Goal: Contribute content: Contribute content

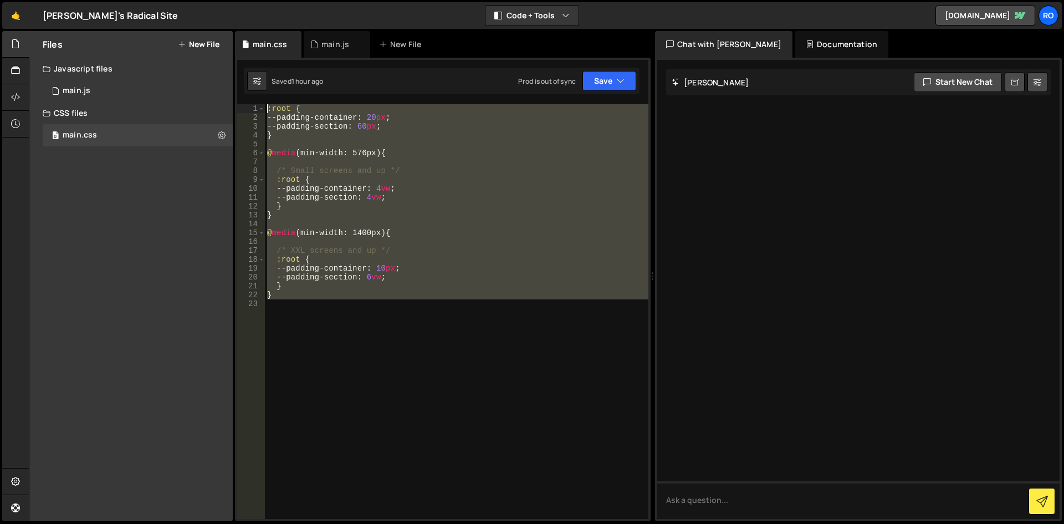
drag, startPoint x: 233, startPoint y: 155, endPoint x: 106, endPoint y: 32, distance: 177.1
click at [106, 32] on div "Files New File Javascript files 0 main.js 0 CSS files 0 main.css 0 Copy share l…" at bounding box center [546, 276] width 1035 height 490
type textarea ":root { --padding-container: 20px;"
click at [378, 334] on div ":root { --padding-container : 20 px ; --padding-section : 60 px ; } @ media (mi…" at bounding box center [456, 311] width 383 height 414
paste textarea "</style>"
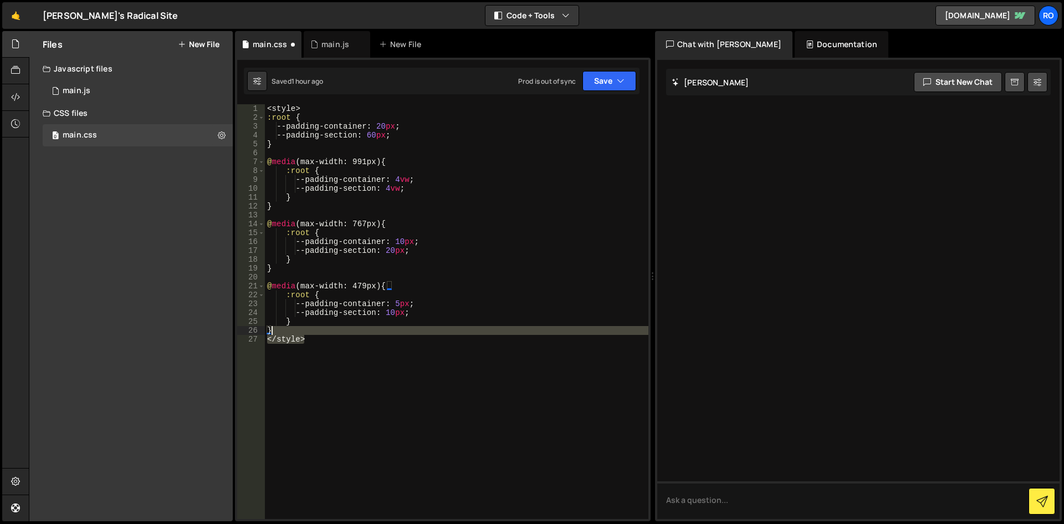
drag, startPoint x: 362, startPoint y: 353, endPoint x: 365, endPoint y: 328, distance: 25.0
click at [365, 328] on div "< style > :root { --padding-container : 20 px ; --padding-section : 60 px ; } @…" at bounding box center [456, 320] width 383 height 432
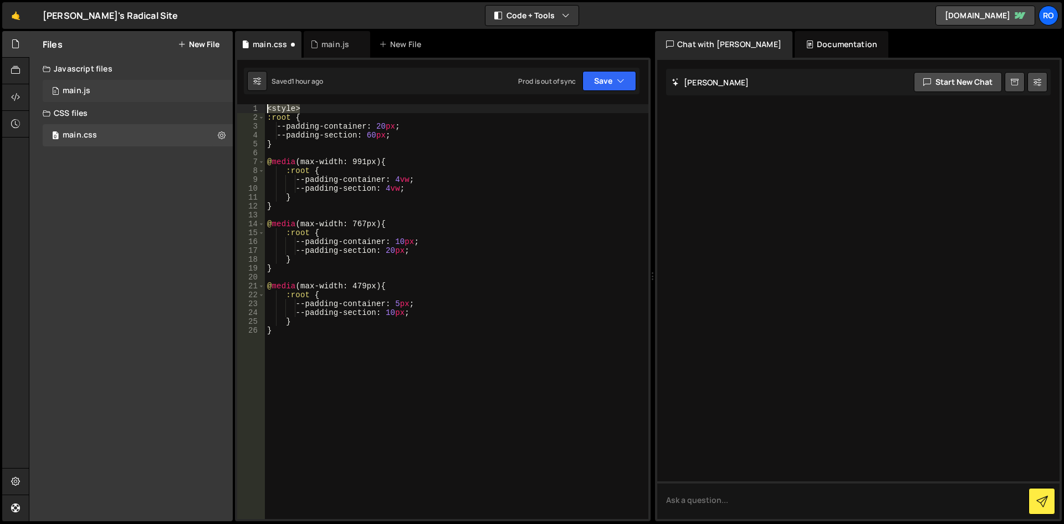
drag, startPoint x: 313, startPoint y: 110, endPoint x: 213, endPoint y: 99, distance: 99.8
click at [213, 99] on div "Files New File Javascript files 0 main.js 0 CSS files 0 main.css 0 Copy share l…" at bounding box center [546, 276] width 1035 height 490
type textarea "<style>"
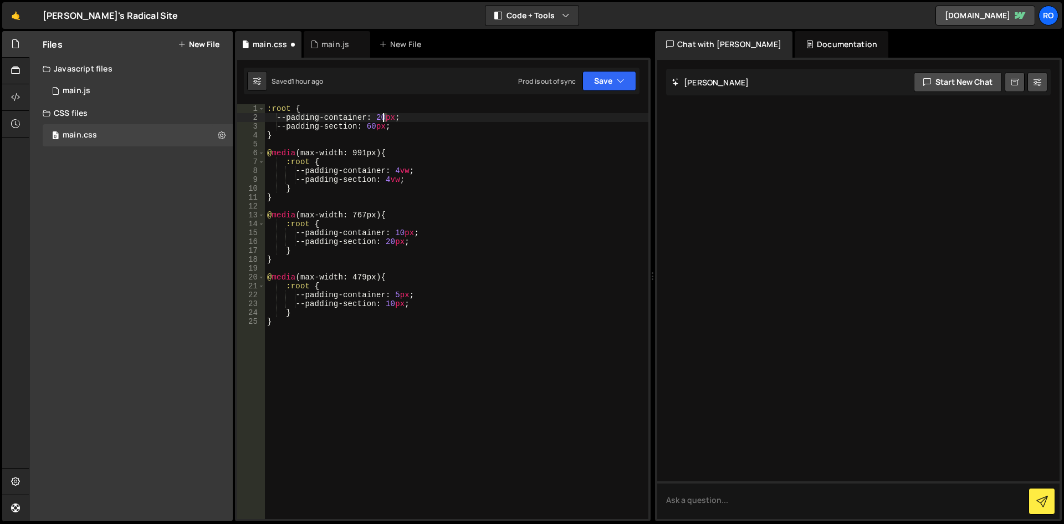
click at [384, 117] on div ":root { --padding-container : 20 px ; --padding-section : 60 px ; } @ media (ma…" at bounding box center [456, 320] width 383 height 432
click at [391, 120] on div ":root { --padding-container : 40 px ; --padding-section : 60 px ; } @ media (ma…" at bounding box center [456, 320] width 383 height 432
click at [404, 174] on div ":root { --padding-container : 40 px ; --padding-section : 60 px ; } @ media (ma…" at bounding box center [456, 320] width 383 height 432
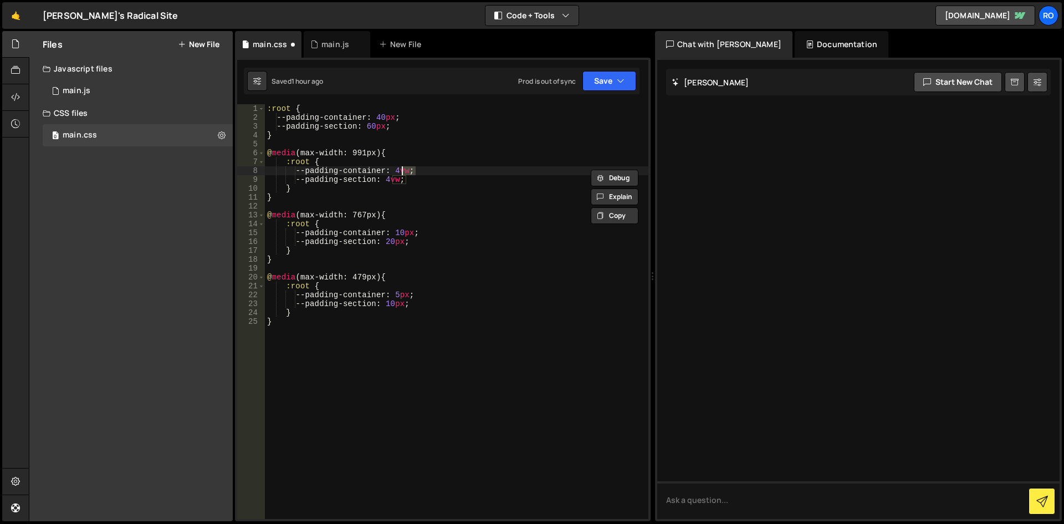
click at [404, 174] on div ":root { --padding-container : 40 px ; --padding-section : 60 px ; } @ media (ma…" at bounding box center [456, 320] width 383 height 432
paste textarea "0px"
click at [404, 171] on div ":root { --padding-container : 40 px ; --padding-section : 60 px ; } @ media (ma…" at bounding box center [456, 320] width 383 height 432
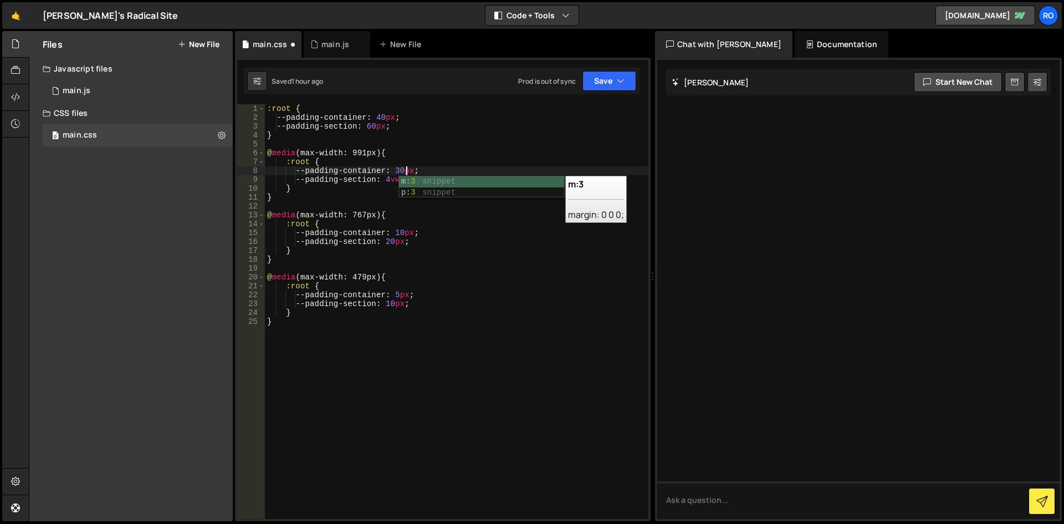
scroll to position [0, 9]
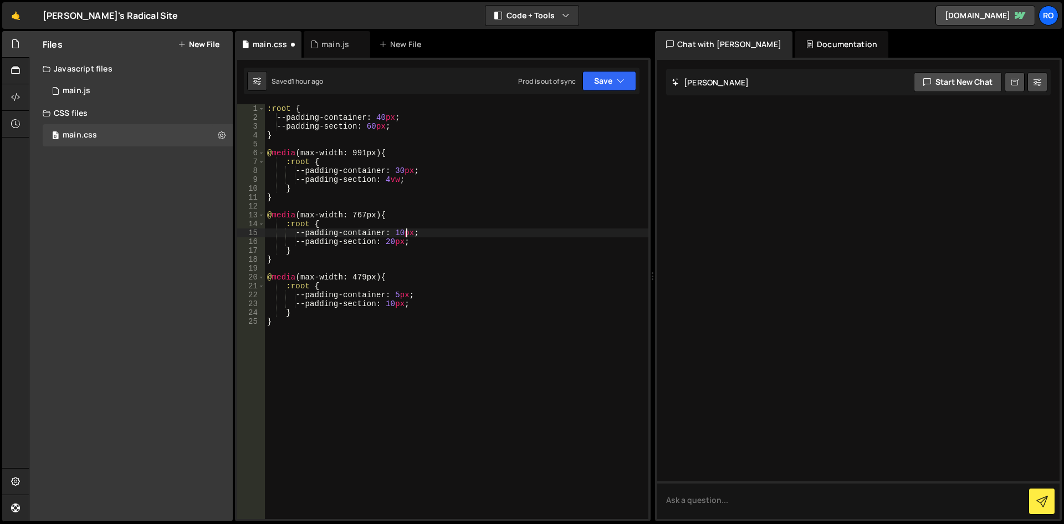
click at [406, 234] on div ":root { --padding-container : 40 px ; --padding-section : 60 px ; } @ media (ma…" at bounding box center [456, 320] width 383 height 432
click at [404, 291] on div ":root { --padding-container : 40 px ; --padding-section : 60 px ; } @ media (ma…" at bounding box center [456, 320] width 383 height 432
click at [412, 171] on div ":root { --padding-container : 40 px ; --padding-section : 60 px ; } @ media (ma…" at bounding box center [456, 320] width 383 height 432
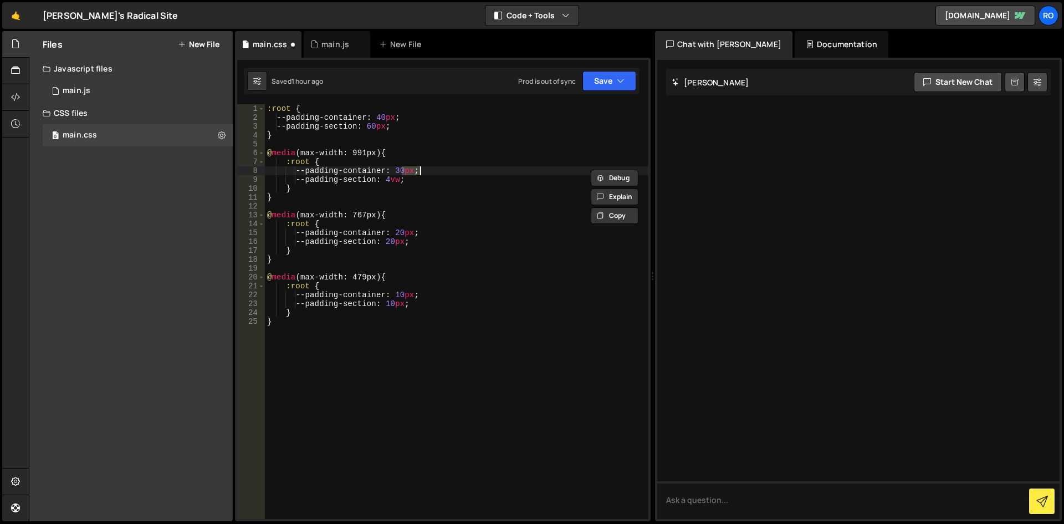
click at [396, 178] on div ":root { --padding-container : 40 px ; --padding-section : 60 px ; } @ media (ma…" at bounding box center [456, 320] width 383 height 432
paste textarea "30px"
click at [397, 181] on div ":root { --padding-container : 40 px ; --padding-section : 60 px ; } @ media (ma…" at bounding box center [456, 320] width 383 height 432
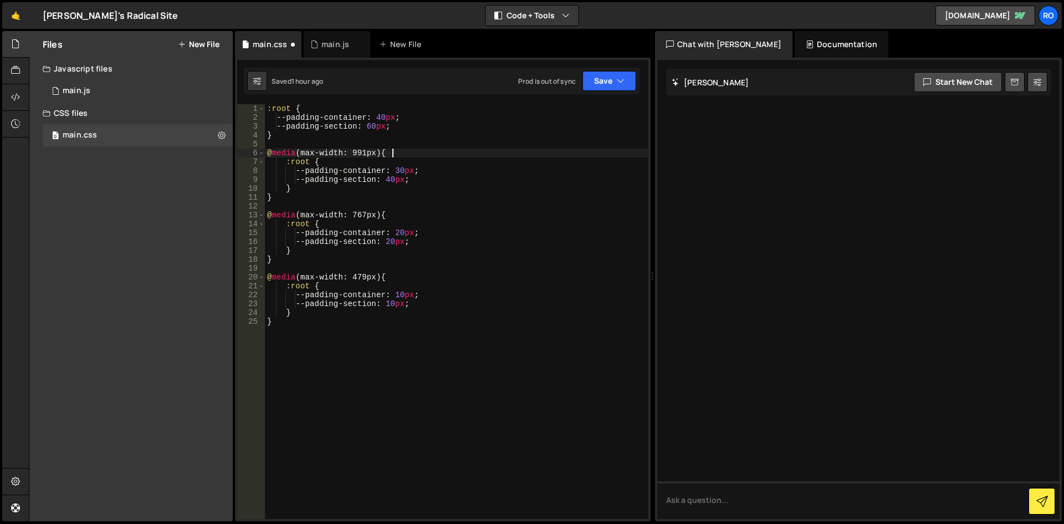
click at [600, 153] on div ":root { --padding-container : 40 px ; --padding-section : 60 px ; } @ media (ma…" at bounding box center [456, 320] width 383 height 432
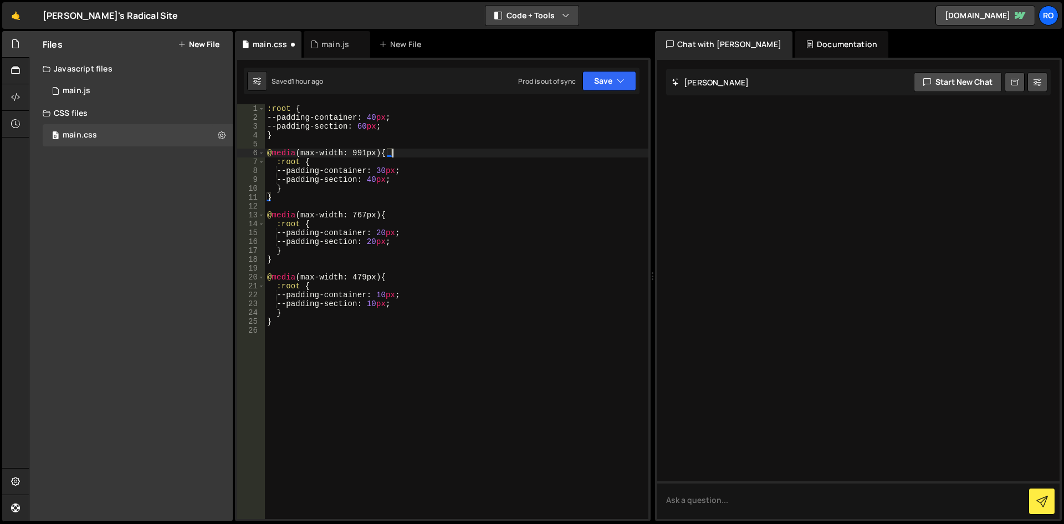
type textarea "@media (max-width: 991px) {"
drag, startPoint x: 381, startPoint y: 333, endPoint x: 381, endPoint y: 325, distance: 7.8
click at [381, 333] on div ":root { --padding-container : 40 px ; --padding-section : 60 px ; } @ media (ma…" at bounding box center [456, 320] width 383 height 432
paste textarea ".lenis.lenis-scrolling iframe {pointer-events: none;}"
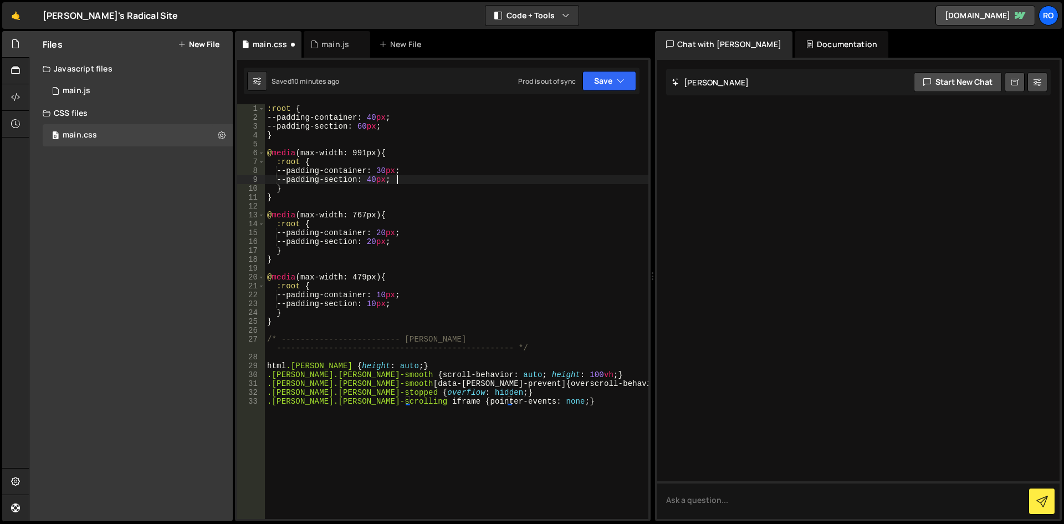
click at [586, 177] on div ":root { --padding-container : 40 px ; --padding-section : 60 px ; } @ media (ma…" at bounding box center [456, 320] width 383 height 432
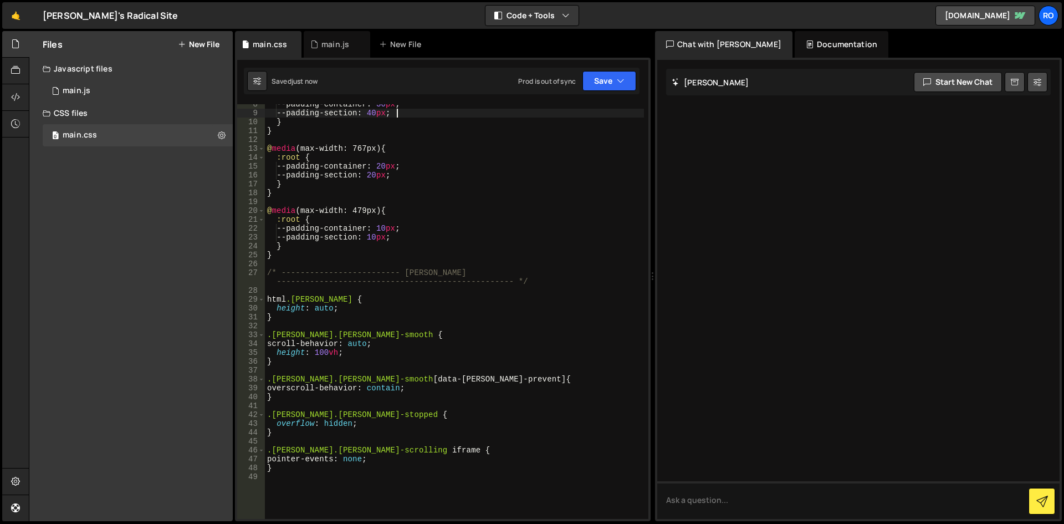
scroll to position [66, 0]
type textarea "--padding-section: 40px;"
click at [136, 90] on div "0 main.js 0" at bounding box center [138, 91] width 190 height 22
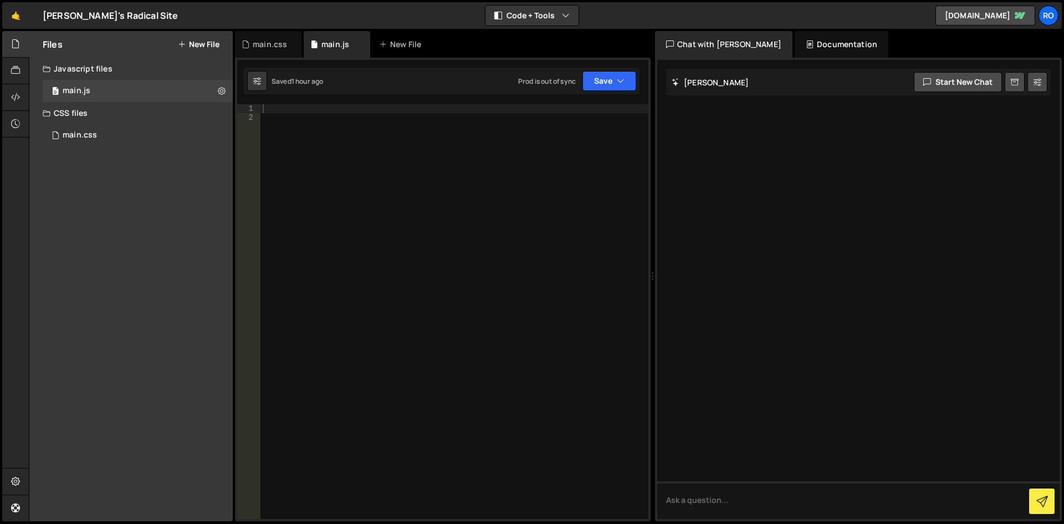
click at [373, 172] on div at bounding box center [454, 320] width 388 height 432
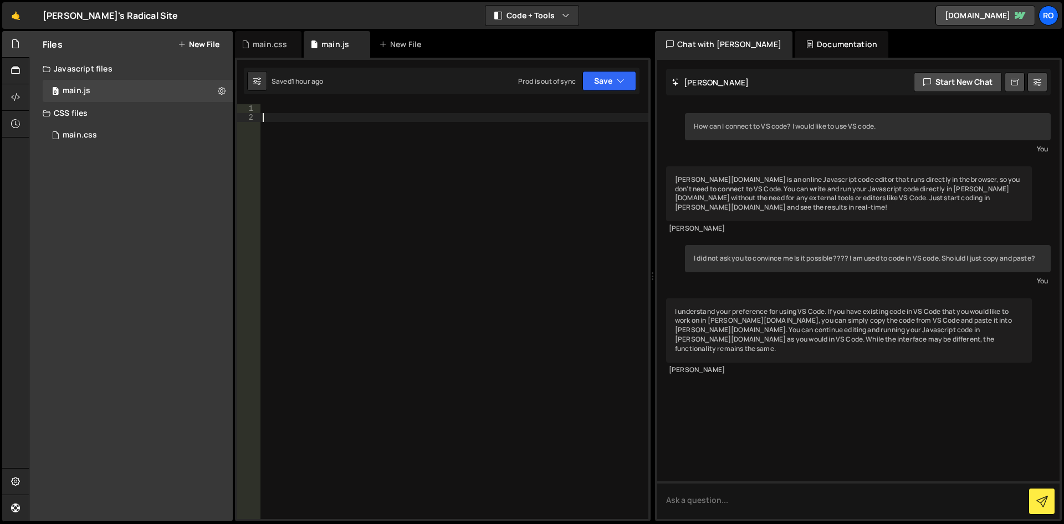
paste textarea "let lenis;"
type textarea "let lenis;"
click at [362, 209] on div "let lenis ;" at bounding box center [454, 320] width 388 height 432
paste textarea "}"
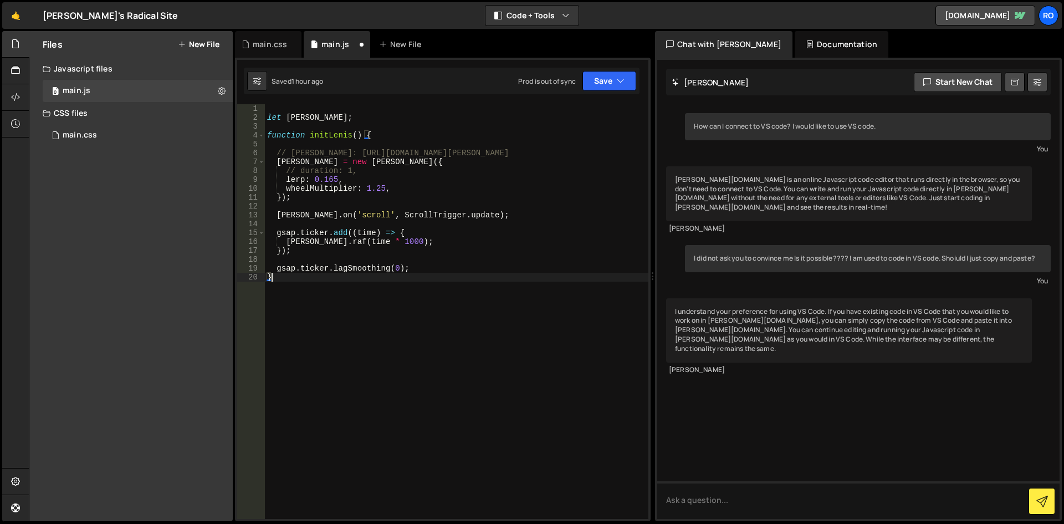
type textarea "}"
click at [376, 306] on div "let lenis ; function initLenis ( ) { // Lenis: https://github.com/studio-freigh…" at bounding box center [456, 320] width 383 height 432
paste textarea "initLenis();"
type textarea "initLenis();"
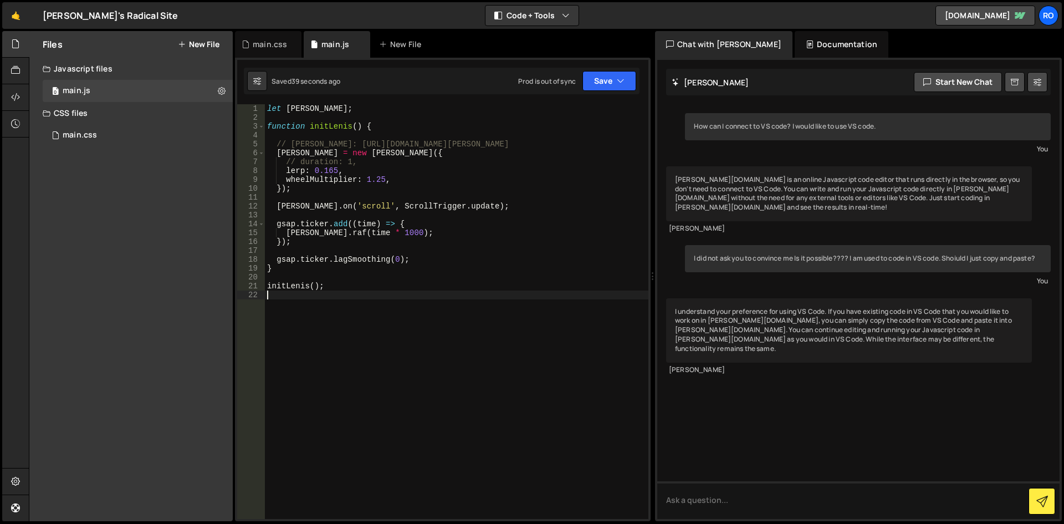
click at [290, 267] on div "let lenis ; function initLenis ( ) { // Lenis: https://github.com/studio-freigh…" at bounding box center [456, 320] width 383 height 432
type textarea "}"
click at [469, 315] on div "let lenis ; function initLenis ( ) { // Lenis: https://github.com/studio-freigh…" at bounding box center [456, 320] width 383 height 432
paste textarea "}"
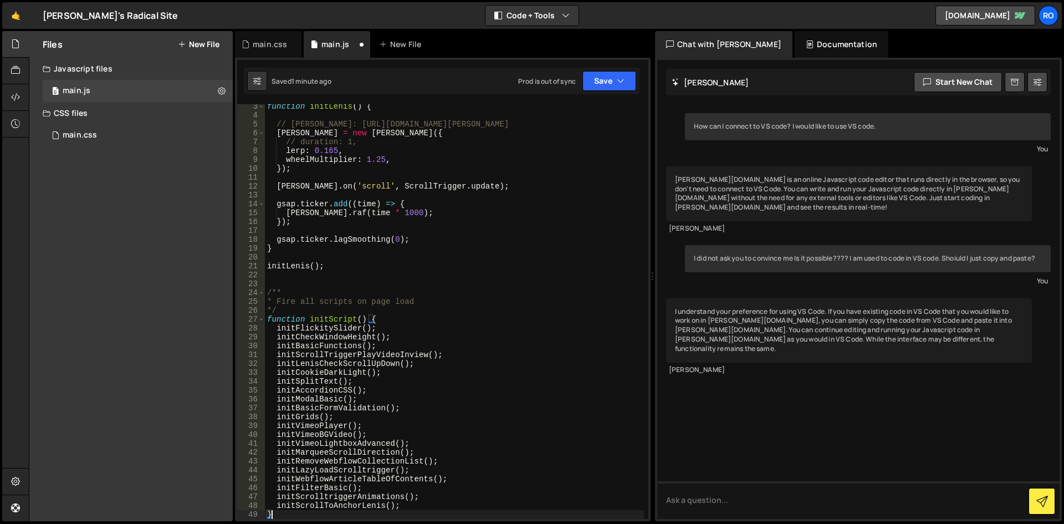
scroll to position [20, 0]
type textarea "}"
click at [402, 273] on div "function initLenis ( ) { // Lenis: https://github.com/studio-freight/lenis leni…" at bounding box center [454, 318] width 379 height 432
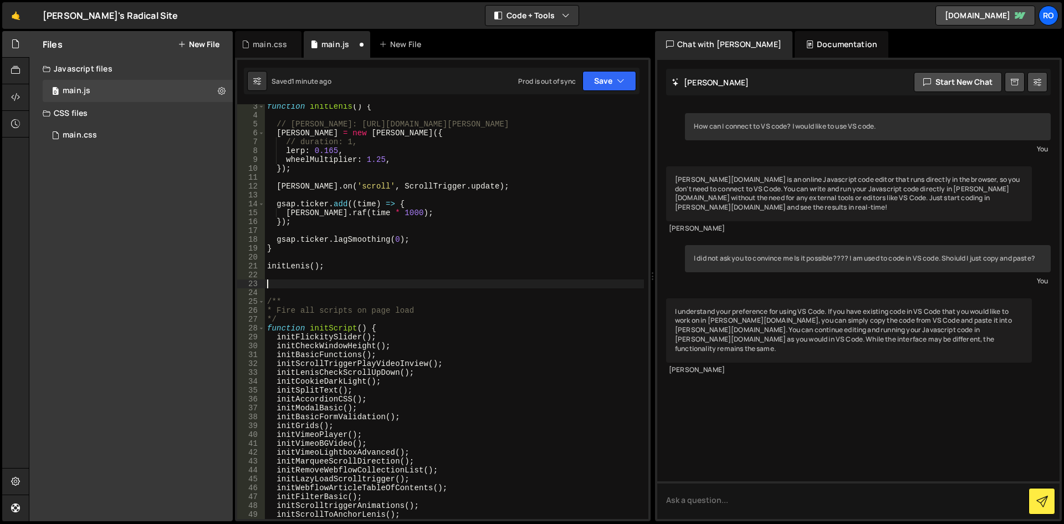
paste textarea "};"
type textarea "};"
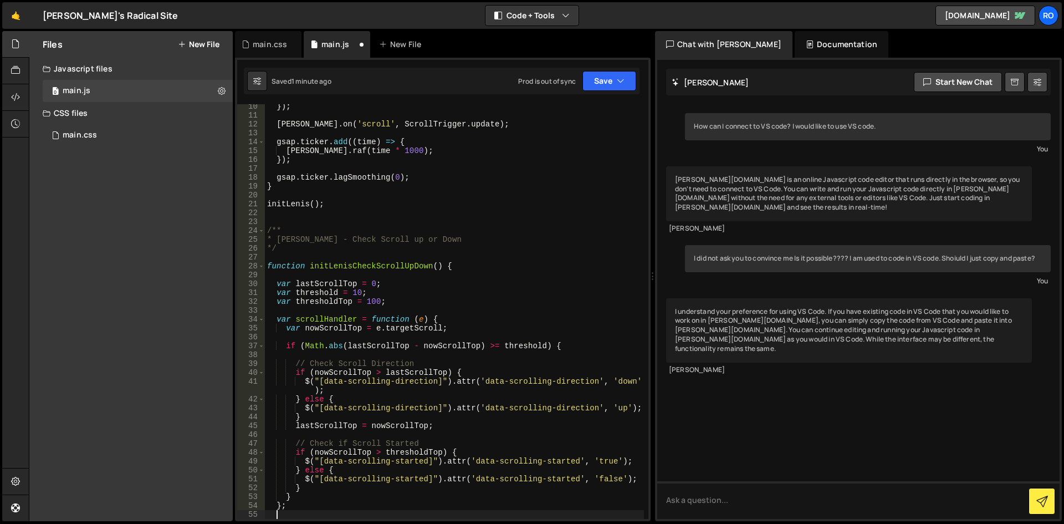
scroll to position [82, 0]
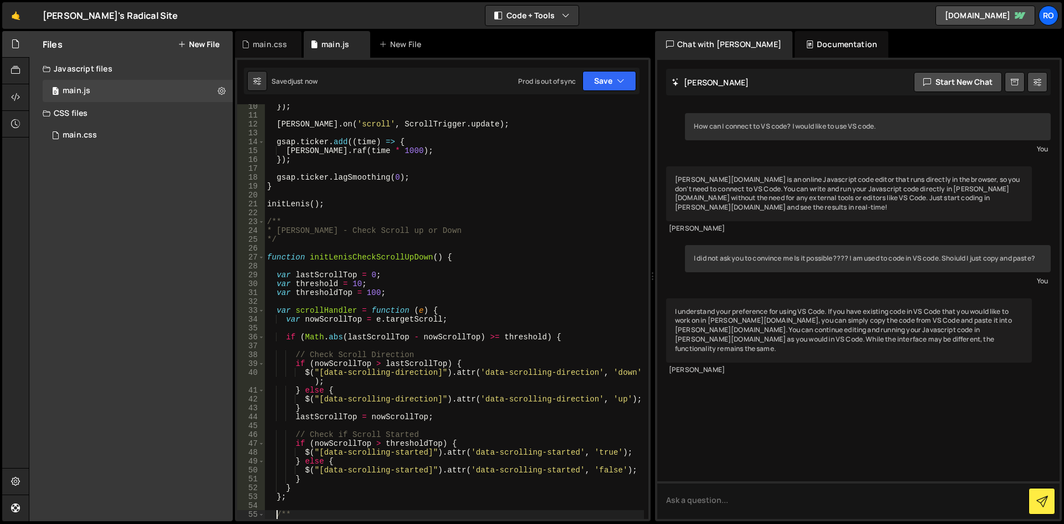
click at [472, 253] on div "}) ; lenis . on ( 'scroll' , ScrollTrigger . update ) ; gsap . ticker . add (( …" at bounding box center [454, 318] width 379 height 432
type textarea "function initLenisCheckScrollUpDown() {"
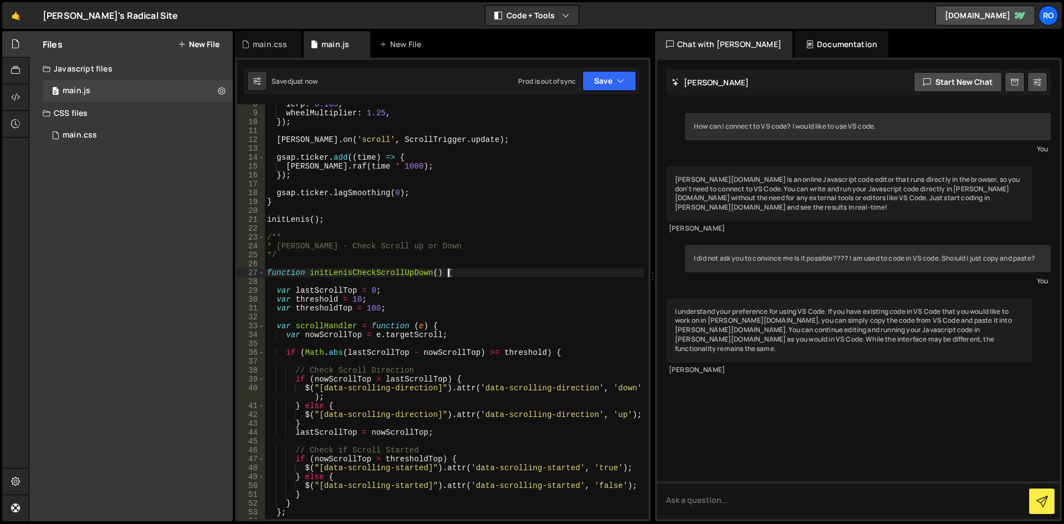
scroll to position [133, 0]
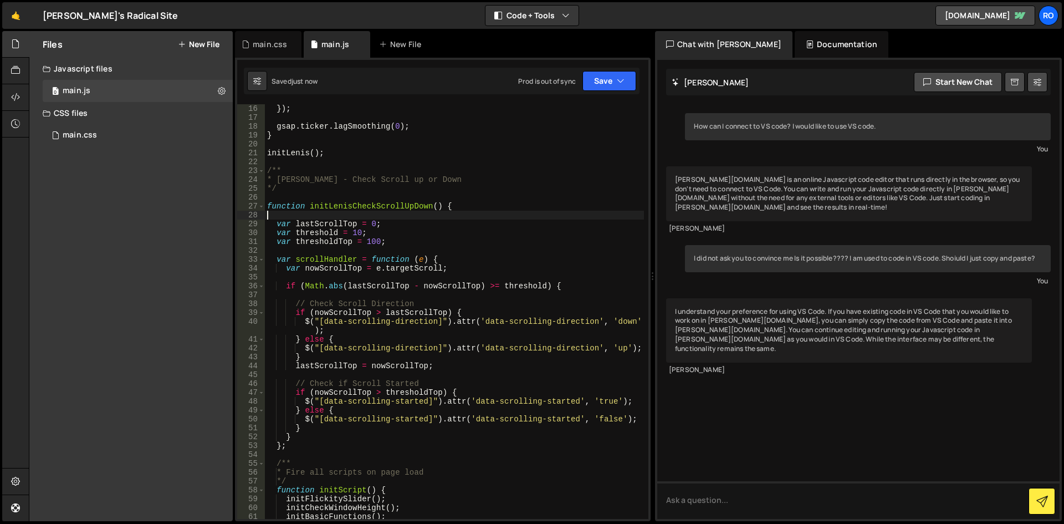
click at [486, 215] on div "}) ; gsap . ticker . lagSmoothing ( 0 ) ; } initLenis ( ) ; /** * Lenis - Check…" at bounding box center [454, 320] width 379 height 432
click at [489, 206] on div "}) ; gsap . ticker . lagSmoothing ( 0 ) ; } initLenis ( ) ; /** * Lenis - Check…" at bounding box center [454, 320] width 379 height 432
click at [433, 237] on div "}) ; gsap . ticker . lagSmoothing ( 0 ) ; } initLenis ( ) ; /** * Lenis - Check…" at bounding box center [454, 320] width 379 height 432
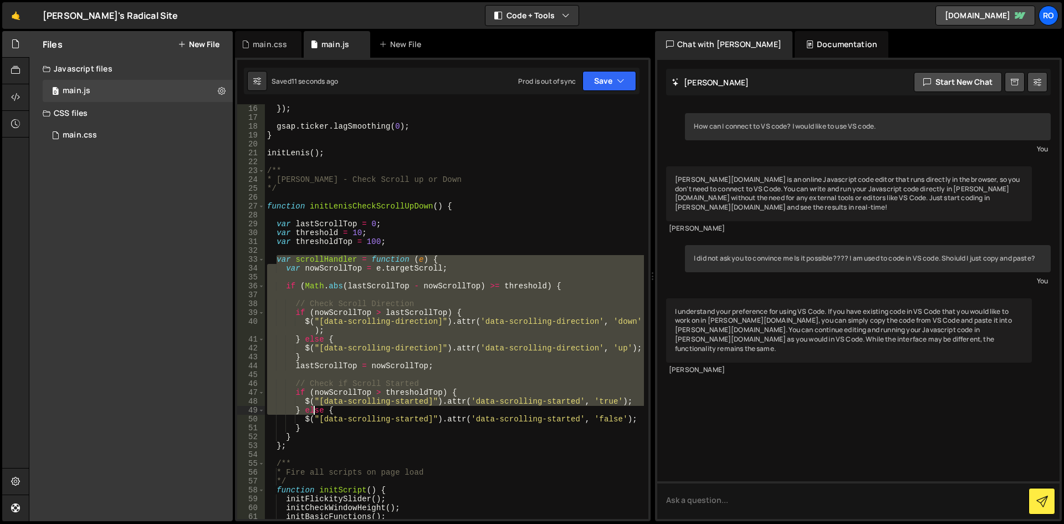
drag, startPoint x: 275, startPoint y: 258, endPoint x: 313, endPoint y: 412, distance: 158.5
click at [313, 412] on div "}) ; gsap . ticker . lagSmoothing ( 0 ) ; } initLenis ( ) ; /** * Lenis - Check…" at bounding box center [454, 320] width 379 height 432
type textarea "$("[data-scrolling-started]").attr('data-scrolling-started', 'true'); } else {"
click at [488, 249] on div "}) ; gsap . ticker . lagSmoothing ( 0 ) ; } initLenis ( ) ; /** * Lenis - Check…" at bounding box center [454, 320] width 379 height 432
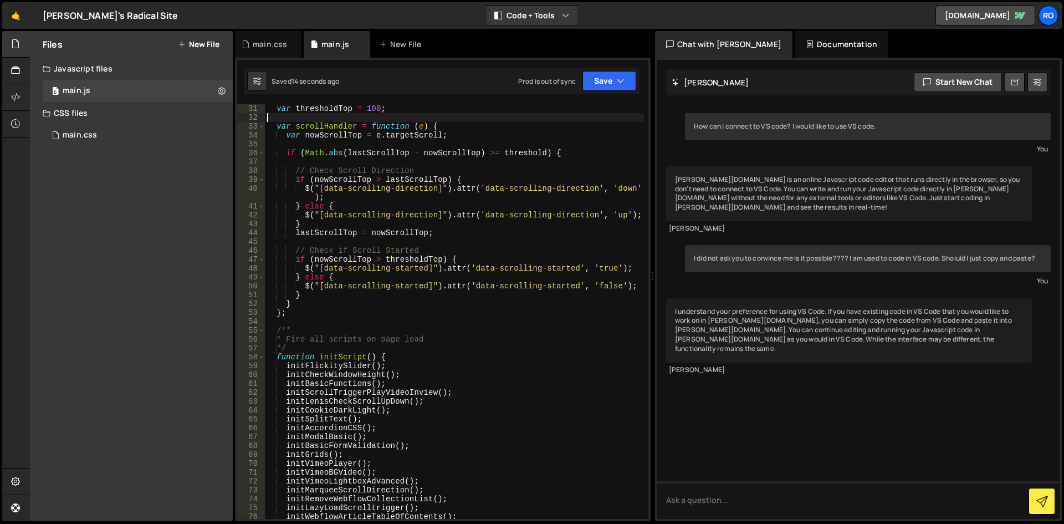
scroll to position [199, 0]
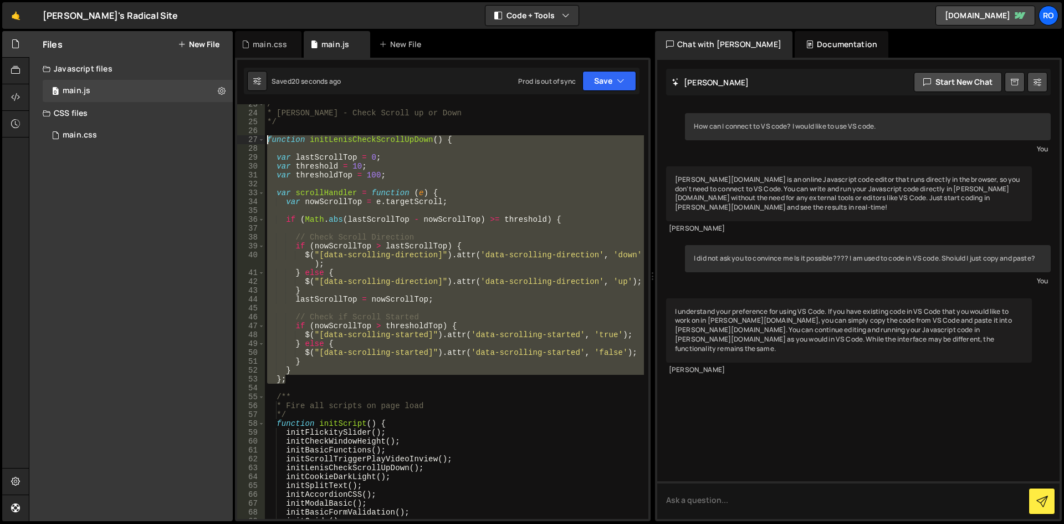
drag, startPoint x: 296, startPoint y: 377, endPoint x: 237, endPoint y: 144, distance: 240.7
click at [237, 144] on div "23 24 25 26 27 28 29 30 31 32 33 34 35 36 37 38 39 40 41 42 43 44 45 46 47 48 4…" at bounding box center [443, 289] width 416 height 463
paste textarea "}"
type textarea "}"
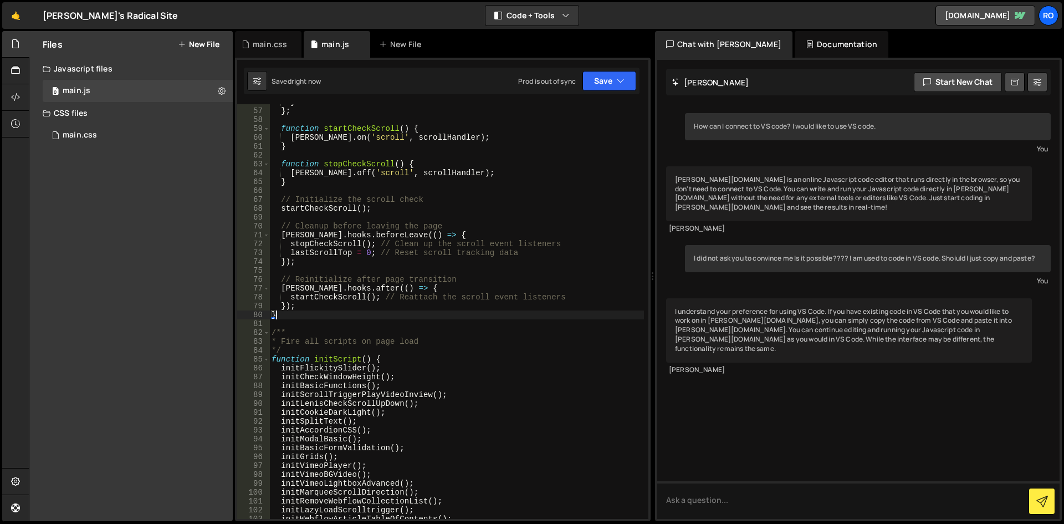
scroll to position [503, 0]
click at [391, 267] on div "} } ; function startCheckScroll ( ) { lenis . on ( 'scroll' , scrollHandler ) ;…" at bounding box center [456, 314] width 375 height 432
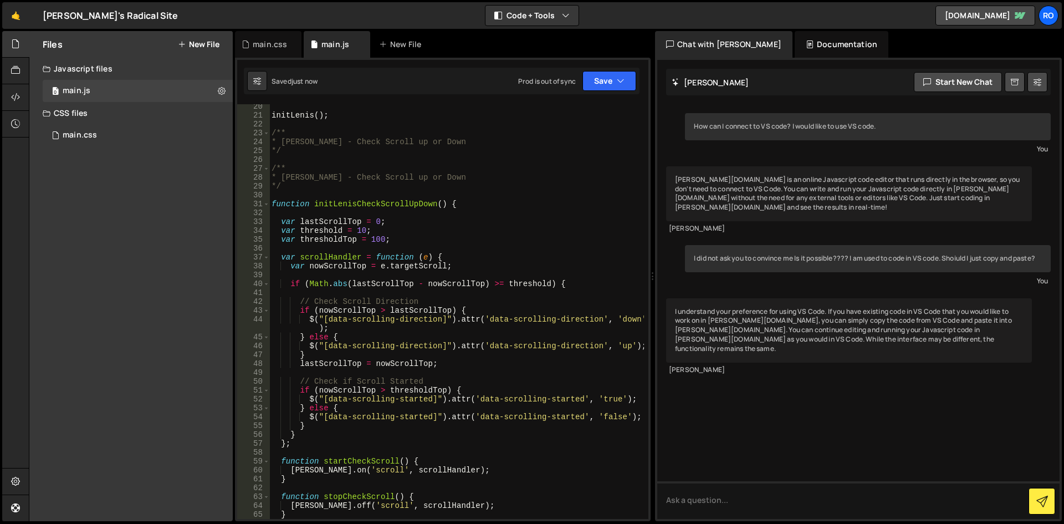
scroll to position [171, 0]
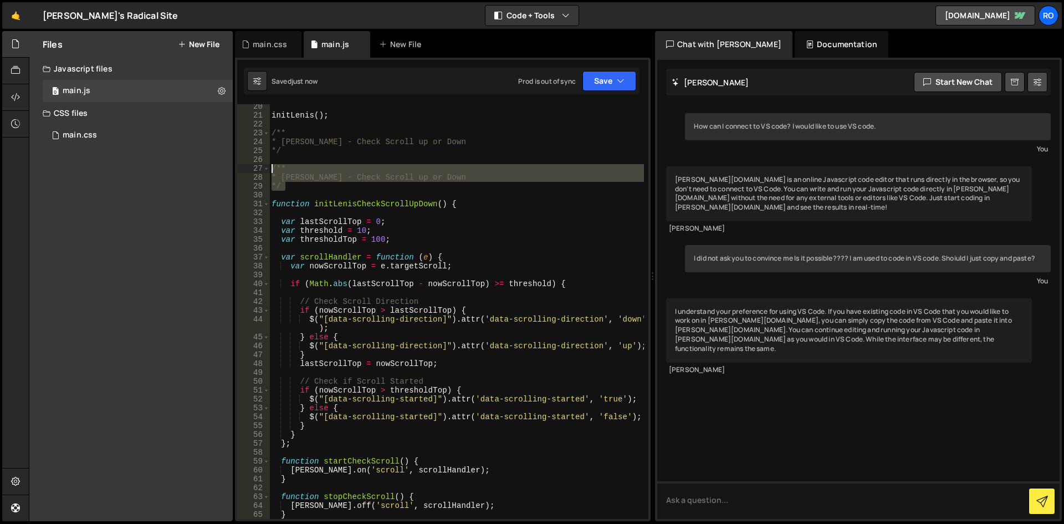
drag, startPoint x: 322, startPoint y: 186, endPoint x: 262, endPoint y: 170, distance: 62.1
click at [262, 170] on div "20 21 22 23 24 25 26 27 28 29 30 31 32 33 34 35 36 37 38 39 40 41 42 43 44 45 4…" at bounding box center [442, 311] width 411 height 414
type textarea "/** * Lenis - Check Scroll up or Down"
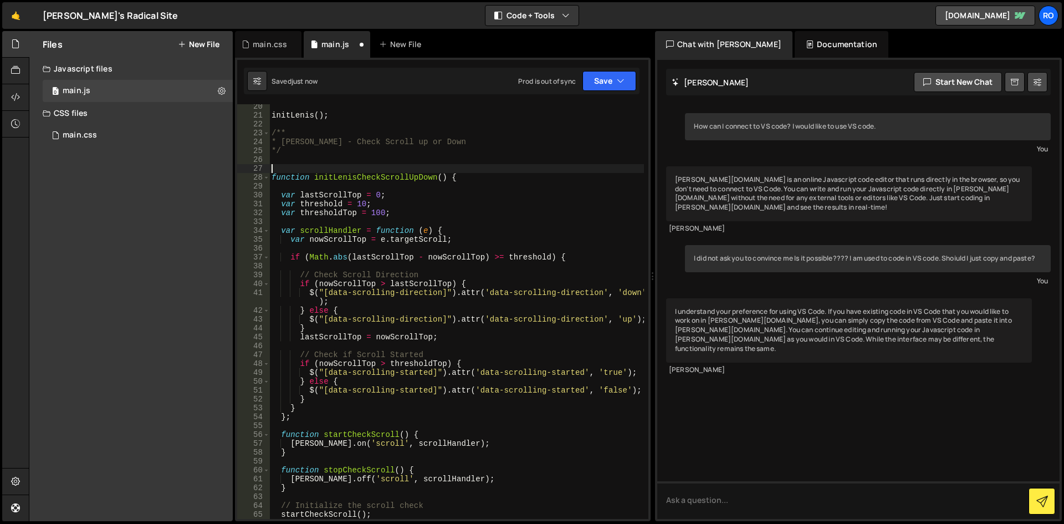
type textarea "function initLenisCheckScrollUpDown() {"
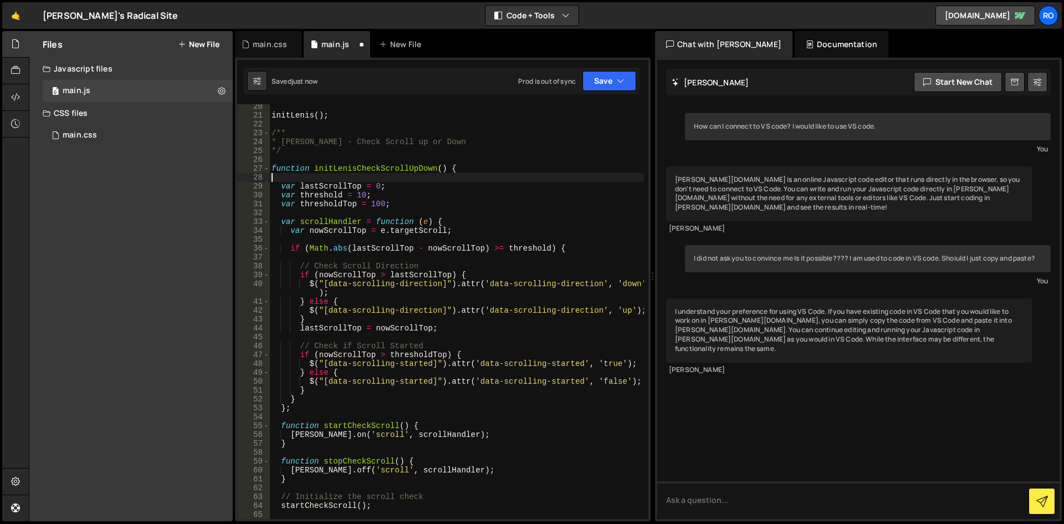
click at [332, 181] on div "initLenis ( ) ; /** * Lenis - Check Scroll up or Down */ function initLenisChec…" at bounding box center [456, 318] width 375 height 432
type textarea "var lastScrollTop = 0;"
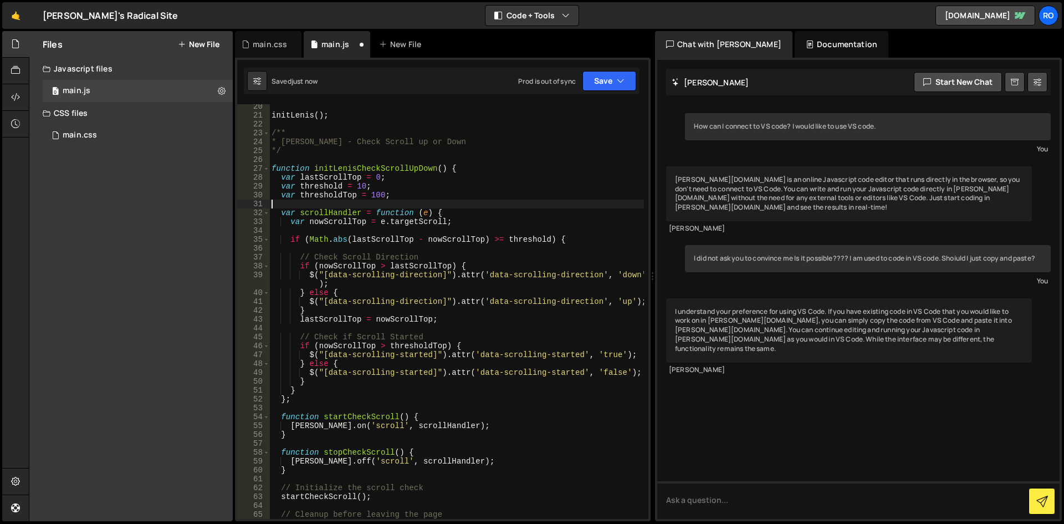
click at [330, 202] on div "initLenis ( ) ; /** * Lenis - Check Scroll up or Down */ function initLenisChec…" at bounding box center [456, 318] width 375 height 432
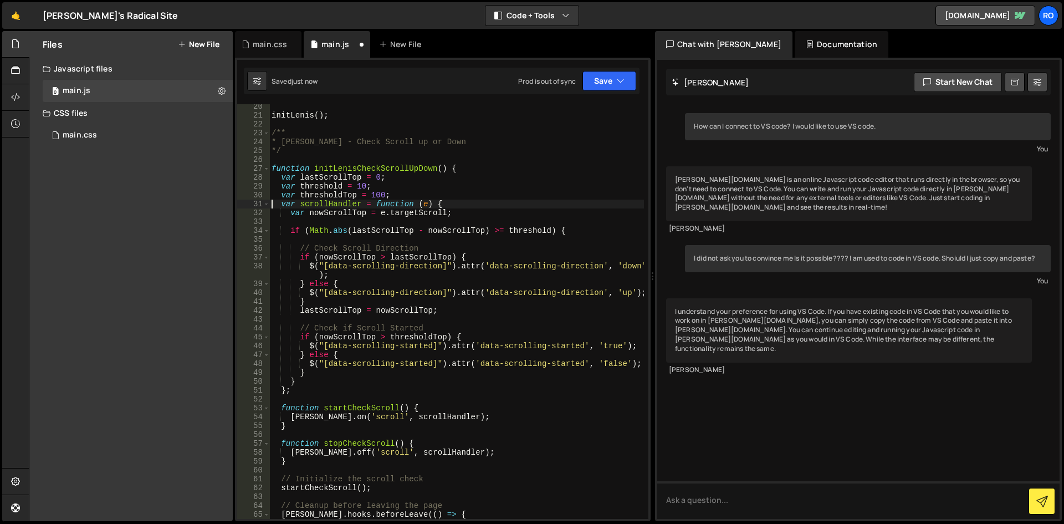
click at [370, 233] on div "initLenis ( ) ; /** * Lenis - Check Scroll up or Down */ function initLenisChec…" at bounding box center [456, 318] width 375 height 432
click at [352, 211] on div "initLenis ( ) ; /** * Lenis - Check Scroll up or Down */ function initLenisChec…" at bounding box center [456, 318] width 375 height 432
type textarea "var nowScrollTop = e.targetScroll;"
click at [350, 214] on div "initLenis ( ) ; /** * Lenis - Check Scroll up or Down */ function initLenisChec…" at bounding box center [456, 318] width 375 height 432
click at [334, 225] on div "initLenis ( ) ; /** * Lenis - Check Scroll up or Down */ function initLenisChec…" at bounding box center [456, 318] width 375 height 432
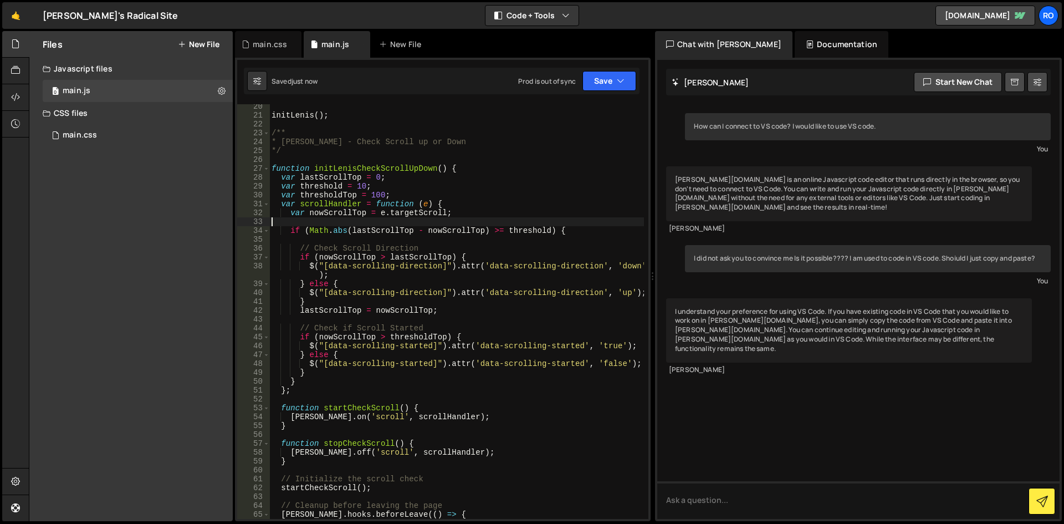
type textarea "if (Math.abs(lastScrollTop - nowScrollTop) >= threshold) {"
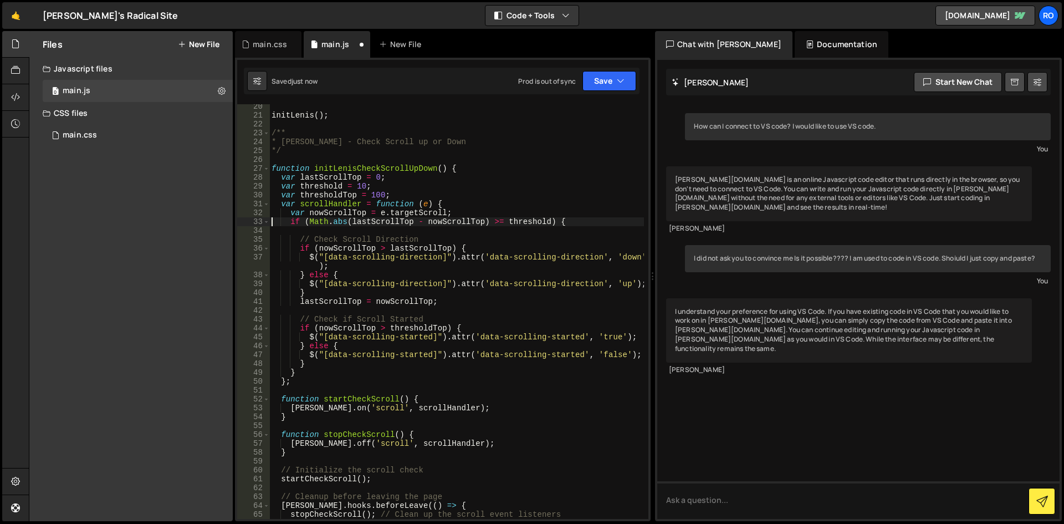
click at [339, 234] on div "initLenis ( ) ; /** * Lenis - Check Scroll up or Down */ function initLenisChec…" at bounding box center [456, 318] width 375 height 432
type textarea "// Check Scroll Direction"
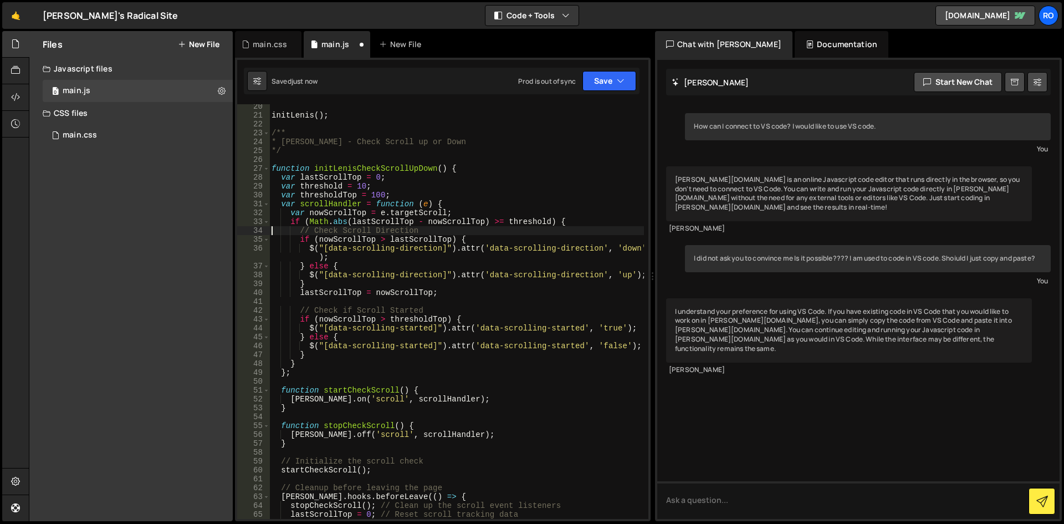
click at [355, 298] on div "initLenis ( ) ; /** * Lenis - Check Scroll up or Down */ function initLenisChec…" at bounding box center [456, 318] width 375 height 432
type textarea "// Check if Scroll Started"
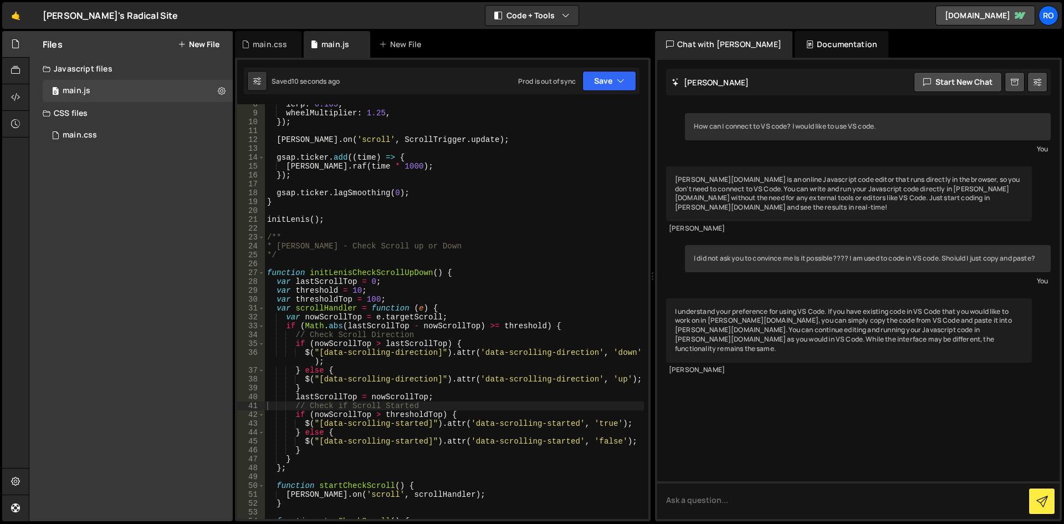
scroll to position [66, 0]
click at [332, 213] on div "lerp : 0.165 , wheelMultiplier : 1.25 , }) ; lenis . on ( 'scroll' , ScrollTrig…" at bounding box center [454, 316] width 379 height 432
click at [330, 217] on div "lerp : 0.165 , wheelMultiplier : 1.25 , }) ; lenis . on ( 'scroll' , ScrollTrig…" at bounding box center [454, 316] width 379 height 432
type textarea "initLenis();"
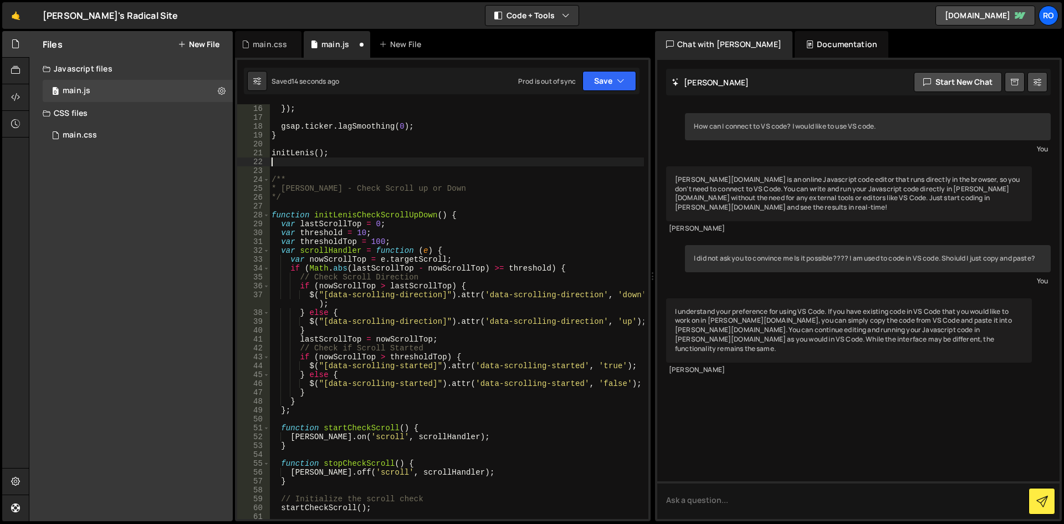
scroll to position [133, 0]
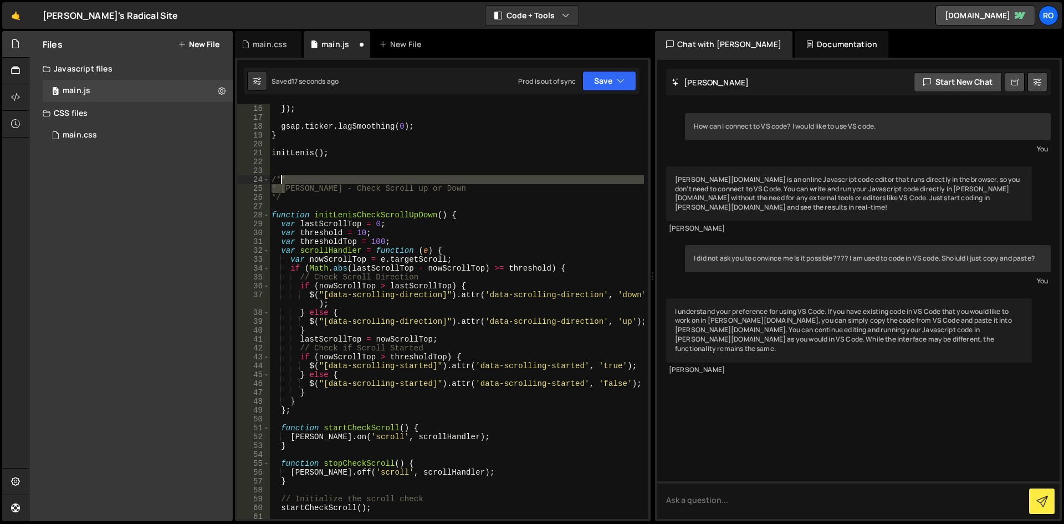
drag, startPoint x: 283, startPoint y: 188, endPoint x: 282, endPoint y: 180, distance: 8.9
click at [282, 180] on div "}) ; gsap . ticker . lagSmoothing ( 0 ) ; } initLenis ( ) ; /** * Lenis - Check…" at bounding box center [456, 320] width 375 height 432
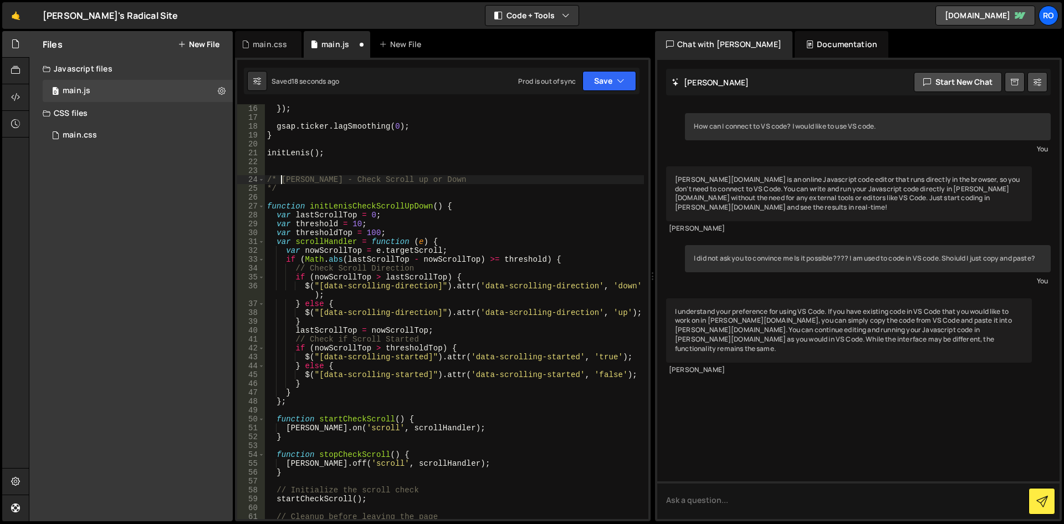
scroll to position [0, 1]
click at [474, 180] on div "}) ; gsap . ticker . lagSmoothing ( 0 ) ; } initLenis ( ) ; /* Lenis - Check Sc…" at bounding box center [454, 320] width 379 height 432
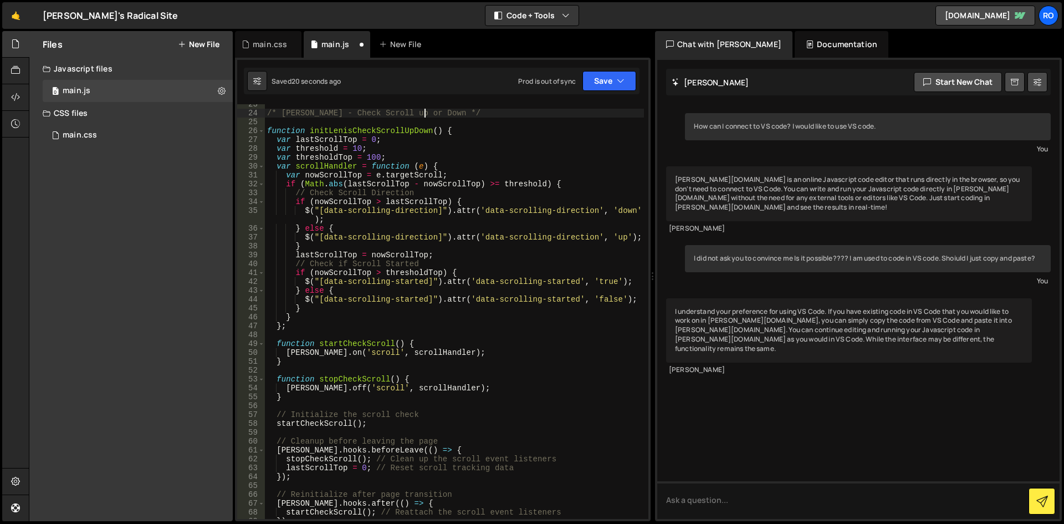
scroll to position [399, 0]
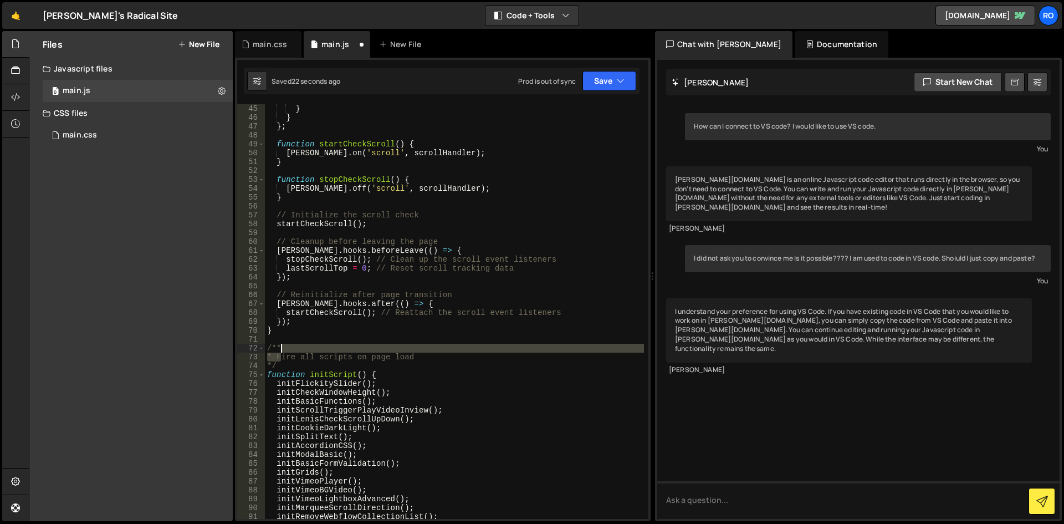
drag, startPoint x: 278, startPoint y: 354, endPoint x: 279, endPoint y: 346, distance: 7.4
click at [279, 346] on div "} } } ; function startCheckScroll ( ) { lenis . on ( 'scroll' , scrollHandler )…" at bounding box center [454, 320] width 379 height 432
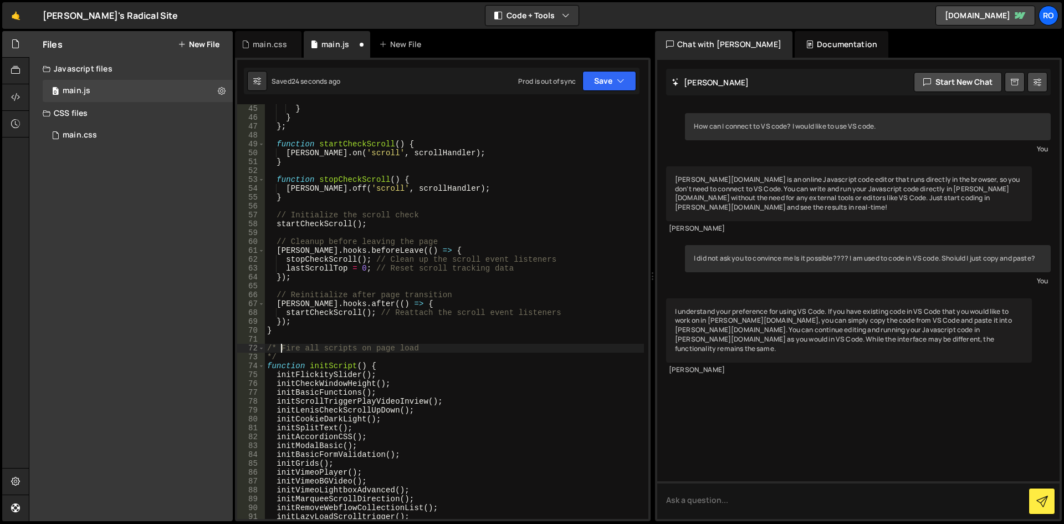
click at [432, 349] on div "} } } ; function startCheckScroll ( ) { lenis . on ( 'scroll' , scrollHandler )…" at bounding box center [454, 320] width 379 height 432
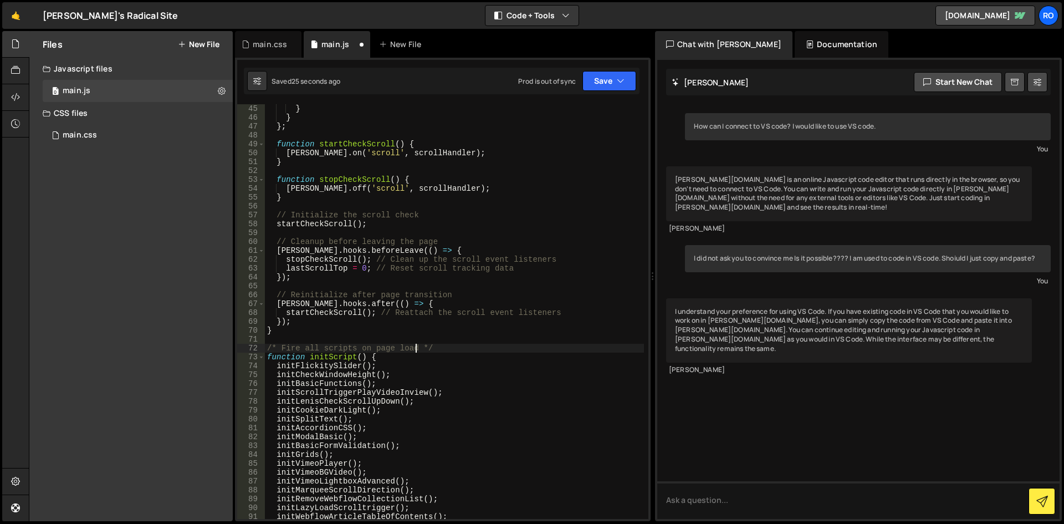
scroll to position [532, 0]
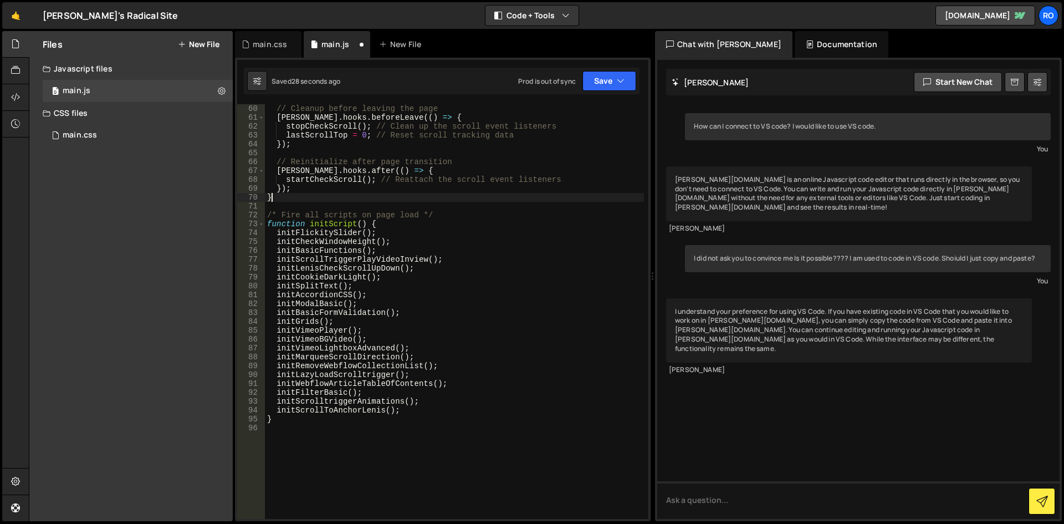
click at [310, 197] on div "// Cleanup before leaving the page barba . hooks . beforeLeave (( ) => { stopCh…" at bounding box center [454, 320] width 379 height 432
type textarea "}"
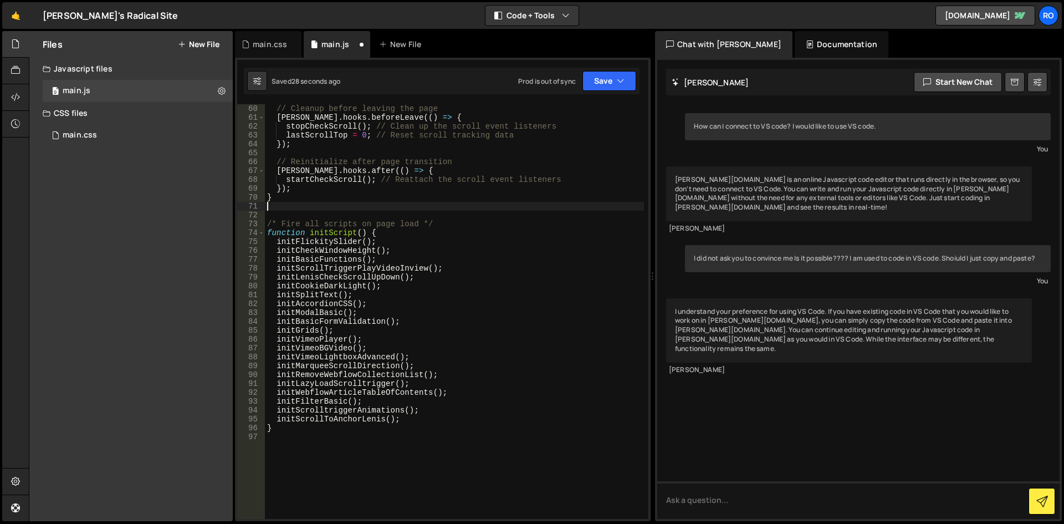
paste textarea "}"
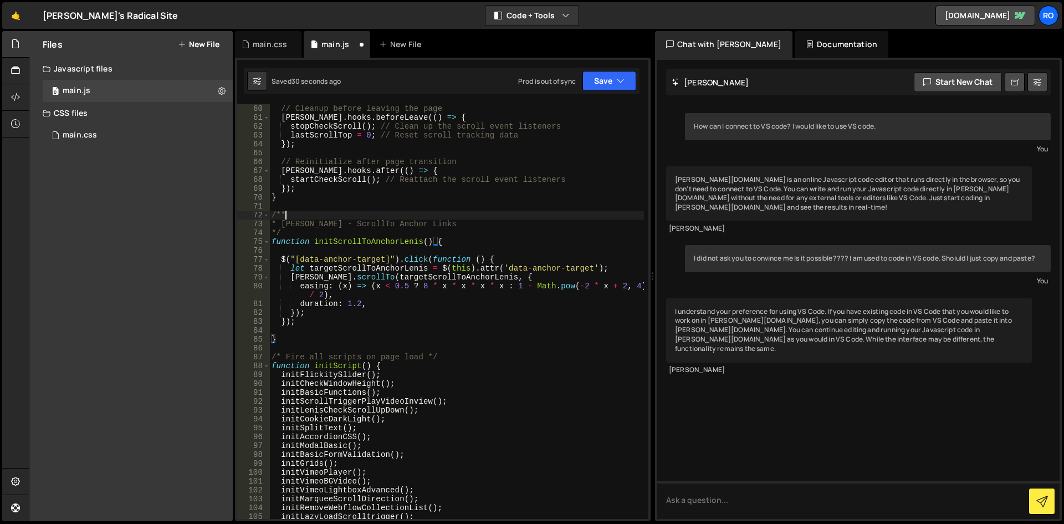
click at [288, 216] on div "// Cleanup before leaving the page barba . hooks . beforeLeave (( ) => { stopCh…" at bounding box center [456, 320] width 375 height 432
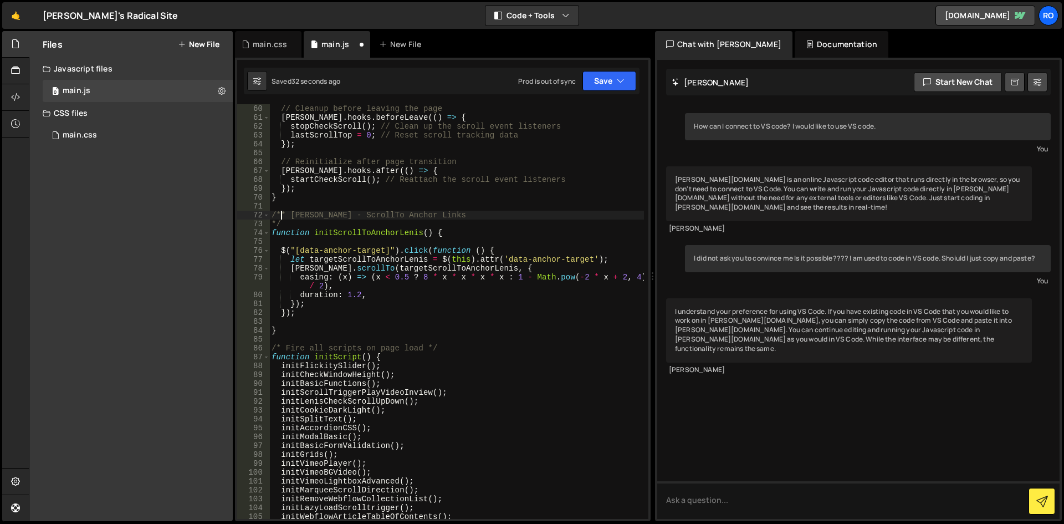
type textarea "/* Lenis - ScrollTo Anchor Links"
click at [434, 208] on div "// Cleanup before leaving the page barba . hooks . beforeLeave (( ) => { stopCh…" at bounding box center [456, 320] width 375 height 432
click at [439, 212] on div "// Cleanup before leaving the page barba . hooks . beforeLeave (( ) => { stopCh…" at bounding box center [456, 320] width 375 height 432
type textarea "/* [PERSON_NAME] - ScrollTo Anchor Links */"
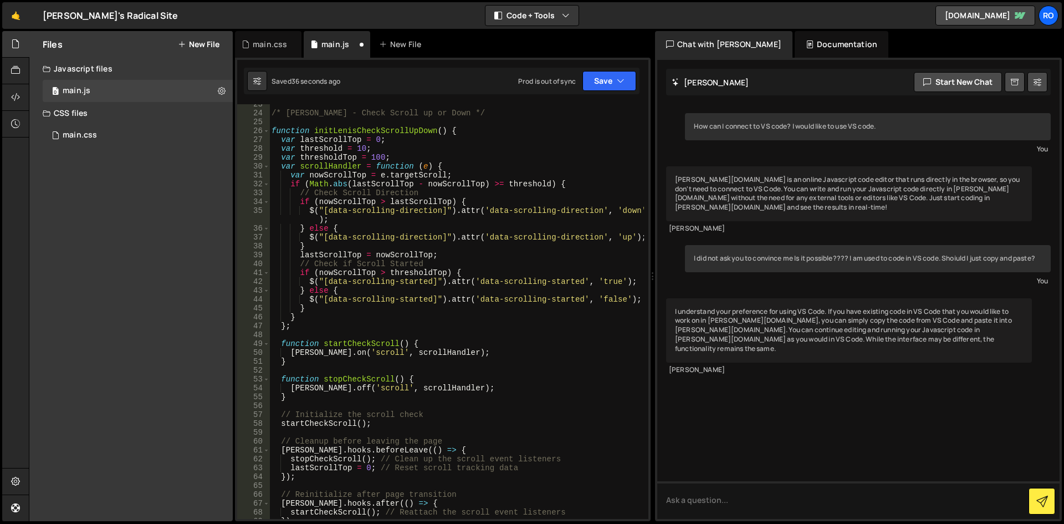
scroll to position [133, 0]
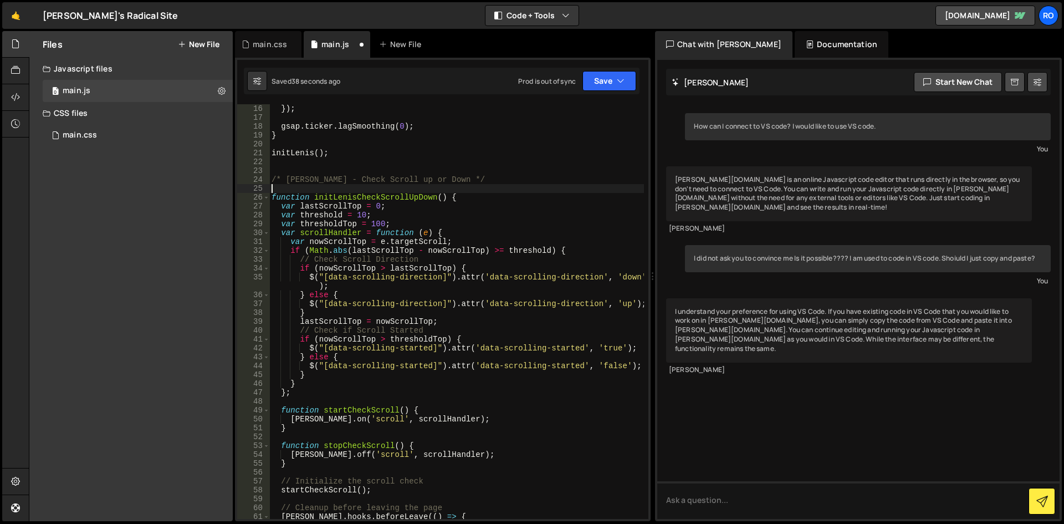
click at [324, 187] on div "}) ; gsap . ticker . lagSmoothing ( 0 ) ; } initLenis ( ) ; /* Lenis - Check Sc…" at bounding box center [456, 320] width 375 height 432
type textarea "function initLenisCheckScrollUpDown() {"
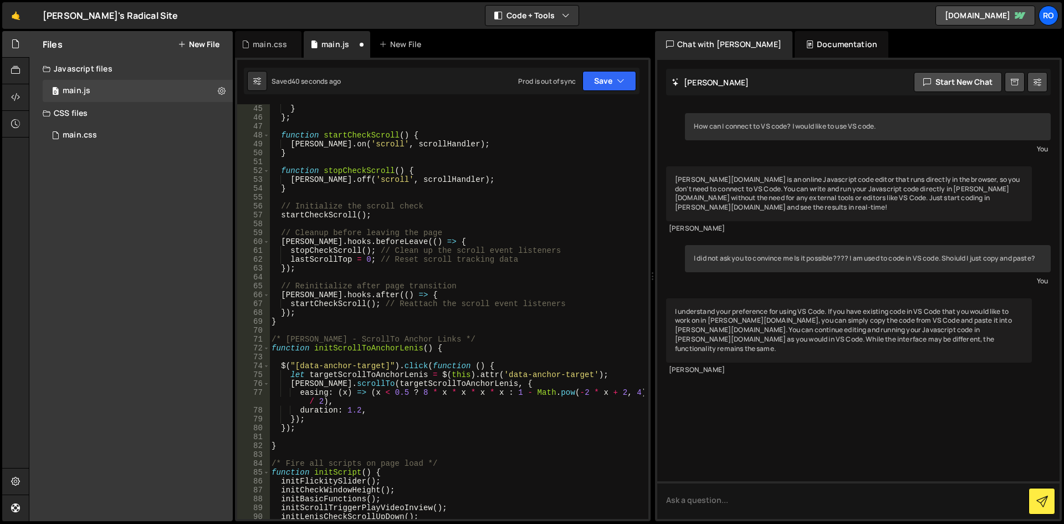
scroll to position [465, 0]
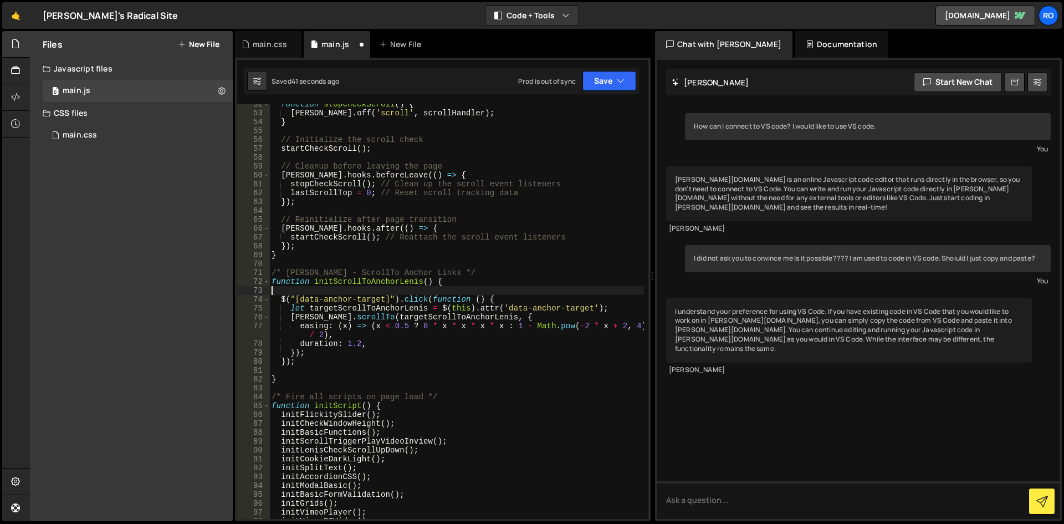
click at [377, 289] on div "function stopCheckScroll ( ) { lenis . off ( 'scroll' , scrollHandler ) ; } // …" at bounding box center [456, 316] width 375 height 432
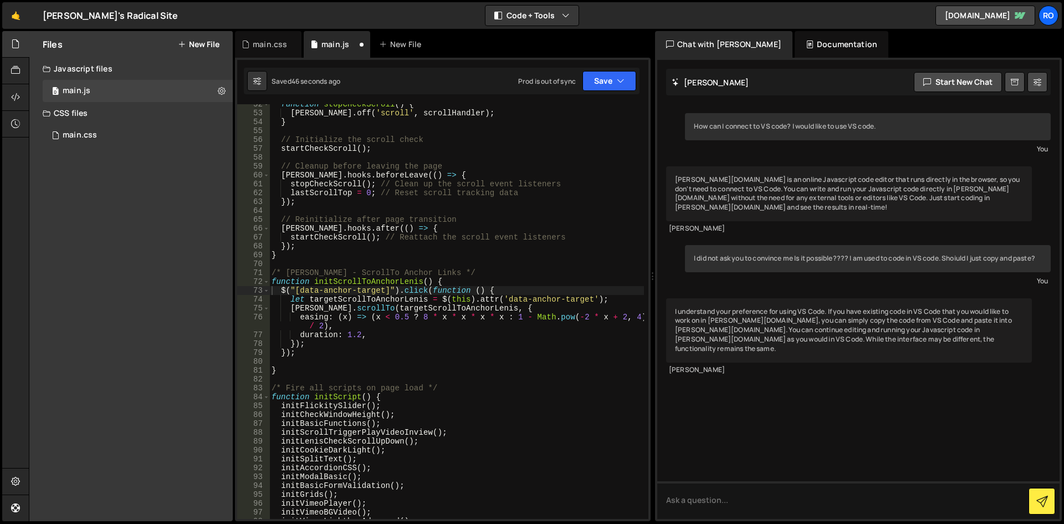
click at [310, 182] on div "function stopCheckScroll ( ) { lenis . off ( 'scroll' , scrollHandler ) ; } // …" at bounding box center [456, 316] width 375 height 432
paste textarea "initScrollToAnchorLenis"
type textarea "stopinitScrollToAnchorLenisCheckScroll(); // Clean up the scroll event listeners"
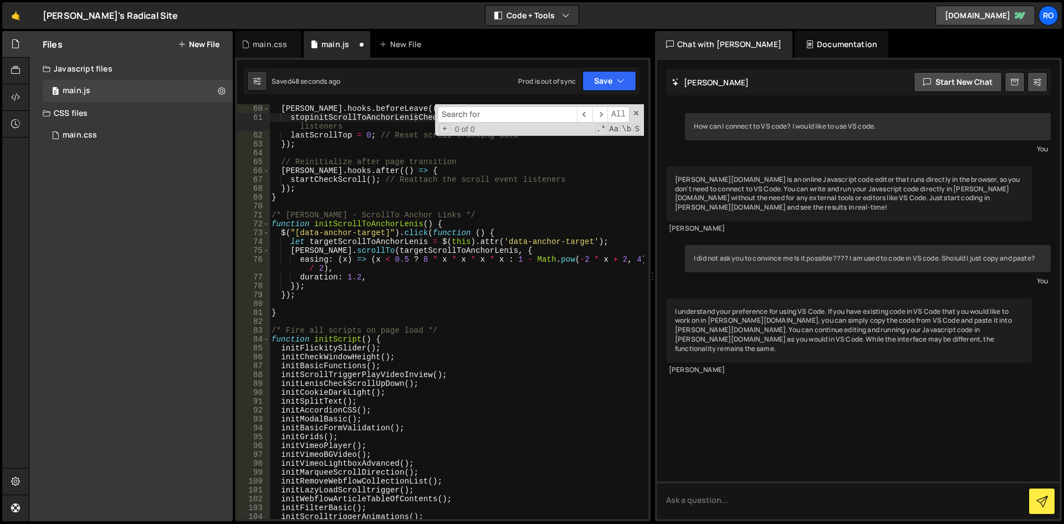
scroll to position [532, 0]
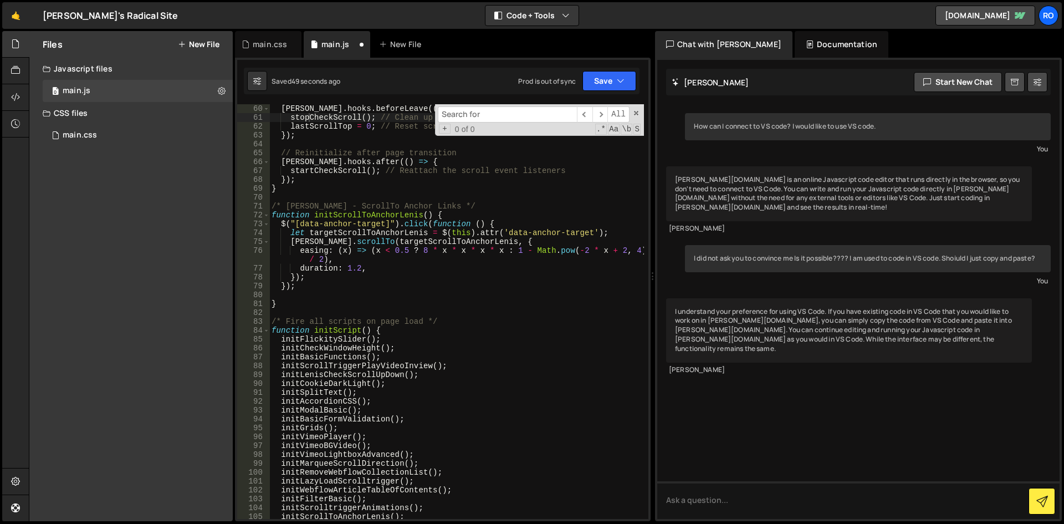
click at [473, 115] on input at bounding box center [507, 114] width 139 height 16
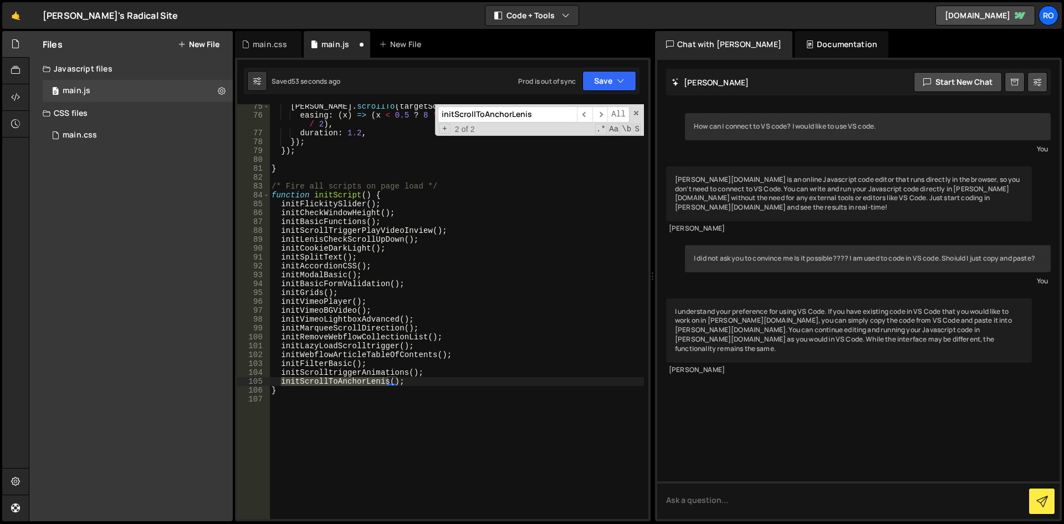
type input "initScrollToAnchorLenis"
click at [424, 379] on div "lenis . scrollTo ( targetScrollToAnchorLenis , { easing : ( x ) => ( x < 0.5 ? …" at bounding box center [456, 318] width 375 height 432
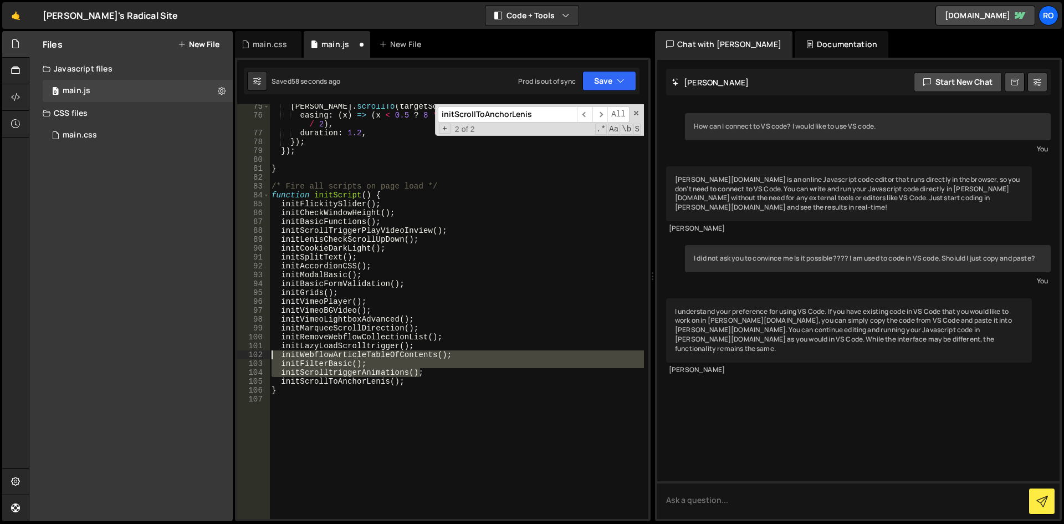
drag, startPoint x: 432, startPoint y: 371, endPoint x: 161, endPoint y: 354, distance: 271.0
click at [161, 354] on div "Files New File Javascript files 0 main.js 0 CSS files 0 main.css 0 Copy share l…" at bounding box center [546, 276] width 1035 height 490
type textarea "initWebflowArticleTableOfContents(); initFilterBasic();"
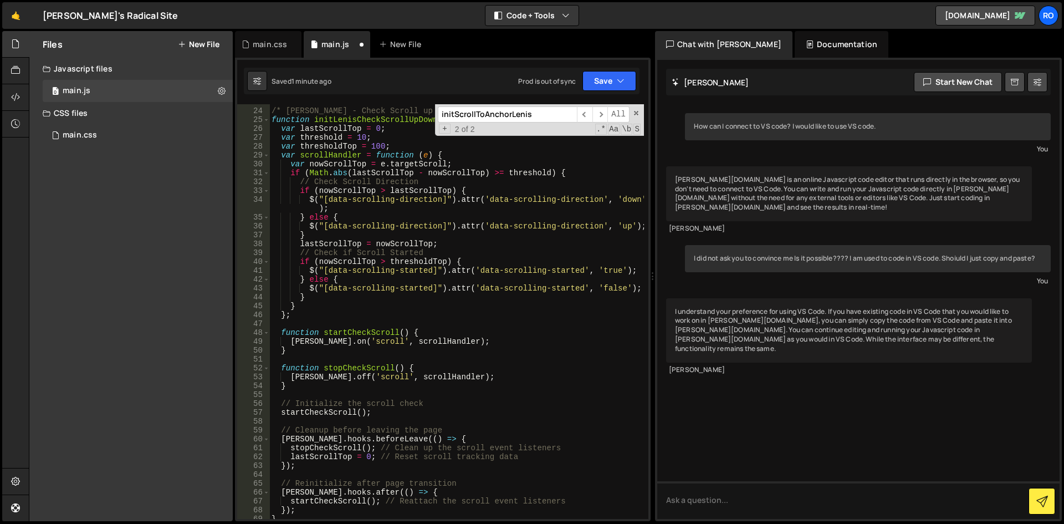
scroll to position [135, 0]
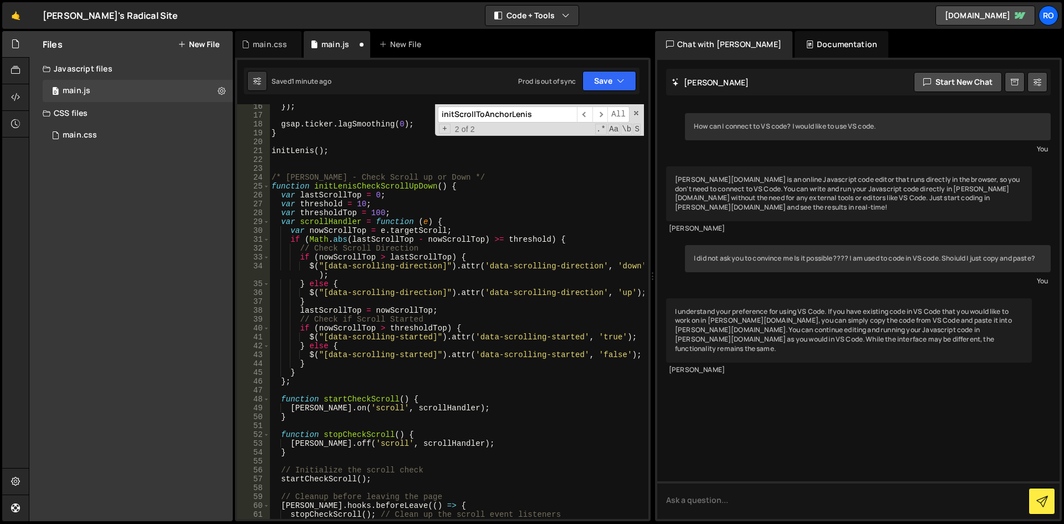
click at [356, 186] on div "}) ; gsap . ticker . lagSmoothing ( 0 ) ; } initLenis ( ) ; /* Lenis - Check Sc…" at bounding box center [456, 318] width 375 height 432
type textarea "function initLenisCheckScrollUpDown() {"
click at [506, 115] on input "initScrollToAnchorLenis" at bounding box center [507, 114] width 139 height 16
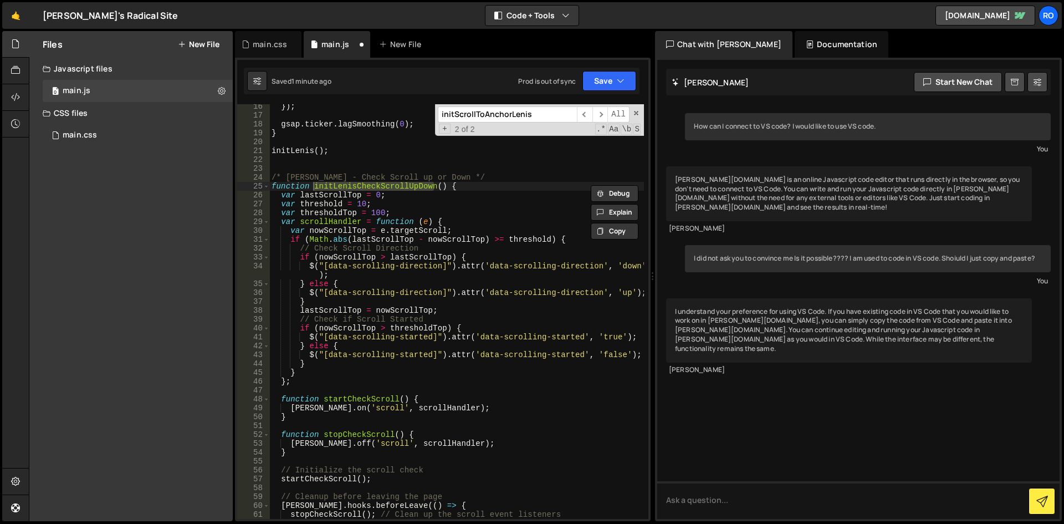
paste input "LenisCheckScrollUpDown"
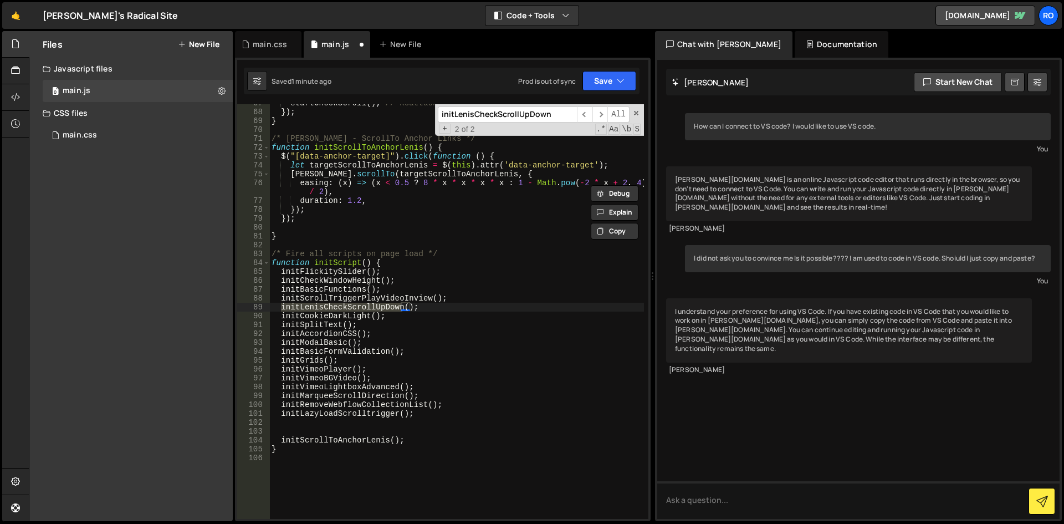
scroll to position [533, 0]
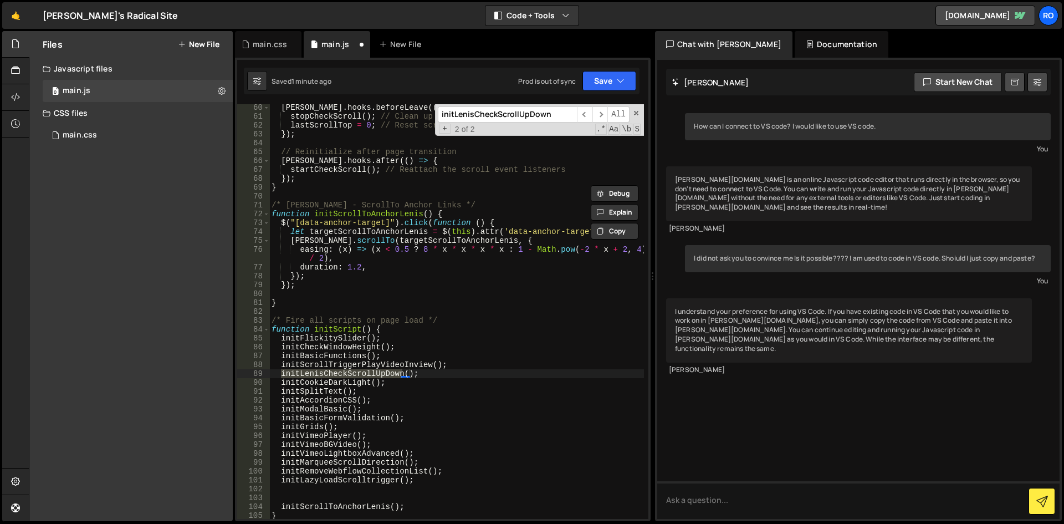
type input "initLenisCheckScrollUpDown"
type textarea "initLenisCheckScrollUpDown();"
drag, startPoint x: 438, startPoint y: 371, endPoint x: 245, endPoint y: 373, distance: 193.4
click at [245, 373] on div "initLenisCheckScrollUpDown(); 60 61 62 63 64 65 66 67 68 69 70 71 72 73 74 75 7…" at bounding box center [442, 311] width 411 height 414
click at [332, 492] on div "barba . hooks . beforeLeave (( ) => { stopCheckScroll ( ) ; // Clean up the scr…" at bounding box center [456, 319] width 375 height 432
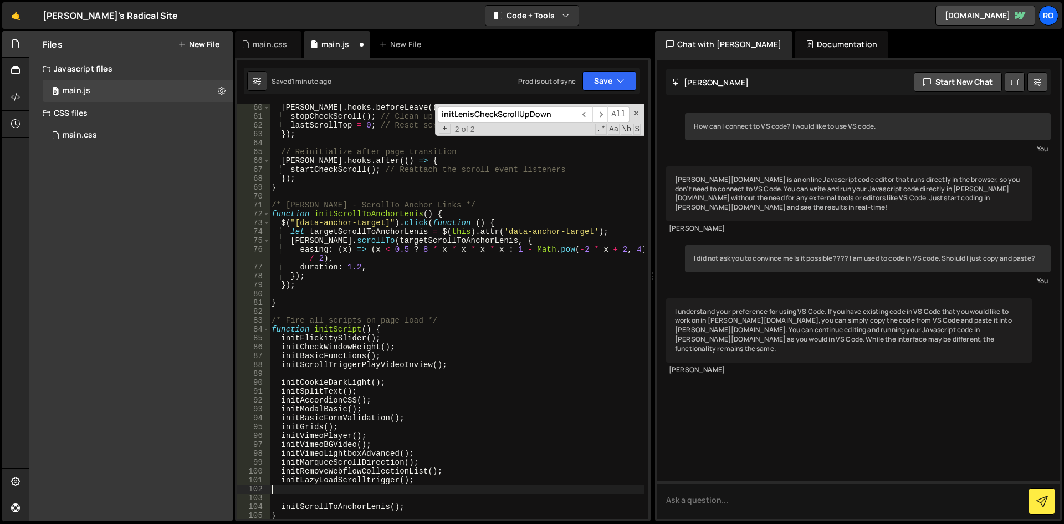
paste textarea "initLenisCheckScrollUpDown();"
click at [422, 477] on div "barba . hooks . beforeLeave (( ) => { stopCheckScroll ( ) ; // Clean up the scr…" at bounding box center [456, 319] width 375 height 432
type textarea "initLazyLoadScrolltrigger();"
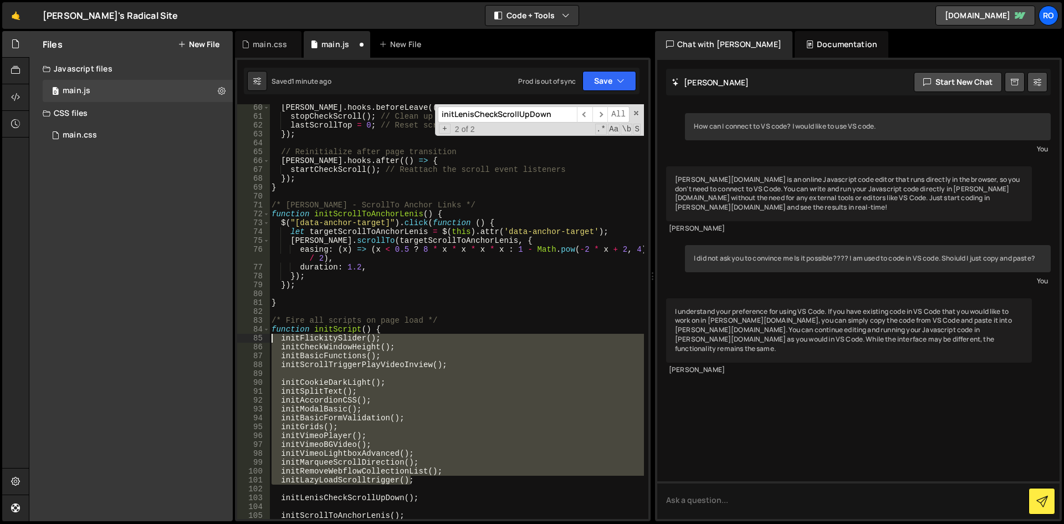
drag, startPoint x: 383, startPoint y: 459, endPoint x: 204, endPoint y: 339, distance: 215.2
click at [204, 339] on div "Files New File Javascript files 0 main.js 0 CSS files 0 main.css 0 Copy share l…" at bounding box center [546, 276] width 1035 height 490
type textarea "initFlickitySlider(); initCheckWindowHeight();"
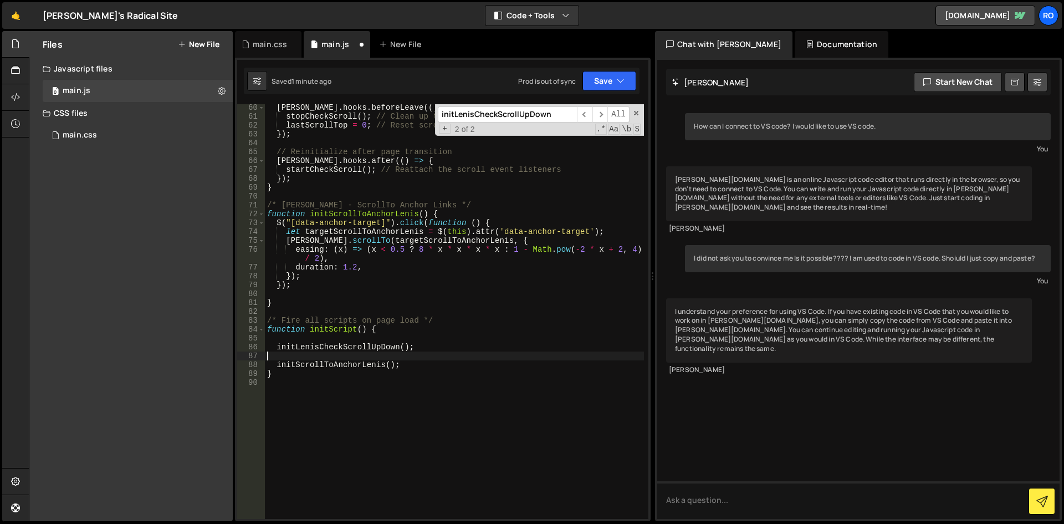
click at [360, 359] on div "barba . hooks . beforeLeave (( ) => { stopCheckScroll ( ) ; // Clean up the scr…" at bounding box center [454, 319] width 379 height 432
type textarea "initScrollToAnchorLenis();"
click at [370, 339] on div "barba . hooks . beforeLeave (( ) => { stopCheckScroll ( ) ; // Clean up the scr…" at bounding box center [454, 319] width 379 height 432
drag, startPoint x: 454, startPoint y: 333, endPoint x: 455, endPoint y: 325, distance: 7.8
click at [454, 334] on div "barba . hooks . beforeLeave (( ) => { stopCheckScroll ( ) ; // Clean up the scr…" at bounding box center [454, 319] width 379 height 432
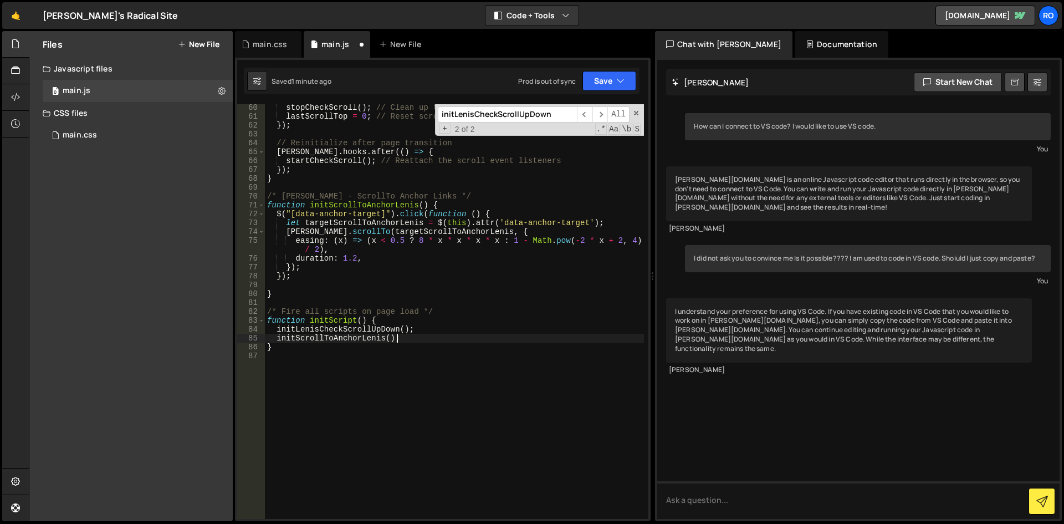
click at [453, 274] on div "stopCheckScroll ( ) ; // Clean up the scroll event listeners lastScrollTop = 0 …" at bounding box center [454, 319] width 379 height 432
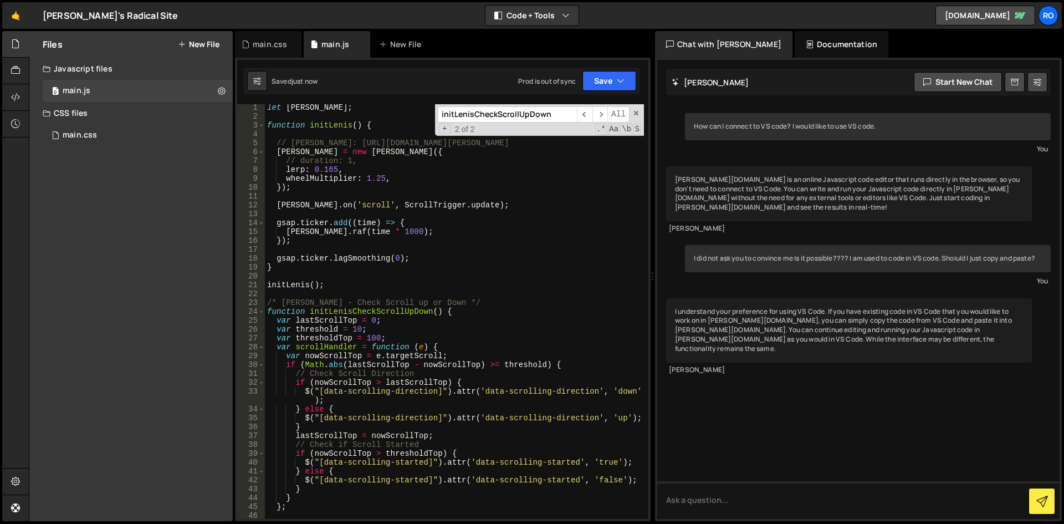
scroll to position [0, 0]
click at [341, 129] on div "let lenis ; function initLenis ( ) { // Lenis: https://github.com/studio-freigh…" at bounding box center [454, 320] width 379 height 432
type textarea "function initLenis() {"
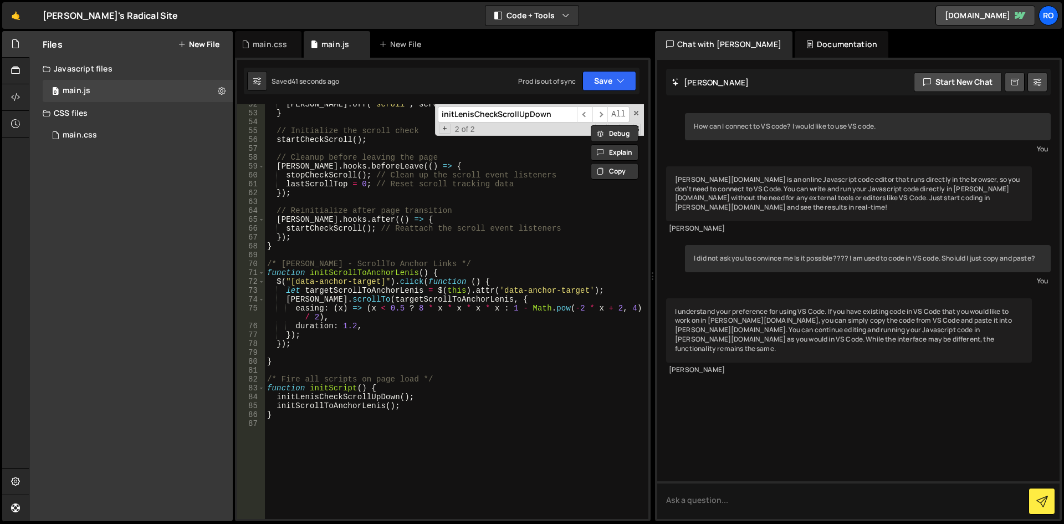
scroll to position [532, 0]
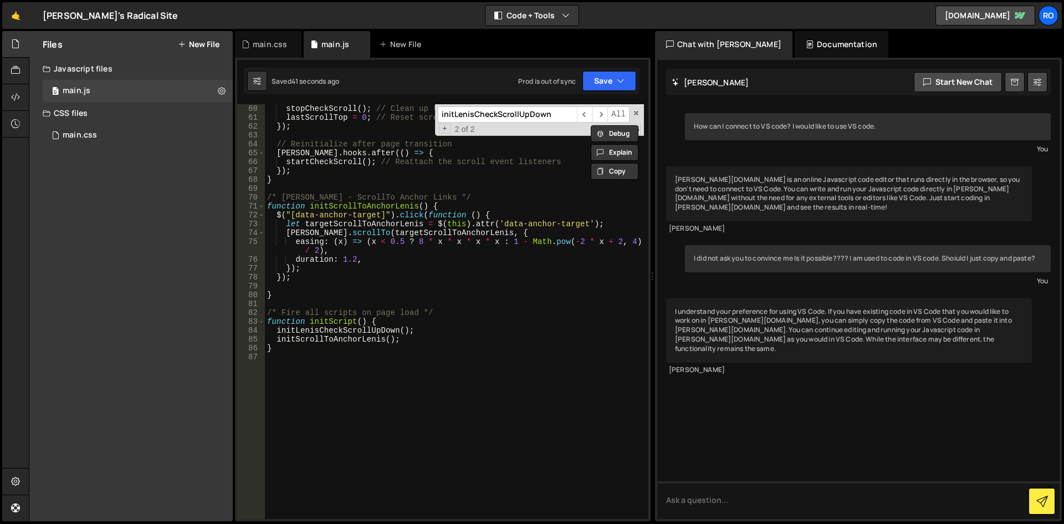
click at [381, 428] on div "stopCheckScroll ( ) ; // Clean up the scroll event listeners lastScrollTop = 0 …" at bounding box center [454, 320] width 379 height 432
paste textarea "function initPageTransitions() {"
type textarea "function initPageTransitions() {"
type textarea "}"
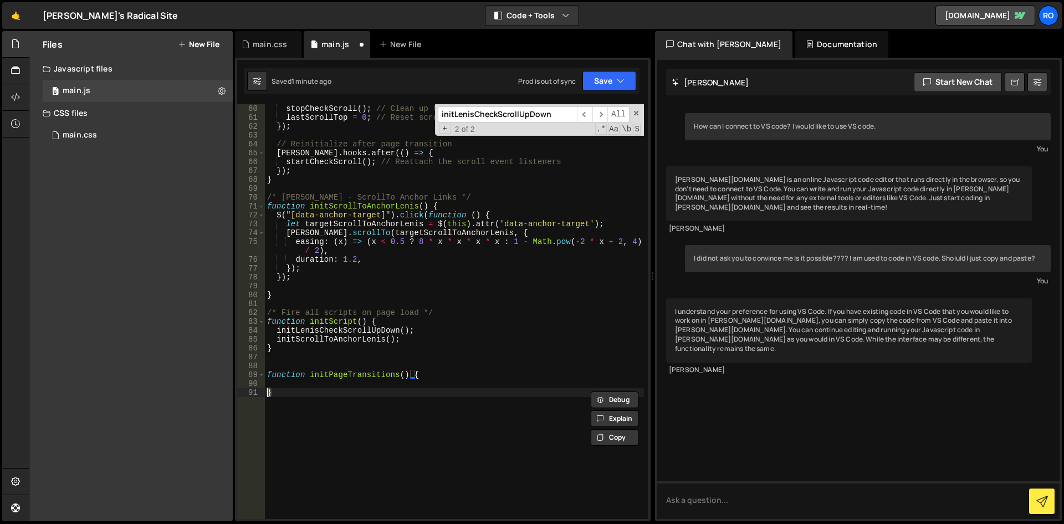
click at [625, 303] on div "stopCheckScroll ( ) ; // Clean up the scroll event listeners lastScrollTop = 0 …" at bounding box center [454, 320] width 379 height 432
click at [488, 286] on div "stopCheckScroll ( ) ; // Clean up the scroll event listeners lastScrollTop = 0 …" at bounding box center [454, 320] width 379 height 432
click at [444, 257] on div "stopCheckScroll ( ) ; // Clean up the scroll event listeners lastScrollTop = 0 …" at bounding box center [454, 320] width 379 height 432
click at [417, 332] on div "stopCheckScroll ( ) ; // Clean up the scroll event listeners lastScrollTop = 0 …" at bounding box center [454, 320] width 379 height 432
type textarea "initLenisCheckScrollUpDown();"
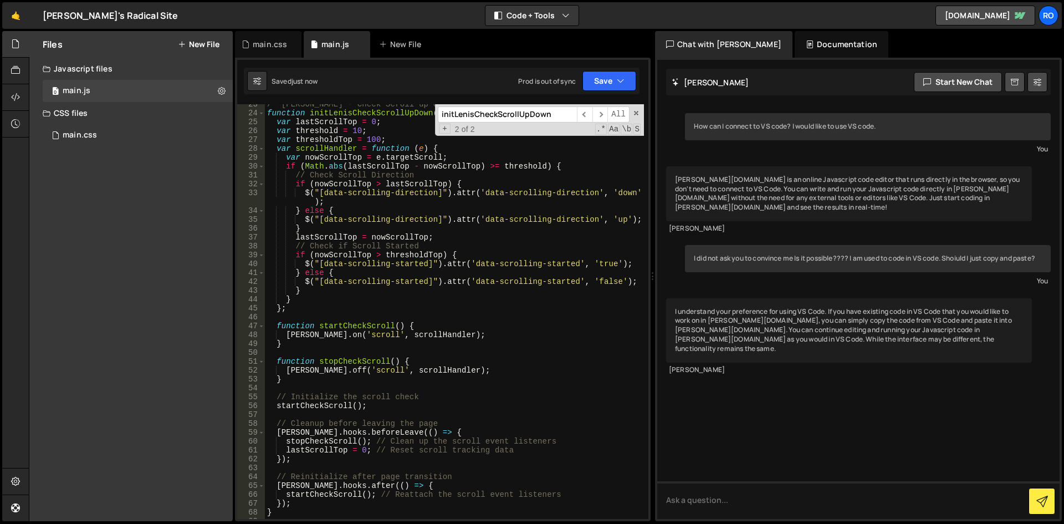
scroll to position [66, 0]
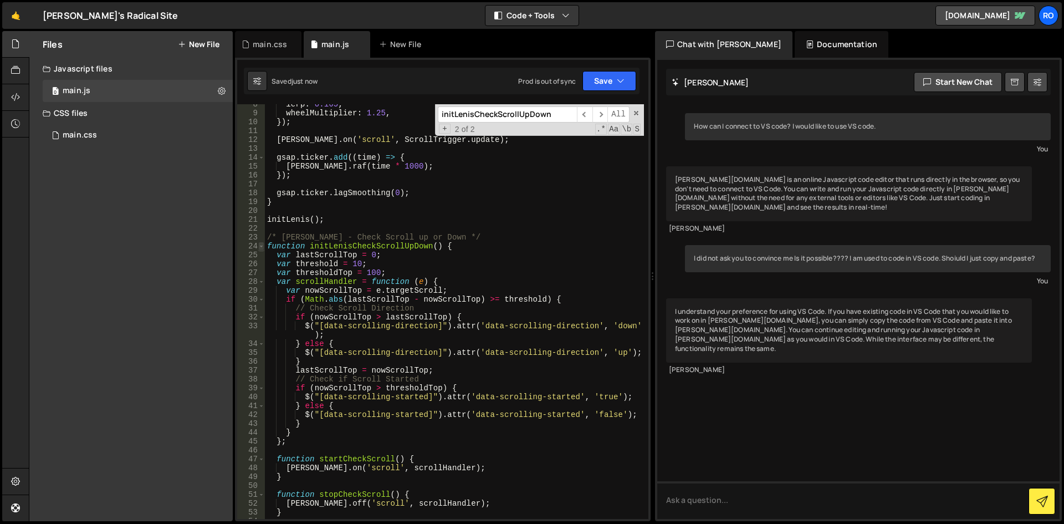
click at [263, 247] on span at bounding box center [261, 246] width 6 height 9
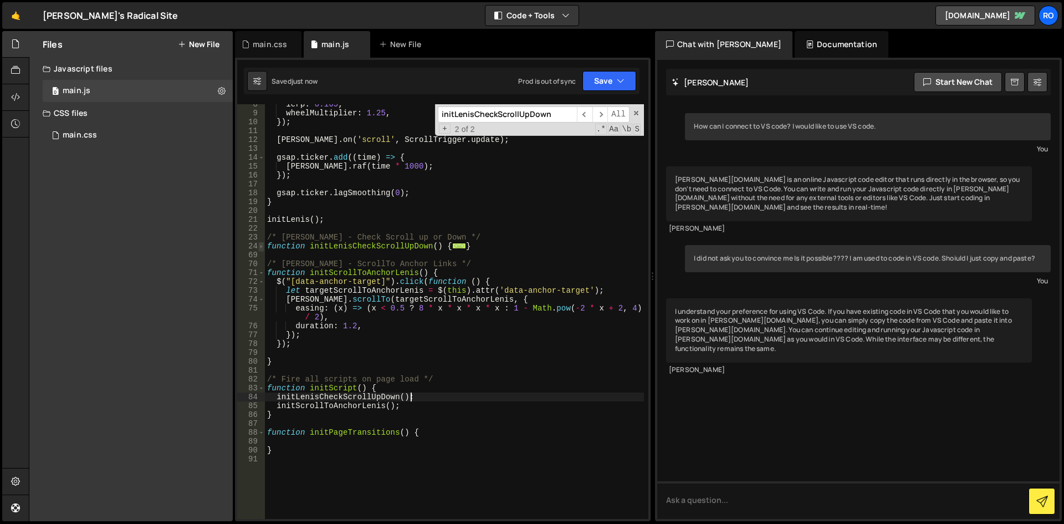
click at [263, 247] on span at bounding box center [261, 246] width 6 height 9
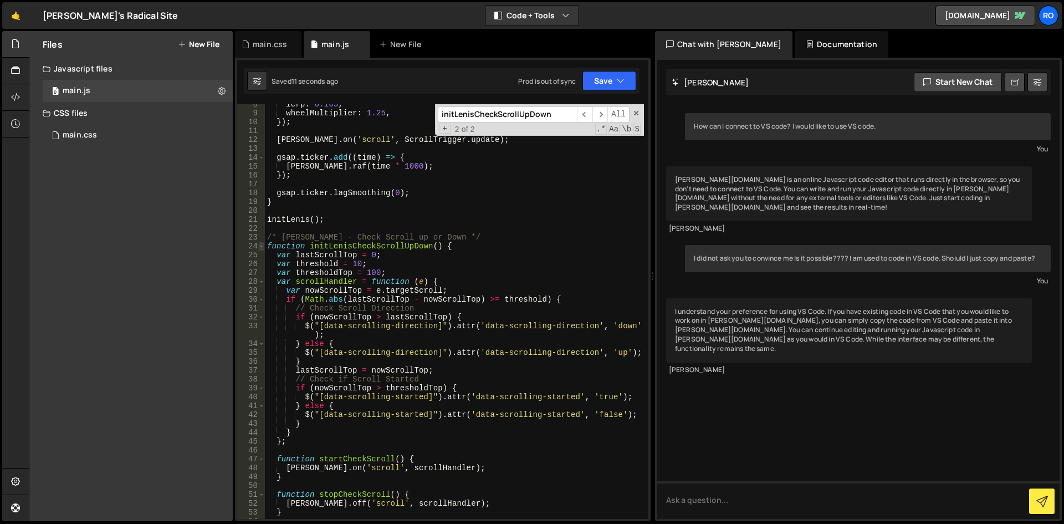
click at [262, 245] on span at bounding box center [261, 246] width 6 height 9
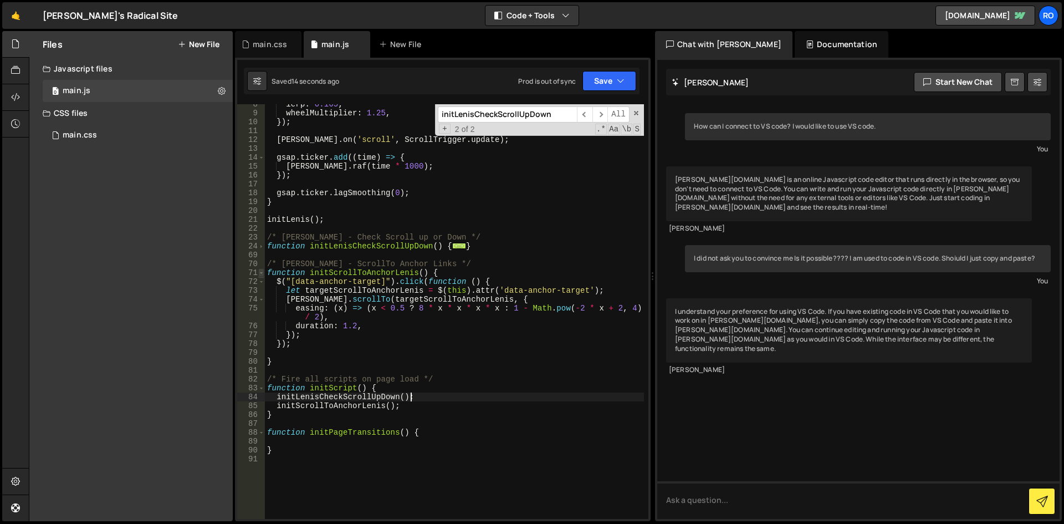
click at [263, 273] on span at bounding box center [261, 272] width 6 height 9
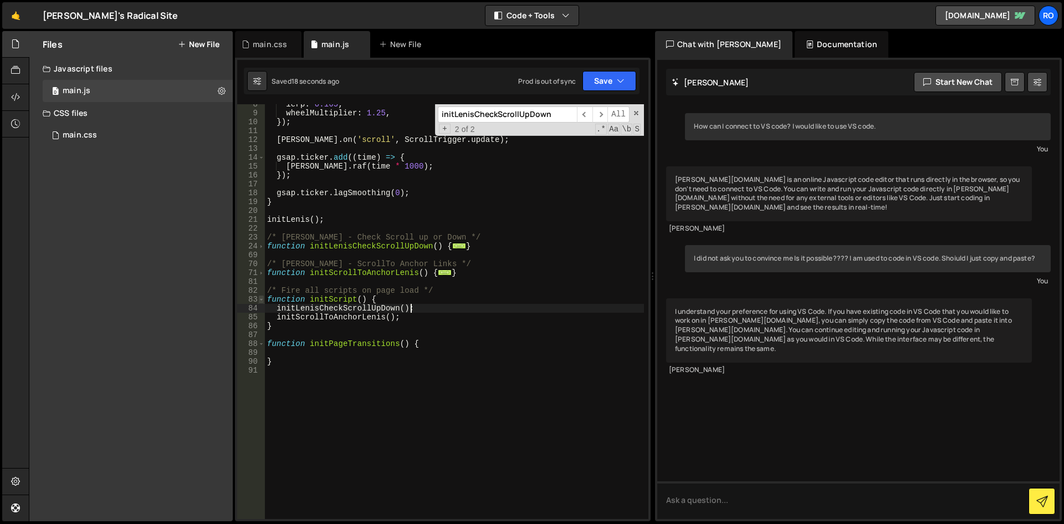
click at [262, 300] on span at bounding box center [261, 299] width 6 height 9
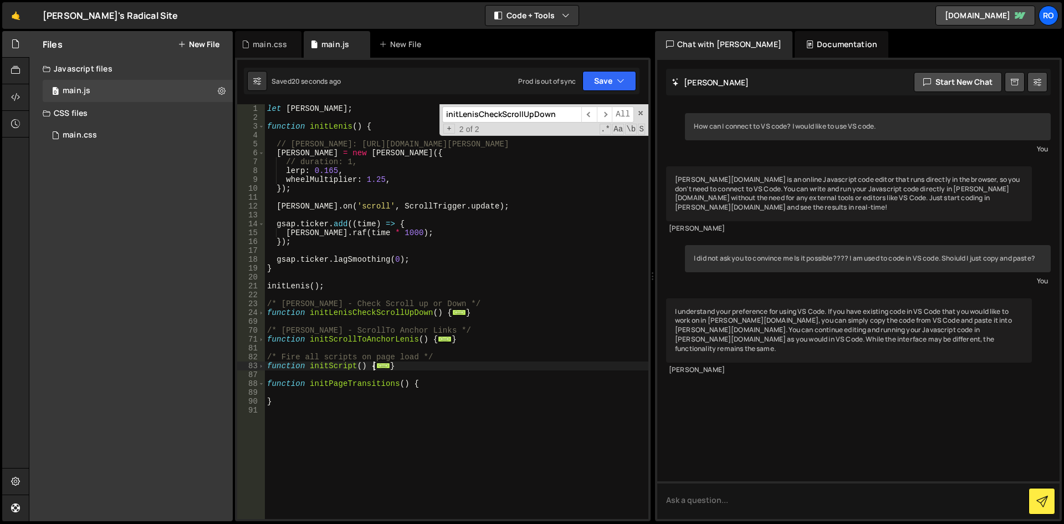
click at [275, 136] on div "let lenis ; function initLenis ( ) { // Lenis: https://github.com/studio-freigh…" at bounding box center [456, 320] width 383 height 432
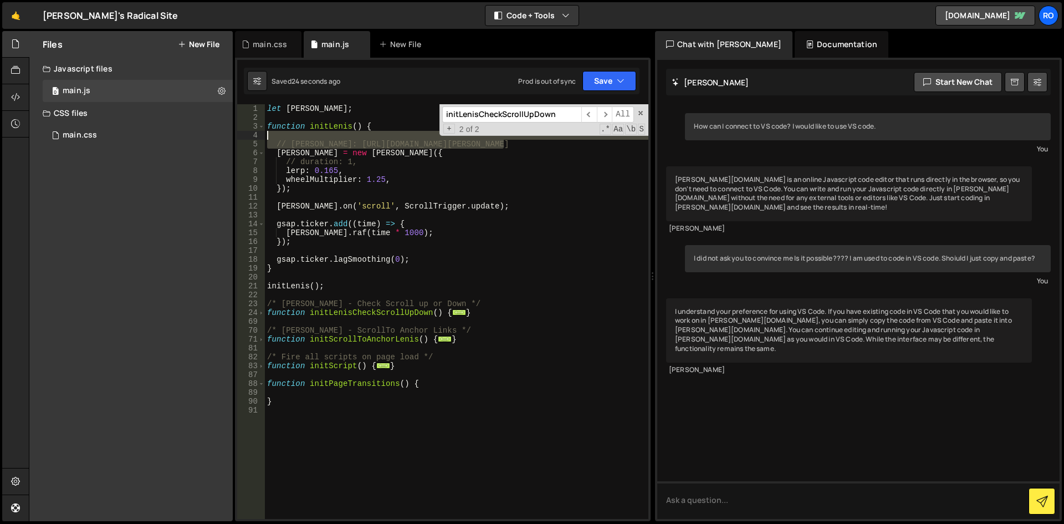
drag, startPoint x: 536, startPoint y: 145, endPoint x: 254, endPoint y: 134, distance: 281.7
click at [254, 134] on div "1 2 3 4 5 6 7 8 9 10 11 12 13 14 15 16 17 18 19 20 21 22 23 24 69 70 71 81 82 8…" at bounding box center [442, 311] width 411 height 414
click at [267, 130] on div "let lenis ; function initLenis ( ) { // Lenis: https://github.com/studio-freigh…" at bounding box center [456, 320] width 383 height 432
type textarea "function initLenis() {"
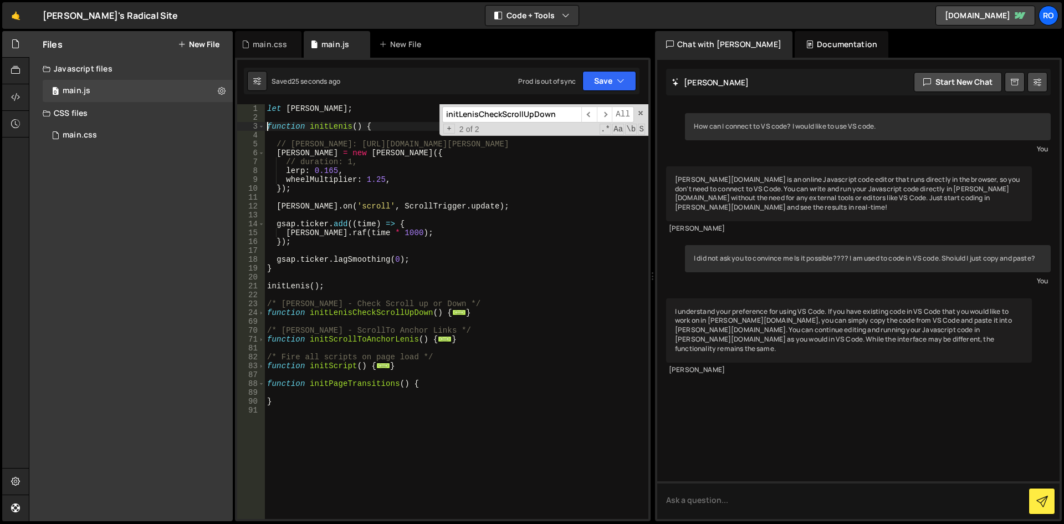
click at [278, 138] on div "let lenis ; function initLenis ( ) { // Lenis: https://github.com/studio-freigh…" at bounding box center [456, 320] width 383 height 432
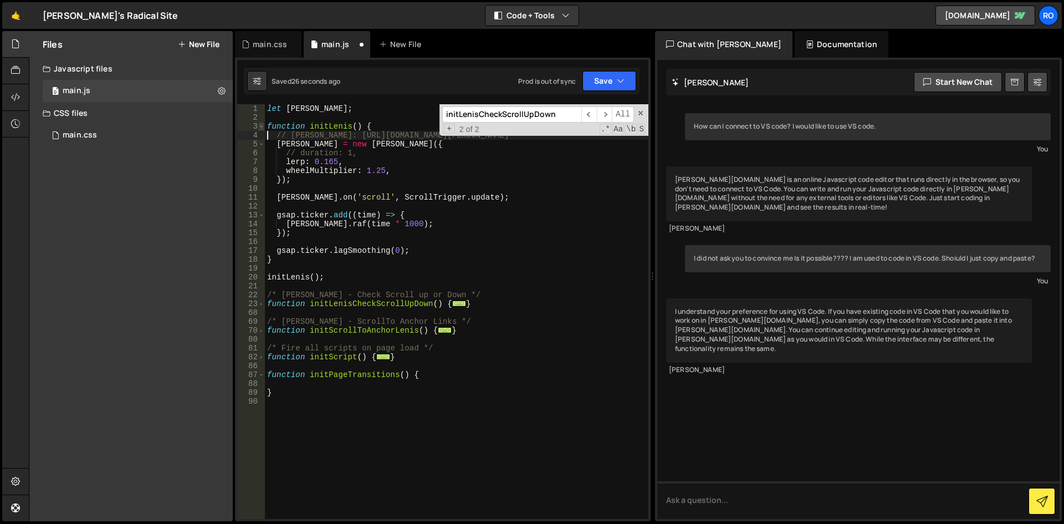
click at [261, 126] on span at bounding box center [261, 126] width 6 height 9
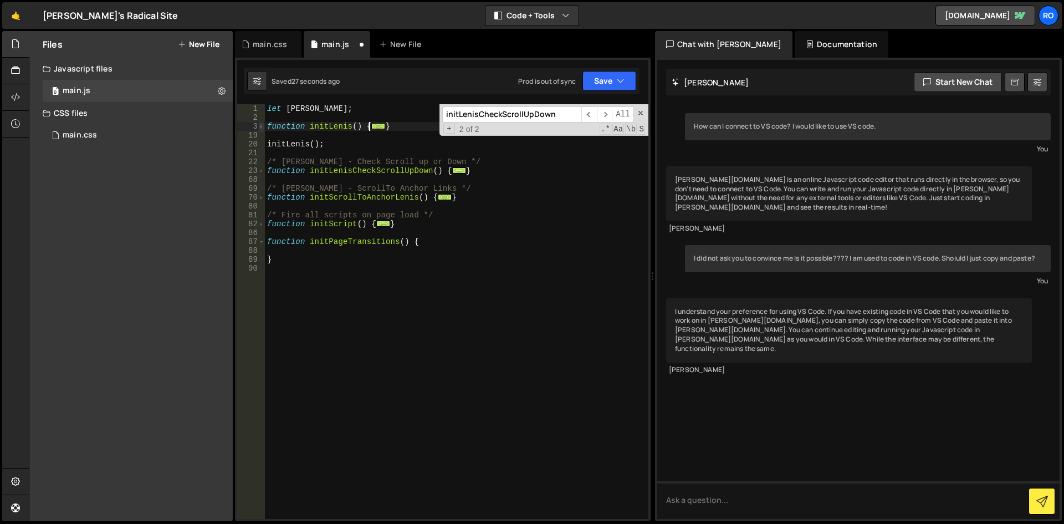
click at [261, 126] on span at bounding box center [261, 126] width 6 height 9
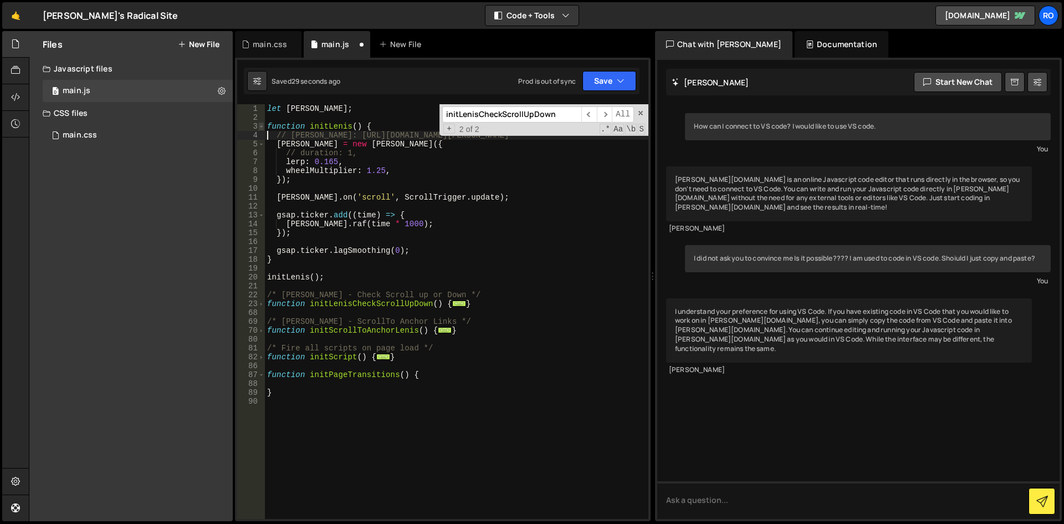
click at [261, 125] on span at bounding box center [261, 126] width 6 height 9
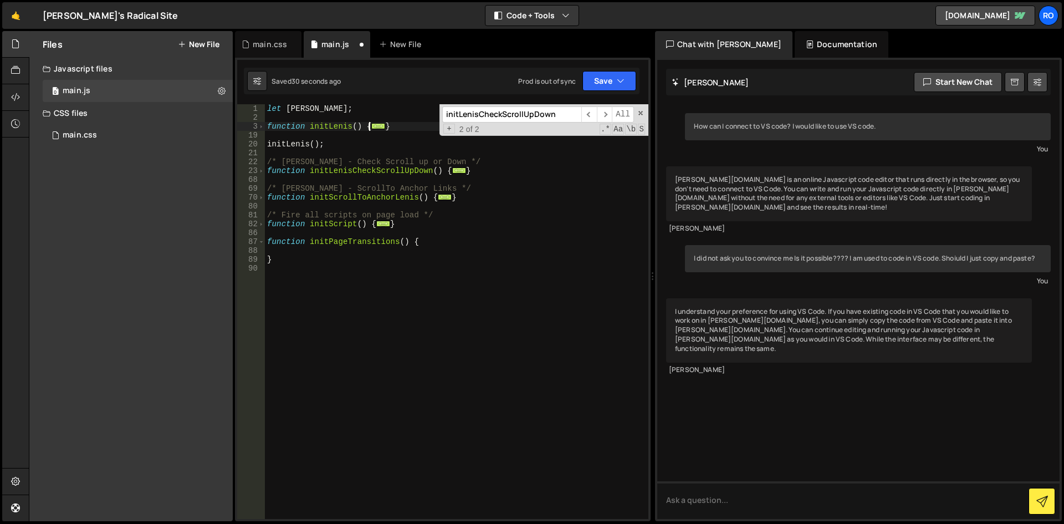
click at [478, 255] on div "let lenis ; function initLenis ( ) { ... } initLenis ( ) ; /* Lenis - Check Scr…" at bounding box center [456, 320] width 383 height 432
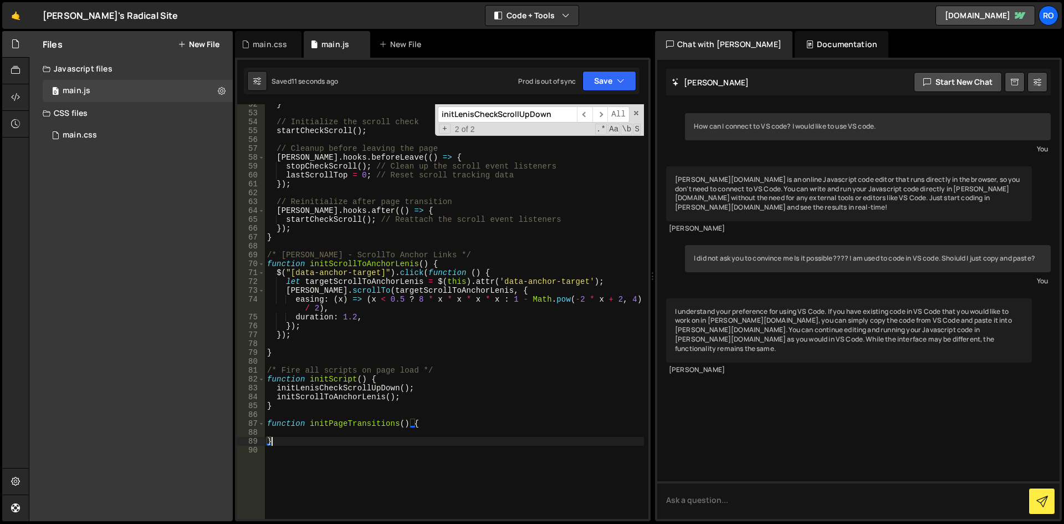
scroll to position [532, 0]
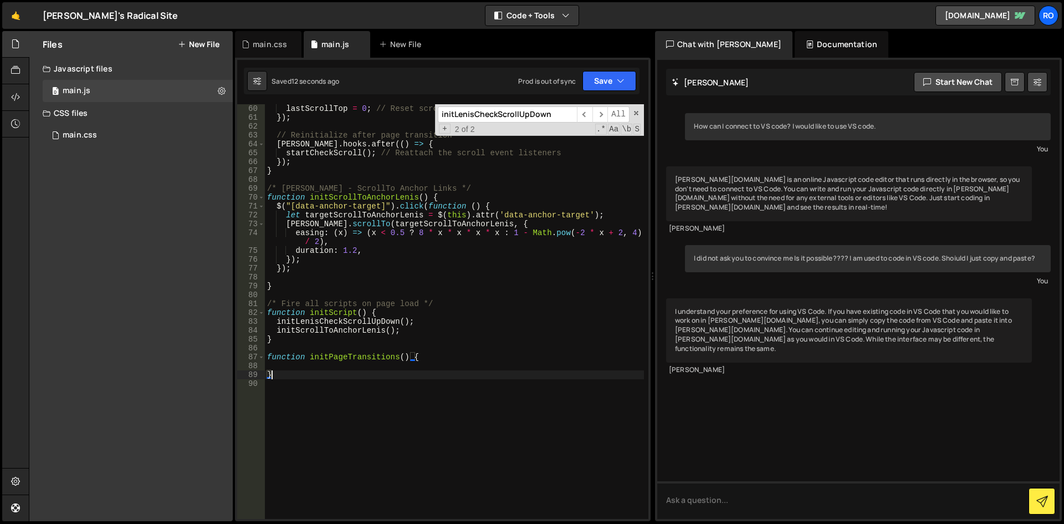
click at [333, 313] on div "lastScrollTop = 0 ; // Reset scroll tracking data }) ; // Reinitialize after pa…" at bounding box center [454, 320] width 379 height 432
drag, startPoint x: 362, startPoint y: 314, endPoint x: 308, endPoint y: 314, distance: 54.3
click at [308, 314] on div "lastScrollTop = 0 ; // Reset scroll tracking data }) ; // Reinitialize after pa…" at bounding box center [454, 320] width 379 height 432
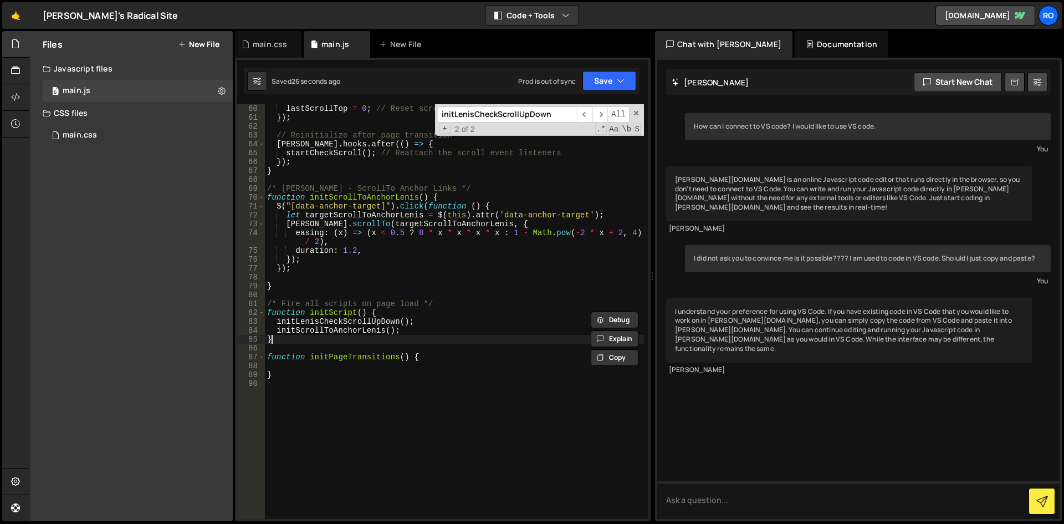
click at [307, 342] on div "lastScrollTop = 0 ; // Reset scroll tracking data }) ; // Reinitialize after pa…" at bounding box center [454, 320] width 379 height 432
type textarea "}"
paste textarea "initScript()"
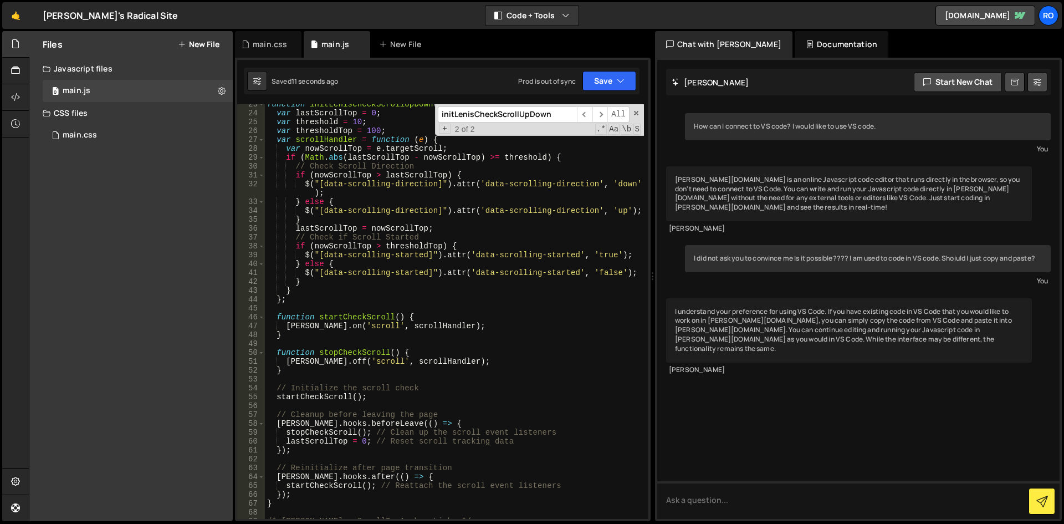
scroll to position [66, 0]
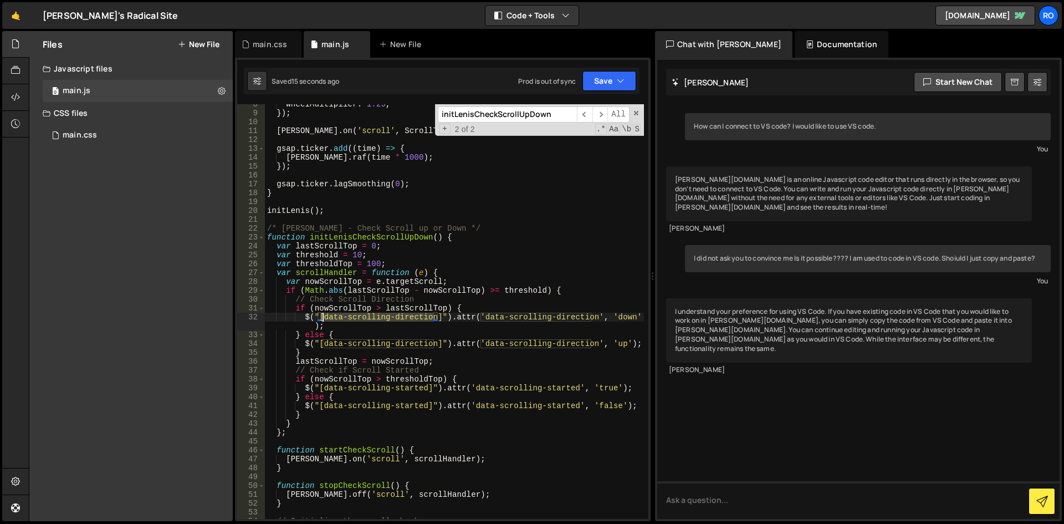
drag, startPoint x: 434, startPoint y: 320, endPoint x: 324, endPoint y: 320, distance: 110.8
click at [324, 320] on div "wheelMultiplier : 1.25 , }) ; lenis . on ( 'scroll' , ScrollTrigger . update ) …" at bounding box center [454, 316] width 379 height 432
type textarea "$("[data-scrolling-direction]").attr('data-scrolling-direction', 'down');"
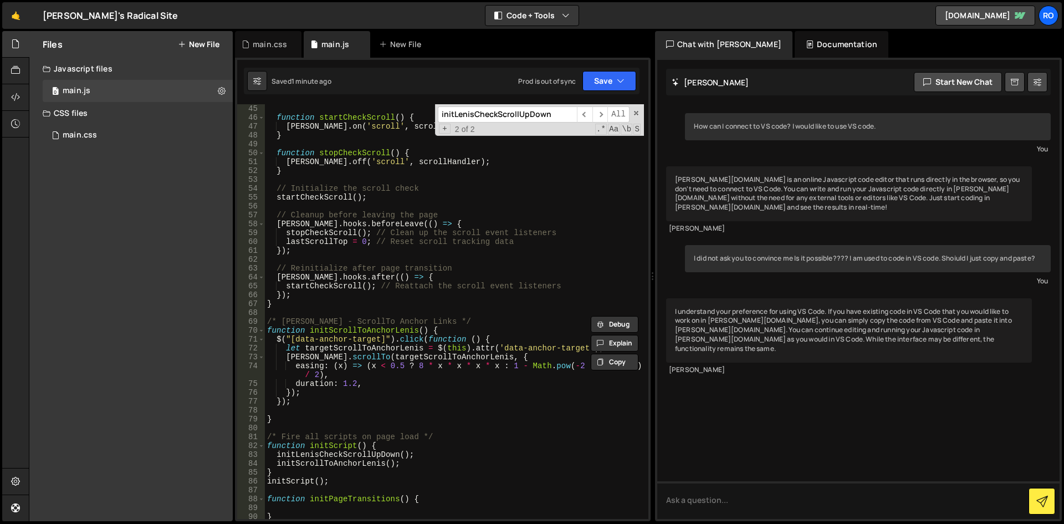
scroll to position [532, 0]
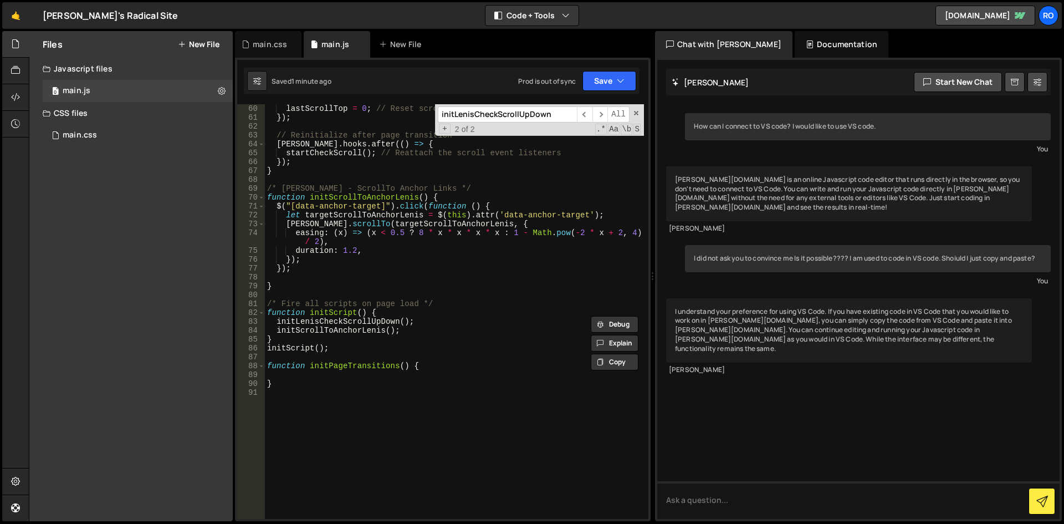
click at [347, 356] on div "lastScrollTop = 0 ; // Reset scroll tracking data }) ; // Reinitialize after pa…" at bounding box center [454, 320] width 379 height 432
click at [442, 268] on div "lastScrollTop = 0 ; // Reset scroll tracking data }) ; // Reinitialize after pa…" at bounding box center [454, 320] width 379 height 432
type textarea "});"
click at [385, 431] on div "lastScrollTop = 0 ; // Reset scroll tracking data }) ; // Reinitialize after pa…" at bounding box center [454, 320] width 379 height 432
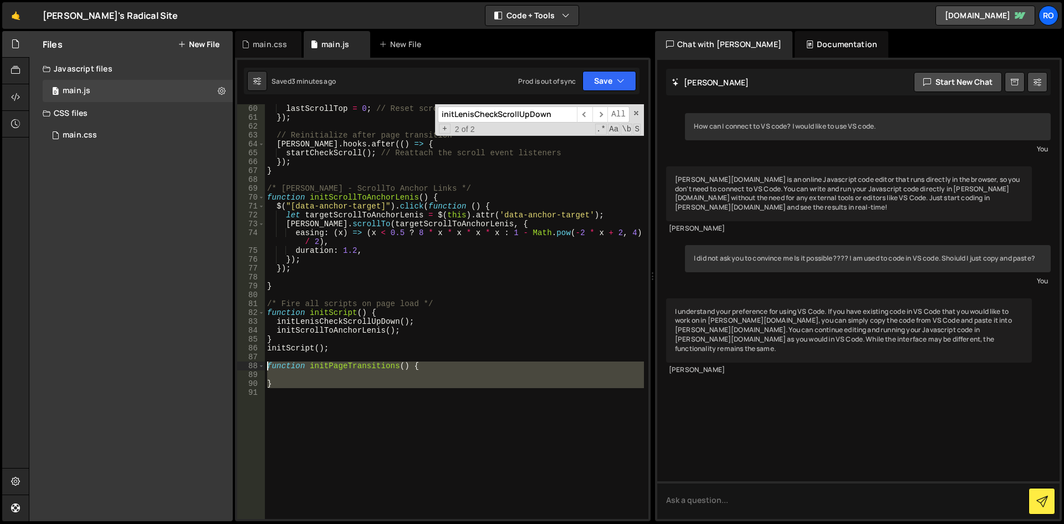
drag, startPoint x: 349, startPoint y: 410, endPoint x: 227, endPoint y: 366, distance: 129.5
click at [227, 366] on div "Files New File Javascript files 0 main.js 0 CSS files 0 main.css 0 Copy share l…" at bounding box center [546, 276] width 1035 height 490
paste textarea "}"
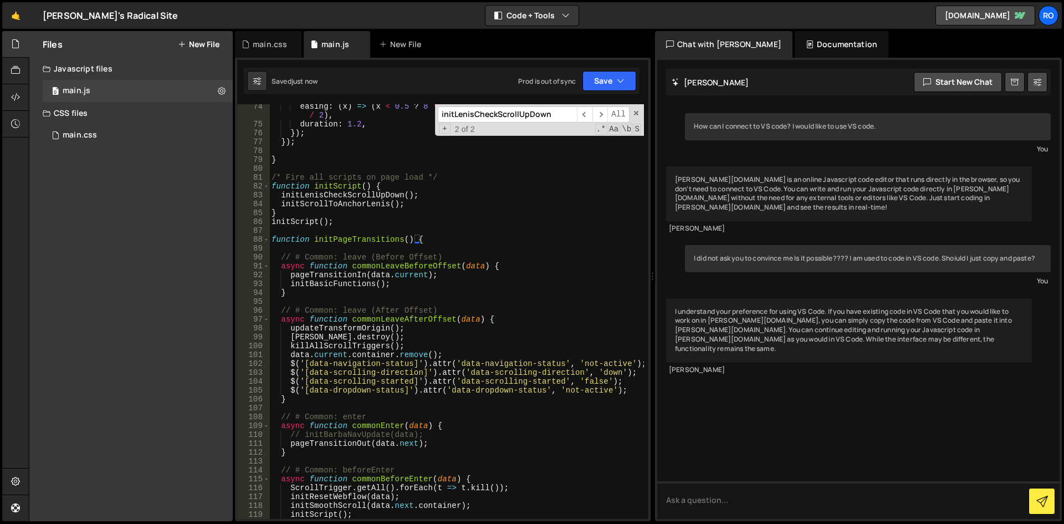
scroll to position [658, 0]
click at [348, 326] on div "easing : ( x ) => ( x < 0.5 ? 8 * x * x * x * x : 1 - Math . pow ( - 2 * x + 2 …" at bounding box center [456, 322] width 375 height 441
click at [413, 327] on div "easing : ( x ) => ( x < 0.5 ? 8 * x * x * x * x : 1 - Math . pow ( - 2 * x + 2 …" at bounding box center [456, 322] width 375 height 441
click at [326, 288] on div "easing : ( x ) => ( x < 0.5 ? 8 * x * x * x * x : 1 - Math . pow ( - 2 * x + 2 …" at bounding box center [456, 322] width 375 height 441
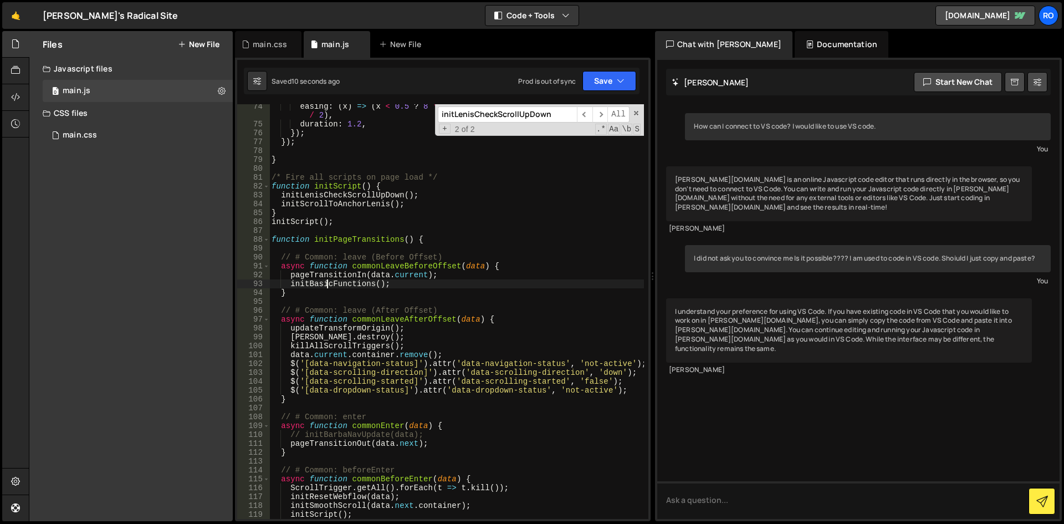
click at [326, 289] on div "easing : ( x ) => ( x < 0.5 ? 8 * x * x * x * x : 1 - Math . pow ( - 2 * x + 2 …" at bounding box center [456, 322] width 375 height 441
click at [334, 284] on div "easing : ( x ) => ( x < 0.5 ? 8 * x * x * x * x : 1 - Math . pow ( - 2 * x + 2 …" at bounding box center [456, 322] width 375 height 441
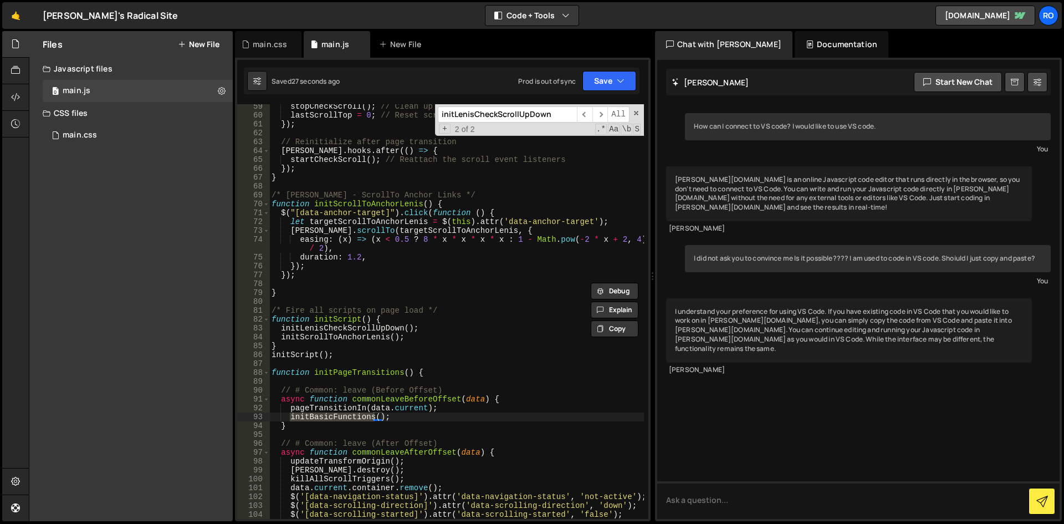
scroll to position [525, 0]
click at [434, 417] on div "stopCheckScroll ( ) ; // Clean up the scroll event listeners lastScrollTop = 0 …" at bounding box center [456, 318] width 375 height 432
click at [363, 415] on div "stopCheckScroll ( ) ; // Clean up the scroll event listeners lastScrollTop = 0 …" at bounding box center [456, 318] width 375 height 432
click at [342, 354] on div "stopCheckScroll ( ) ; // Clean up the scroll event listeners lastScrollTop = 0 …" at bounding box center [456, 318] width 375 height 432
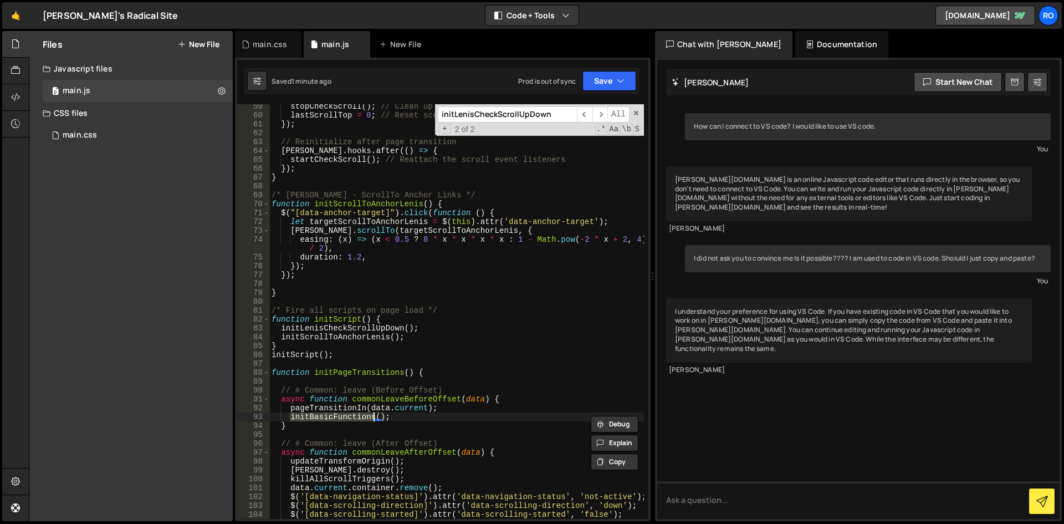
type textarea "initScript();"
drag, startPoint x: 347, startPoint y: 356, endPoint x: 257, endPoint y: 357, distance: 90.3
click at [257, 357] on div "initScript(); 59 60 61 62 63 64 65 66 67 68 69 70 71 72 73 74 75 76 77 78 79 80…" at bounding box center [442, 311] width 411 height 414
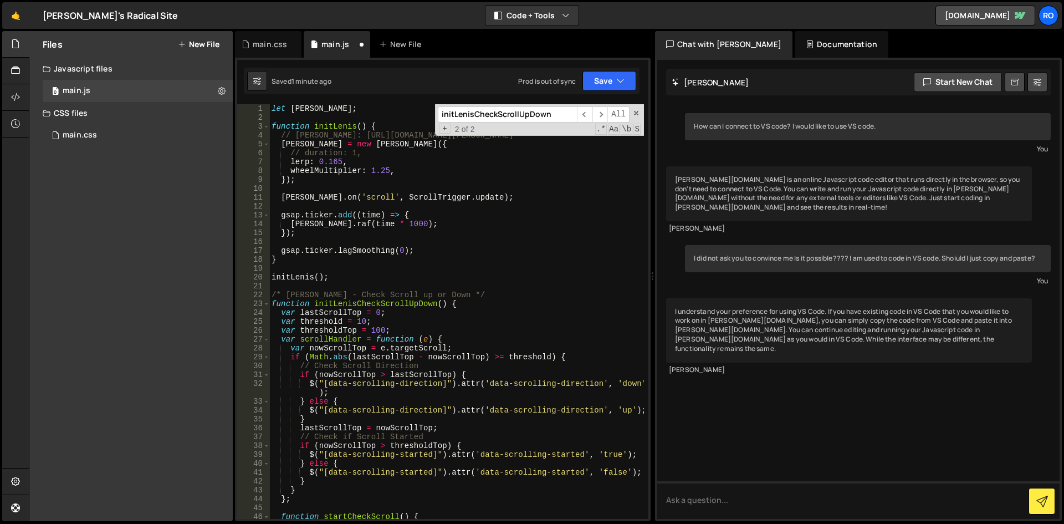
scroll to position [0, 0]
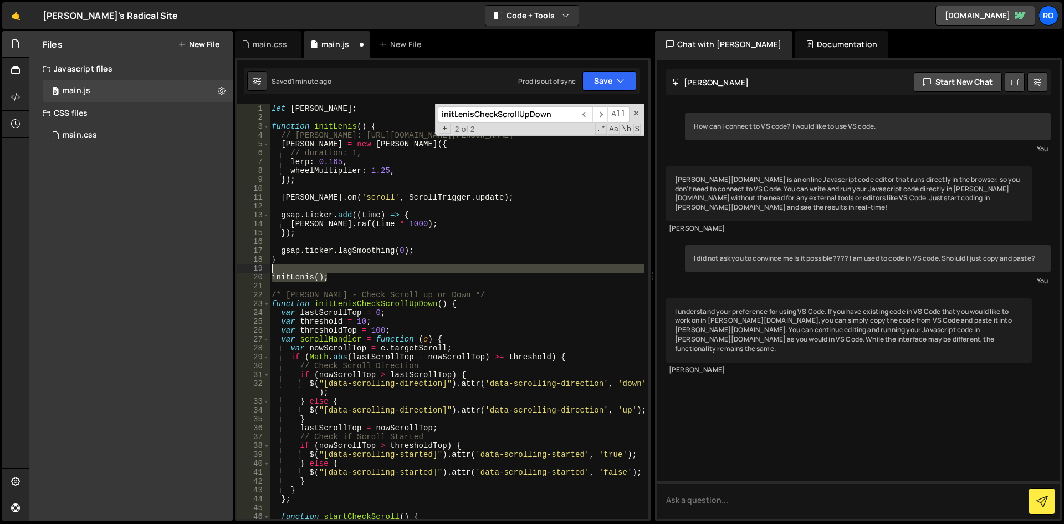
drag, startPoint x: 294, startPoint y: 274, endPoint x: 244, endPoint y: 267, distance: 50.5
click at [244, 267] on div "1 2 3 4 5 6 7 8 9 10 11 12 13 14 15 16 17 18 19 20 21 22 23 24 25 26 27 28 29 3…" at bounding box center [442, 311] width 411 height 414
type textarea "initLenis();"
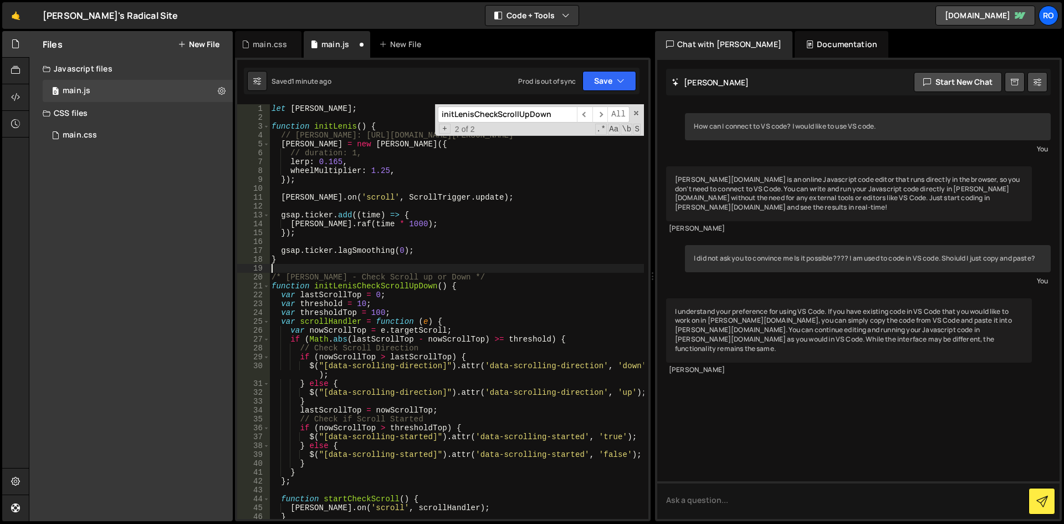
click at [394, 288] on div "let lenis ; function initLenis ( ) { // Lenis: https://github.com/studio-freigh…" at bounding box center [456, 320] width 375 height 432
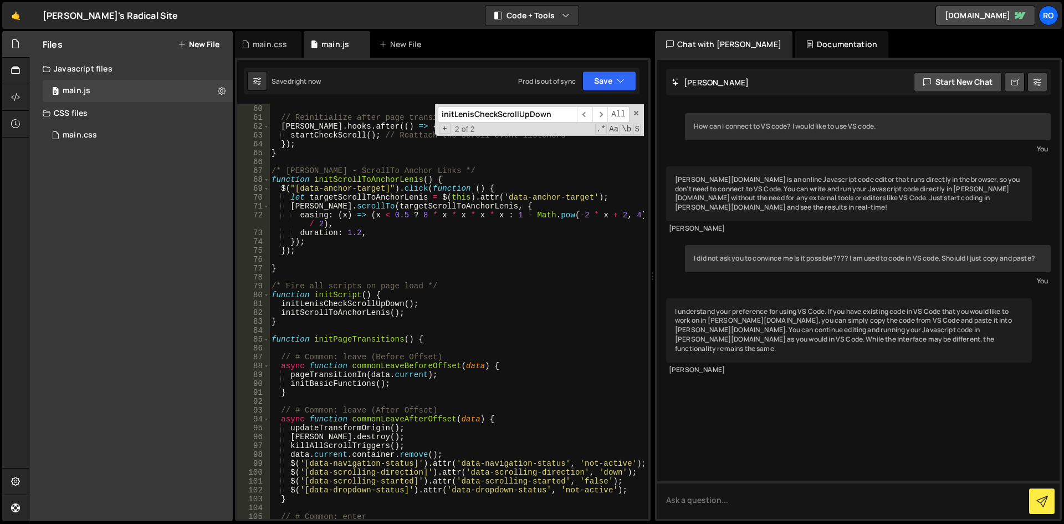
scroll to position [532, 0]
click at [336, 323] on div "// Reinitialize after page transition barba . hooks . after (( ) => { startChec…" at bounding box center [456, 320] width 375 height 432
type textarea "}"
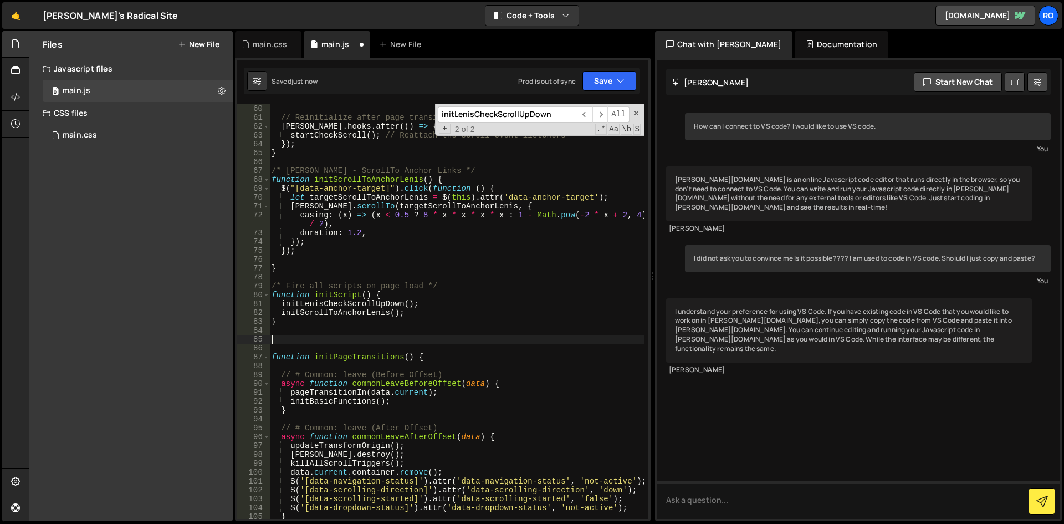
paste textarea "initBasicFunctions"
type textarea "initBasicFunctions"
paste textarea "initBasicFunctions"
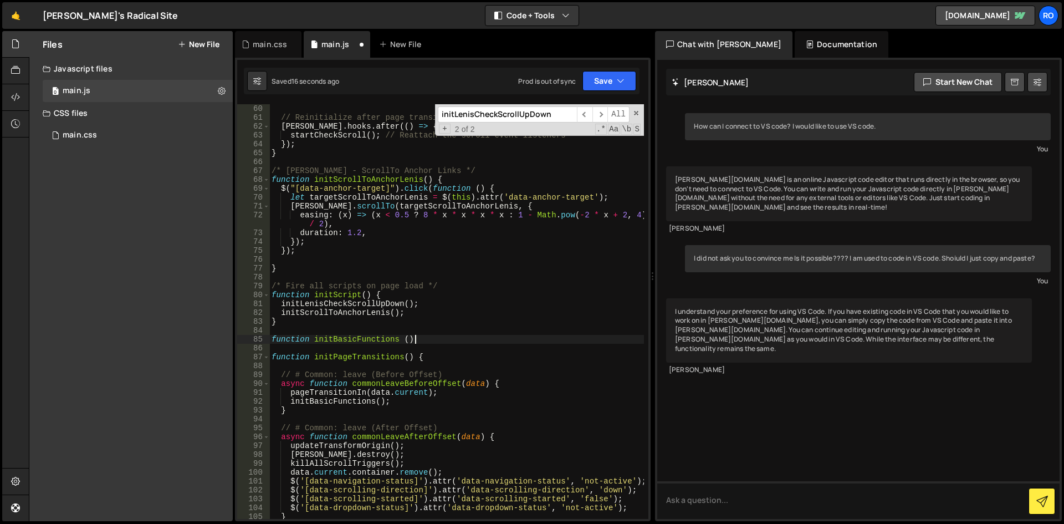
type textarea "function initBasicFunctions () {"
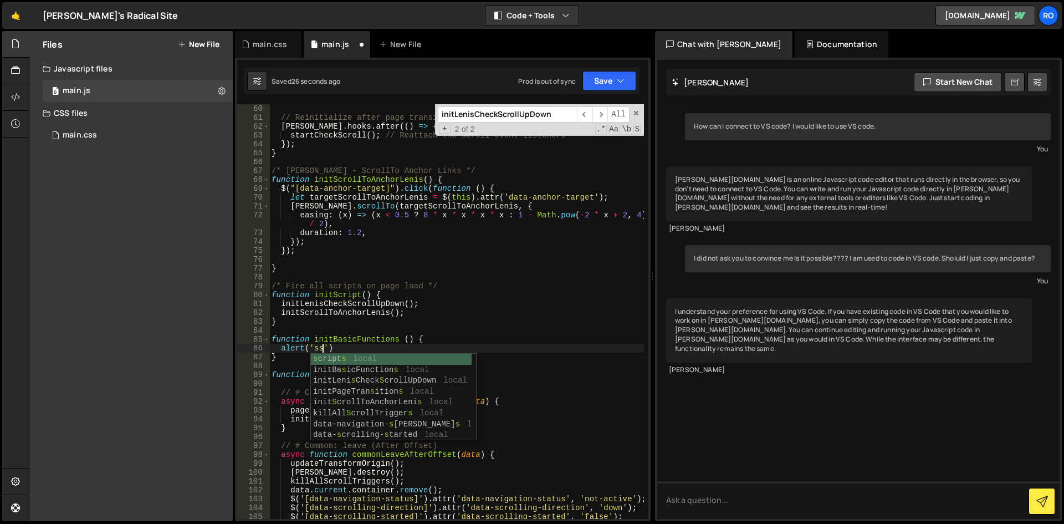
scroll to position [0, 3]
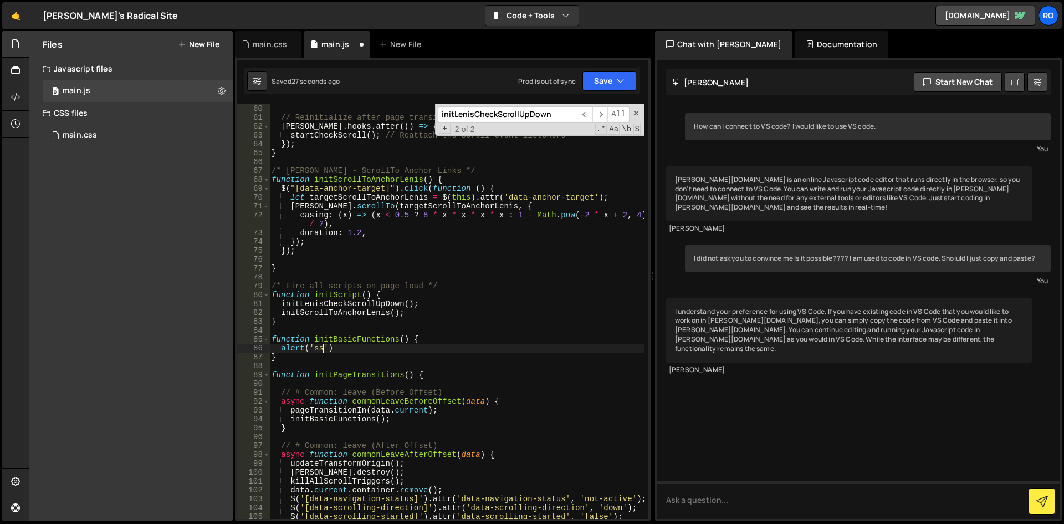
click at [481, 301] on div "// Reinitialize after page transition barba . hooks . after (( ) => { startChec…" at bounding box center [456, 320] width 375 height 432
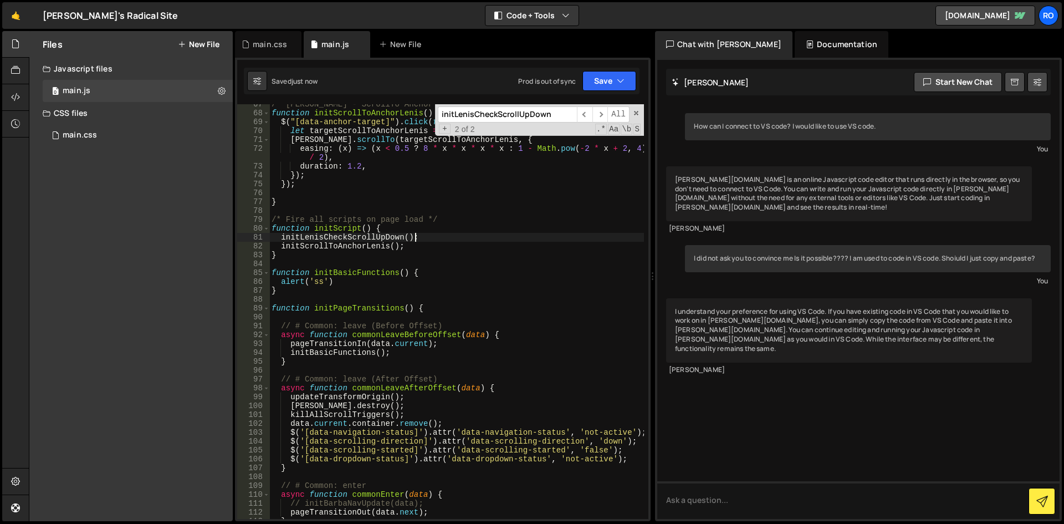
scroll to position [665, 0]
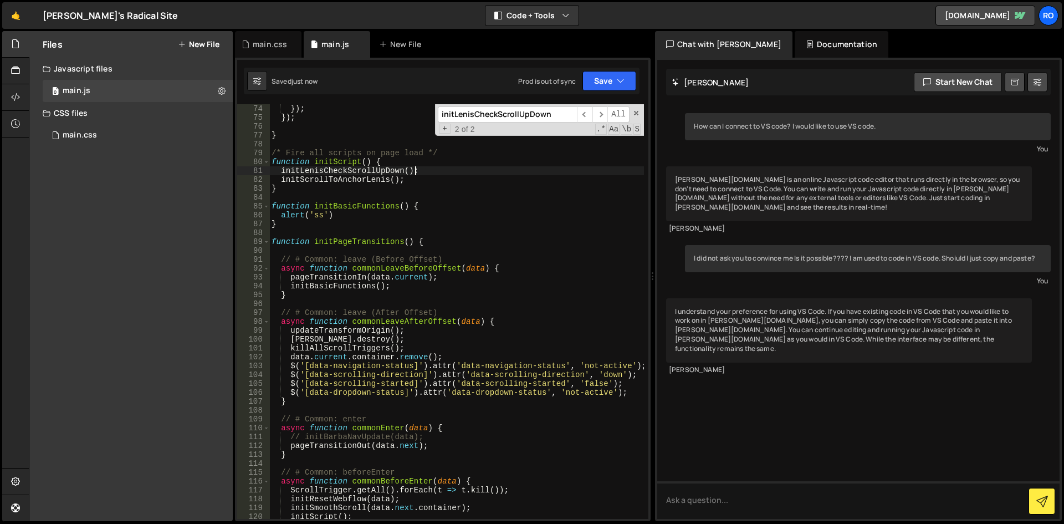
click at [348, 289] on div "}) ; }) ; } /* Fire all scripts on page load */ function initScript ( ) { initL…" at bounding box center [456, 320] width 375 height 432
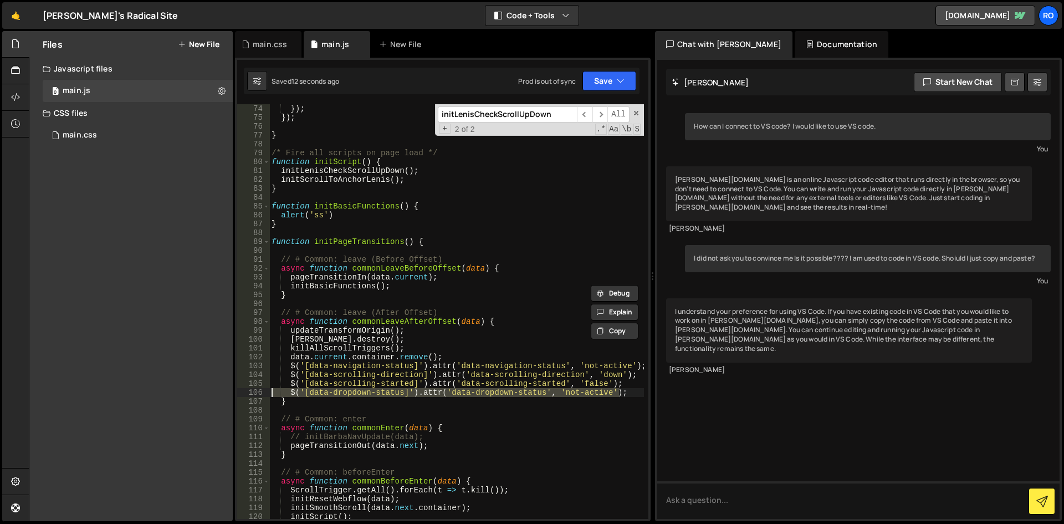
drag, startPoint x: 623, startPoint y: 391, endPoint x: 197, endPoint y: 395, distance: 426.7
click at [197, 395] on div "Files New File Javascript files 0 main.js 0 CSS files 0 main.css 0 Copy share l…" at bounding box center [546, 276] width 1035 height 490
type textarea "$('[data-dropdown-status]').attr('data-dropdown-status', 'not-active');"
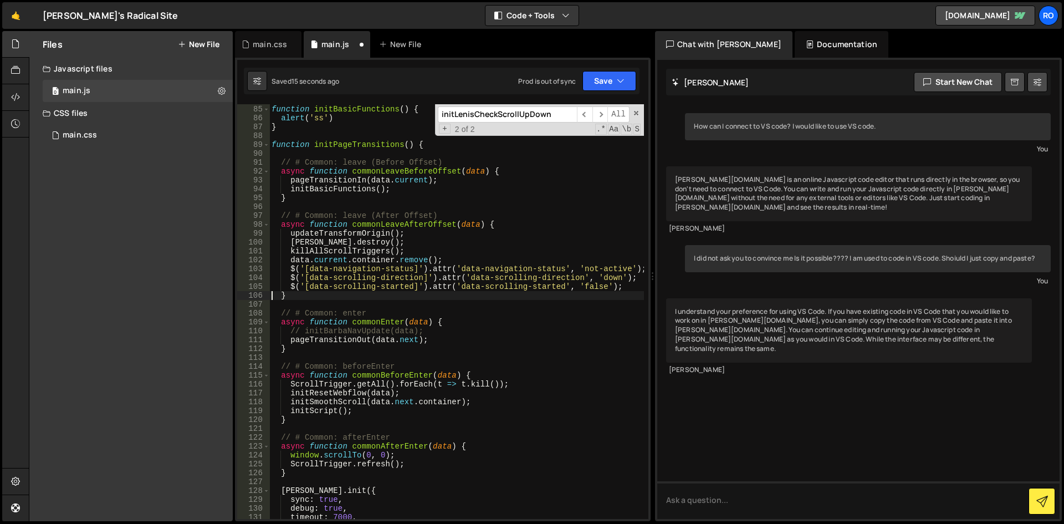
scroll to position [762, 0]
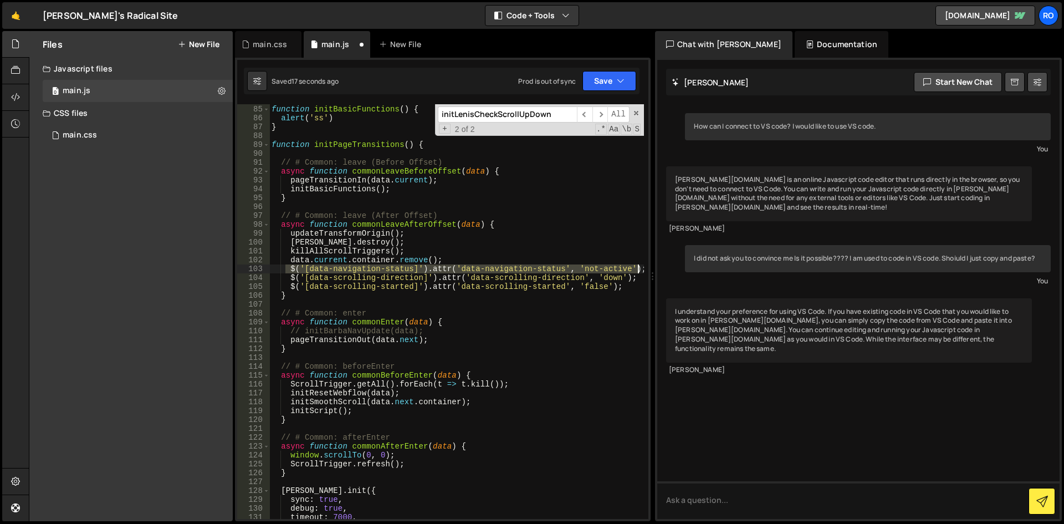
drag, startPoint x: 351, startPoint y: 270, endPoint x: 637, endPoint y: 267, distance: 285.4
click at [637, 267] on div "function initBasicFunctions ( ) { alert ( 'ss' ) } function initPageTransitions…" at bounding box center [456, 312] width 375 height 432
type textarea "$('[data-navigation-status]').attr('data-navigation-status', 'not-active');"
click at [347, 270] on div "function initBasicFunctions ( ) { alert ( 'ss' ) } function initPageTransitions…" at bounding box center [456, 312] width 375 height 432
drag, startPoint x: 299, startPoint y: 267, endPoint x: 250, endPoint y: 267, distance: 48.2
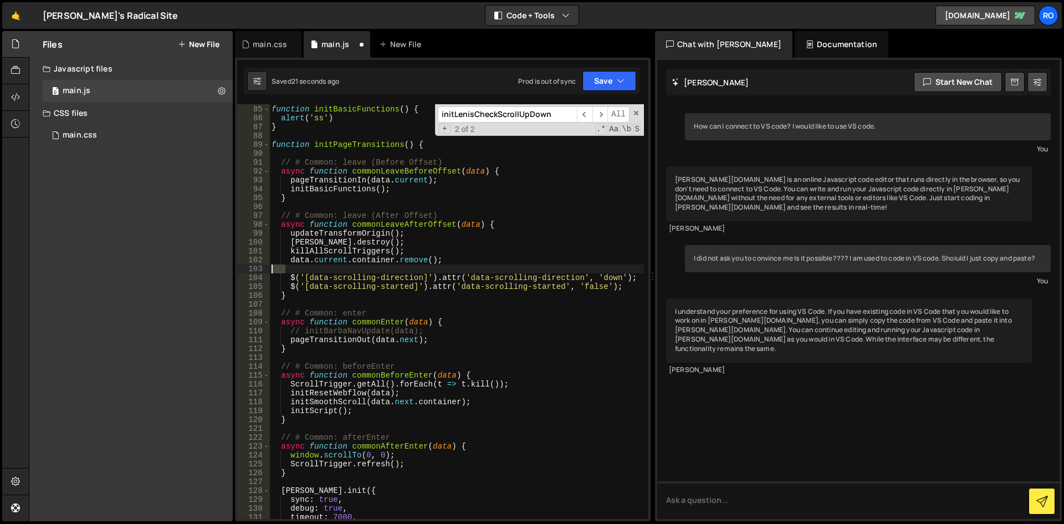
click at [250, 267] on div "84 85 86 87 88 89 90 91 92 93 94 95 96 97 98 99 100 101 102 103 104 105 106 107…" at bounding box center [442, 311] width 411 height 414
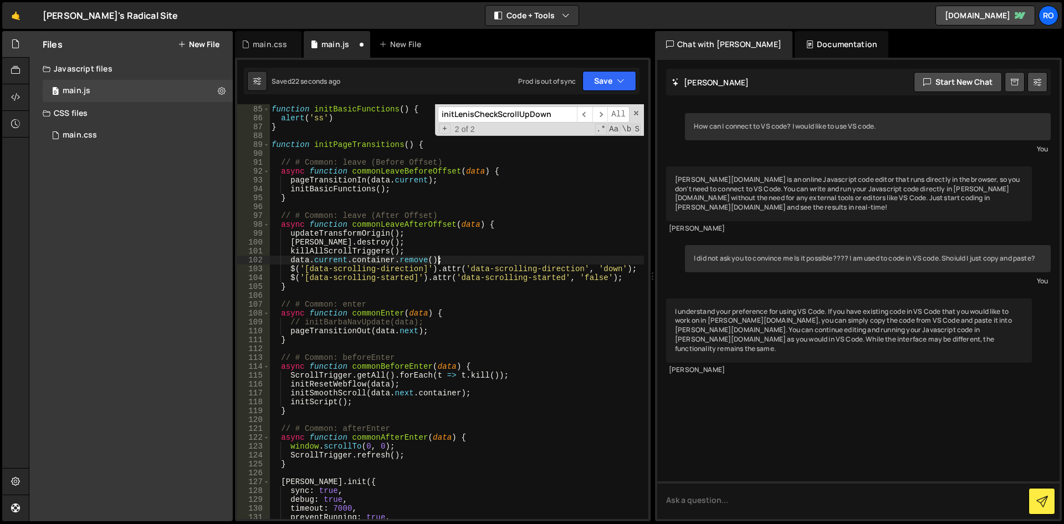
click at [448, 260] on div "function initBasicFunctions ( ) { alert ( 'ss' ) } function initPageTransitions…" at bounding box center [456, 312] width 375 height 432
click at [422, 244] on div "function initBasicFunctions ( ) { alert ( 'ss' ) } function initPageTransitions…" at bounding box center [456, 312] width 375 height 432
click at [376, 233] on div "function initBasicFunctions ( ) { alert ( 'ss' ) } function initPageTransitions…" at bounding box center [456, 312] width 375 height 432
type textarea "updateTransformOrigin();"
drag, startPoint x: 412, startPoint y: 236, endPoint x: 252, endPoint y: 234, distance: 160.7
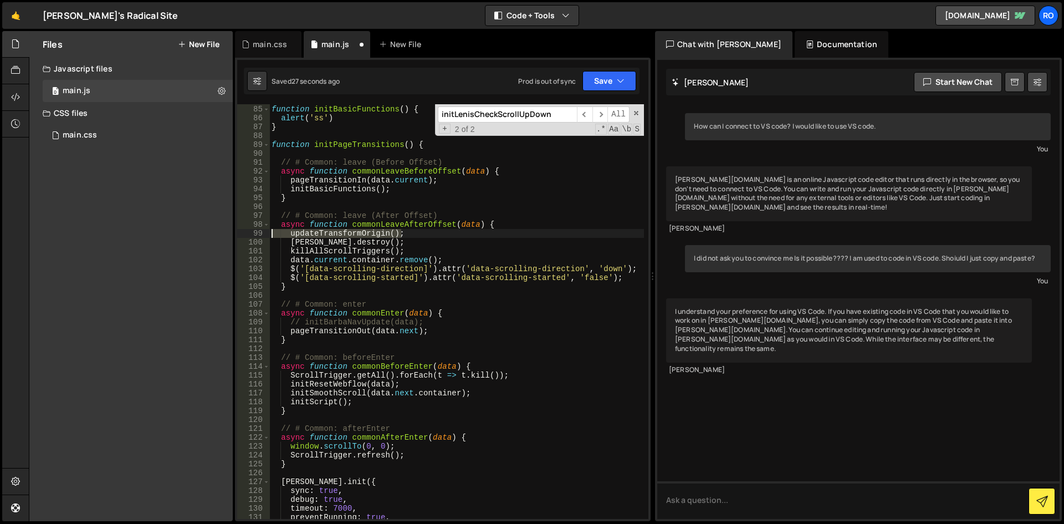
click at [252, 234] on div "updateTransformOrigin(); 84 85 86 87 88 89 90 91 92 93 94 95 96 97 98 99 100 10…" at bounding box center [442, 311] width 411 height 414
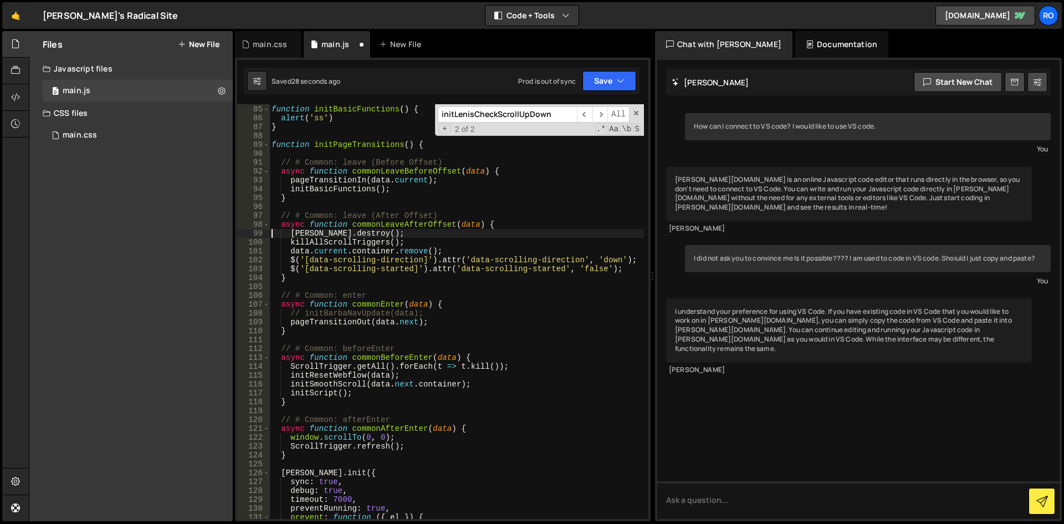
click at [418, 248] on div "function initBasicFunctions ( ) { alert ( 'ss' ) } function initPageTransitions…" at bounding box center [456, 312] width 375 height 432
type textarea "data.current.container.remove();"
click at [504, 289] on div "function initBasicFunctions ( ) { alert ( 'ss' ) } function initPageTransitions…" at bounding box center [456, 312] width 375 height 432
click at [346, 178] on div "function initBasicFunctions ( ) { alert ( 'ss' ) } function initPageTransitions…" at bounding box center [456, 312] width 375 height 432
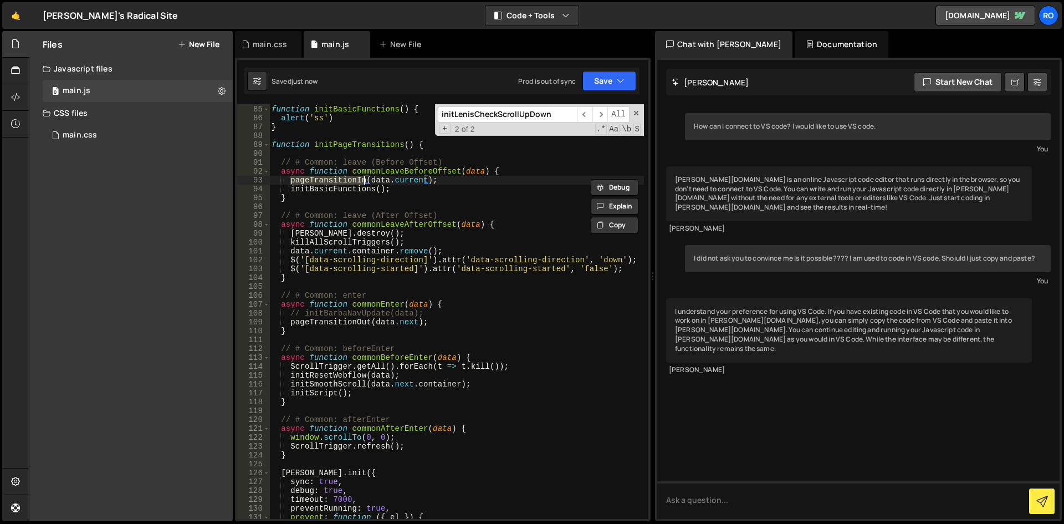
click at [339, 324] on div "function initBasicFunctions ( ) { alert ( 'ss' ) } function initPageTransitions…" at bounding box center [456, 312] width 375 height 432
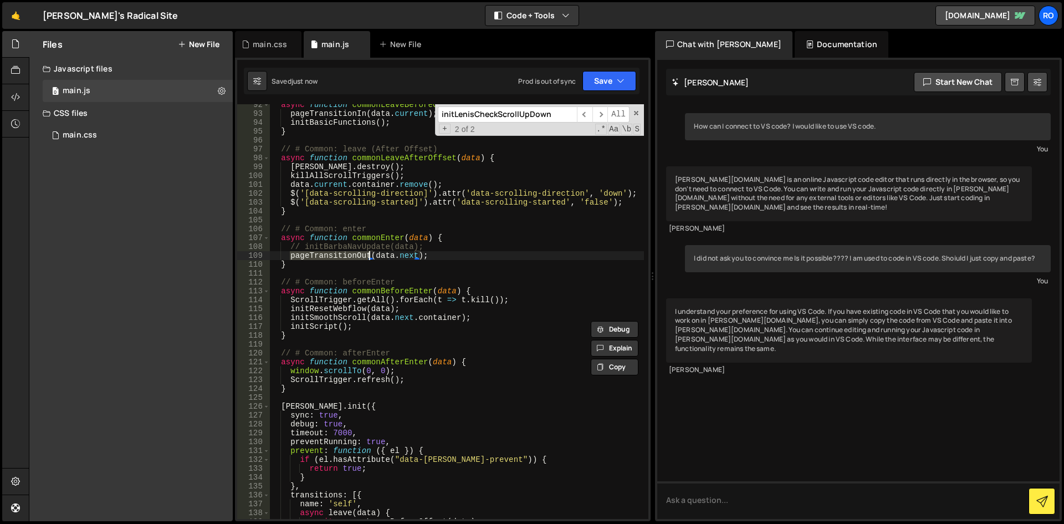
scroll to position [828, 0]
click at [352, 320] on div "async function commonLeaveBeforeOffset ( data ) { pageTransitionIn ( data . cur…" at bounding box center [456, 316] width 375 height 432
click at [352, 319] on div "async function commonLeaveBeforeOffset ( data ) { pageTransitionIn ( data . cur…" at bounding box center [456, 316] width 375 height 432
click at [324, 327] on div "async function commonLeaveBeforeOffset ( data ) { pageTransitionIn ( data . cur…" at bounding box center [456, 316] width 375 height 432
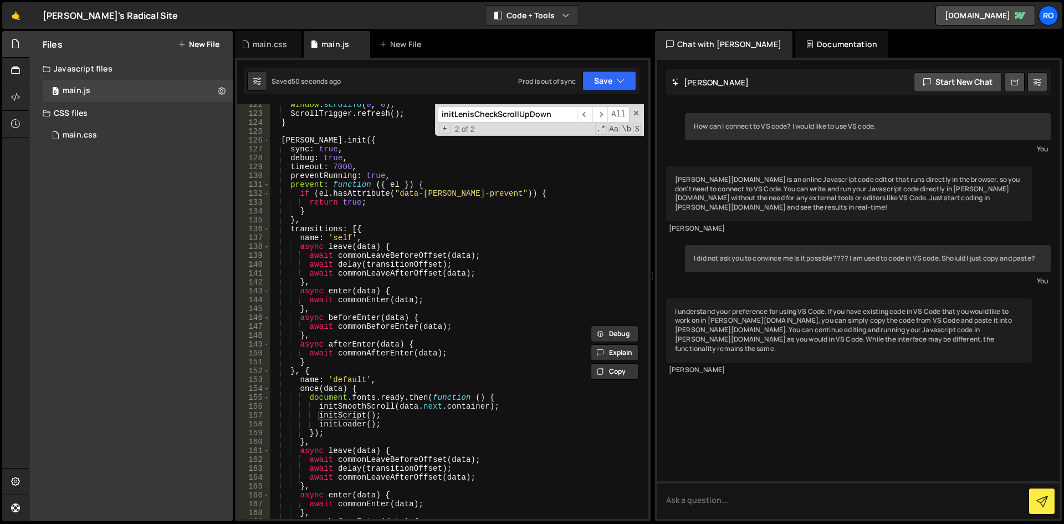
scroll to position [1094, 0]
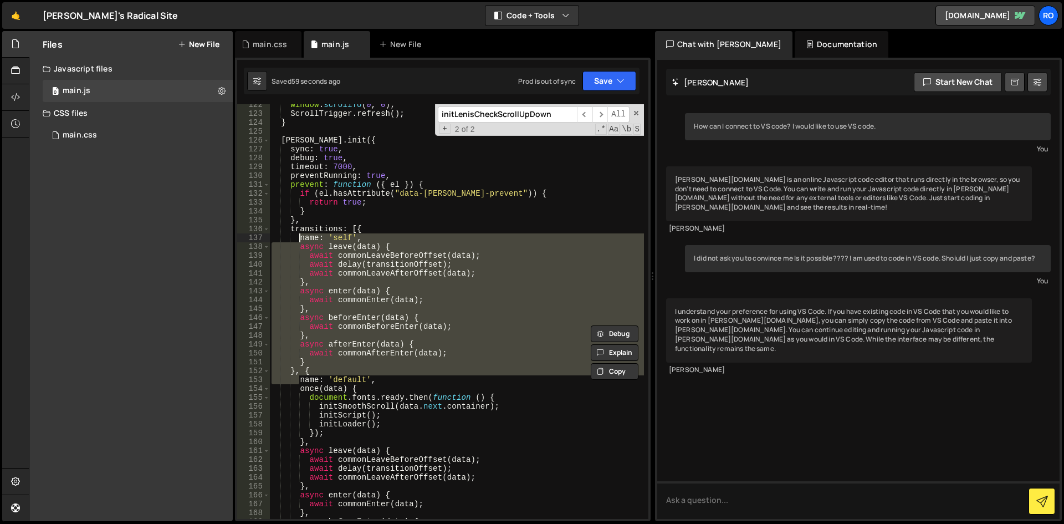
drag, startPoint x: 299, startPoint y: 380, endPoint x: 300, endPoint y: 235, distance: 144.6
click at [300, 235] on div "window . scrollTo ( 0 , 0 ) ; ScrollTrigger . refresh ( ) ; } barba . init ({ s…" at bounding box center [456, 316] width 375 height 432
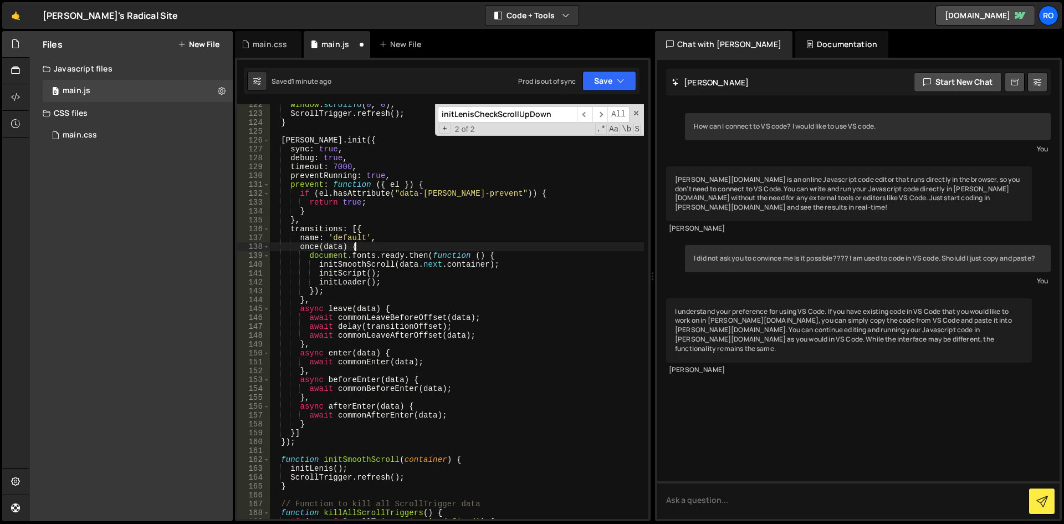
click at [385, 249] on div "window . scrollTo ( 0 , 0 ) ; ScrollTrigger . refresh ( ) ; } barba . init ({ s…" at bounding box center [456, 316] width 375 height 432
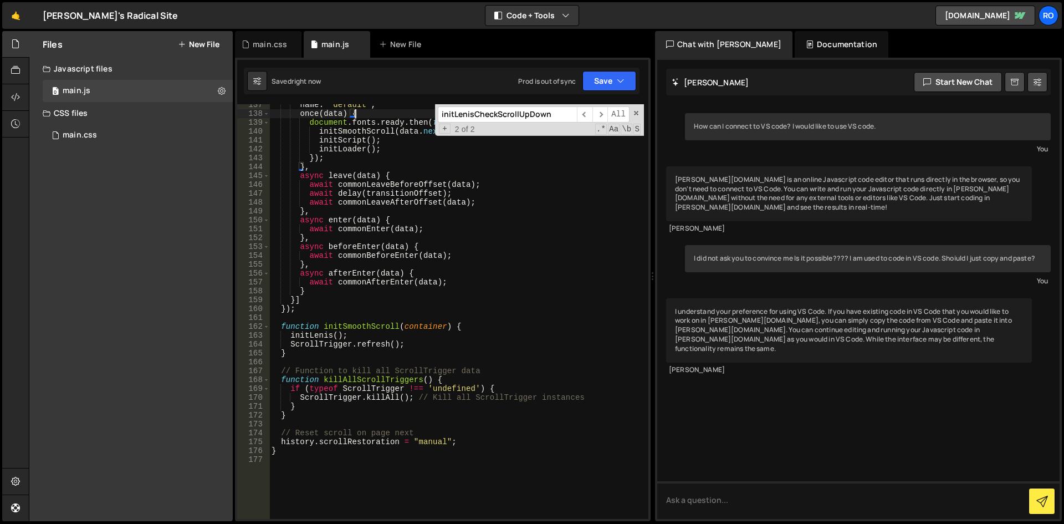
scroll to position [1227, 0]
click at [299, 338] on div "name : 'default' , once ( data ) { document . fonts . ready . then ( function (…" at bounding box center [456, 316] width 375 height 432
click at [361, 324] on div "name : 'default' , once ( data ) { document . fonts . ready . then ( function (…" at bounding box center [456, 316] width 375 height 432
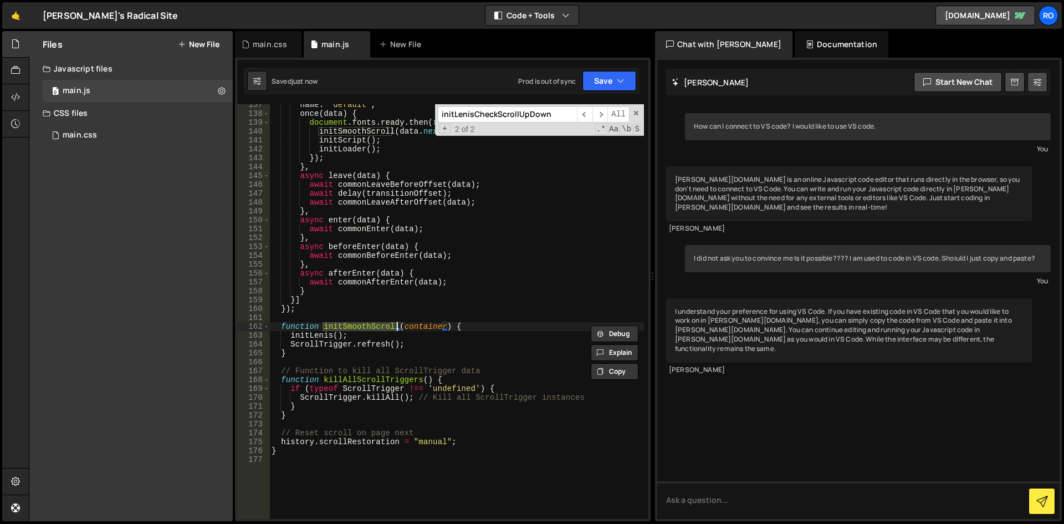
type textarea "function initSmoothScroll(container) {"
type input "initSmoothScroll"
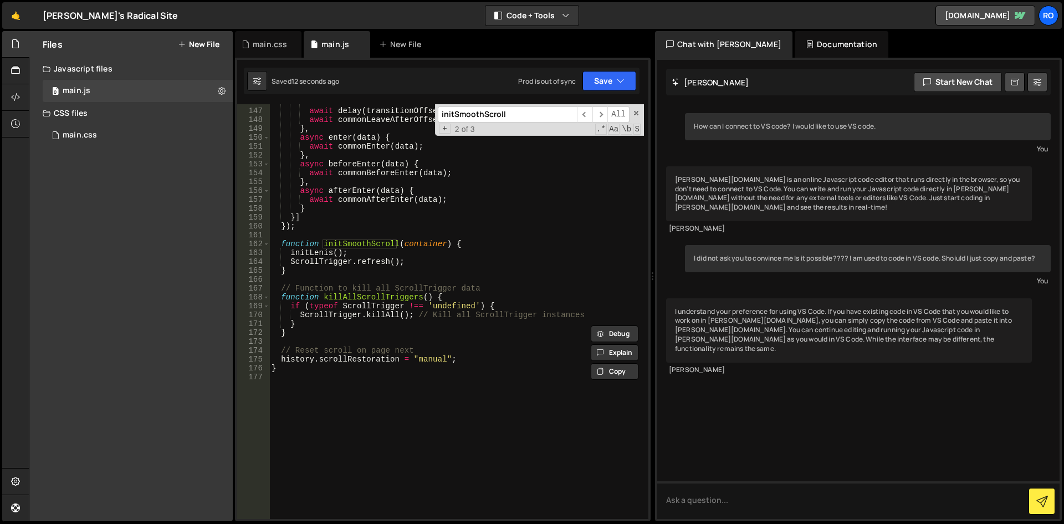
scroll to position [1310, 0]
type textarea "ScrollTrigger.refresh();"
click at [339, 259] on div "await commonLeaveBeforeOffset ( data ) ; await delay ( transitionOffset ) ; awa…" at bounding box center [456, 314] width 375 height 432
click at [406, 344] on div "await commonLeaveBeforeOffset ( data ) ; await delay ( transitionOffset ) ; awa…" at bounding box center [456, 314] width 375 height 432
click at [464, 425] on div "await commonLeaveBeforeOffset ( data ) ; await delay ( transitionOffset ) ; awa…" at bounding box center [456, 314] width 375 height 432
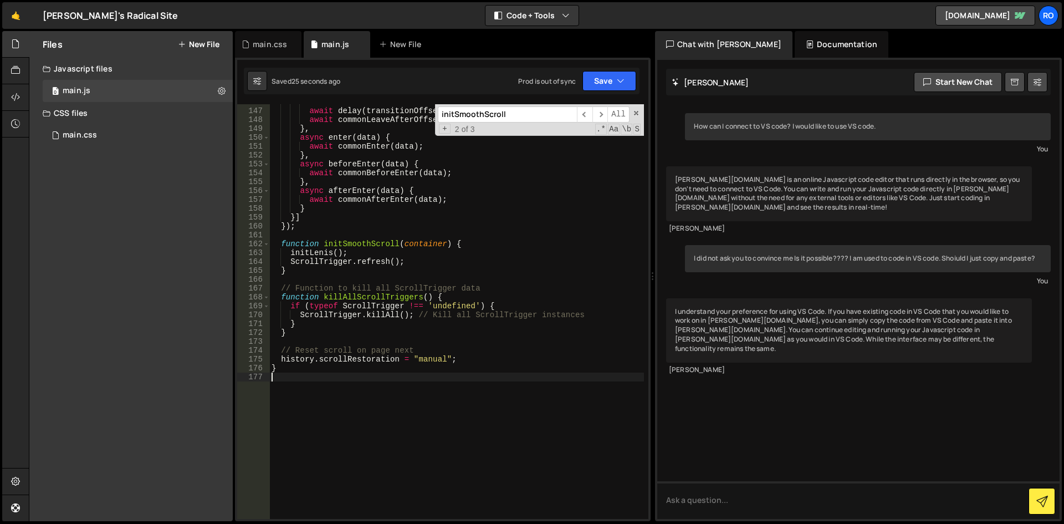
click at [288, 346] on div "await commonLeaveBeforeOffset ( data ) ; await delay ( transitionOffset ) ; awa…" at bounding box center [456, 314] width 375 height 432
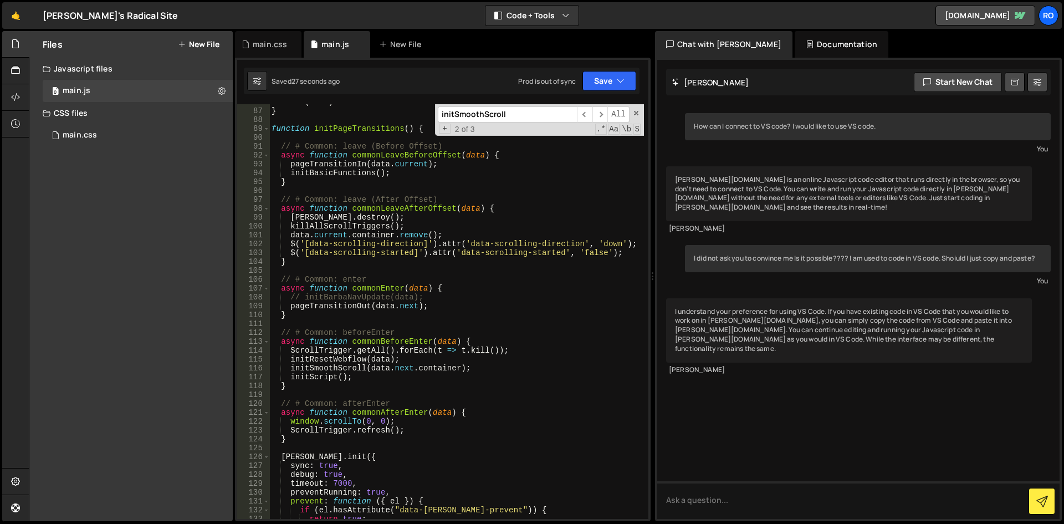
scroll to position [645, 0]
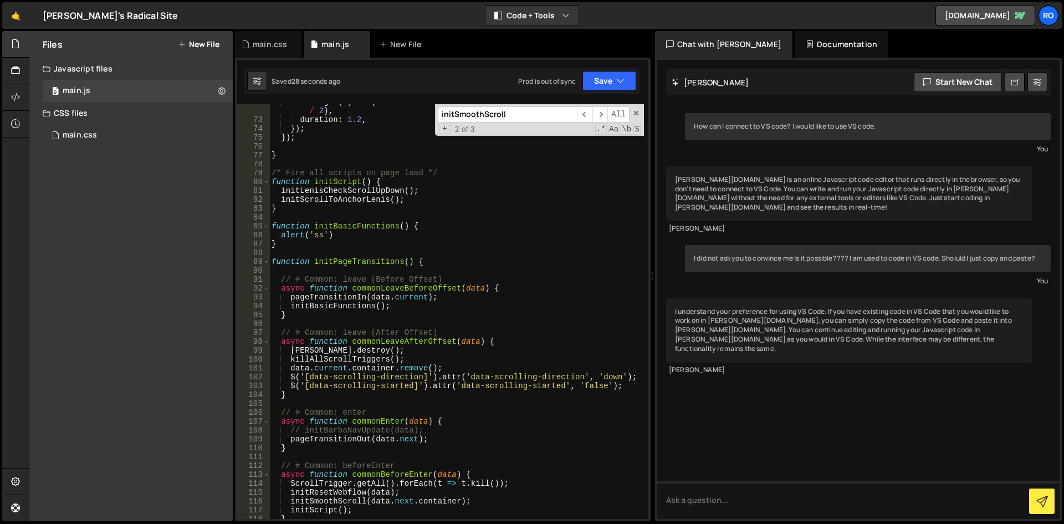
click at [356, 260] on div "easing : ( x ) => ( x < 0.5 ? 8 * x * x * x * x : 1 - Math . pow ( - 2 * x + 2 …" at bounding box center [456, 318] width 375 height 441
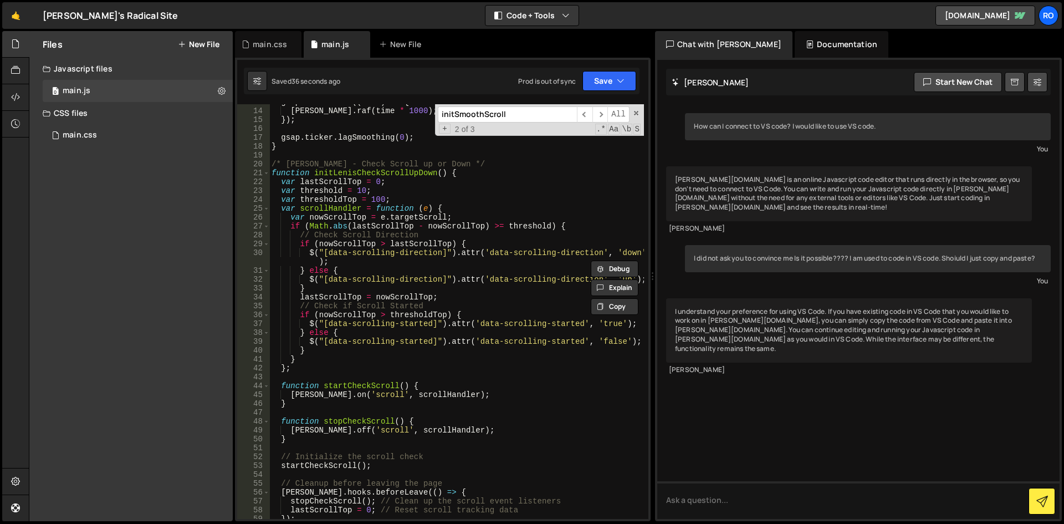
scroll to position [0, 0]
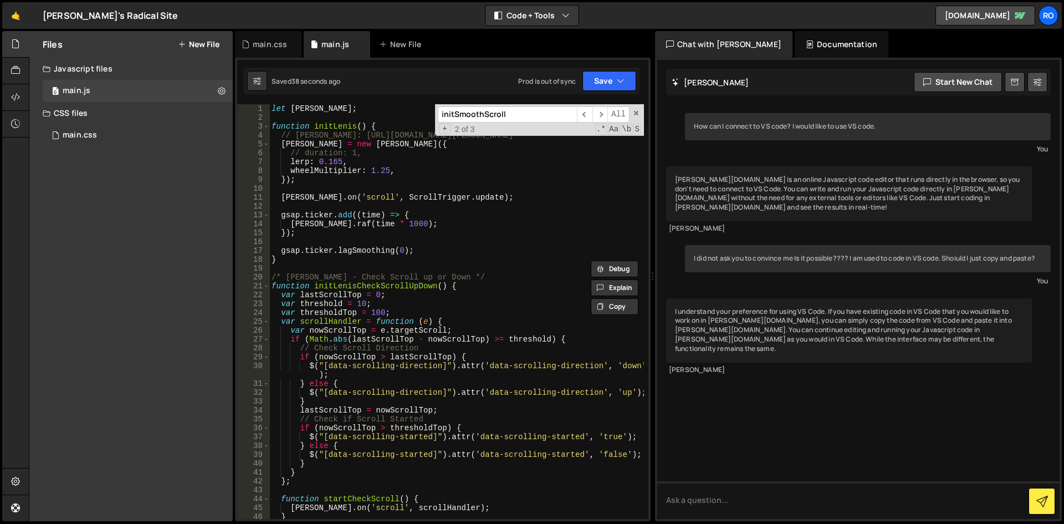
click at [336, 110] on div "let lenis ; function initLenis ( ) { // Lenis: https://github.com/studio-freigh…" at bounding box center [456, 320] width 375 height 432
type textarea "let lenis;"
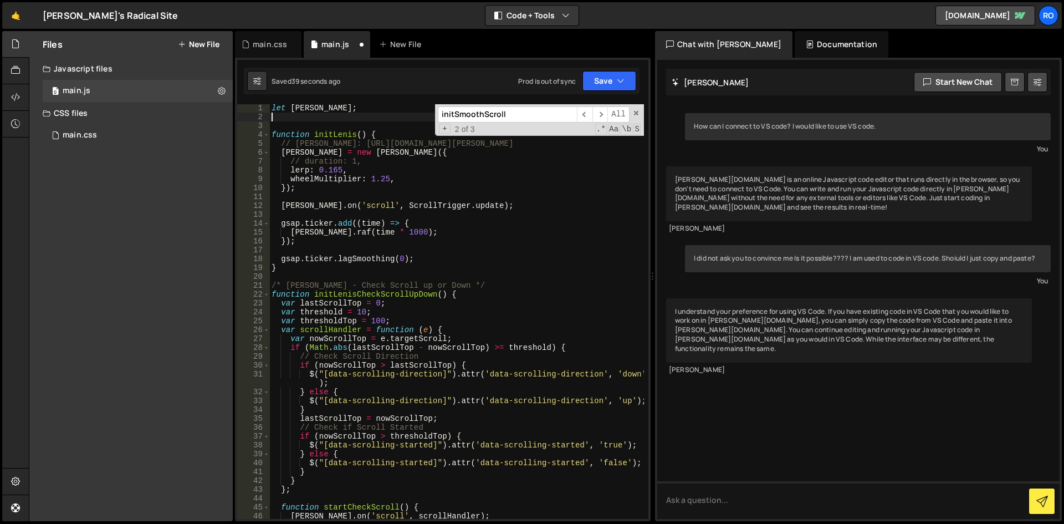
scroll to position [1, 0]
type textarea "let lenis;"
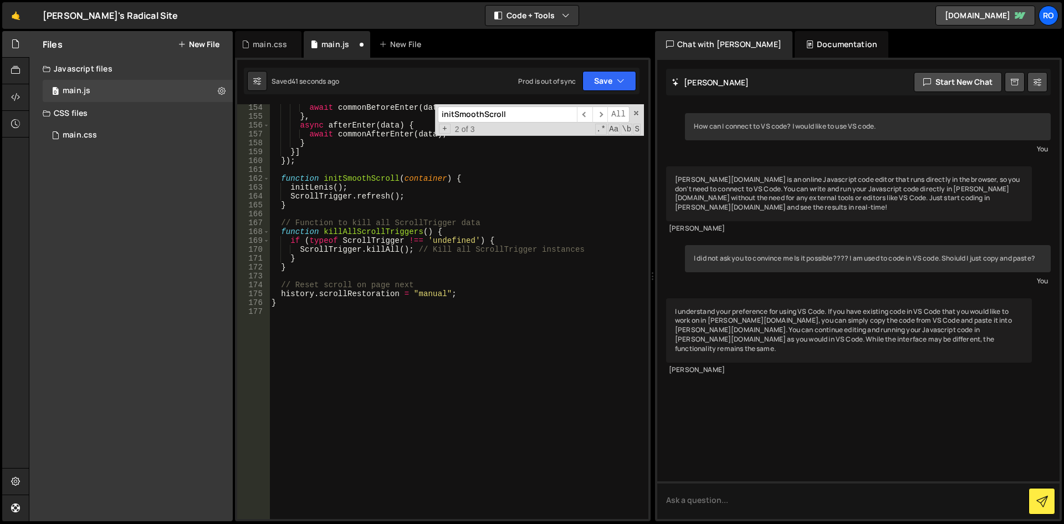
scroll to position [1375, 0]
click at [455, 380] on div "await commonBeforeEnter ( data ) ; } , async afterEnter ( data ) { await common…" at bounding box center [456, 319] width 375 height 432
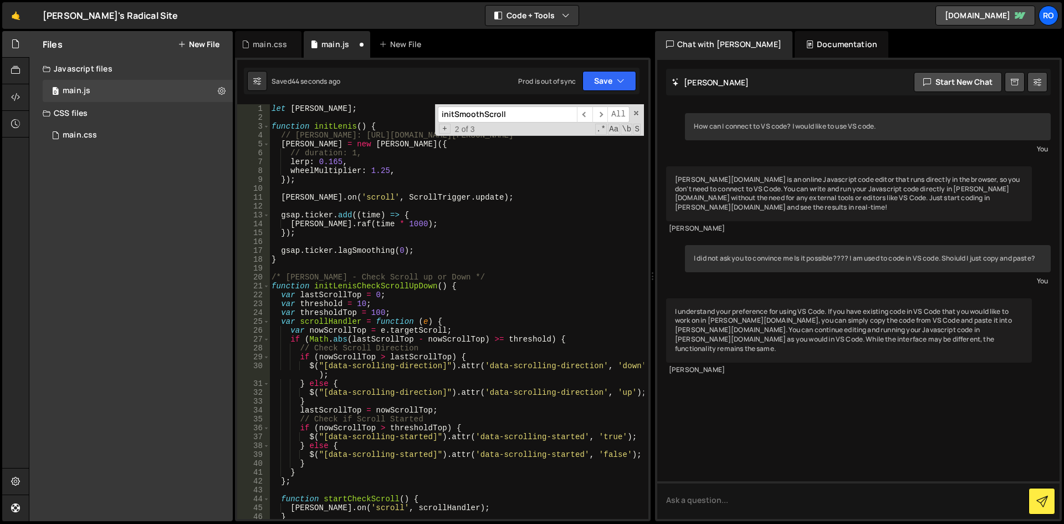
scroll to position [1, 0]
click at [356, 110] on div "let lenis ; function initLenis ( ) { // Lenis: https://github.com/studio-freigh…" at bounding box center [456, 320] width 375 height 432
type textarea "let lenis;"
click at [359, 108] on div "let lenis ; function initLenis ( ) { // Lenis: https://github.com/studio-freigh…" at bounding box center [456, 320] width 375 height 432
click at [360, 107] on div "let lenis ; function initLenis ( ) { // Lenis: https://github.com/studio-freigh…" at bounding box center [456, 320] width 375 height 432
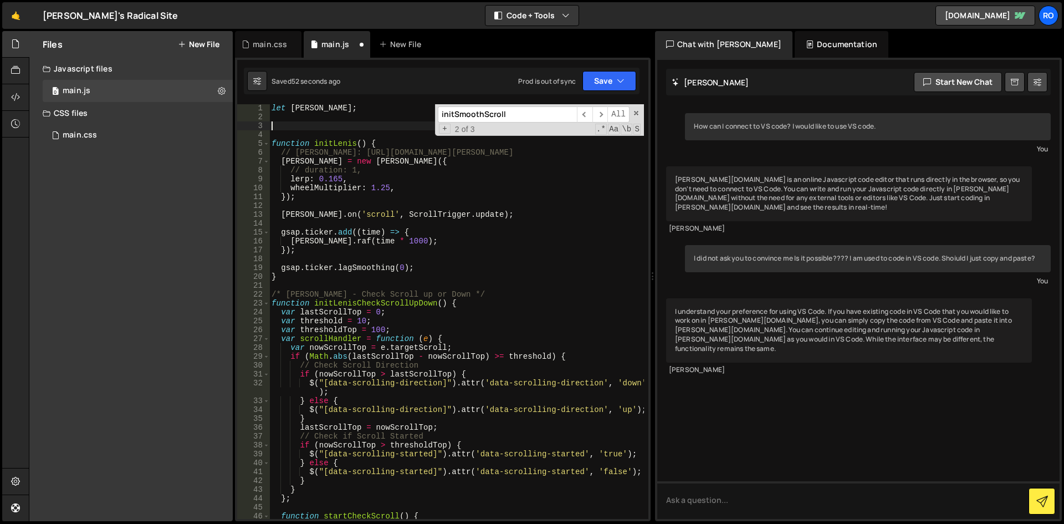
paste textarea "initPageTransitions();"
type textarea "initPageTransitions();"
click at [432, 259] on div "let lenis ; initPageTransitions ( ) ; function initLenis ( ) { // Lenis: https:…" at bounding box center [456, 320] width 375 height 432
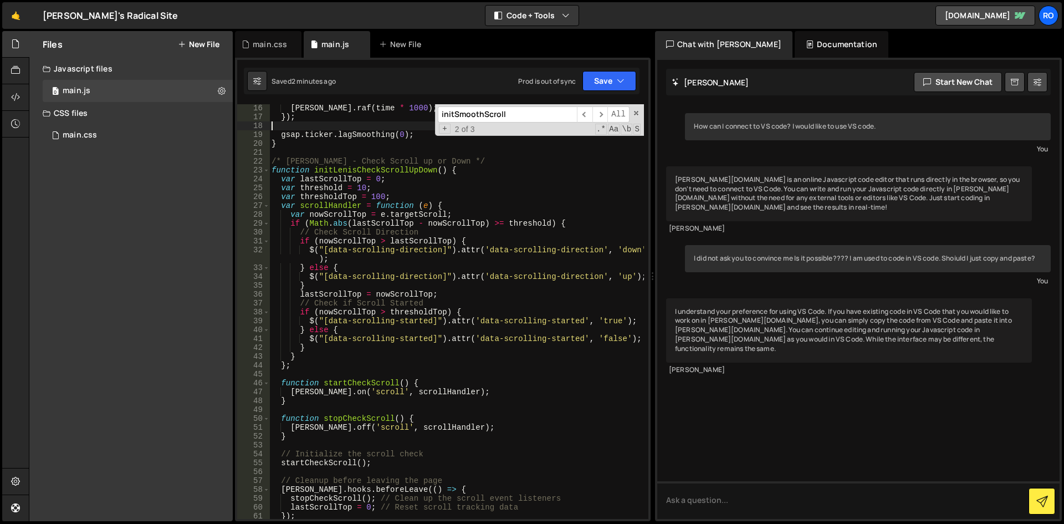
click at [636, 113] on span at bounding box center [636, 113] width 8 height 8
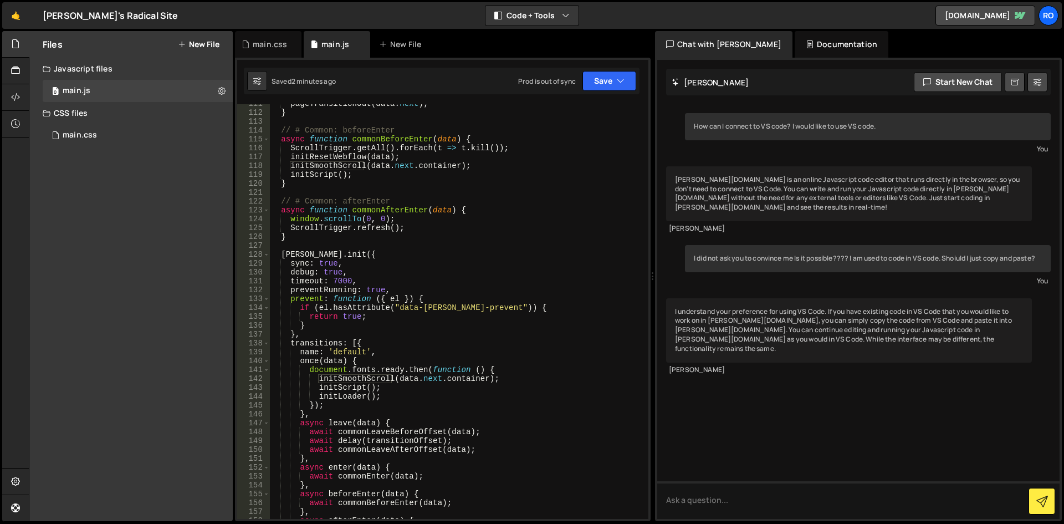
scroll to position [1064, 0]
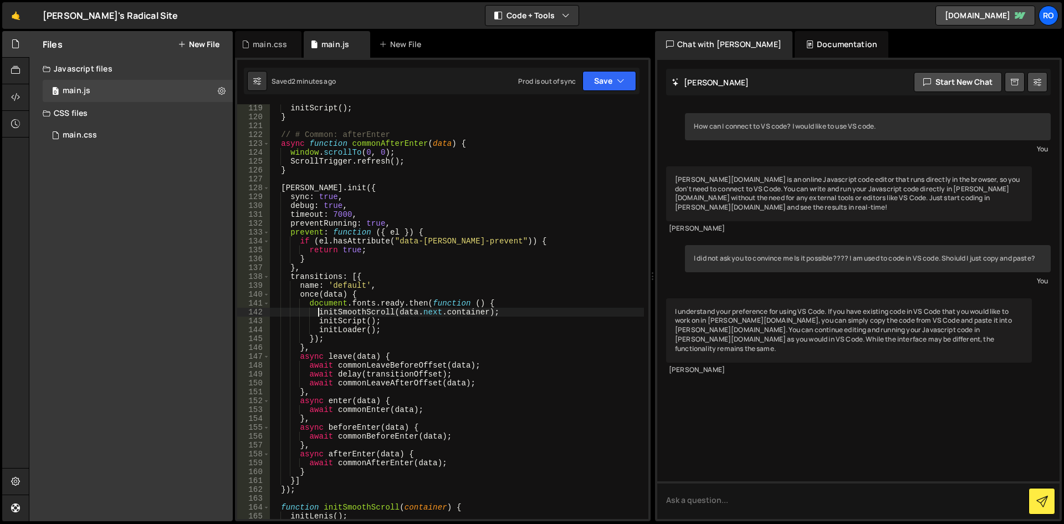
drag, startPoint x: 319, startPoint y: 314, endPoint x: 380, endPoint y: 318, distance: 61.6
click at [380, 318] on div "initScript ( ) ; } // # Common: afterEnter async function commonAfterEnter ( da…" at bounding box center [456, 320] width 375 height 432
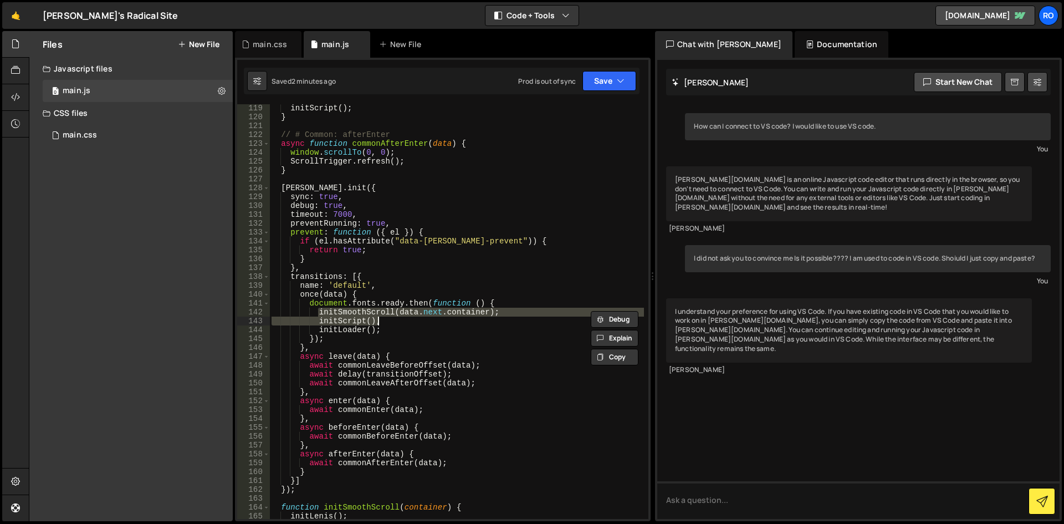
click at [360, 331] on div "initScript ( ) ; } // # Common: afterEnter async function commonAfterEnter ( da…" at bounding box center [456, 320] width 375 height 432
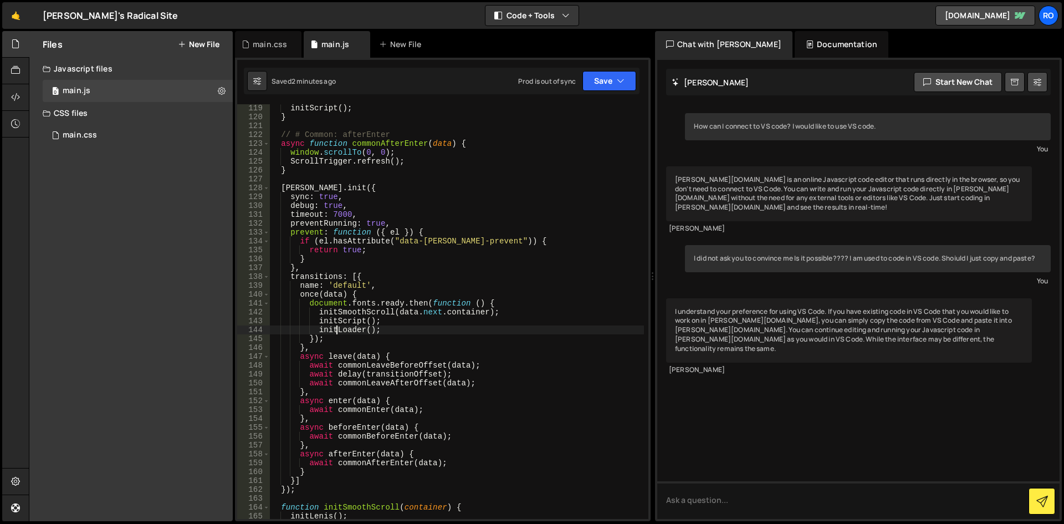
click at [339, 327] on div "initScript ( ) ; } // # Common: afterEnter async function commonAfterEnter ( da…" at bounding box center [456, 320] width 375 height 432
click at [347, 325] on div "initScript ( ) ; } // # Common: afterEnter async function commonAfterEnter ( da…" at bounding box center [456, 320] width 375 height 432
type textarea "initScript();"
click at [347, 325] on div "initScript ( ) ; } // # Common: afterEnter async function commonAfterEnter ( da…" at bounding box center [456, 320] width 375 height 432
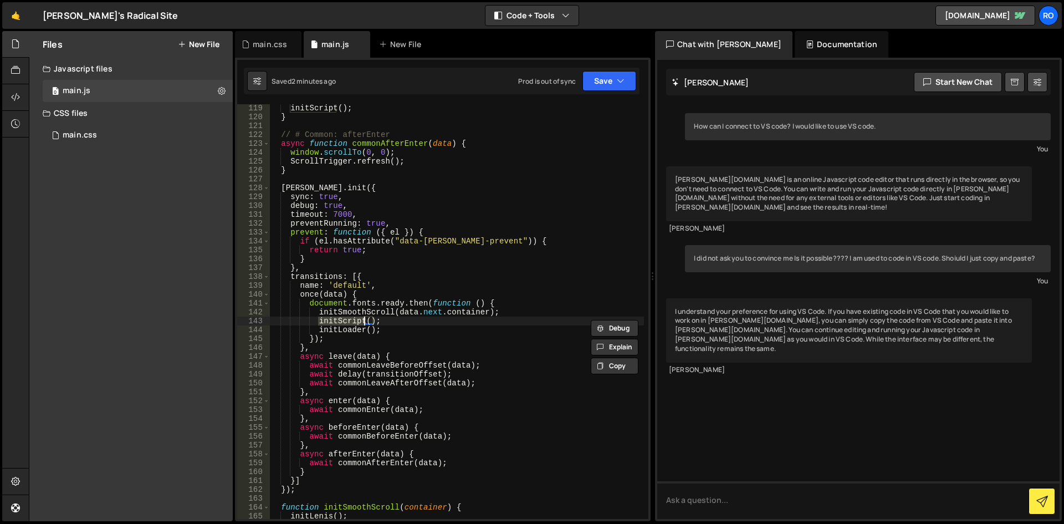
type input "initScript"
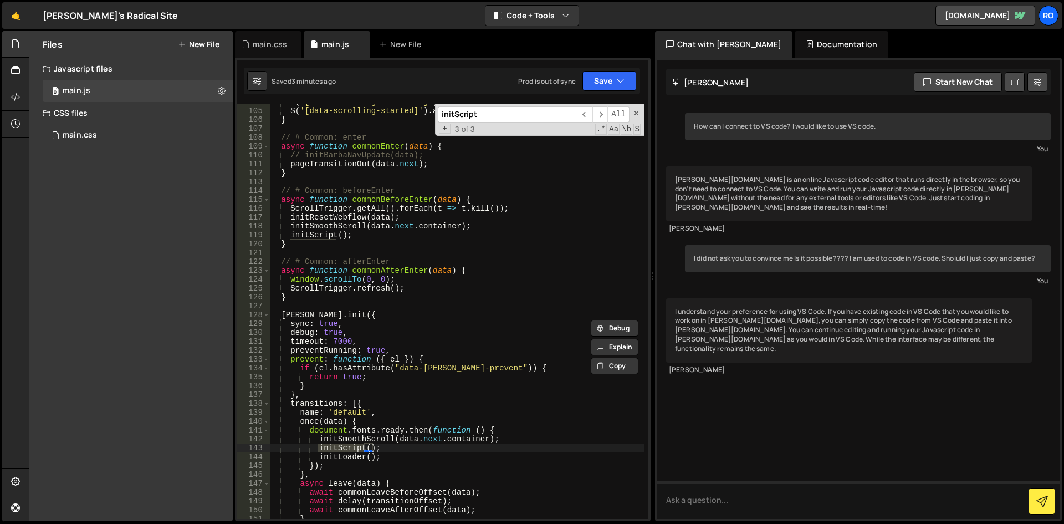
scroll to position [1004, 0]
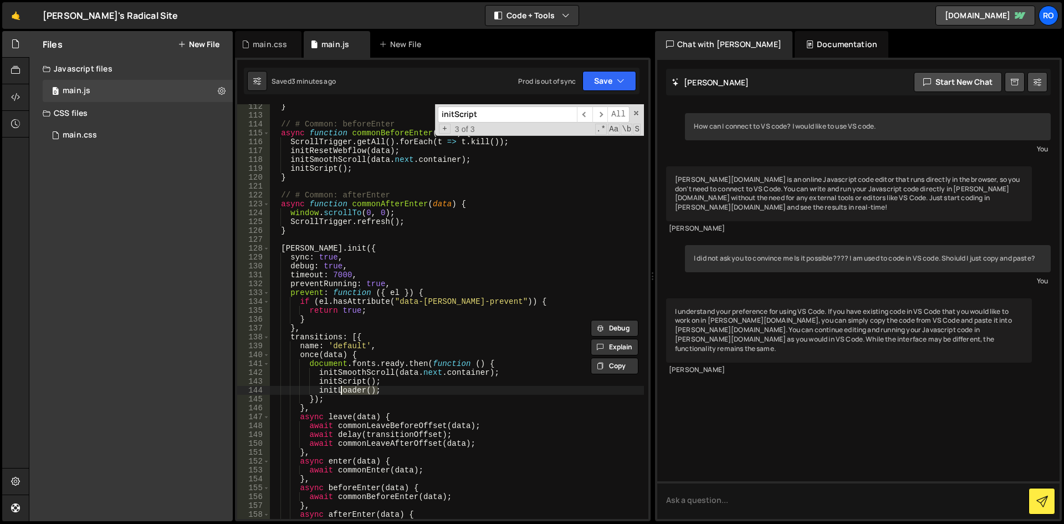
drag, startPoint x: 382, startPoint y: 388, endPoint x: 341, endPoint y: 386, distance: 40.5
click at [341, 386] on div "} // # Common: beforeEnter async function commonBeforeEnter ( data ) { ScrollTr…" at bounding box center [456, 318] width 375 height 432
drag, startPoint x: 318, startPoint y: 388, endPoint x: 364, endPoint y: 388, distance: 46.5
click at [364, 388] on div "} // # Common: beforeEnter async function commonBeforeEnter ( data ) { ScrollTr…" at bounding box center [456, 318] width 375 height 432
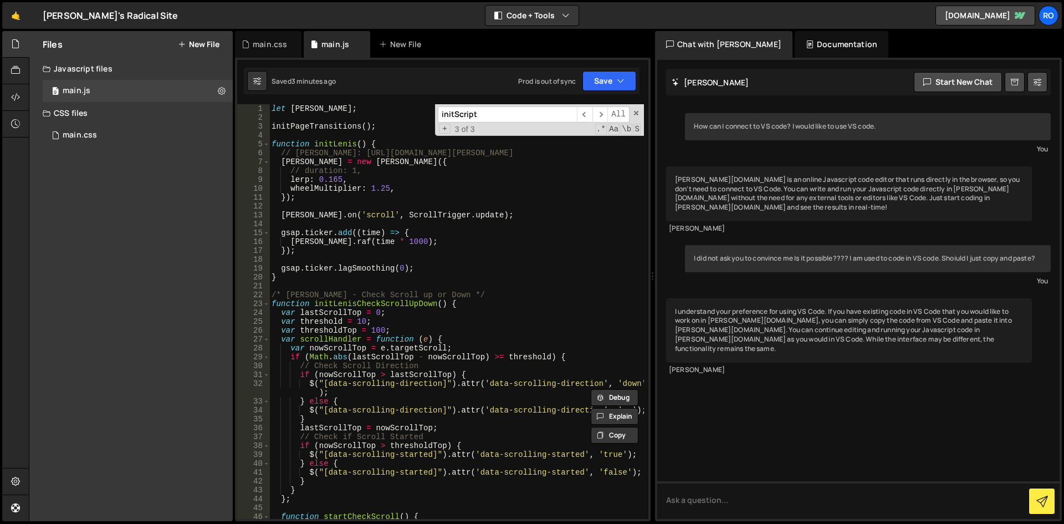
scroll to position [1, 0]
click at [379, 127] on div "let lenis ; initPageTransitions ( ) ; function initLenis ( ) { // Lenis: https:…" at bounding box center [456, 320] width 375 height 432
type textarea "initPageTransitions();"
click at [329, 282] on div "let lenis ; initPageTransitions ( ) ; function initLenis ( ) { // Lenis: https:…" at bounding box center [456, 320] width 375 height 432
click at [387, 124] on div "let lenis ; initPageTransitions ( ) ; function initLenis ( ) { // Lenis: https:…" at bounding box center [456, 320] width 375 height 432
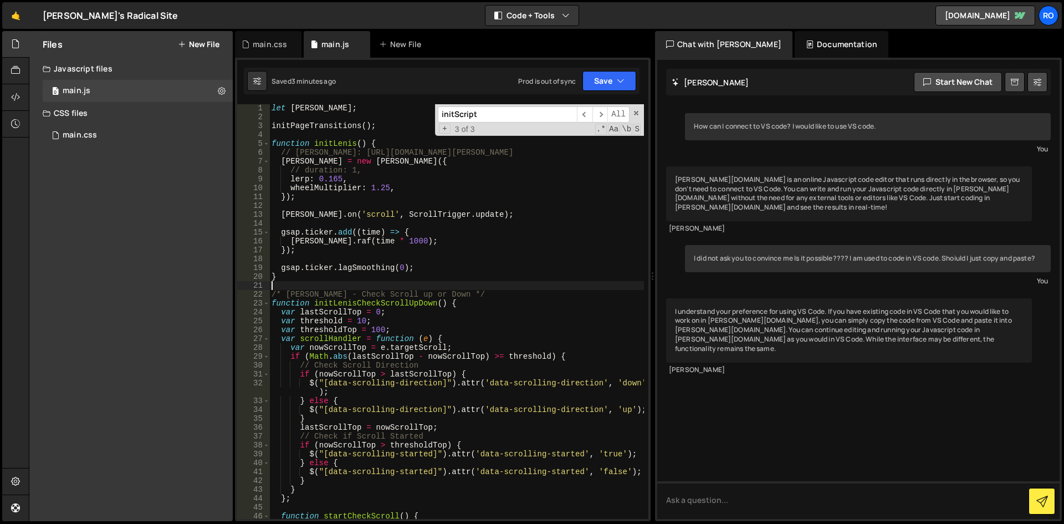
type textarea "initPageTransitions();"
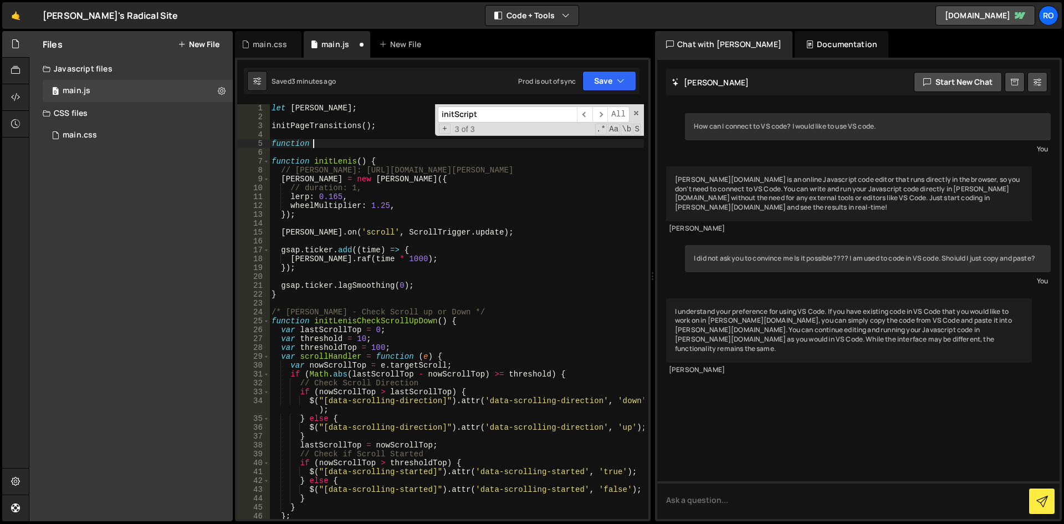
scroll to position [0, 2]
paste textarea "initLoader"
type textarea "function initLoader () {"
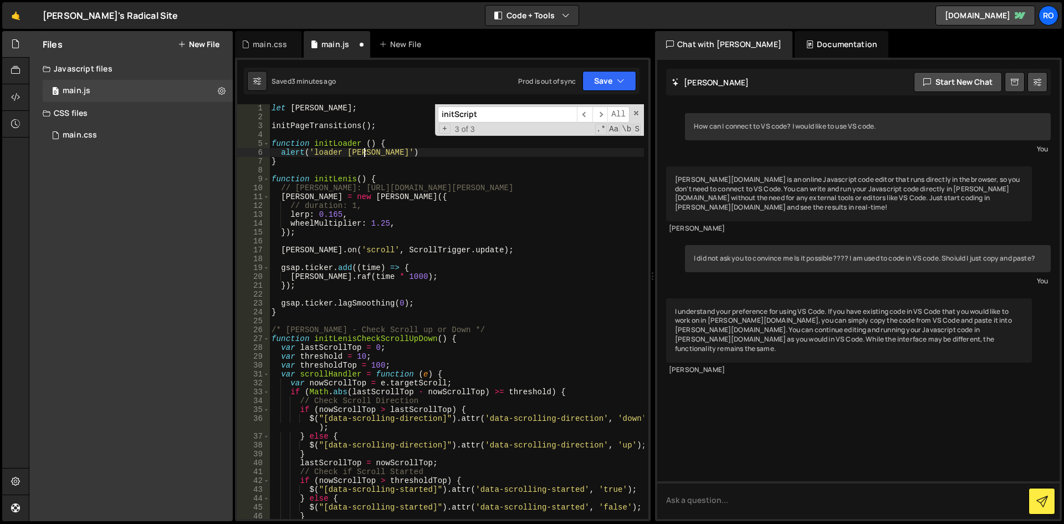
scroll to position [0, 7]
click at [380, 367] on div "let lenis ; initPageTransitions ( ) ; function initLoader ( ) { alert ( 'loader…" at bounding box center [456, 320] width 375 height 432
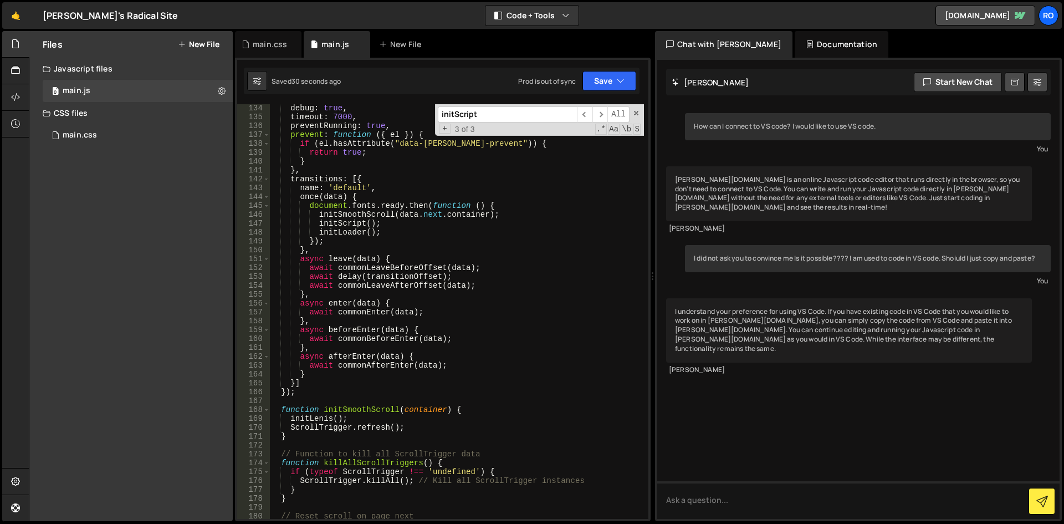
scroll to position [1197, 0]
click at [299, 186] on div "debug : true , timeout : 7000 , preventRunning : true , prevent : function ( { …" at bounding box center [456, 320] width 375 height 432
paste textarea "},"
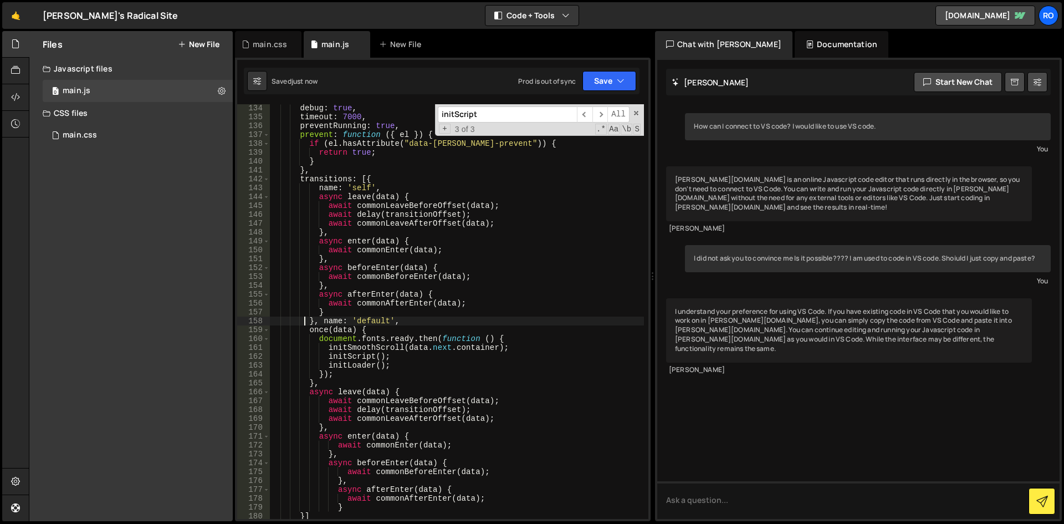
click at [367, 314] on div "debug : true , timeout : 7000 , preventRunning : true , prevent : function ( { …" at bounding box center [456, 320] width 375 height 432
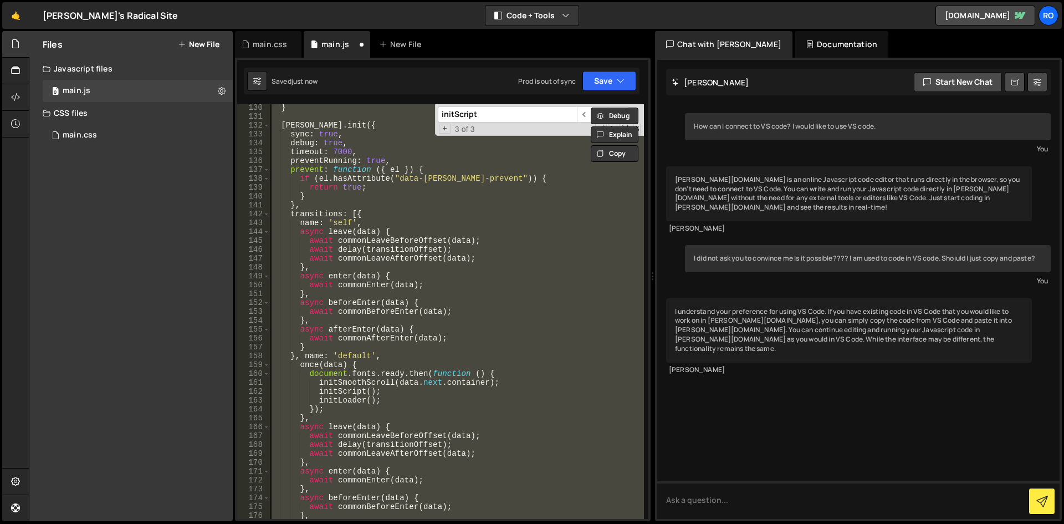
scroll to position [1030, 0]
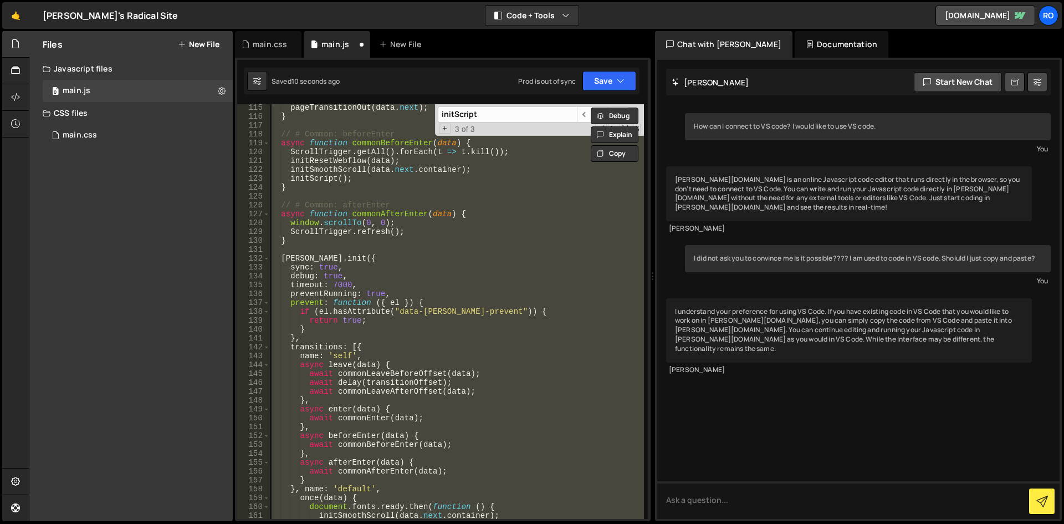
click at [327, 291] on div "pageTransitionOut ( data . next ) ; } // # Common: beforeEnter async function c…" at bounding box center [456, 311] width 375 height 414
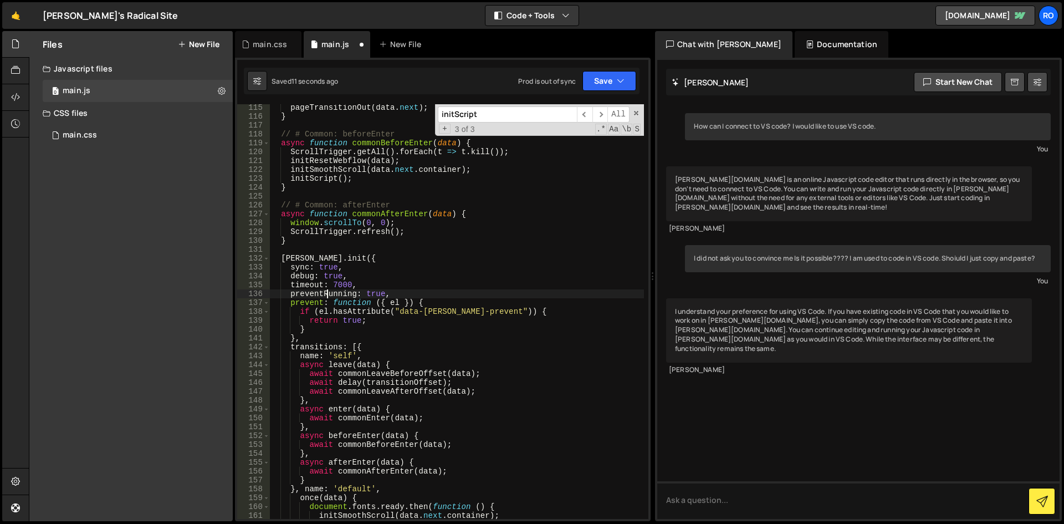
click at [401, 311] on div "pageTransitionOut ( data . next ) ; } // # Common: beforeEnter async function c…" at bounding box center [456, 319] width 375 height 432
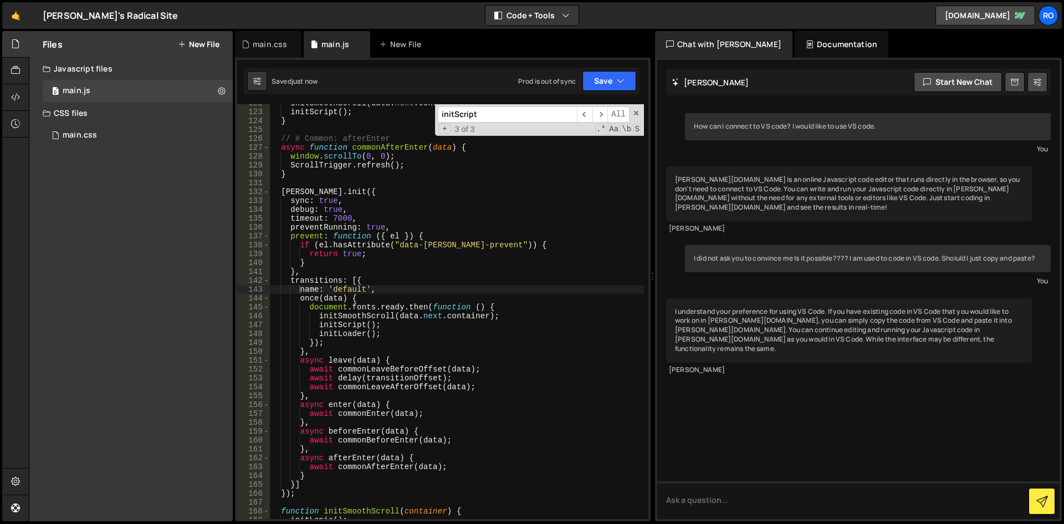
scroll to position [1163, 0]
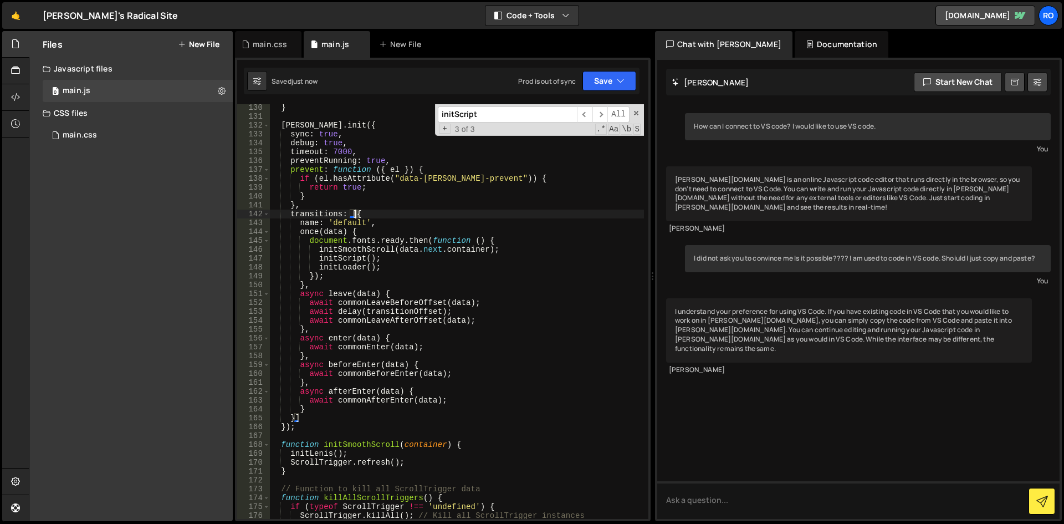
drag, startPoint x: 362, startPoint y: 212, endPoint x: 355, endPoint y: 213, distance: 7.2
click at [355, 213] on div "} barba . init ({ sync : true , debug : true , timeout : 7000 , preventRunning …" at bounding box center [456, 319] width 375 height 432
paste textarea "},"
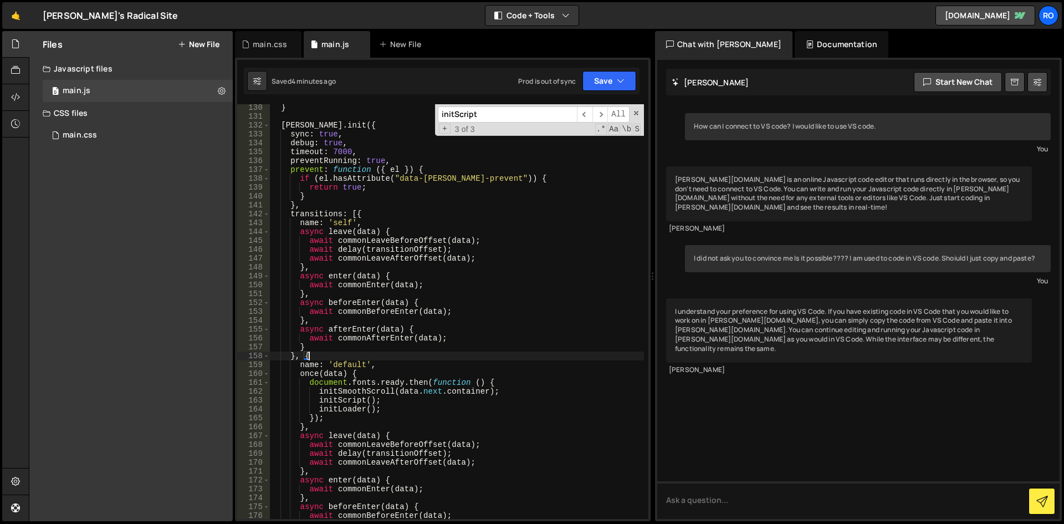
scroll to position [1229, 0]
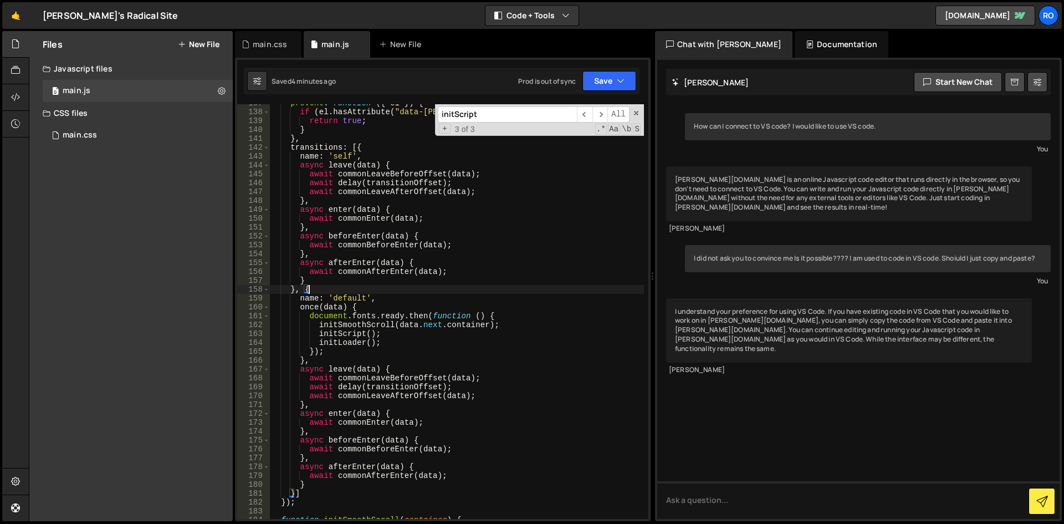
click at [410, 393] on div "prevent : function ( { el }) { if ( el . hasAttribute ( "data-barba-prevent" ))…" at bounding box center [456, 315] width 375 height 432
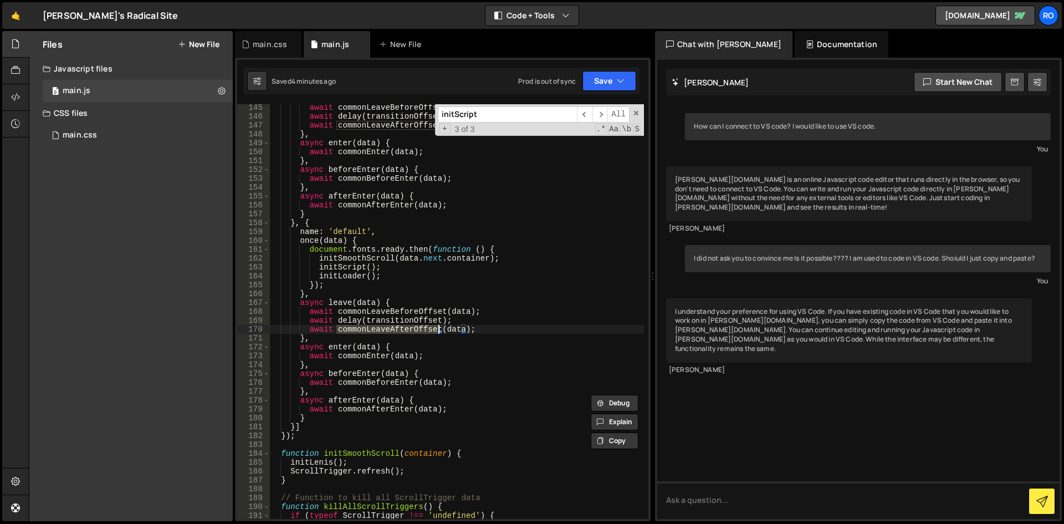
click at [338, 438] on div "await commonLeaveBeforeOffset ( data ) ; await delay ( transitionOffset ) ; awa…" at bounding box center [456, 319] width 375 height 432
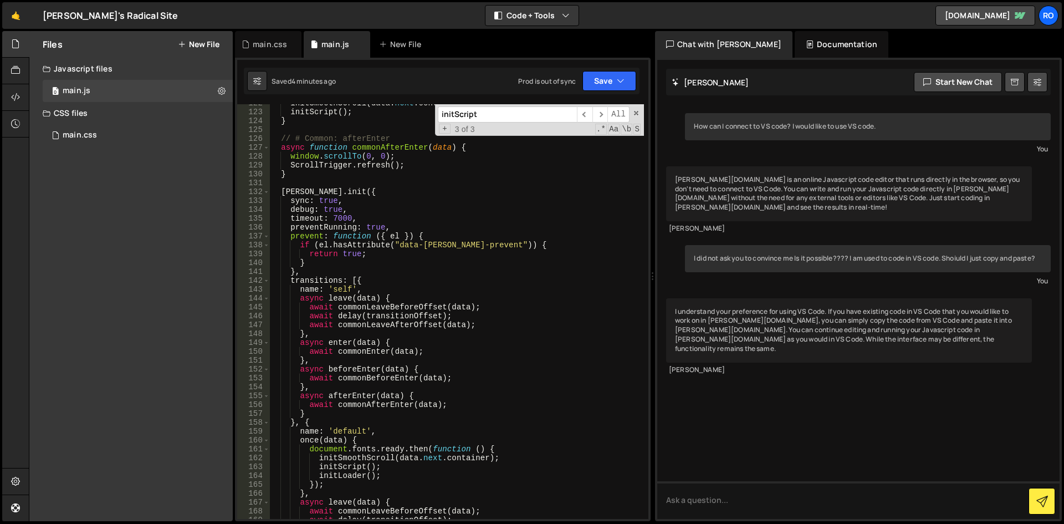
scroll to position [1096, 0]
click at [359, 278] on div "initSmoothScroll ( data . next . container ) ; initScript ( ) ; } // # Common: …" at bounding box center [456, 315] width 375 height 432
type textarea "}"
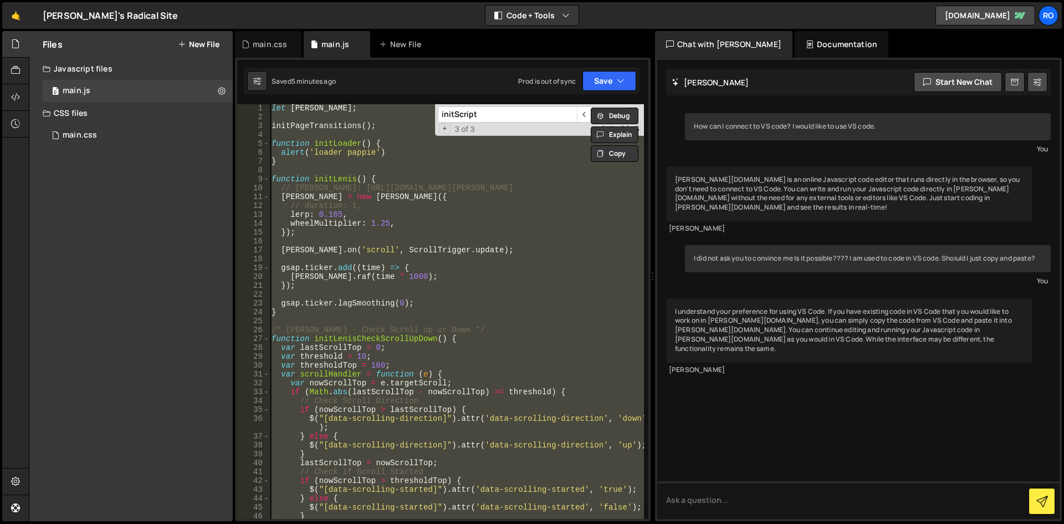
scroll to position [1, 0]
click at [360, 116] on div "let lenis ; initPageTransitions ( ) ; function initLoader ( ) { alert ( 'loader…" at bounding box center [456, 320] width 375 height 432
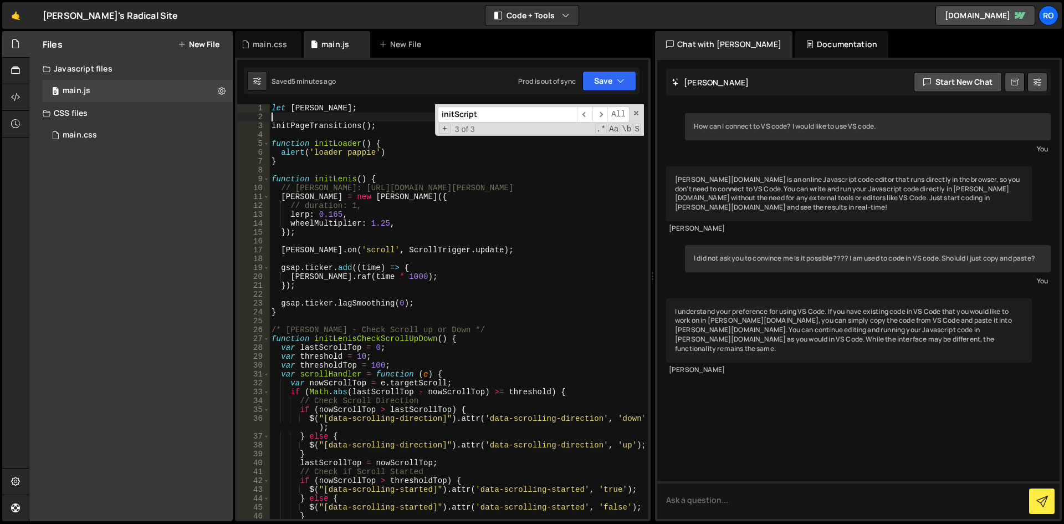
paste textarea "const transitionOffset = 800;"
type textarea "const transitionOffset = 800;"
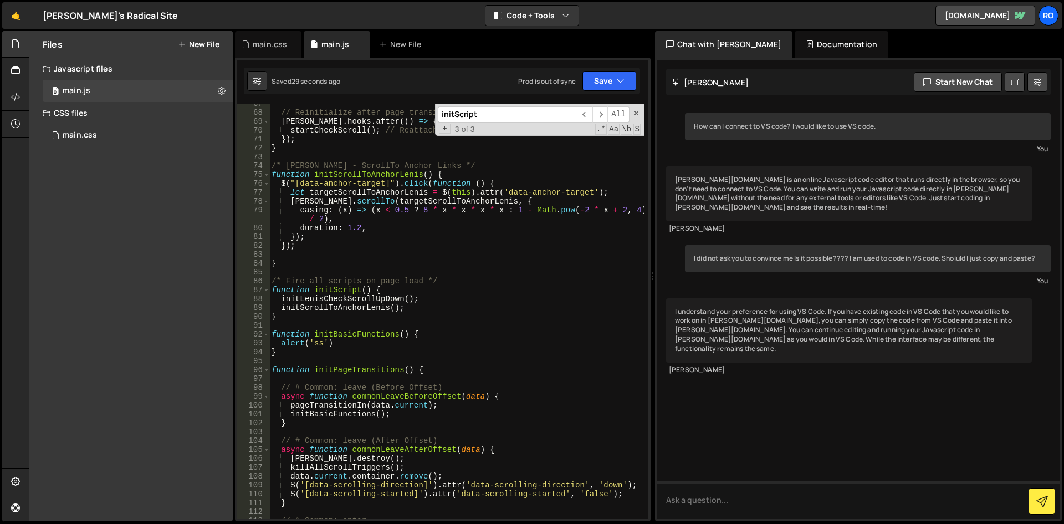
scroll to position [599, 0]
click at [317, 323] on div "// Reinitialize after page transition barba . hooks . after (( ) => { startChec…" at bounding box center [456, 315] width 375 height 432
click at [312, 354] on div "// Reinitialize after page transition barba . hooks . after (( ) => { startChec…" at bounding box center [456, 315] width 375 height 432
click at [319, 319] on div "// Reinitialize after page transition barba . hooks . after (( ) => { startChec…" at bounding box center [456, 315] width 375 height 432
type textarea "}"
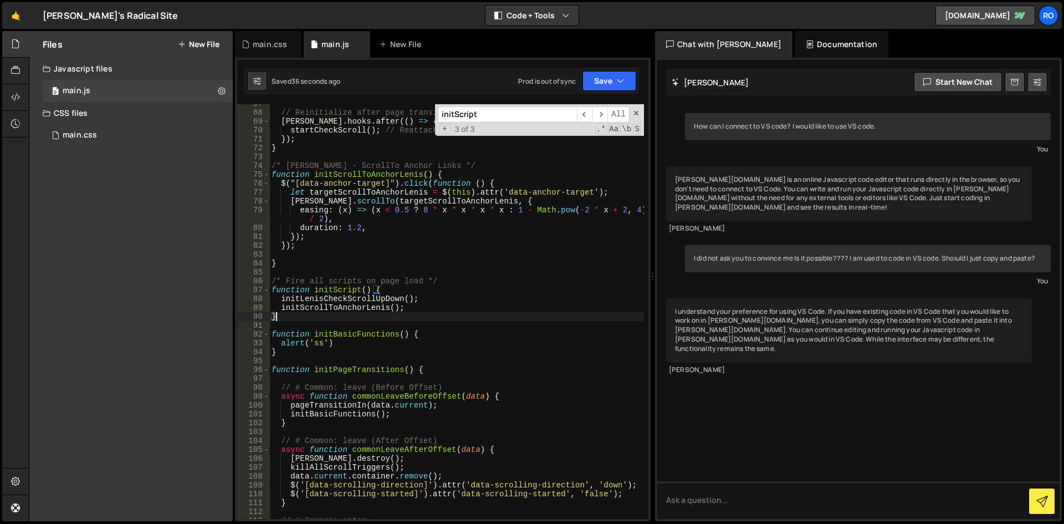
click at [344, 267] on div "// Reinitialize after page transition barba . hooks . after (( ) => { startChec…" at bounding box center [456, 315] width 375 height 432
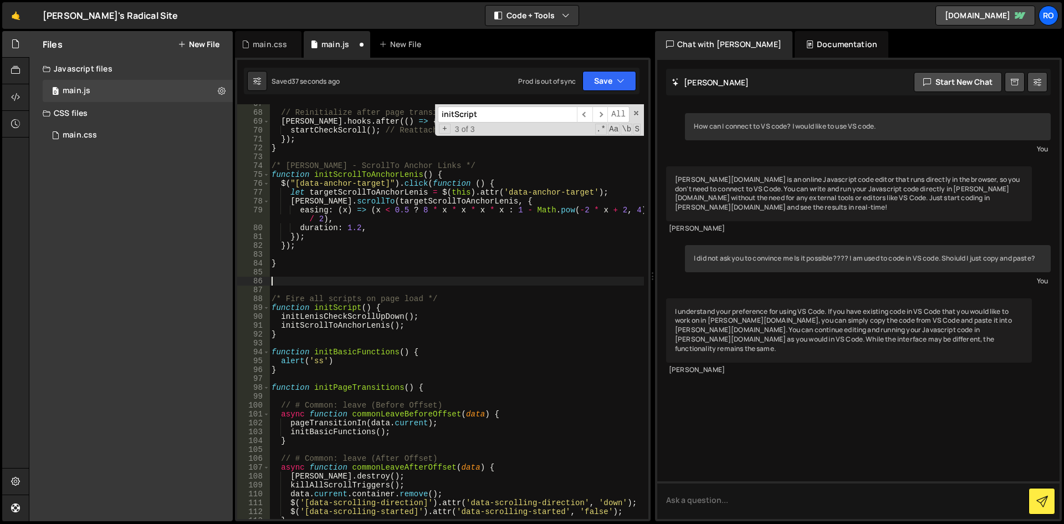
paste textarea "}"
type textarea "}"
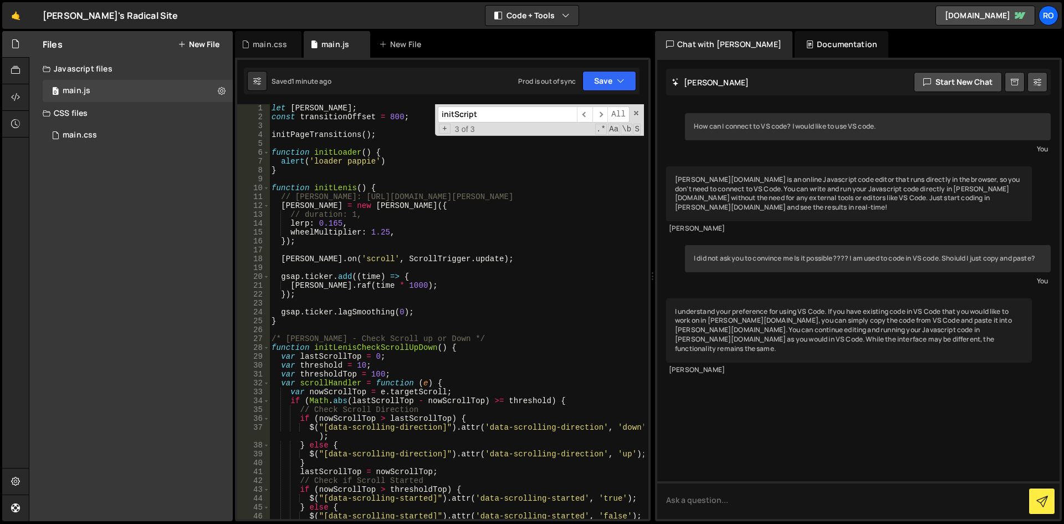
scroll to position [1, 0]
click at [323, 173] on div "let lenis ; const transitionOffset = 800 ; initPageTransitions ( ) ; function i…" at bounding box center [456, 320] width 375 height 432
type textarea "}"
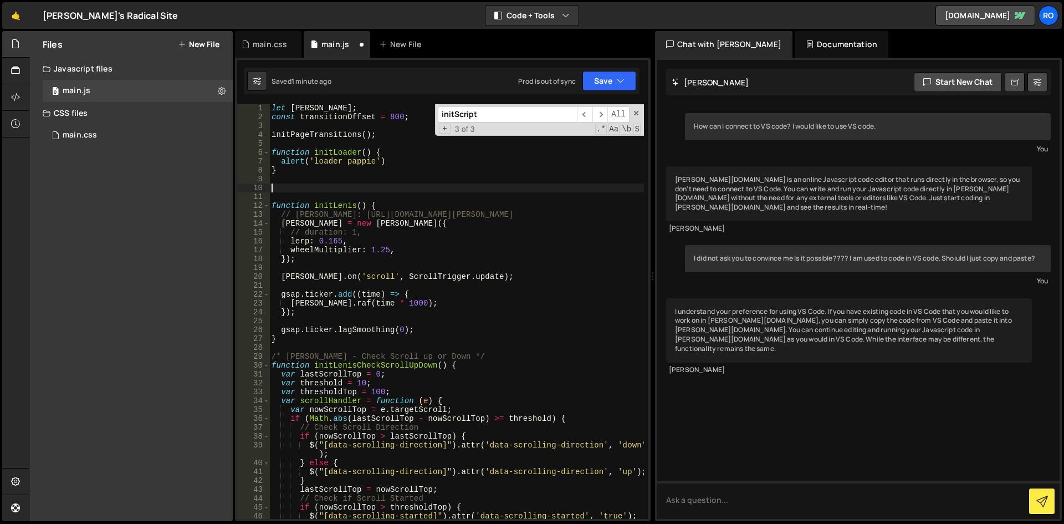
paste textarea "}"
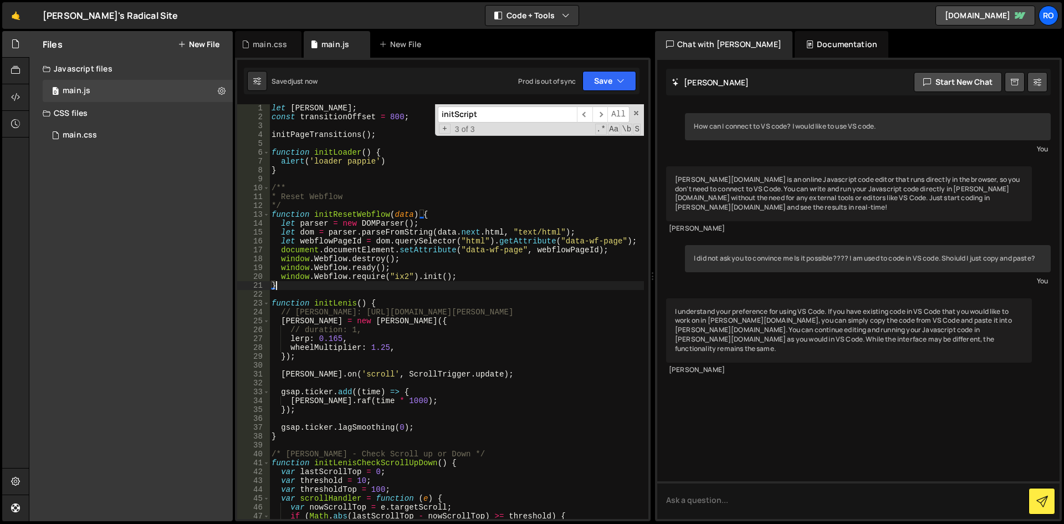
click at [290, 193] on div "let lenis ; const transitionOffset = 800 ; initPageTransitions ( ) ; function i…" at bounding box center [456, 320] width 375 height 432
click at [292, 186] on div "let lenis ; const transitionOffset = 800 ; initPageTransitions ( ) ; function i…" at bounding box center [456, 320] width 375 height 432
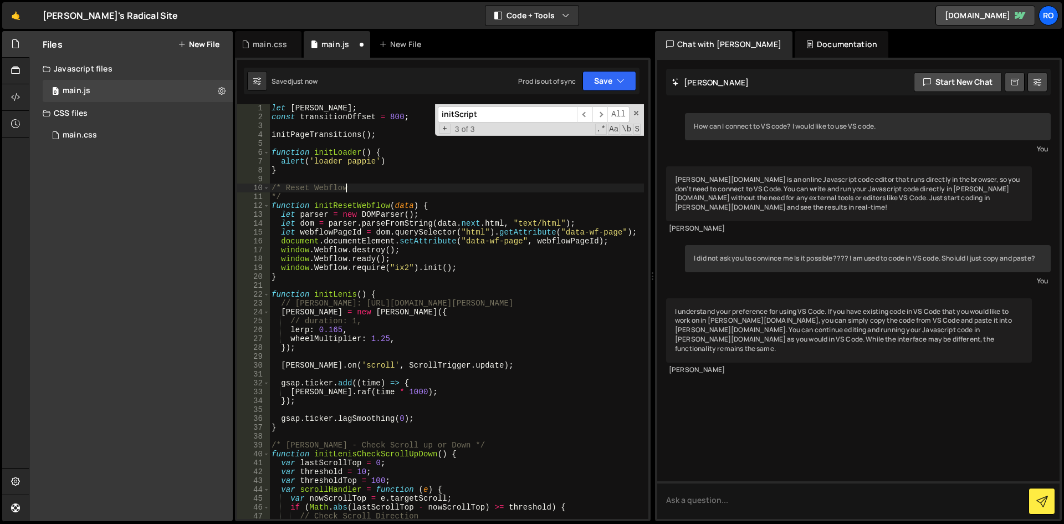
click at [391, 190] on div "let lenis ; const transitionOffset = 800 ; initPageTransitions ( ) ; function i…" at bounding box center [456, 320] width 375 height 432
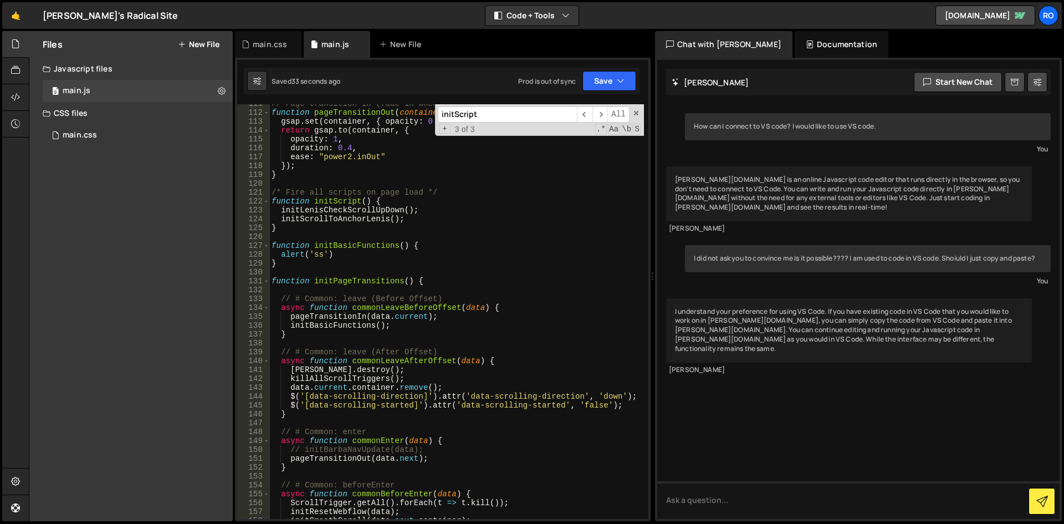
scroll to position [931, 0]
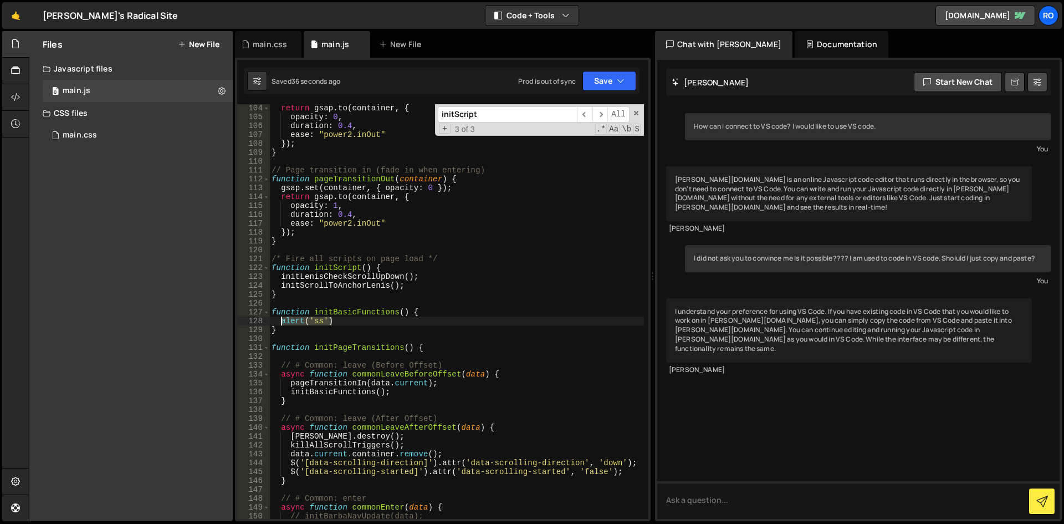
drag, startPoint x: 344, startPoint y: 320, endPoint x: 280, endPoint y: 323, distance: 63.8
click at [280, 323] on div "return gsap . to ( container , { opacity : 0 , duration : 0.4 , ease : "power2.…" at bounding box center [456, 320] width 375 height 432
click at [280, 323] on div "return gsap . to ( container , { opacity : 0 , duration : 0.4 , ease : "power2.…" at bounding box center [456, 311] width 375 height 414
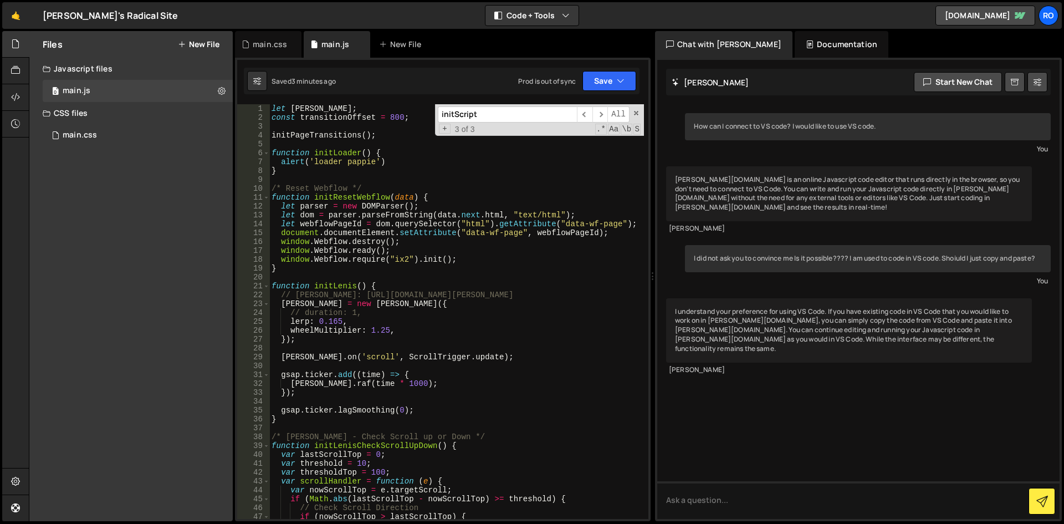
scroll to position [1, 0]
click at [278, 160] on div "let lenis ; const transitionOffset = 800 ; initPageTransitions ( ) ; function i…" at bounding box center [456, 324] width 375 height 441
click at [282, 160] on div "let lenis ; const transitionOffset = 800 ; initPageTransitions ( ) ; function i…" at bounding box center [456, 324] width 375 height 441
click at [423, 254] on div "let lenis ; const transitionOffset = 800 ; initPageTransitions ( ) ; function i…" at bounding box center [456, 324] width 375 height 441
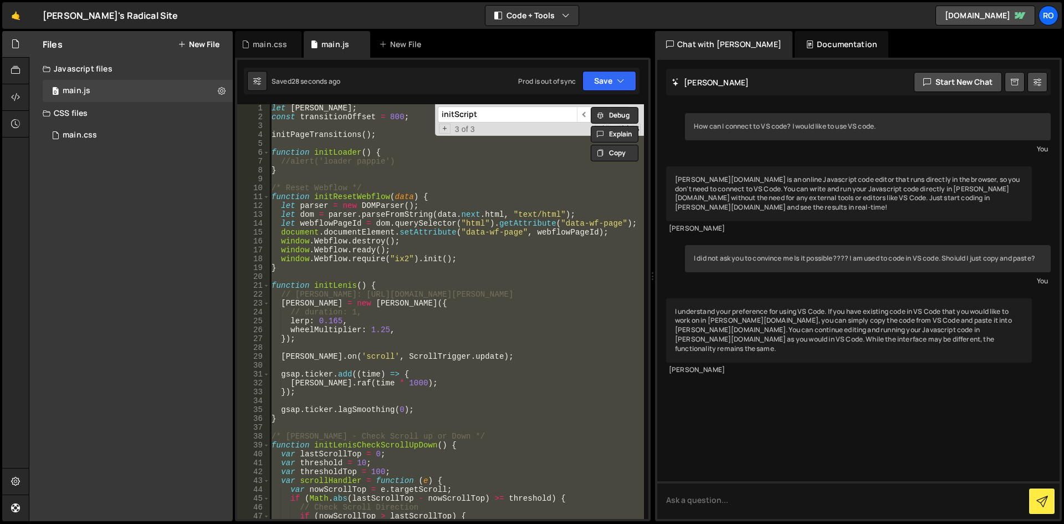
scroll to position [0, 0]
click at [365, 324] on div "let lenis ; const transitionOffset = 800 ; initPageTransitions ( ) ; function i…" at bounding box center [456, 311] width 375 height 414
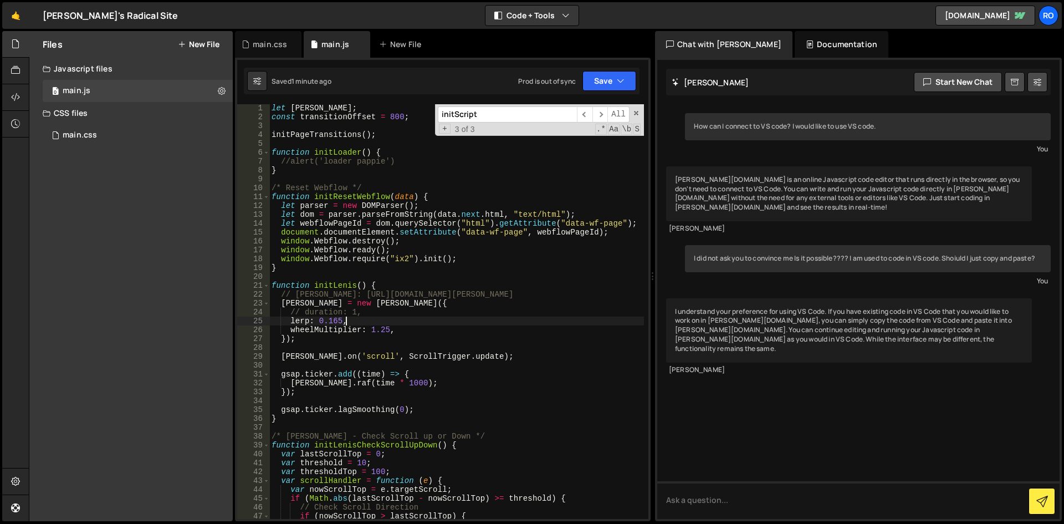
click at [309, 245] on div "let lenis ; const transitionOffset = 800 ; initPageTransitions ( ) ; function i…" at bounding box center [456, 324] width 375 height 441
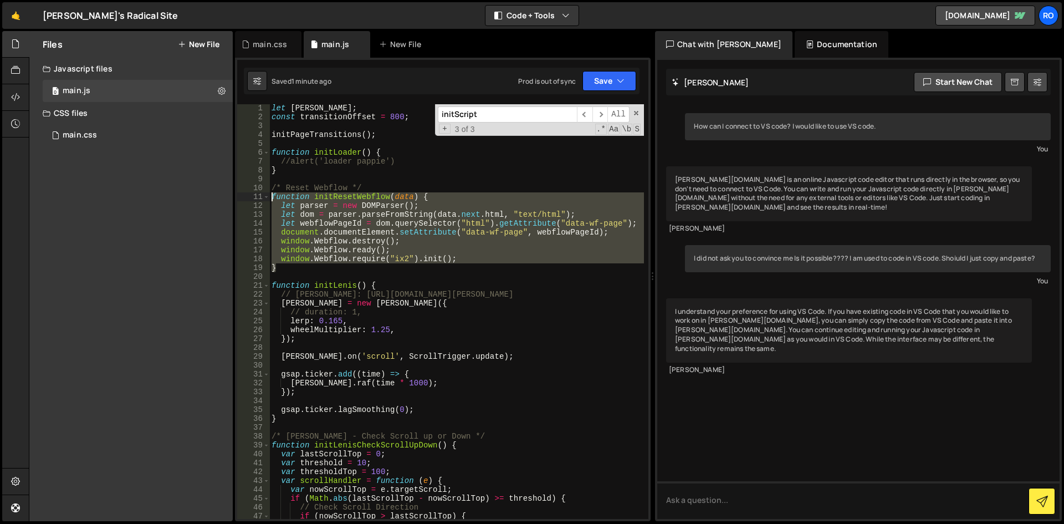
drag, startPoint x: 273, startPoint y: 260, endPoint x: 259, endPoint y: 197, distance: 64.7
click at [259, 197] on div "window.Webflow.ready(); 1 2 3 4 5 6 7 8 9 10 11 12 13 14 15 16 17 18 19 20 21 2…" at bounding box center [442, 311] width 411 height 414
paste textarea "}"
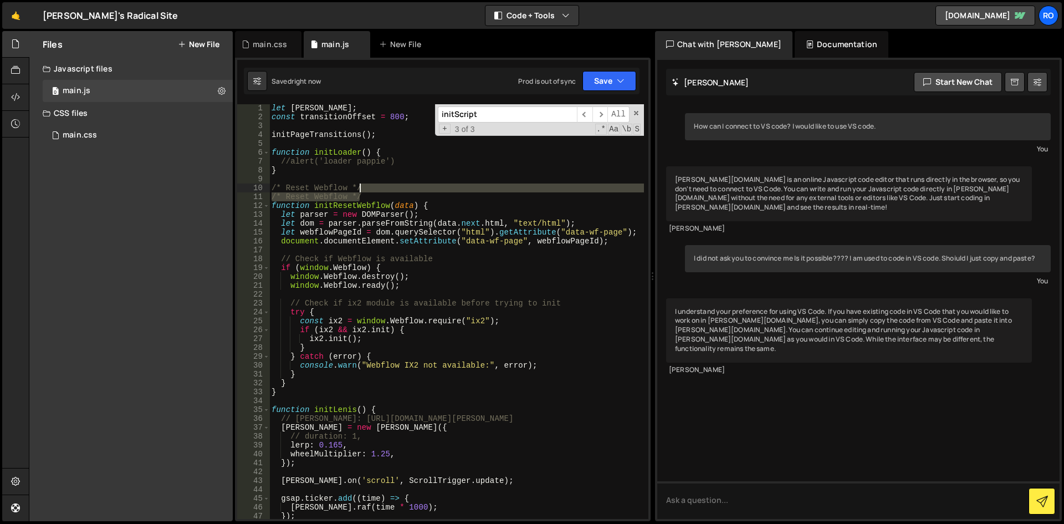
drag, startPoint x: 368, startPoint y: 196, endPoint x: 368, endPoint y: 187, distance: 8.3
click at [368, 187] on div "let lenis ; const transitionOffset = 800 ; initPageTransitions ( ) ; function i…" at bounding box center [456, 320] width 375 height 432
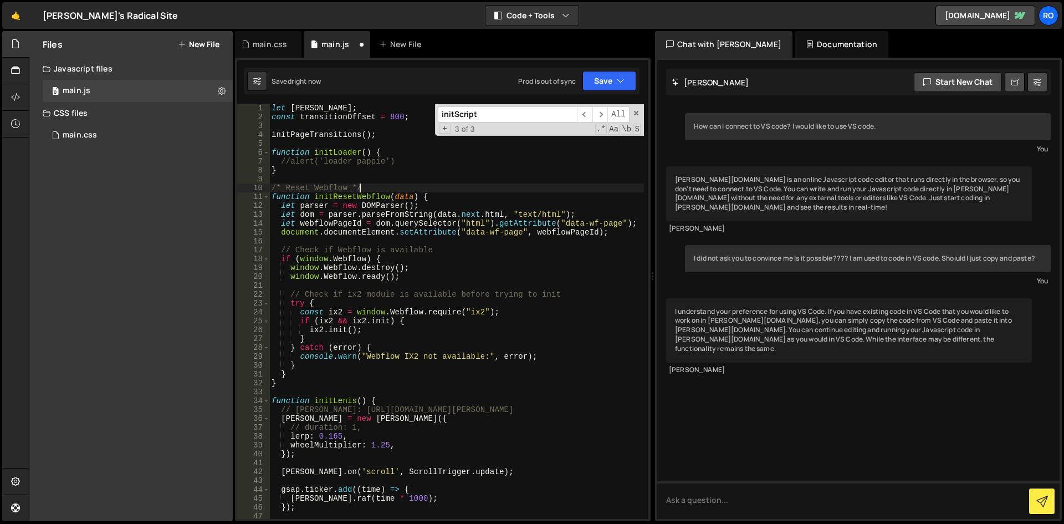
click at [452, 216] on div "let lenis ; const transitionOffset = 800 ; initPageTransitions ( ) ; function i…" at bounding box center [456, 320] width 375 height 432
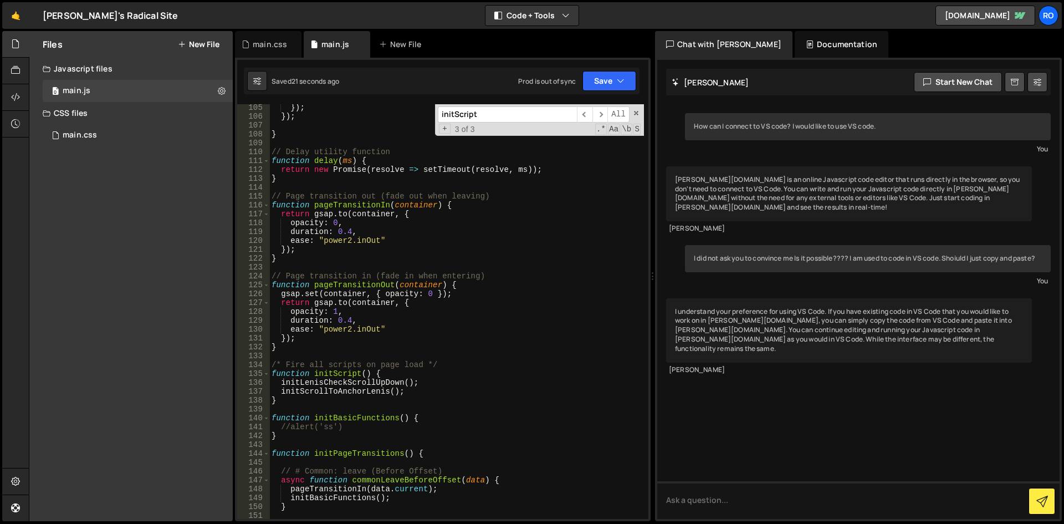
scroll to position [941, 0]
click at [359, 211] on div "}) ; }) ; } // Delay utility function function delay ( ms ) { return new Promis…" at bounding box center [456, 319] width 375 height 432
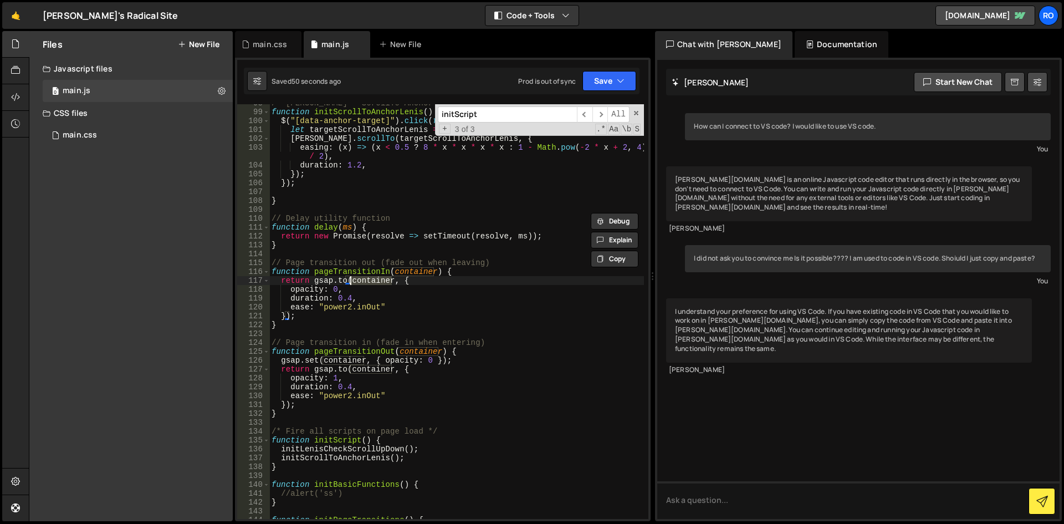
click at [368, 407] on div "/* Lenis - ScrollTo Anchor Links */ function initScrollToAnchorLenis ( ) { $ ( …" at bounding box center [456, 315] width 375 height 432
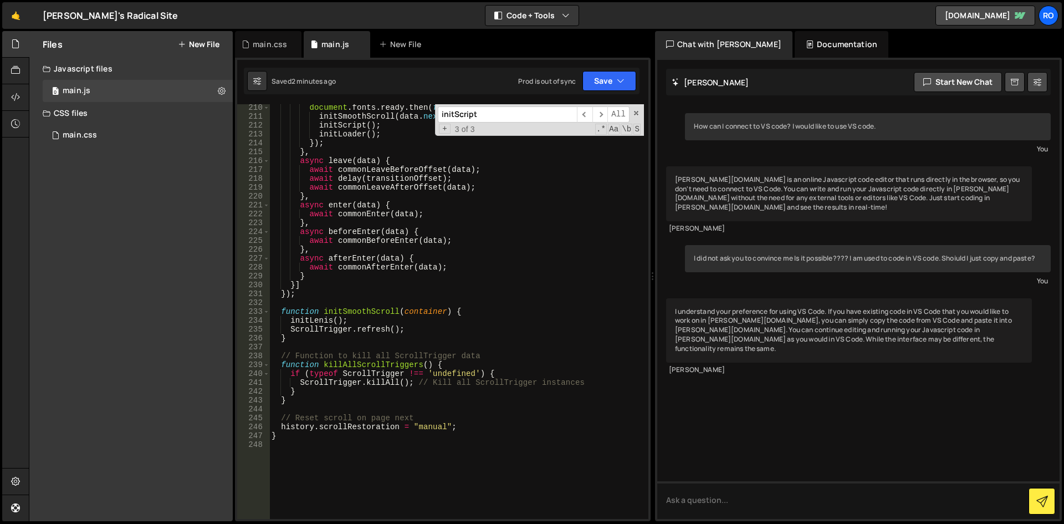
scroll to position [1872, 0]
click at [349, 378] on div "document . fonts . ready . then ( function ( ) { initSmoothScroll ( data . next…" at bounding box center [456, 319] width 375 height 432
type textarea "ScrollTrigger.killAll(); // Kill all ScrollTrigger instances"
paste input "PageTransitions"
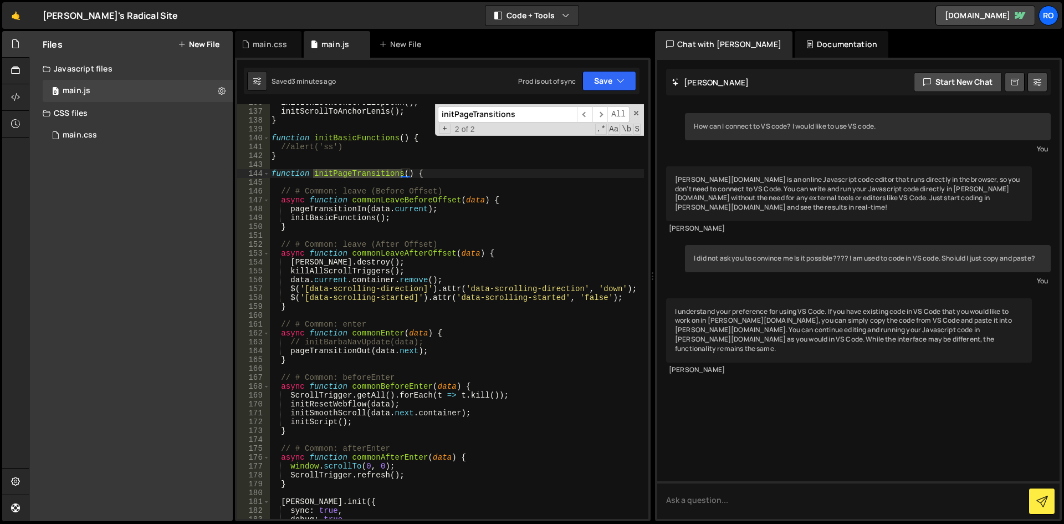
scroll to position [1221, 0]
type input "initPageTransitions"
click at [282, 191] on div "initLenisCheckScrollUpDown ( ) ; initScrollToAnchorLenis ( ) ; } function initB…" at bounding box center [456, 314] width 375 height 432
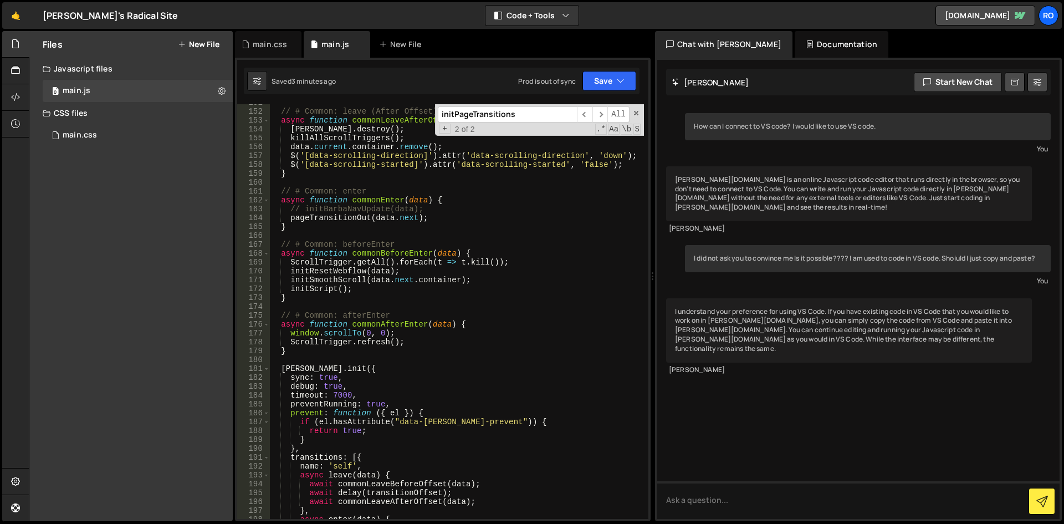
click at [305, 354] on div "// # Common: leave (After Offset) async function commonLeaveAfterOffset ( data …" at bounding box center [456, 314] width 375 height 432
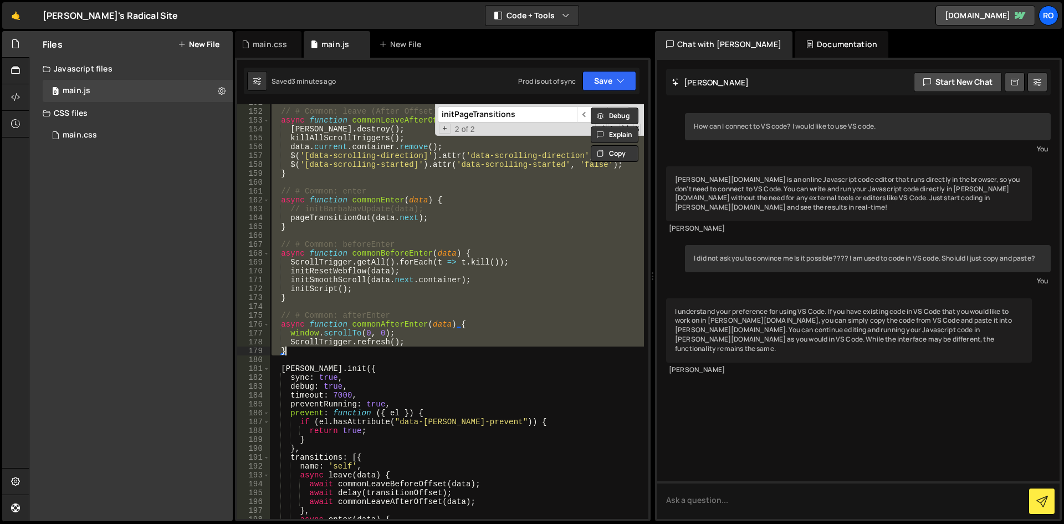
paste textarea
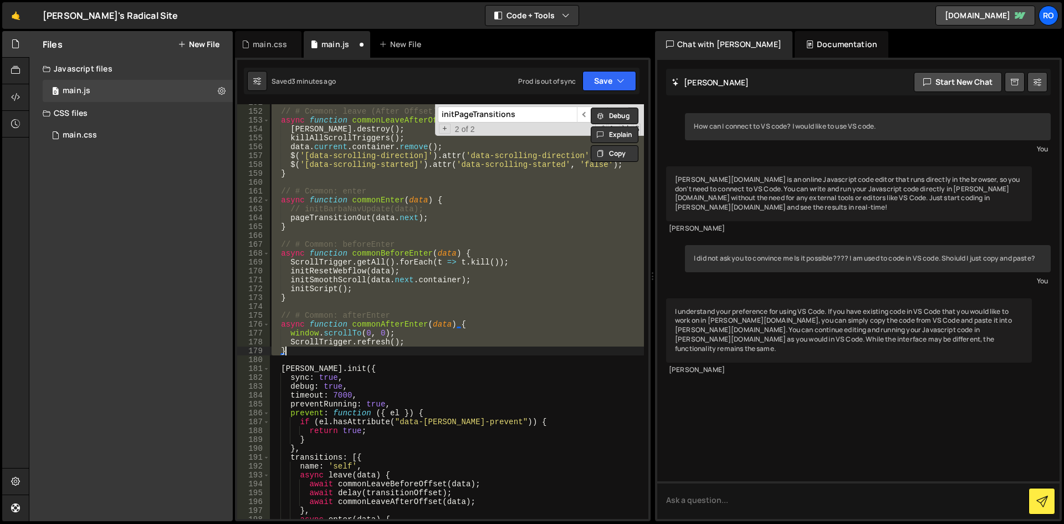
scroll to position [1363, 0]
paste textarea
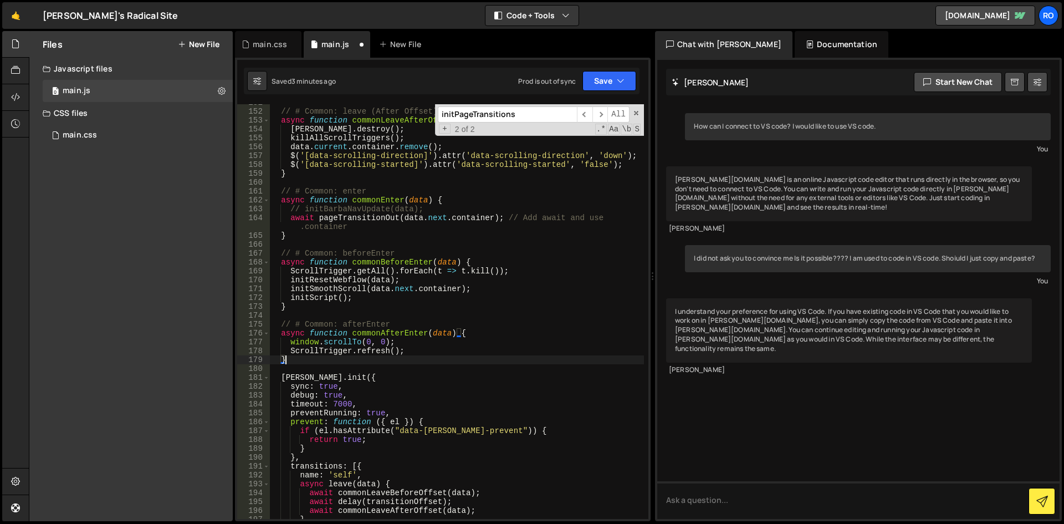
scroll to position [1363, 0]
click at [597, 78] on button "Save" at bounding box center [609, 81] width 54 height 20
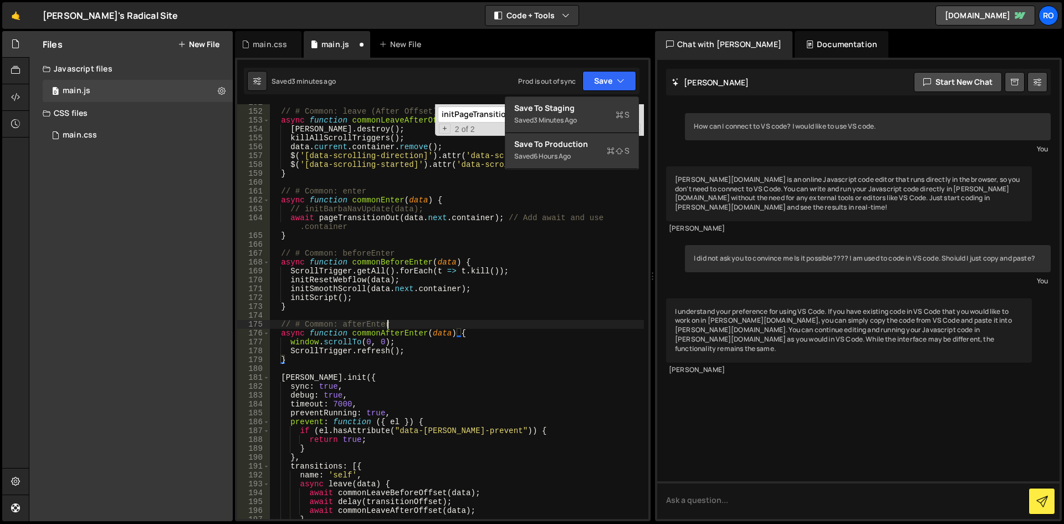
click at [520, 327] on div "// # Common: leave (After Offset) async function commonLeaveAfterOffset ( data …" at bounding box center [456, 314] width 375 height 432
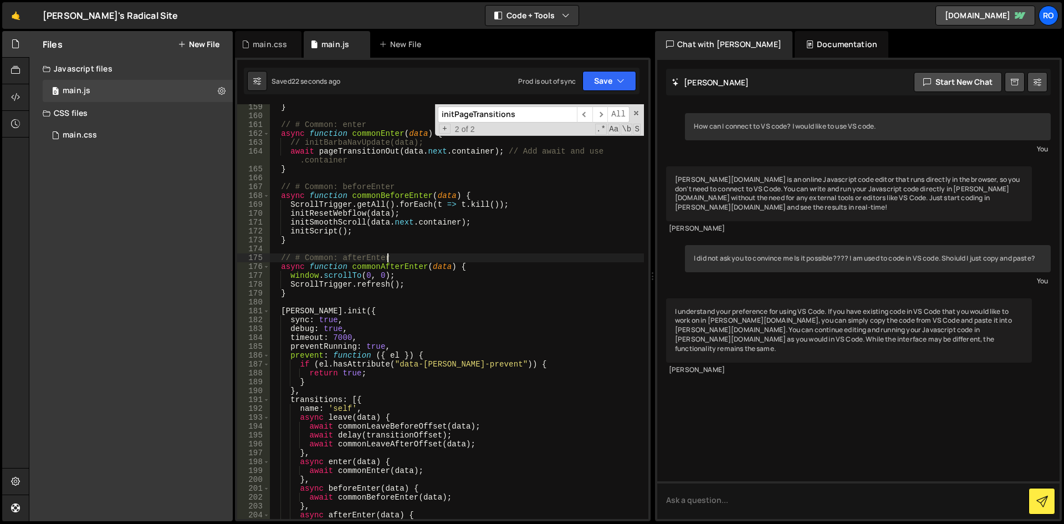
scroll to position [1296, 0]
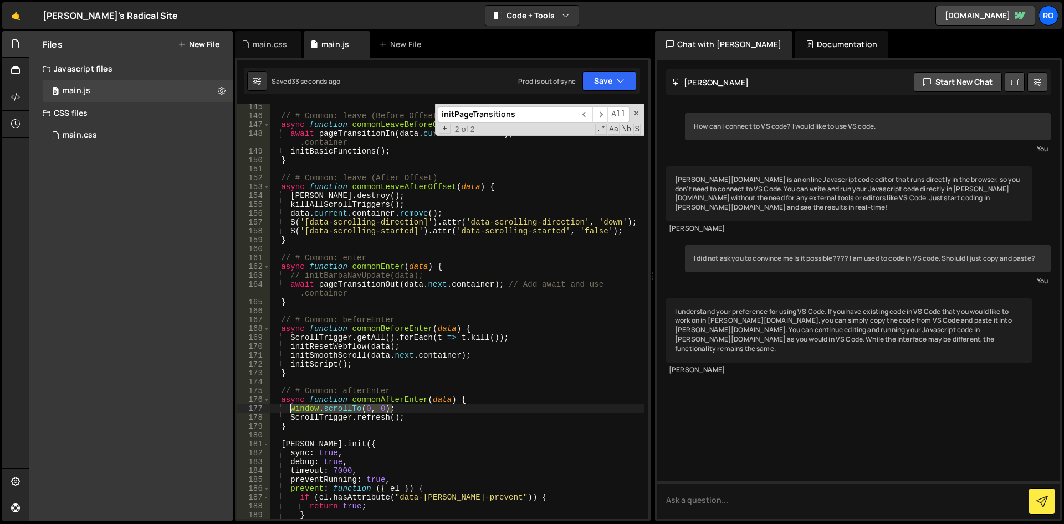
drag, startPoint x: 402, startPoint y: 407, endPoint x: 290, endPoint y: 408, distance: 111.9
click at [290, 408] on div "// # Common: leave (Before Offset) async function commonLeaveBeforeOffset ( dat…" at bounding box center [456, 319] width 375 height 432
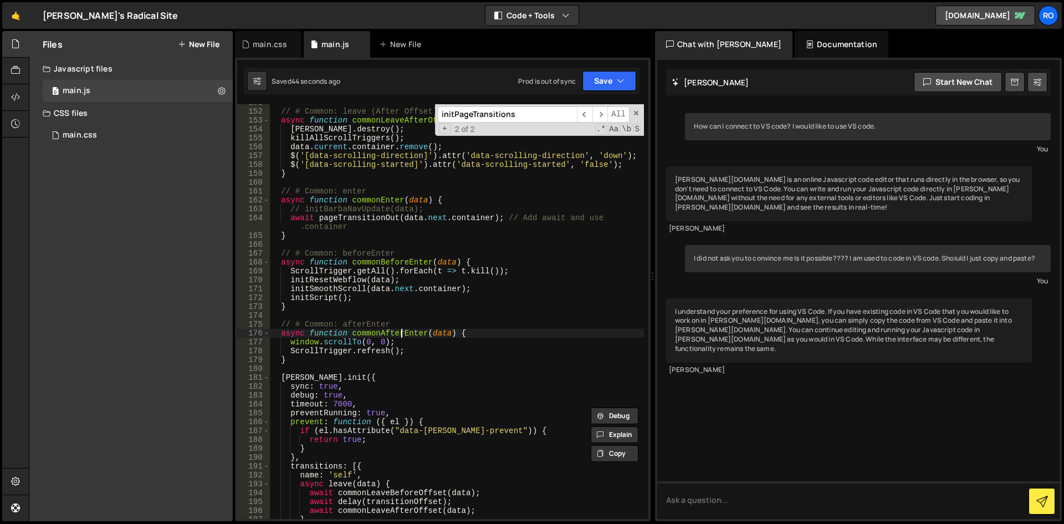
click at [401, 329] on div "// # Common: leave (After Offset) async function commonLeaveAfterOffset ( data …" at bounding box center [456, 314] width 375 height 432
click at [421, 357] on div "// # Common: leave (After Offset) async function commonLeaveAfterOffset ( data …" at bounding box center [456, 314] width 375 height 432
drag, startPoint x: 409, startPoint y: 340, endPoint x: 287, endPoint y: 340, distance: 121.9
click at [287, 340] on div "// # Common: leave (After Offset) async function commonLeaveAfterOffset ( data …" at bounding box center [456, 314] width 375 height 432
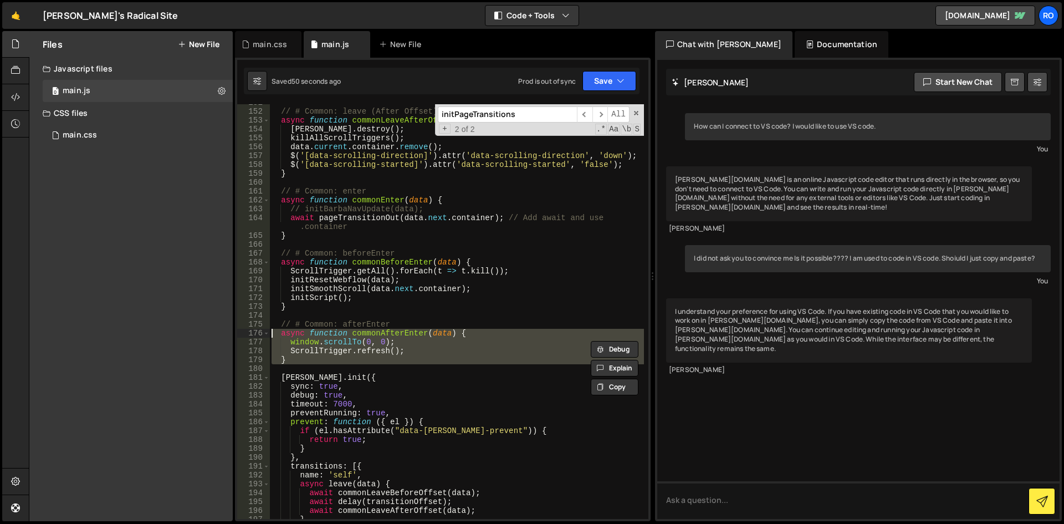
drag, startPoint x: 324, startPoint y: 365, endPoint x: 272, endPoint y: 334, distance: 60.6
click at [272, 334] on div "// # Common: leave (After Offset) async function commonLeaveAfterOffset ( data …" at bounding box center [456, 314] width 375 height 432
click at [434, 264] on div "// # Common: leave (After Offset) async function commonLeaveAfterOffset ( data …" at bounding box center [456, 314] width 375 height 432
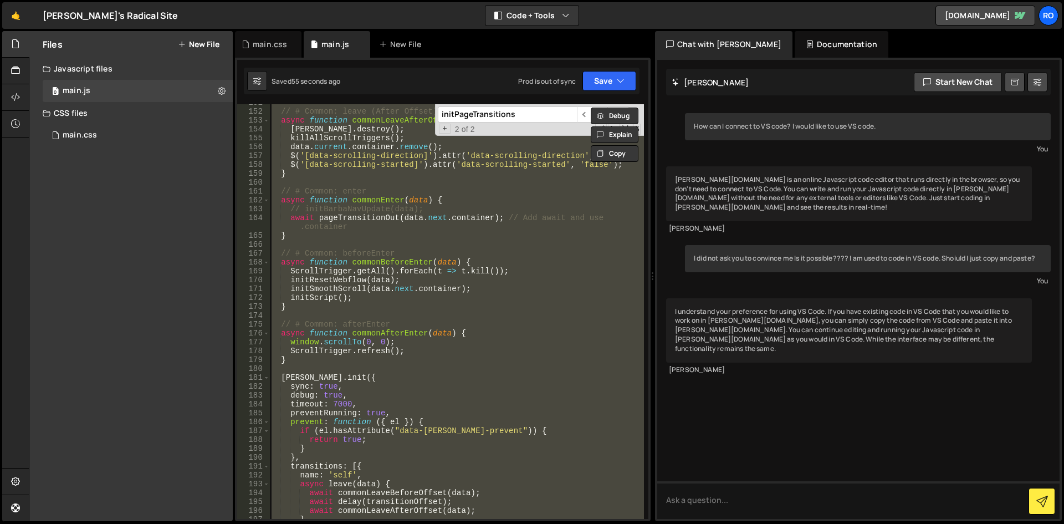
click at [432, 310] on div "// # Common: leave (After Offset) async function commonLeaveAfterOffset ( data …" at bounding box center [456, 311] width 375 height 414
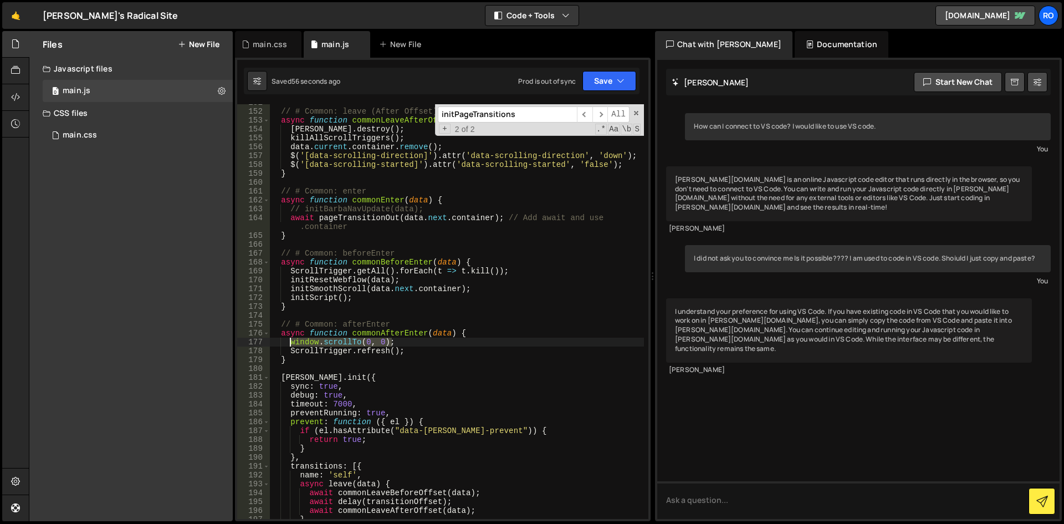
drag, startPoint x: 411, startPoint y: 344, endPoint x: 291, endPoint y: 341, distance: 120.3
click at [291, 341] on div "// # Common: leave (After Offset) async function commonLeaveAfterOffset ( data …" at bounding box center [456, 314] width 375 height 432
click at [388, 323] on div "// # Common: leave (After Offset) async function commonLeaveAfterOffset ( data …" at bounding box center [456, 314] width 375 height 432
drag, startPoint x: 400, startPoint y: 340, endPoint x: 280, endPoint y: 340, distance: 119.7
click at [280, 340] on div "// # Common: leave (After Offset) async function commonLeaveAfterOffset ( data …" at bounding box center [456, 314] width 375 height 432
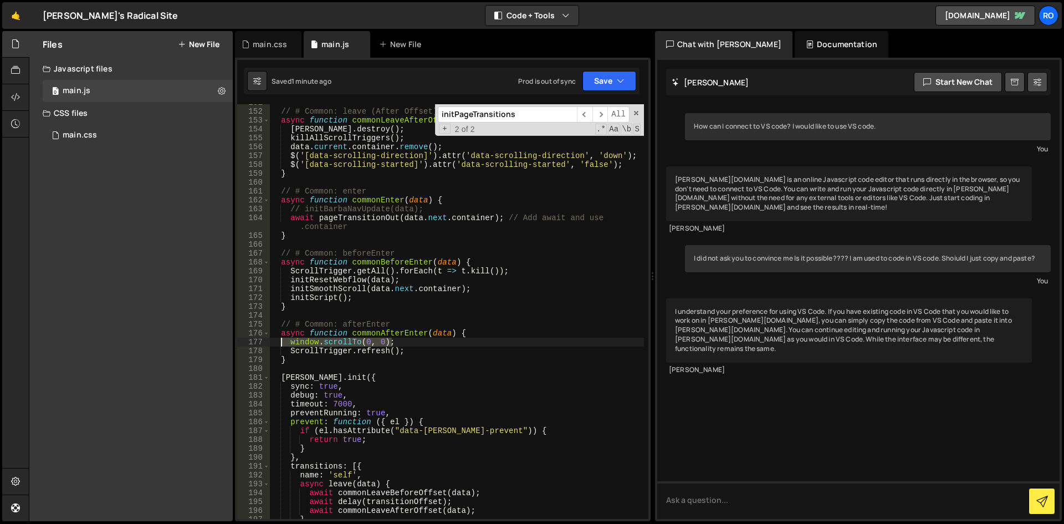
type textarea "window.scrollTo(0, 0);"
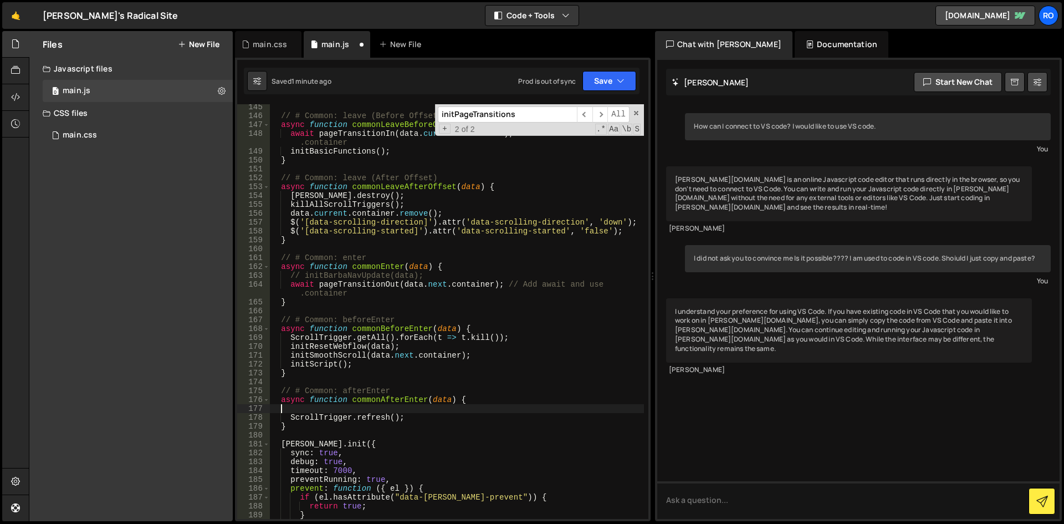
scroll to position [1296, 0]
click at [472, 327] on div "// # Common: leave (Before Offset) async function commonLeaveBeforeOffset ( dat…" at bounding box center [456, 319] width 375 height 432
type textarea "async function commonBeforeEnter(data) {"
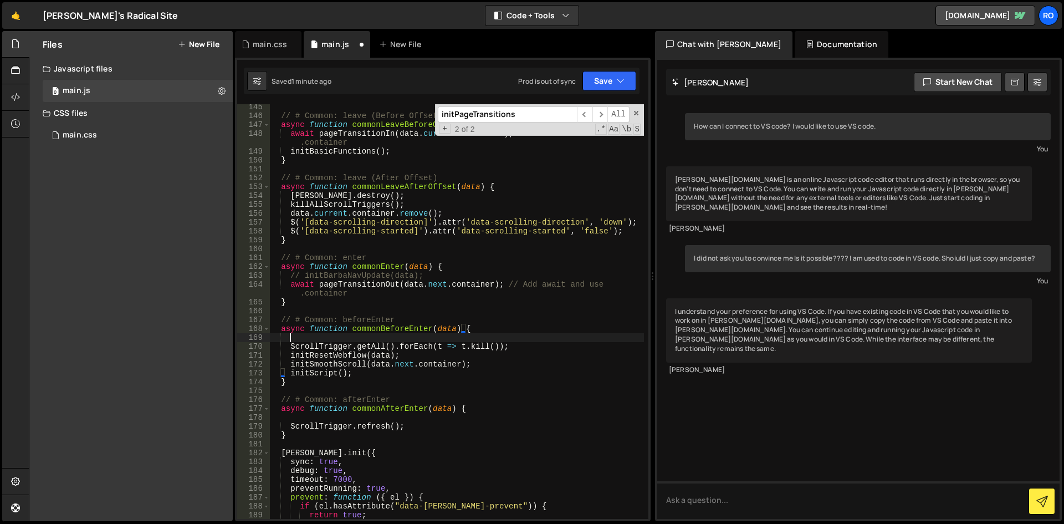
scroll to position [0, 1]
paste textarea "window.scrollTo(0, 0);"
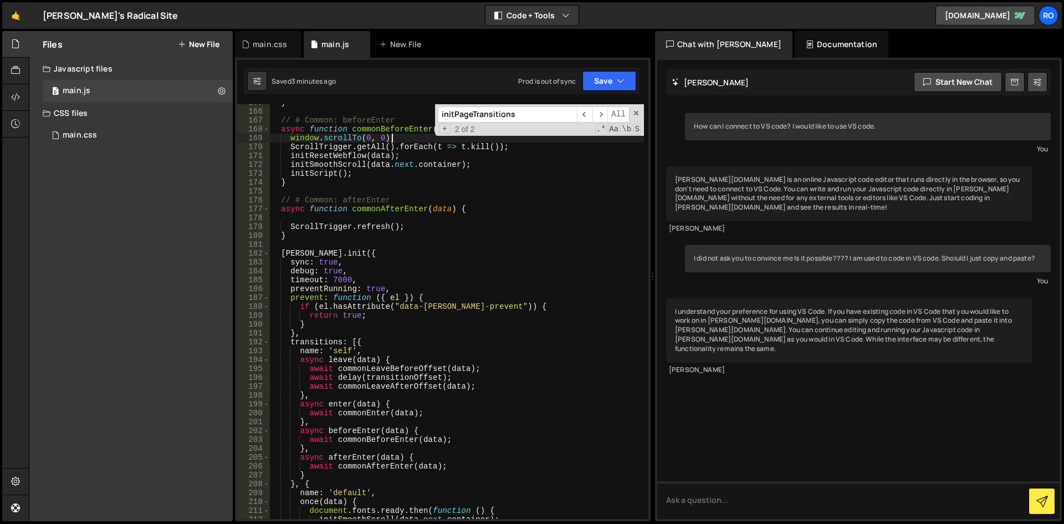
scroll to position [1496, 0]
drag, startPoint x: 475, startPoint y: 369, endPoint x: 439, endPoint y: 372, distance: 36.7
click at [439, 372] on div "} // # Common: beforeEnter async function commonBeforeEnter ( data ) { window .…" at bounding box center [456, 314] width 375 height 432
click at [435, 380] on div "} // # Common: beforeEnter async function commonBeforeEnter ( data ) { window .…" at bounding box center [456, 314] width 375 height 432
click at [390, 387] on div "} // # Common: beforeEnter async function commonBeforeEnter ( data ) { window .…" at bounding box center [456, 314] width 375 height 432
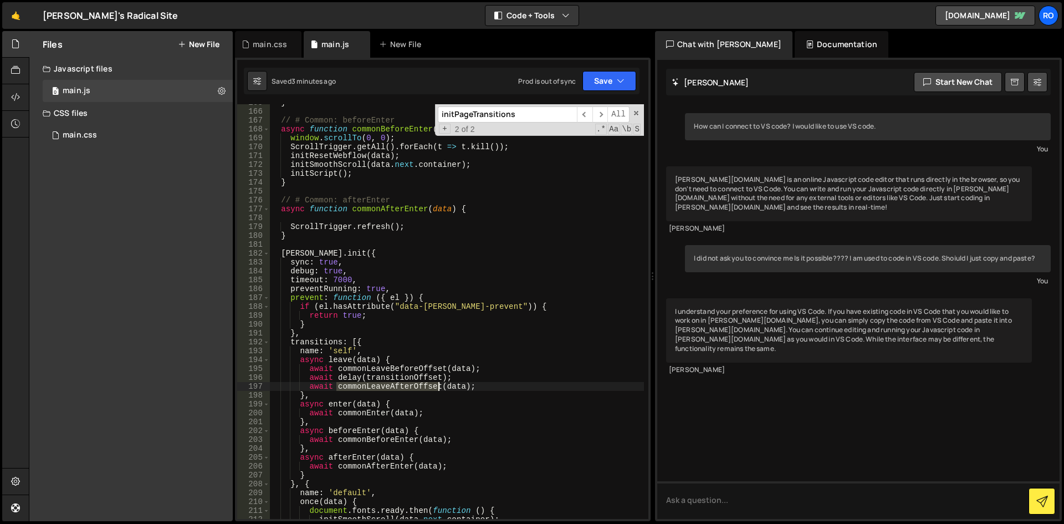
click at [390, 387] on div "} // # Common: beforeEnter async function commonBeforeEnter ( data ) { window .…" at bounding box center [456, 314] width 375 height 432
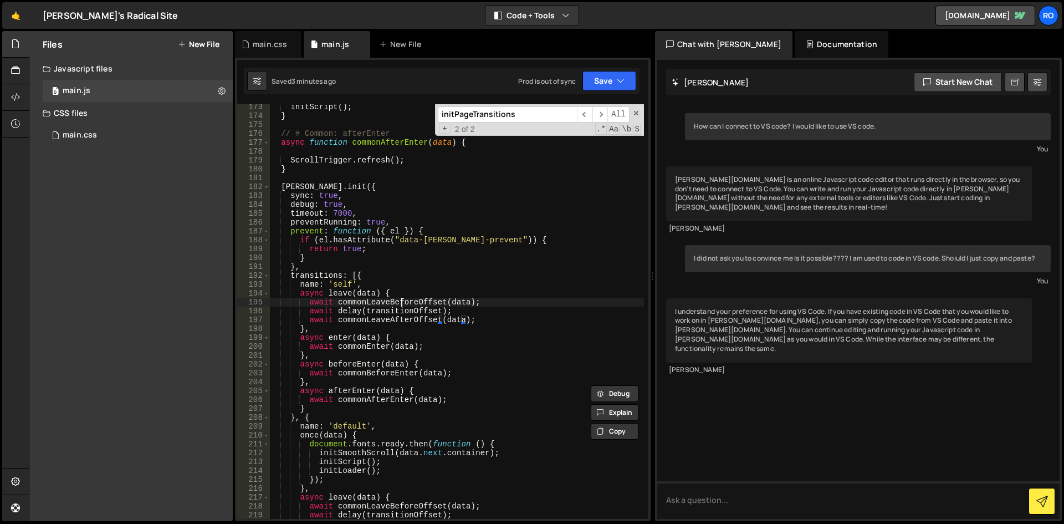
click at [401, 300] on div "initScript ( ) ; } // # Common: afterEnter async function commonAfterEnter ( da…" at bounding box center [456, 319] width 375 height 432
type textarea "await commonLeaveBeforeOffset(data);"
click at [401, 300] on div "initScript ( ) ; } // # Common: afterEnter async function commonAfterEnter ( da…" at bounding box center [456, 319] width 375 height 432
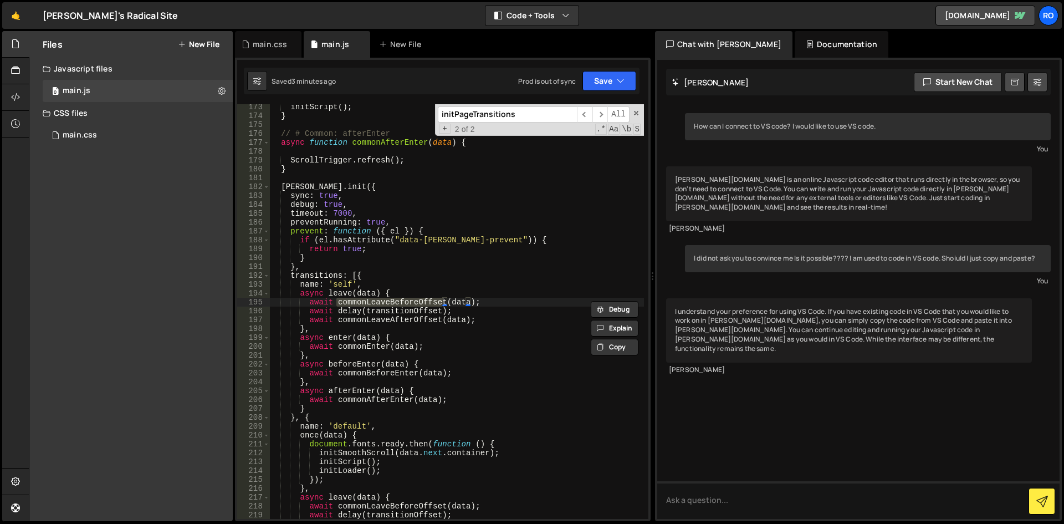
drag, startPoint x: 523, startPoint y: 113, endPoint x: 336, endPoint y: 98, distance: 187.3
click at [336, 98] on div "await commonLeaveBeforeOffset(data); 173 174 175 176 177 178 179 180 181 182 18…" at bounding box center [443, 289] width 416 height 463
paste input "commonLeaveBeforeOffset"
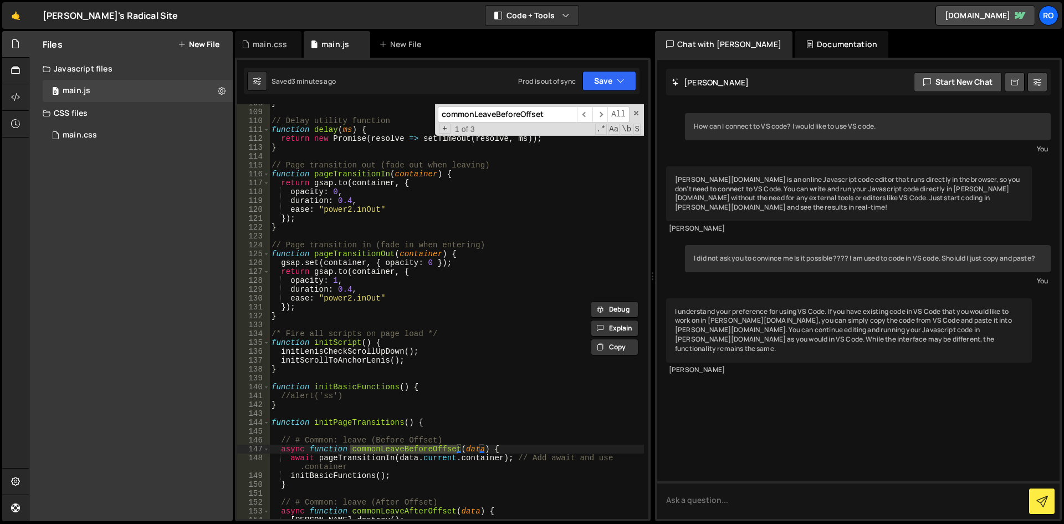
scroll to position [905, 0]
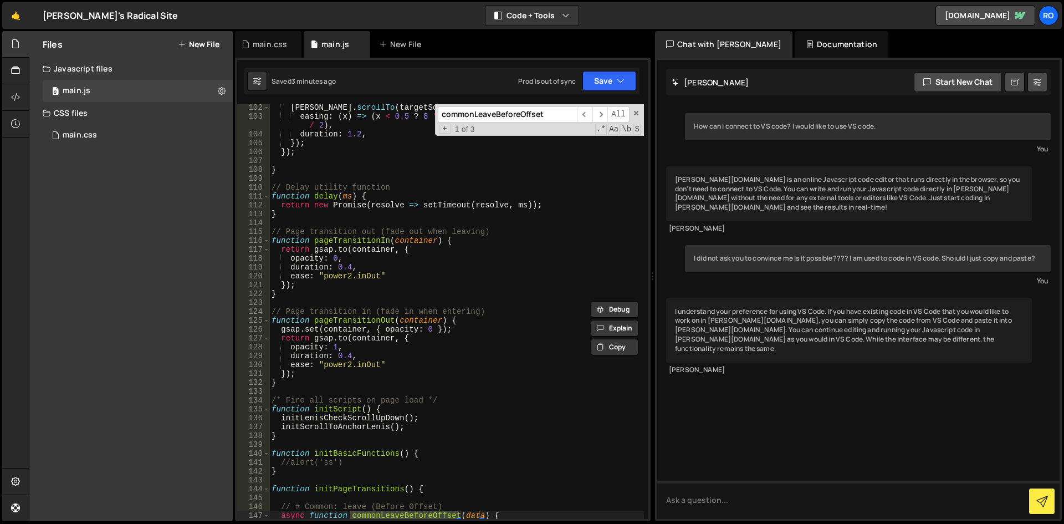
type input "commonLeaveBeforeOffset"
click at [347, 264] on div "lenis . scrollTo ( targetScrollToAnchorLenis , { easing : ( x ) => ( x < 0.5 ? …" at bounding box center [456, 323] width 375 height 441
click at [602, 111] on span "​" at bounding box center [600, 114] width 16 height 16
drag, startPoint x: 376, startPoint y: 274, endPoint x: 353, endPoint y: 272, distance: 23.4
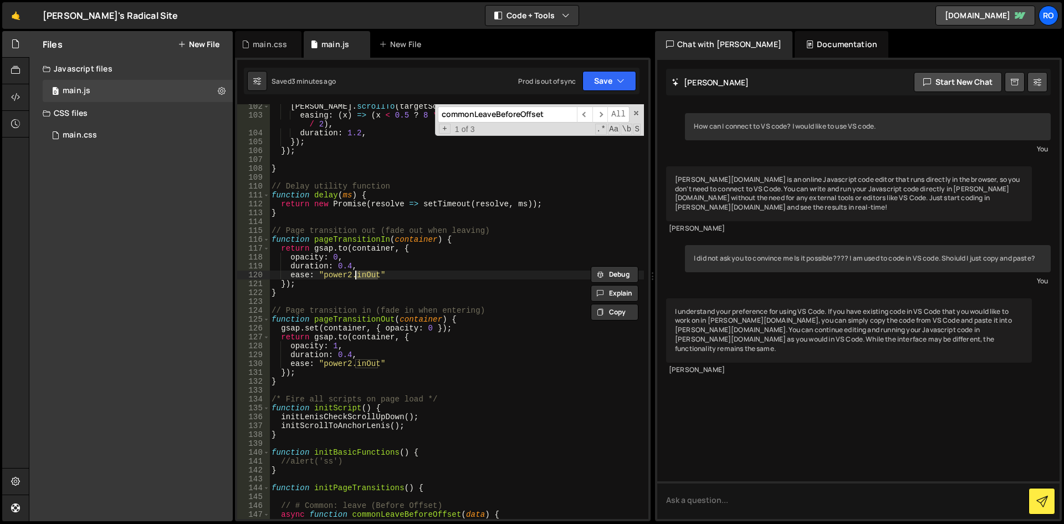
click at [353, 272] on div "lenis . scrollTo ( targetScrollToAnchorLenis , { easing : ( x ) => ( x < 0.5 ? …" at bounding box center [456, 322] width 375 height 441
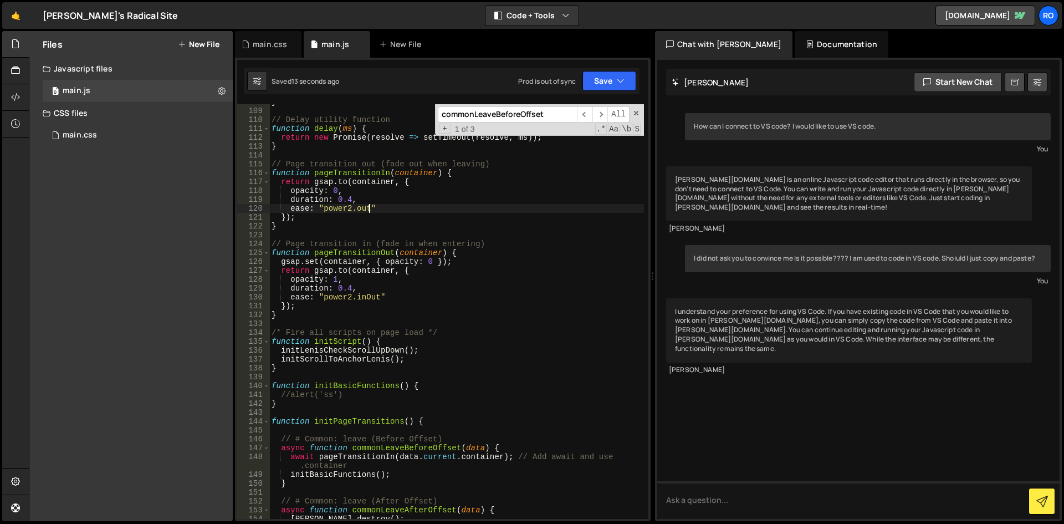
click at [371, 296] on div "} // Delay utility function function delay ( ms ) { return new Promise ( resolv…" at bounding box center [456, 314] width 375 height 432
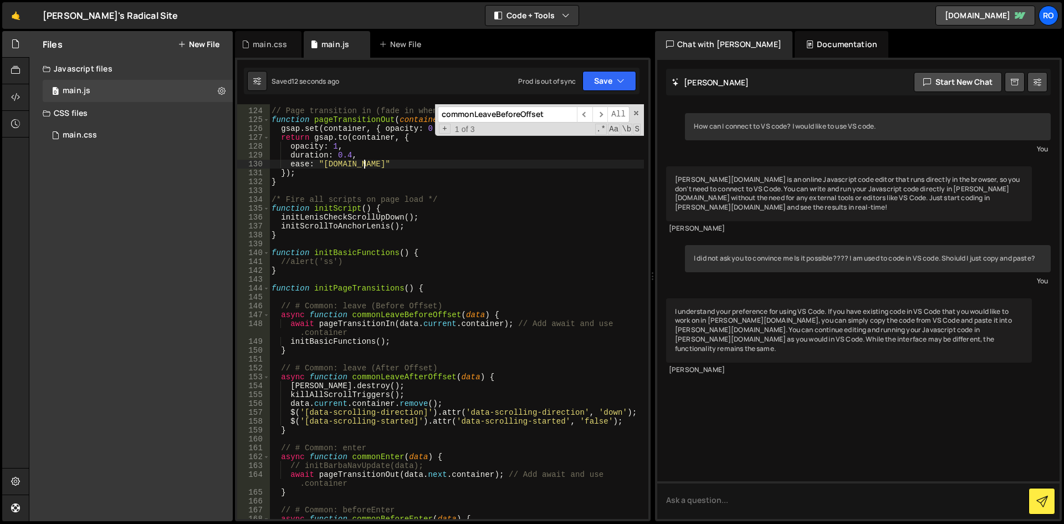
click at [355, 163] on div "// Page transition in (fade in when entering) function pageTransitionOut ( cont…" at bounding box center [456, 314] width 375 height 432
drag, startPoint x: 345, startPoint y: 155, endPoint x: 337, endPoint y: 155, distance: 8.3
click at [337, 155] on div "// Page transition in (fade in when entering) function pageTransitionOut ( cont…" at bounding box center [456, 314] width 375 height 432
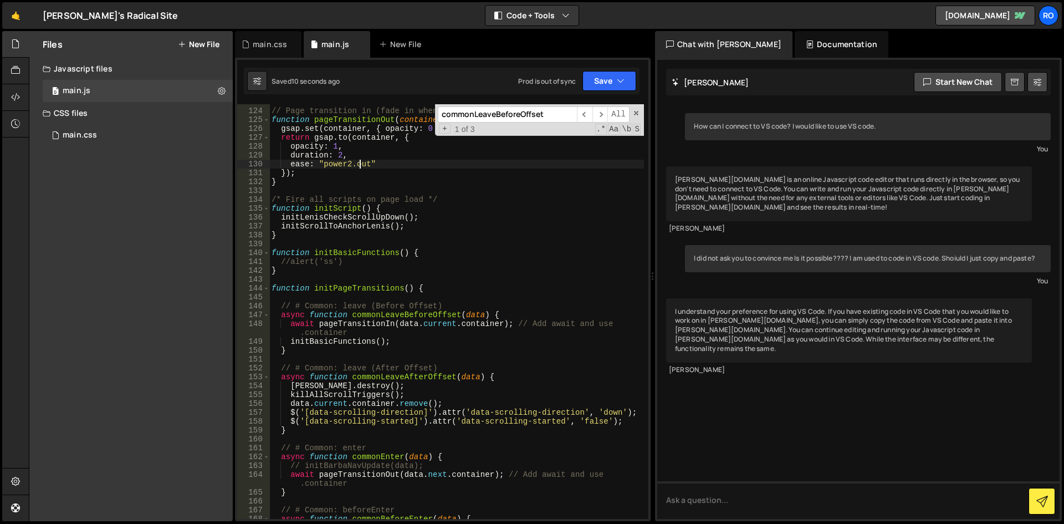
click at [360, 168] on div "// Page transition in (fade in when entering) function pageTransitionOut ( cont…" at bounding box center [456, 314] width 375 height 432
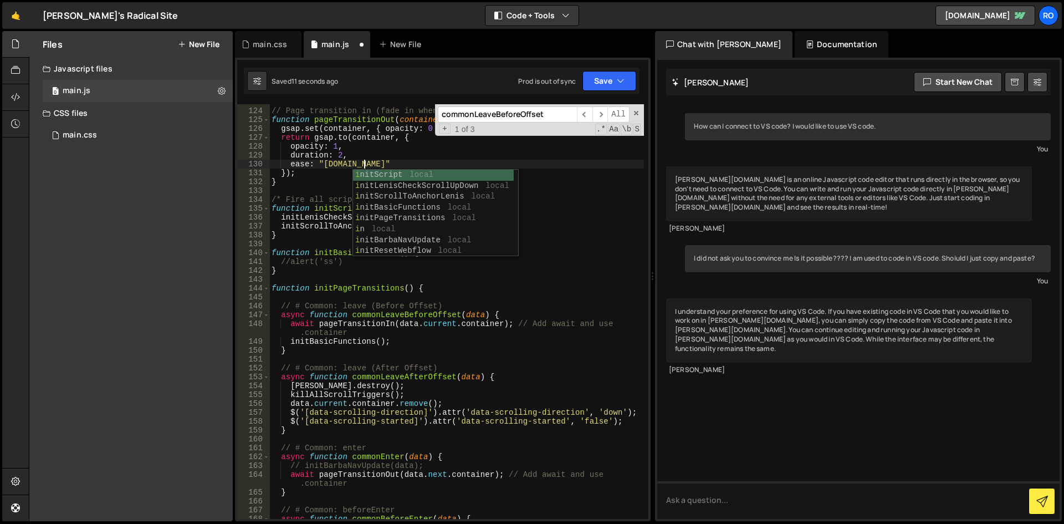
scroll to position [0, 6]
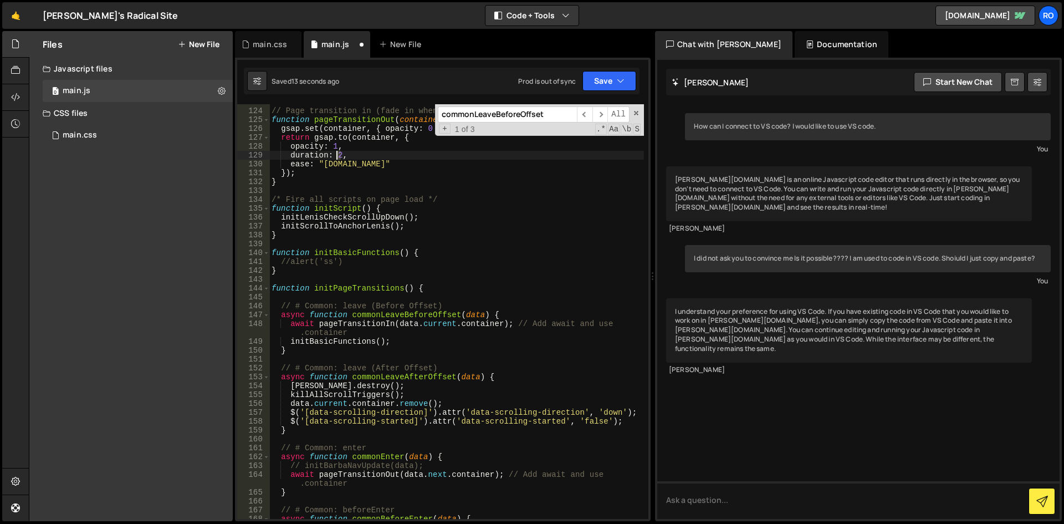
drag, startPoint x: 340, startPoint y: 153, endPoint x: 335, endPoint y: 154, distance: 5.6
click at [335, 154] on div "// Page transition in (fade in when entering) function pageTransitionOut ( cont…" at bounding box center [456, 314] width 375 height 432
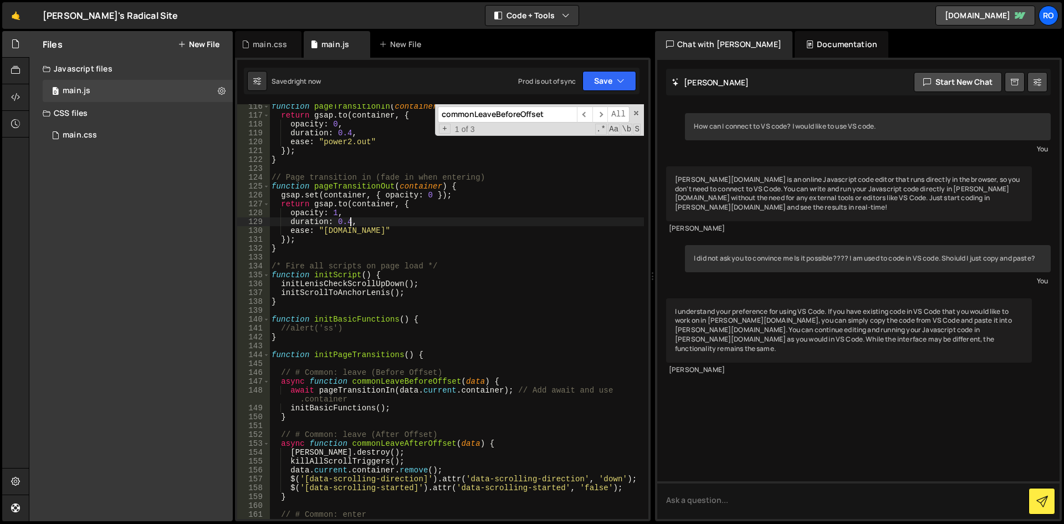
scroll to position [973, 0]
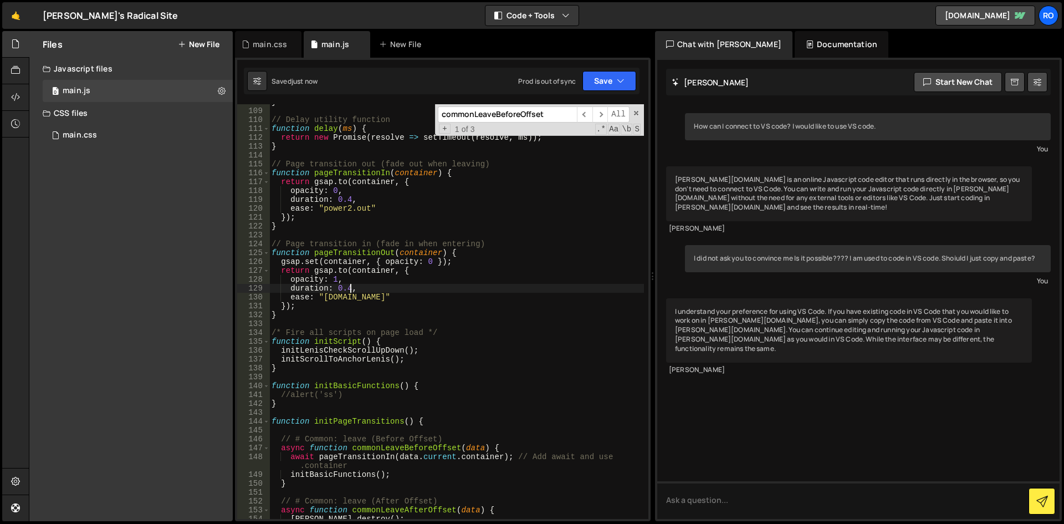
click at [406, 275] on div "} // Delay utility function function delay ( ms ) { return new Promise ( resolv…" at bounding box center [456, 314] width 375 height 432
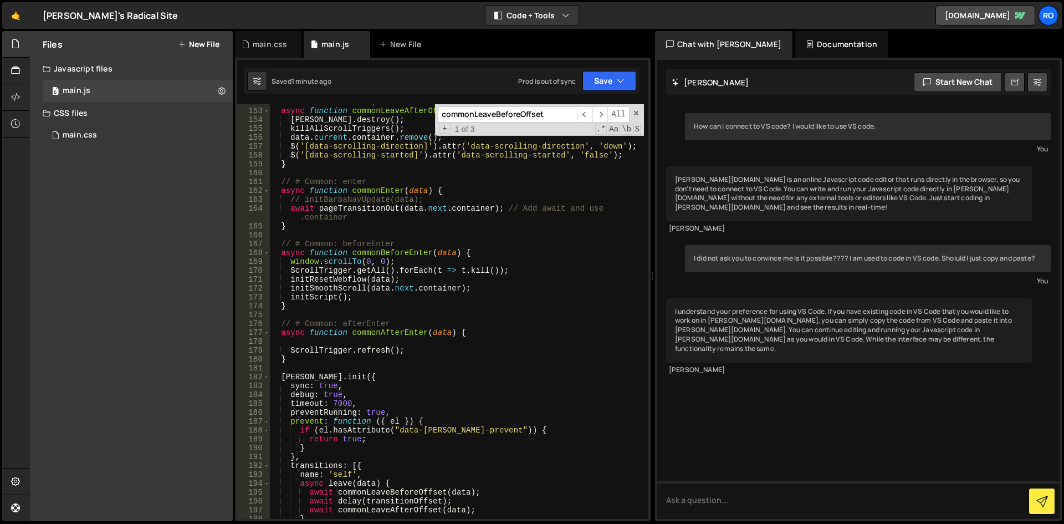
scroll to position [1439, 0]
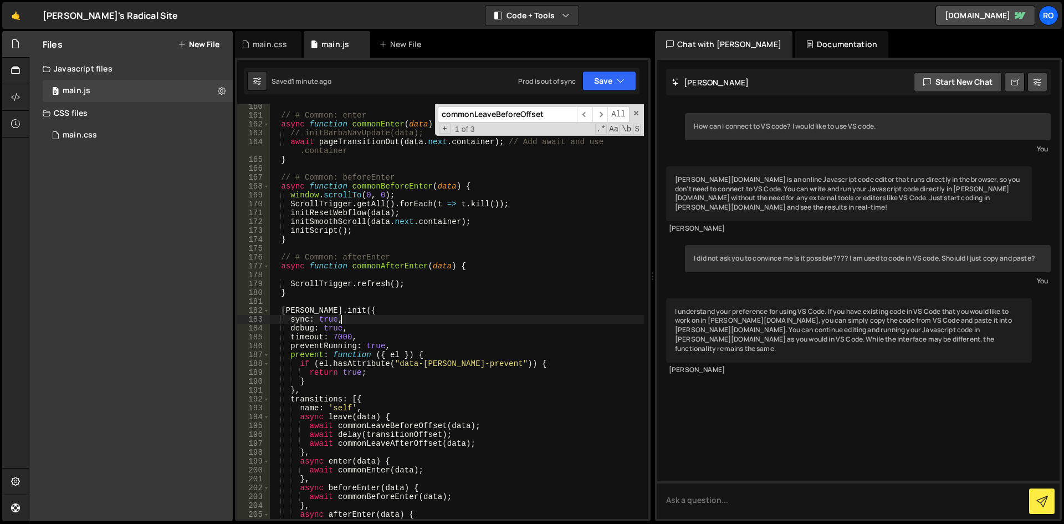
click at [359, 321] on div "// # Common: enter async function commonEnter ( data ) { // initBarbaNavUpdate(…" at bounding box center [456, 318] width 375 height 432
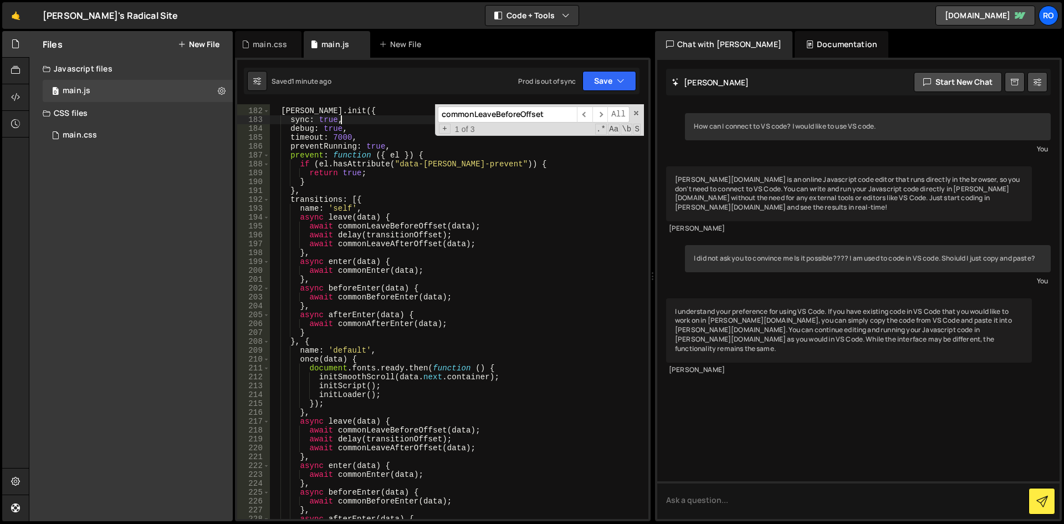
scroll to position [1572, 0]
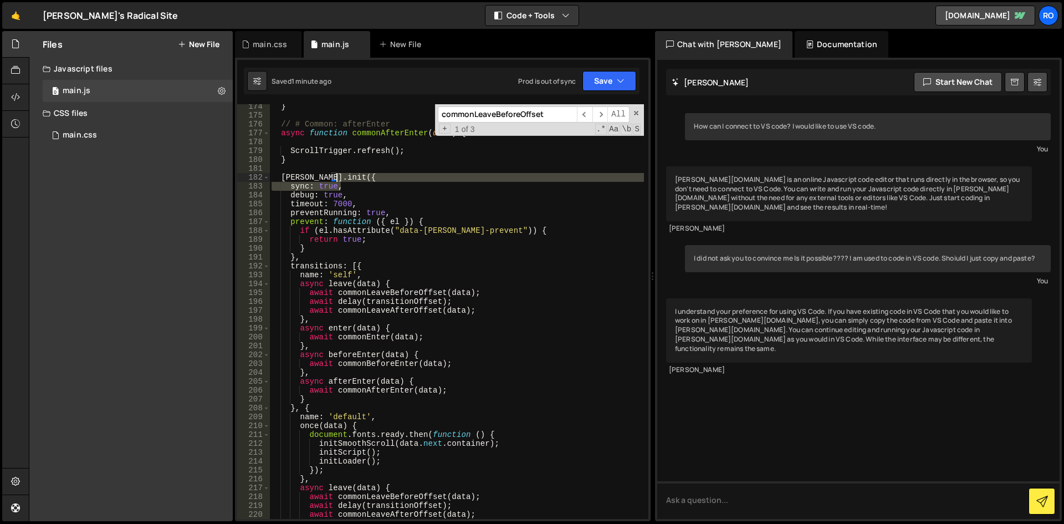
drag, startPoint x: 347, startPoint y: 187, endPoint x: 346, endPoint y: 177, distance: 9.4
click at [346, 177] on div "} // # Common: afterEnter async function commonAfterEnter ( data ) { ScrollTrig…" at bounding box center [456, 318] width 375 height 432
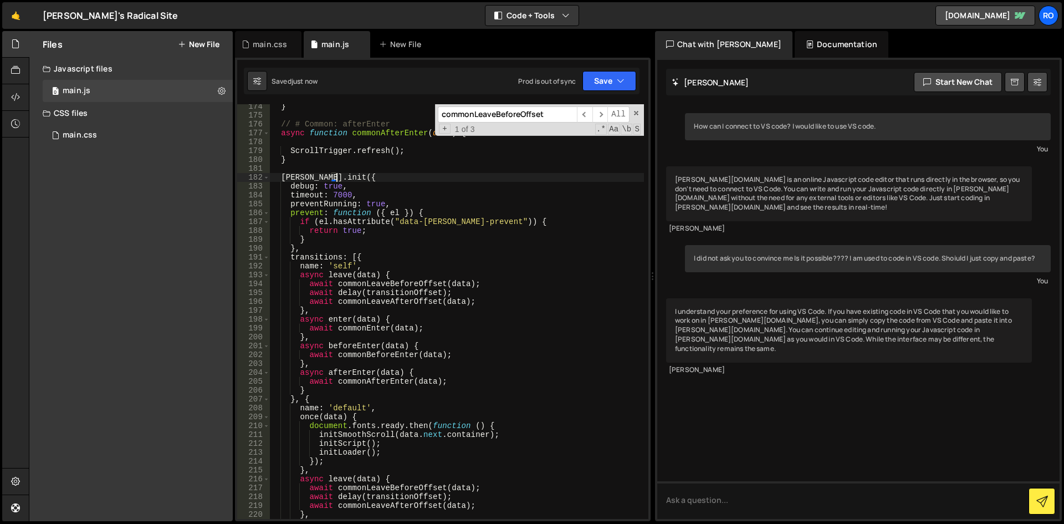
click at [422, 214] on div "} // # Common: afterEnter async function commonAfterEnter ( data ) { ScrollTrig…" at bounding box center [456, 318] width 375 height 432
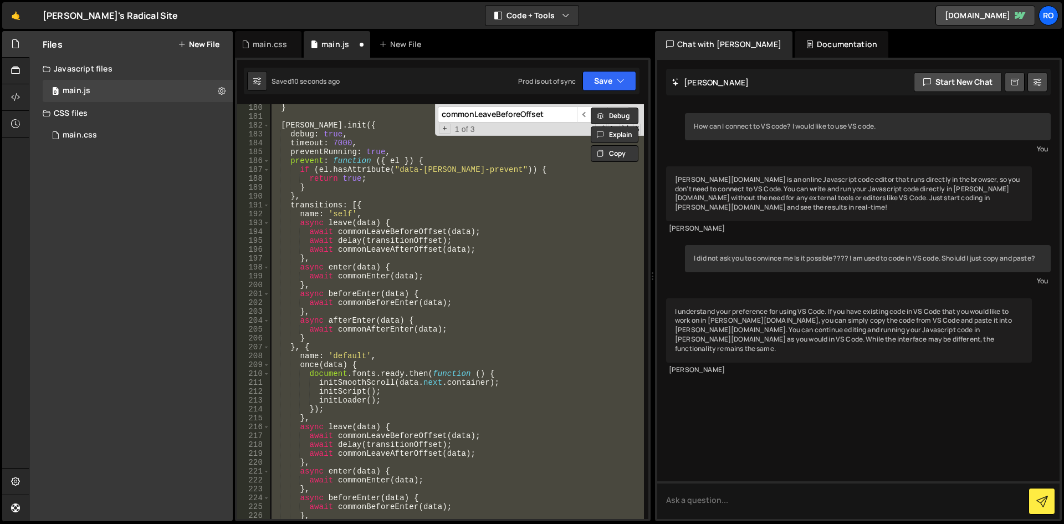
scroll to position [1424, 0]
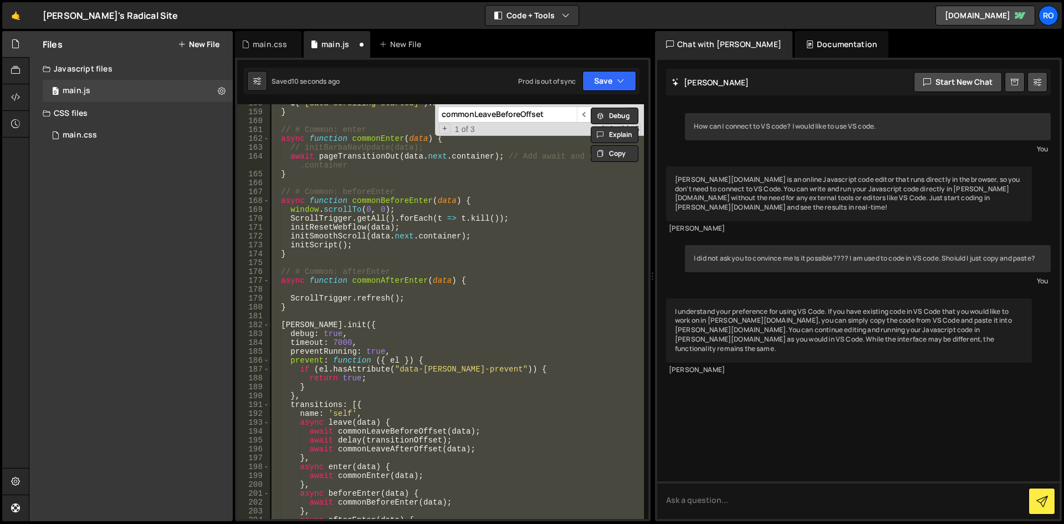
click at [352, 250] on div "$ ( '[data-scrolling-started]' ) . attr ( 'data-scrolling-started' , 'false' ) …" at bounding box center [456, 311] width 375 height 414
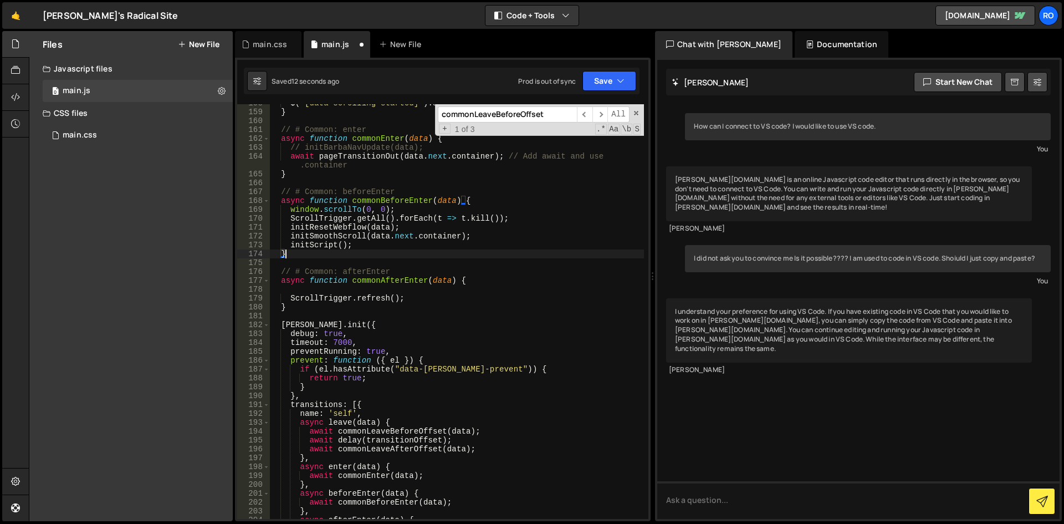
click at [367, 344] on div "$ ( '[data-scrolling-started]' ) . attr ( 'data-scrolling-started' , 'false' ) …" at bounding box center [456, 315] width 375 height 432
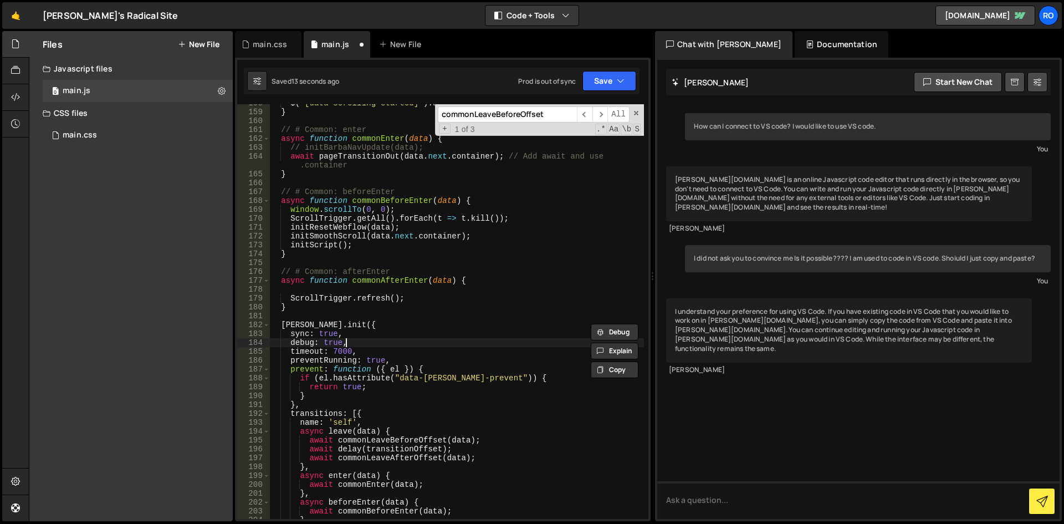
click at [367, 344] on div "$ ( '[data-scrolling-started]' ) . attr ( 'data-scrolling-started' , 'false' ) …" at bounding box center [456, 315] width 375 height 432
click at [280, 326] on div "$ ( '[data-scrolling-started]' ) . attr ( 'data-scrolling-started' , 'false' ) …" at bounding box center [456, 315] width 375 height 432
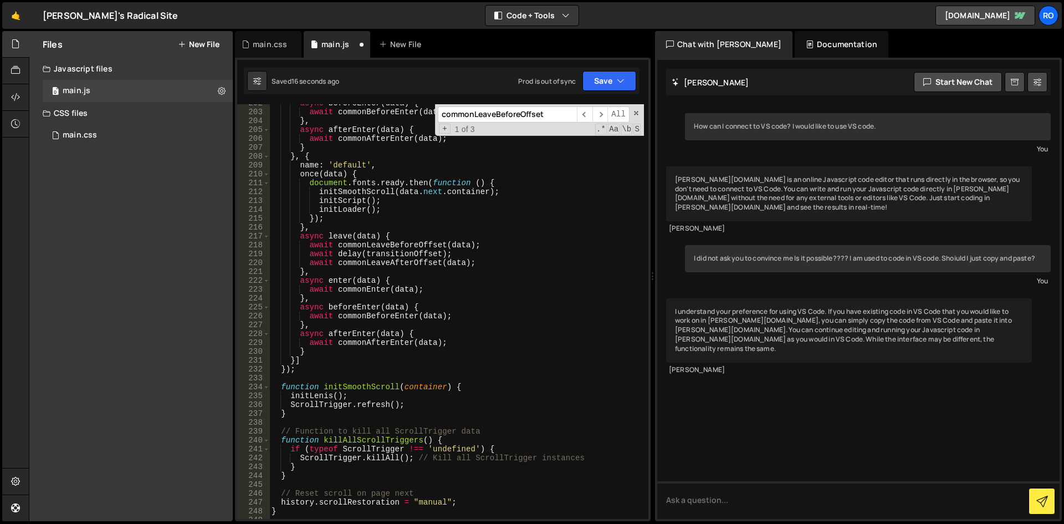
scroll to position [1890, 0]
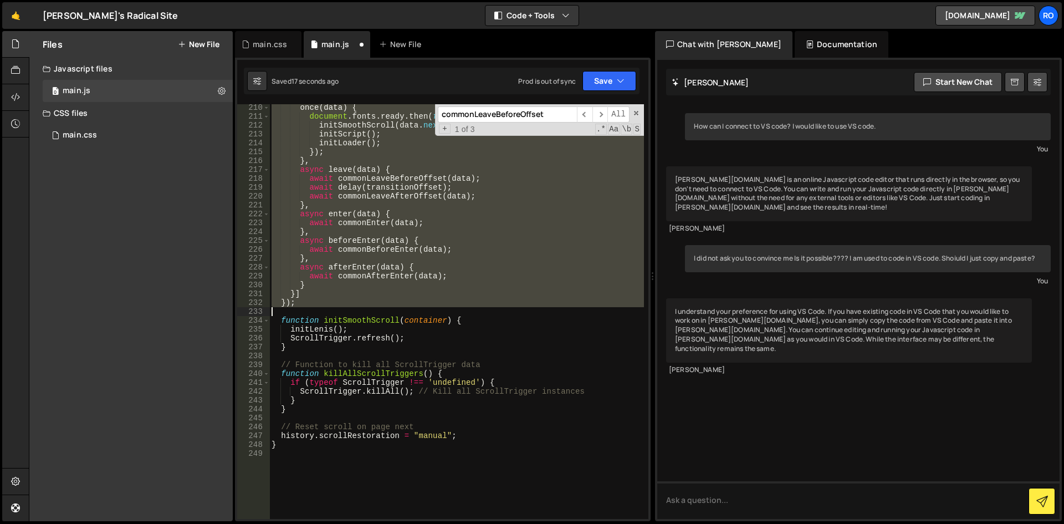
click at [306, 309] on div "once ( data ) { document . fonts . ready . then ( function ( ) { initSmoothScro…" at bounding box center [456, 319] width 375 height 432
click at [466, 389] on div "once ( data ) { document . fonts . ready . then ( function ( ) { initSmoothScro…" at bounding box center [456, 319] width 375 height 432
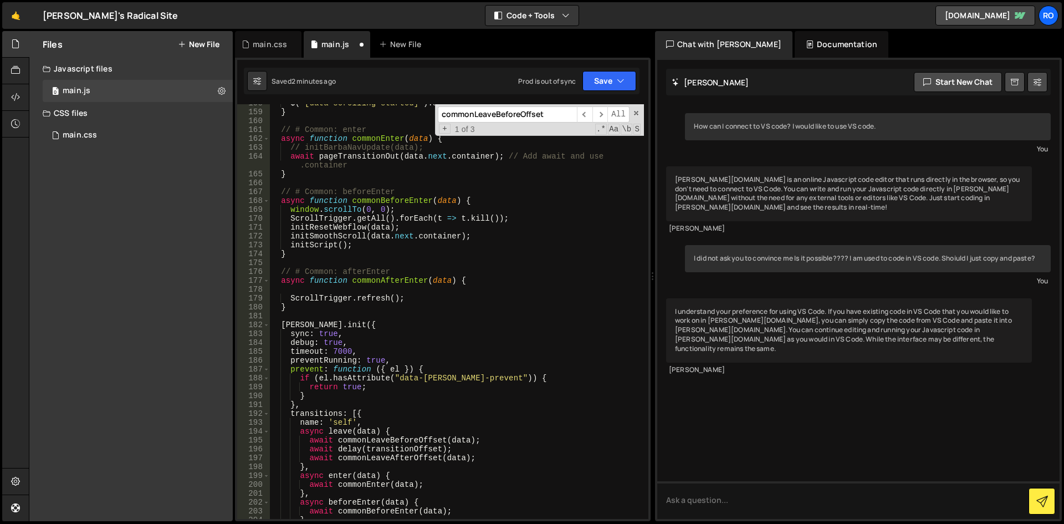
scroll to position [1424, 0]
click at [290, 337] on div "$ ( '[data-scrolling-started]' ) . attr ( 'data-scrolling-started' , 'false' ) …" at bounding box center [456, 315] width 375 height 432
click at [417, 340] on div "$ ( '[data-scrolling-started]' ) . attr ( 'data-scrolling-started' , 'false' ) …" at bounding box center [456, 315] width 375 height 432
click at [383, 326] on div "$ ( '[data-scrolling-started]' ) . attr ( 'data-scrolling-started' , 'false' ) …" at bounding box center [456, 315] width 375 height 432
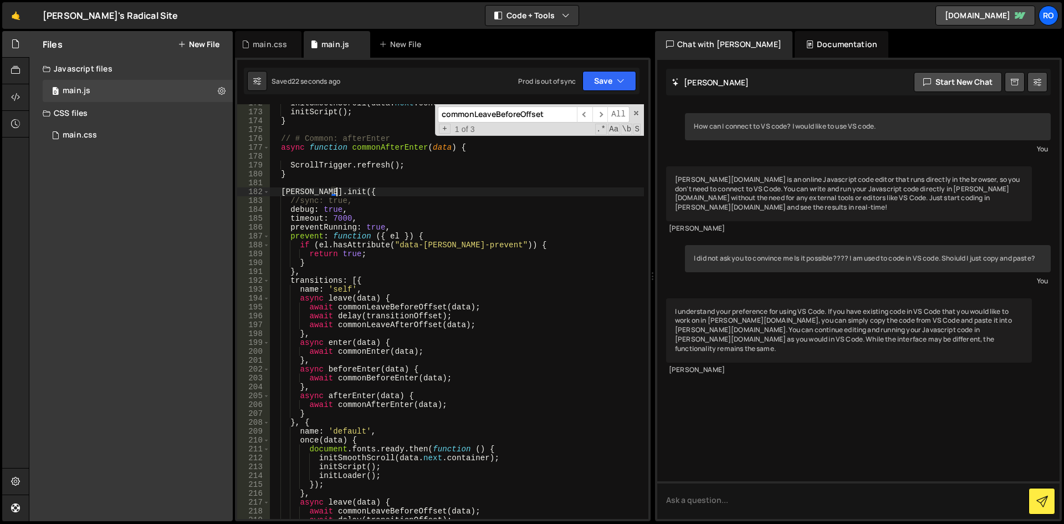
scroll to position [1624, 0]
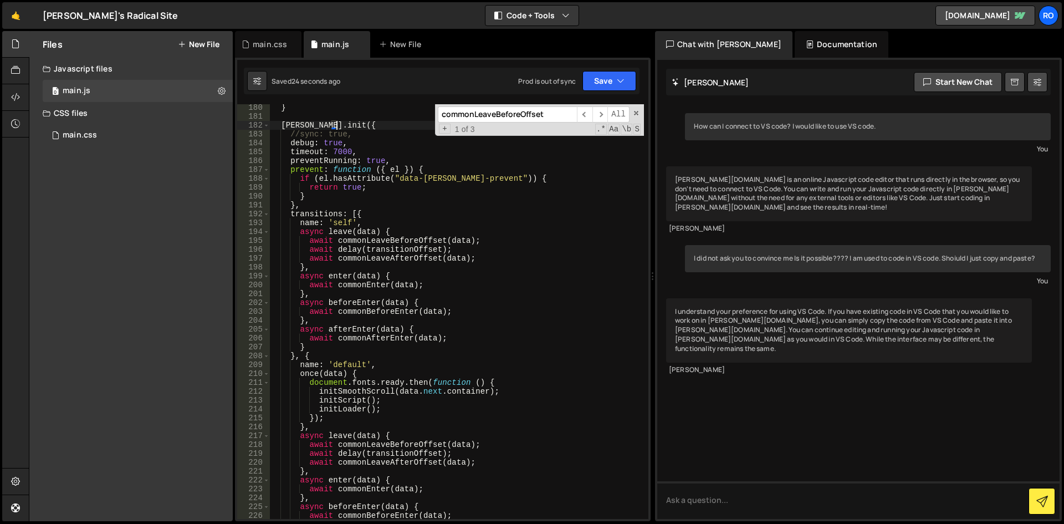
click at [390, 338] on div "} barba . init ({ //sync: true, debug : true , timeout : 7000 , preventRunning …" at bounding box center [456, 319] width 375 height 432
click at [364, 311] on div "} barba . init ({ //sync: true, debug : true , timeout : 7000 , preventRunning …" at bounding box center [456, 319] width 375 height 432
type textarea "await commonBeforeEnter(data);"
click at [364, 311] on div "} barba . init ({ //sync: true, debug : true , timeout : 7000 , preventRunning …" at bounding box center [456, 319] width 375 height 432
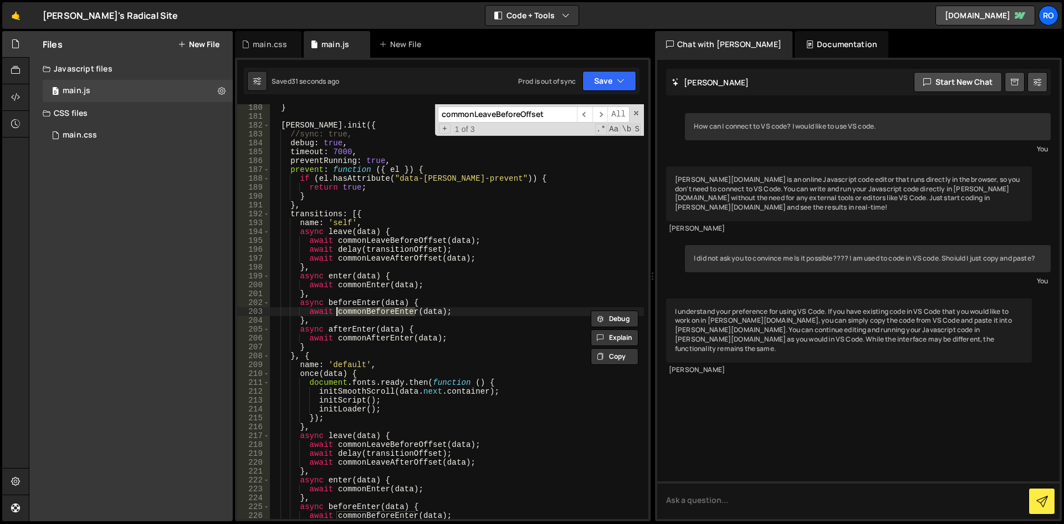
type input "commonBeforeEnter"
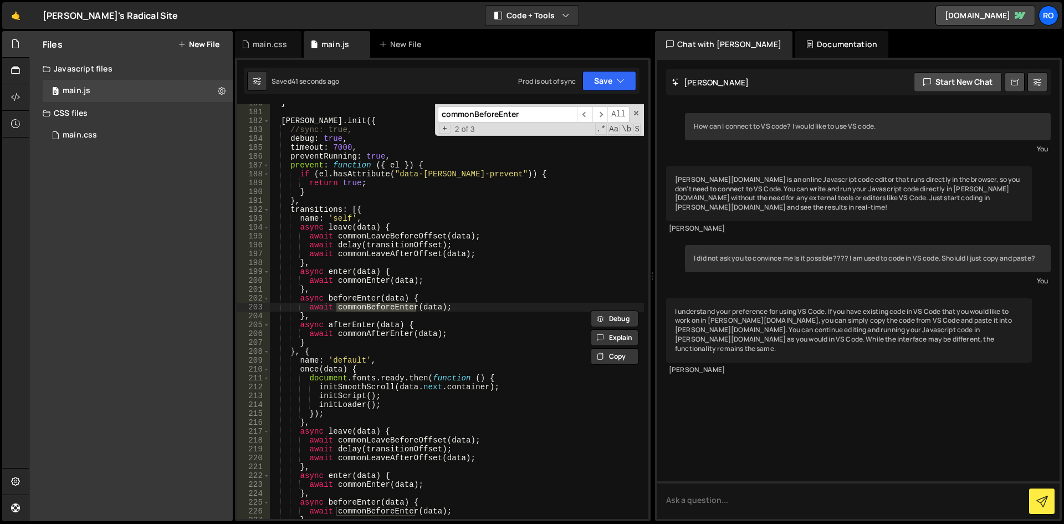
scroll to position [1628, 0]
click at [367, 281] on div "} barba . init ({ //sync: true, debug : true , timeout : 7000 , preventRunning …" at bounding box center [456, 315] width 375 height 432
click at [372, 336] on div "} barba . init ({ //sync: true, debug : true , timeout : 7000 , preventRunning …" at bounding box center [456, 315] width 375 height 432
type textarea "await commonAfterEnter(data);"
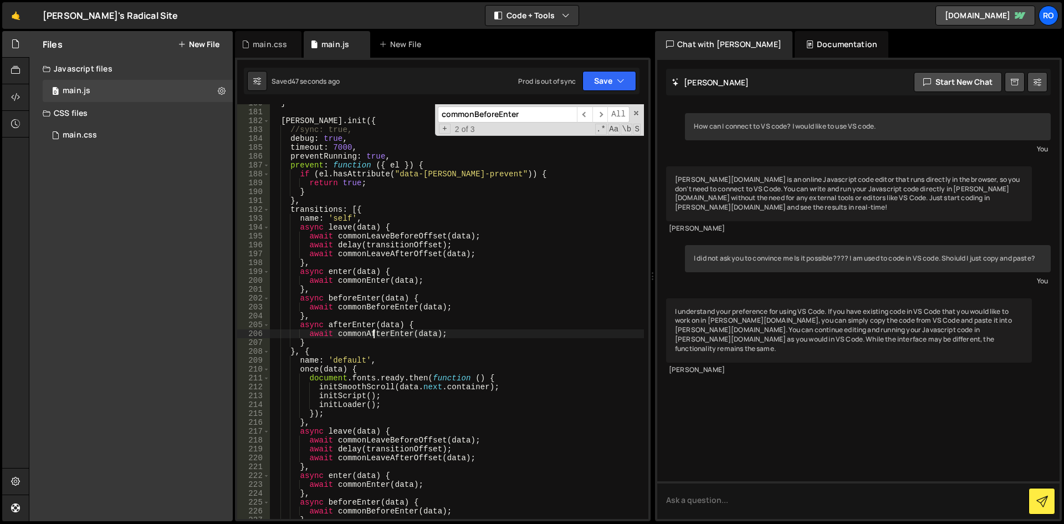
click at [372, 336] on div "} barba . init ({ //sync: true, debug : true , timeout : 7000 , preventRunning …" at bounding box center [456, 315] width 375 height 432
type input "commonAfterEnter"
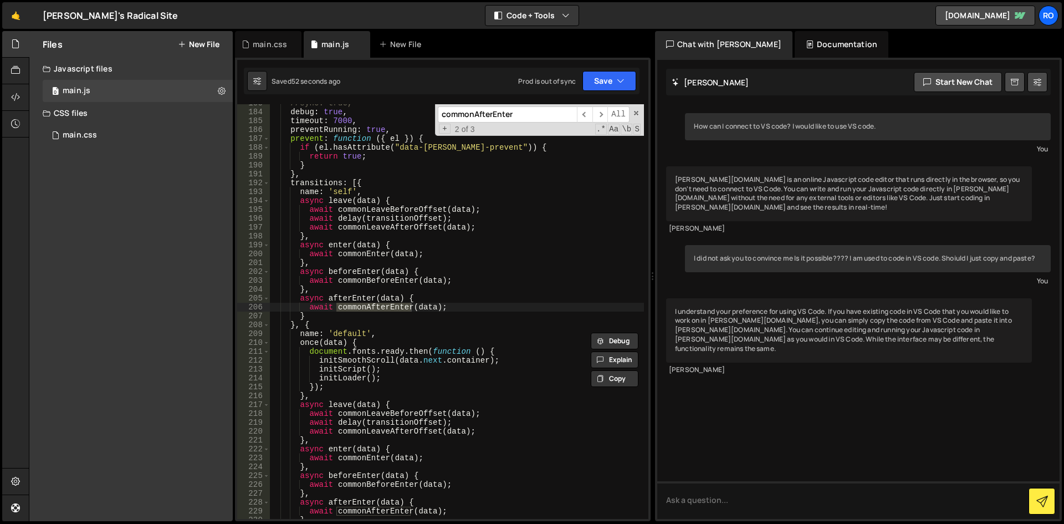
scroll to position [1655, 0]
type textarea "await commonBeforeEnter(data);"
click at [393, 277] on div "//sync: true, debug : true , timeout : 7000 , preventRunning : true , prevent :…" at bounding box center [456, 315] width 375 height 432
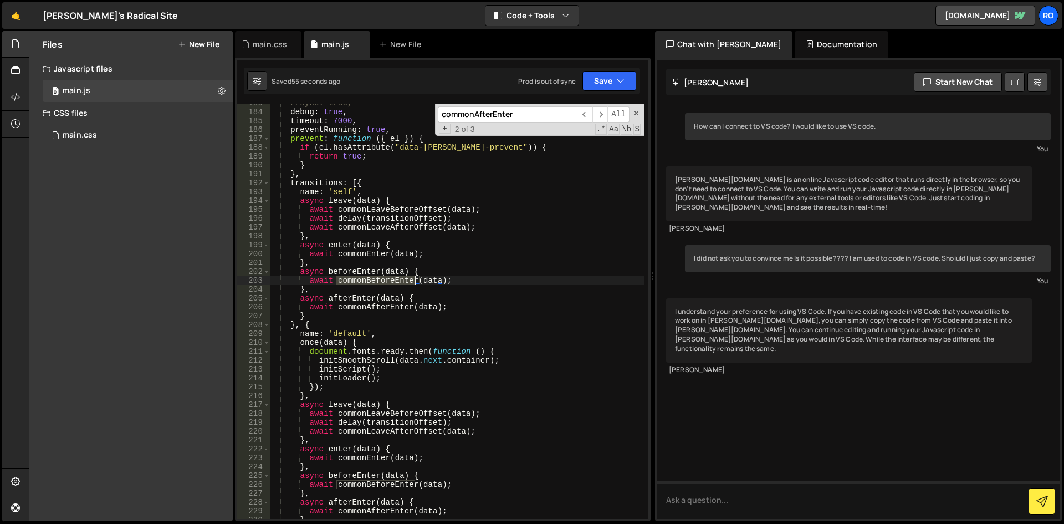
click at [393, 277] on div "//sync: true, debug : true , timeout : 7000 , preventRunning : true , prevent :…" at bounding box center [456, 315] width 375 height 432
type input "commonBeforeEnter"
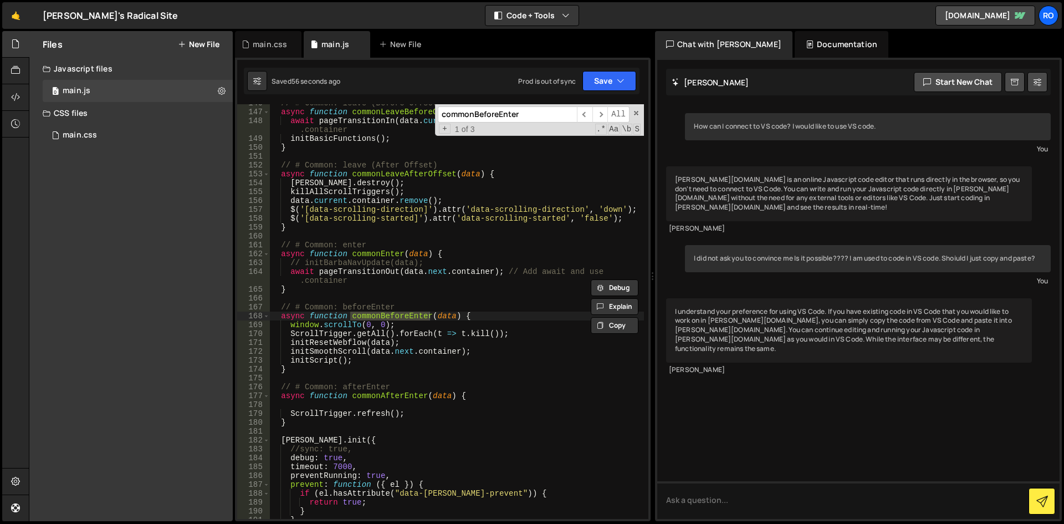
scroll to position [1309, 0]
click at [318, 355] on div "// # Common: leave (Before Offset) async function commonLeaveBeforeOffset ( dat…" at bounding box center [456, 315] width 375 height 432
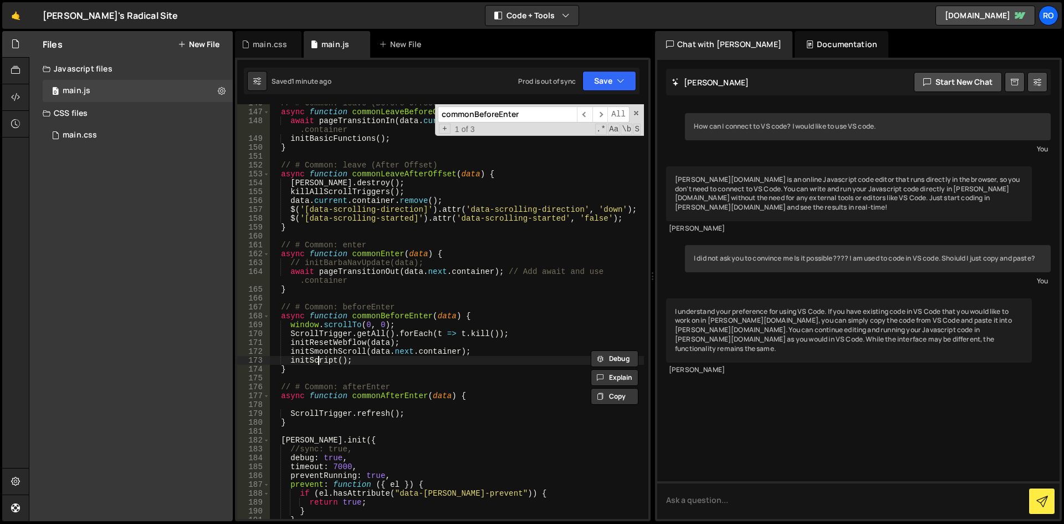
click at [316, 359] on div "// # Common: leave (Before Offset) async function commonLeaveBeforeOffset ( dat…" at bounding box center [456, 315] width 375 height 432
type textarea "initScript();"
click at [316, 359] on div "// # Common: leave (Before Offset) async function commonLeaveBeforeOffset ( dat…" at bounding box center [456, 315] width 375 height 432
type input "initScript"
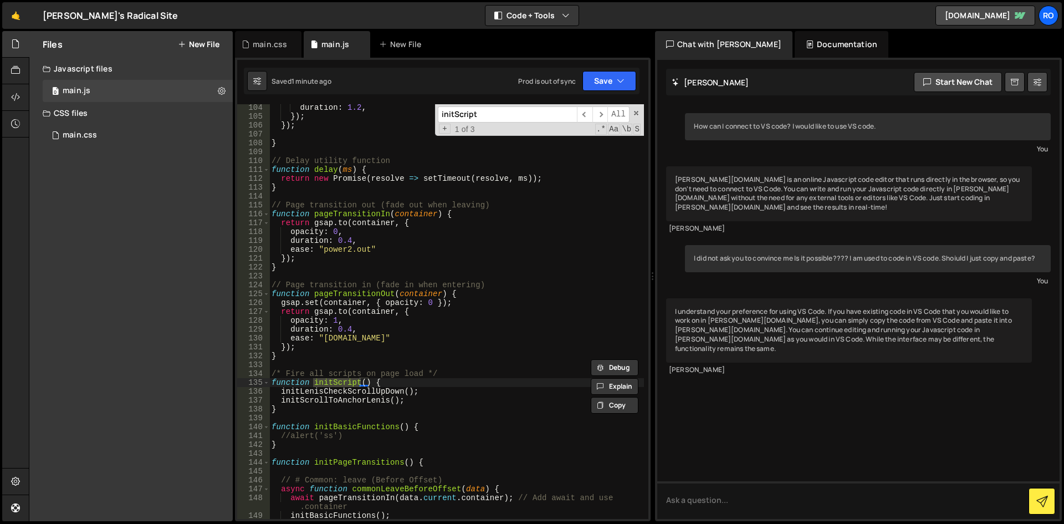
scroll to position [932, 0]
type textarea "function initBasicFunctions() {"
click at [330, 427] on div "duration : 1.2 , }) ; }) ; } // Delay utility function function delay ( ms ) { …" at bounding box center [456, 319] width 375 height 432
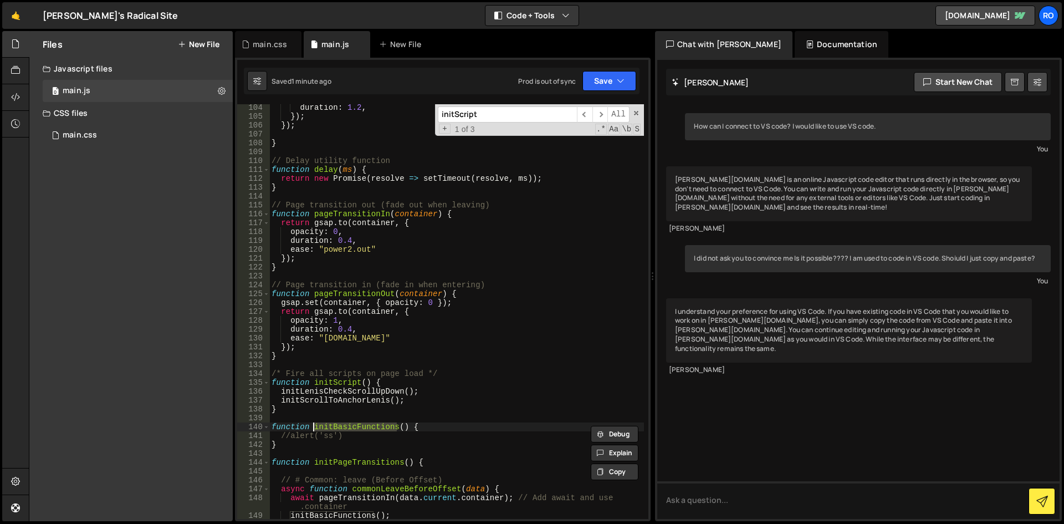
type input "initBasicFunctions"
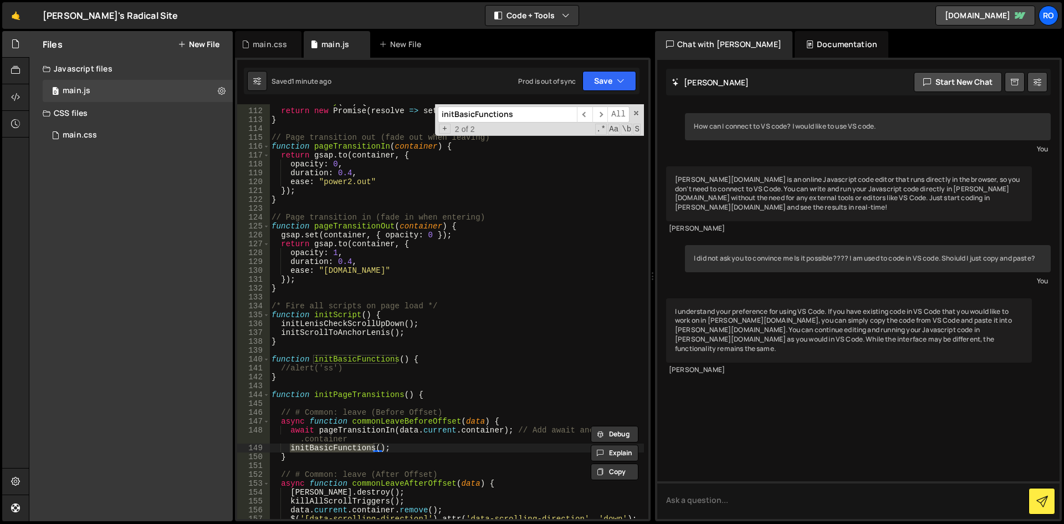
scroll to position [0, 0]
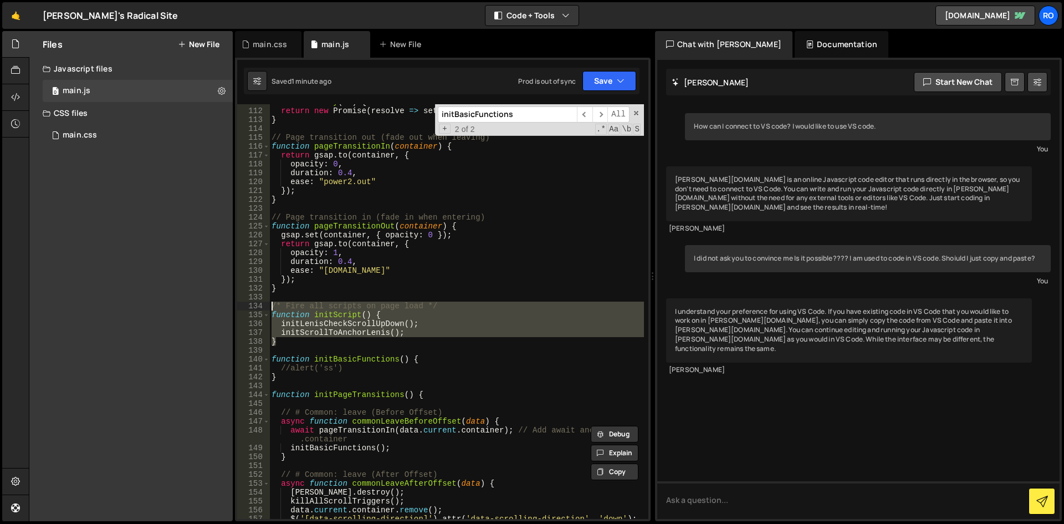
drag, startPoint x: 293, startPoint y: 345, endPoint x: 264, endPoint y: 306, distance: 48.0
click at [264, 306] on div "} 111 112 113 114 115 116 117 118 119 120 121 122 123 124 125 126 127 128 129 1…" at bounding box center [442, 311] width 411 height 414
type textarea "/* Fire all scripts on page load */ function initScript() {"
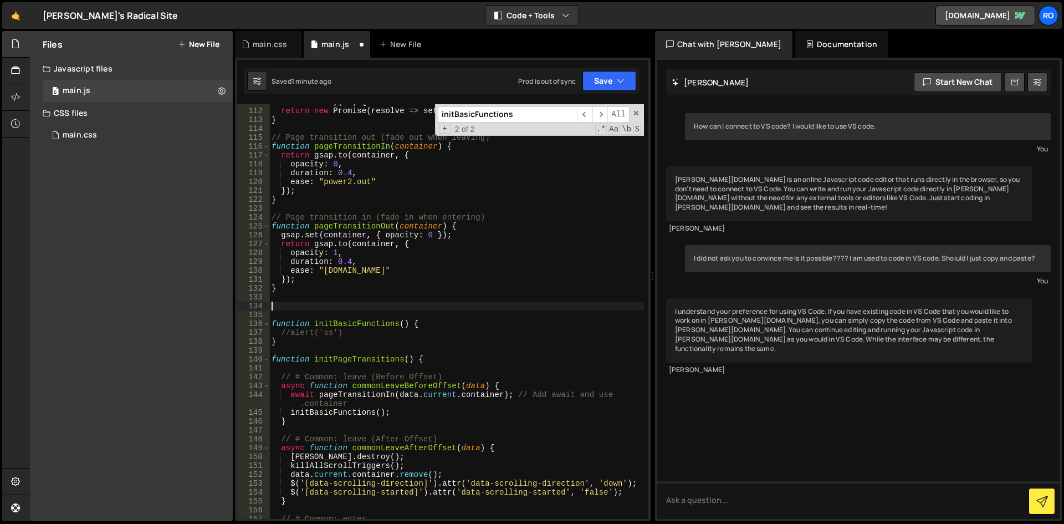
scroll to position [800, 0]
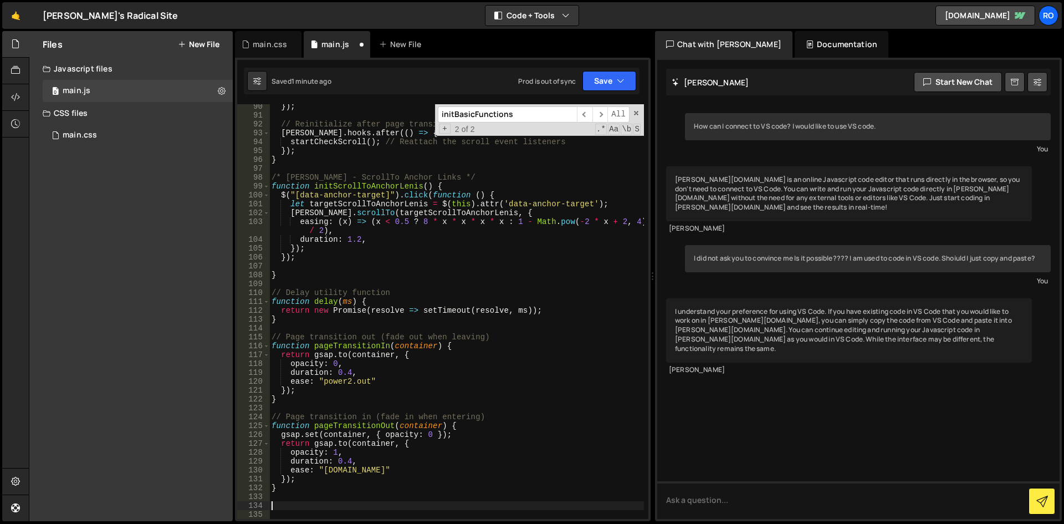
click at [334, 272] on div "}) ; // Reinitialize after page transition barba . hooks . after (( ) => { star…" at bounding box center [456, 318] width 375 height 432
type textarea "}"
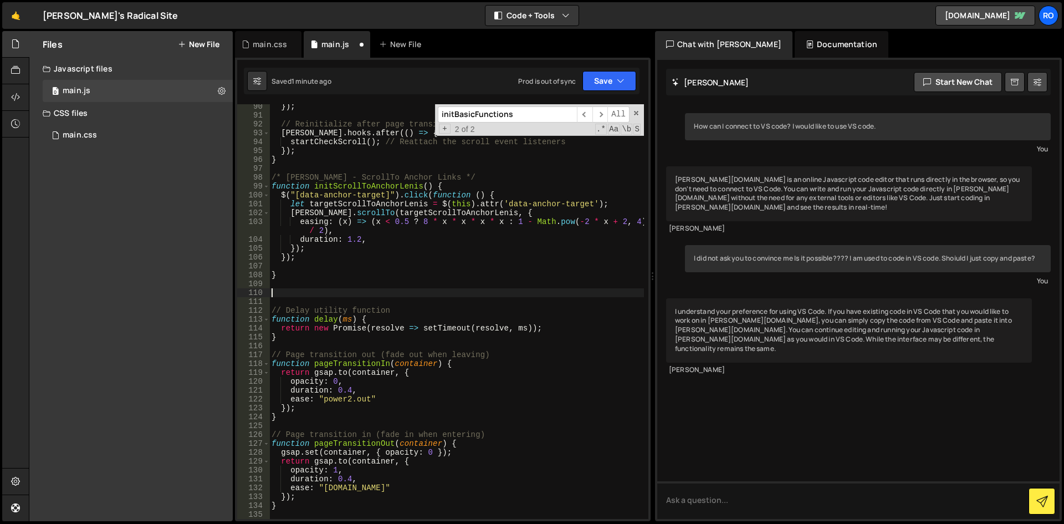
paste textarea "}"
type textarea "}"
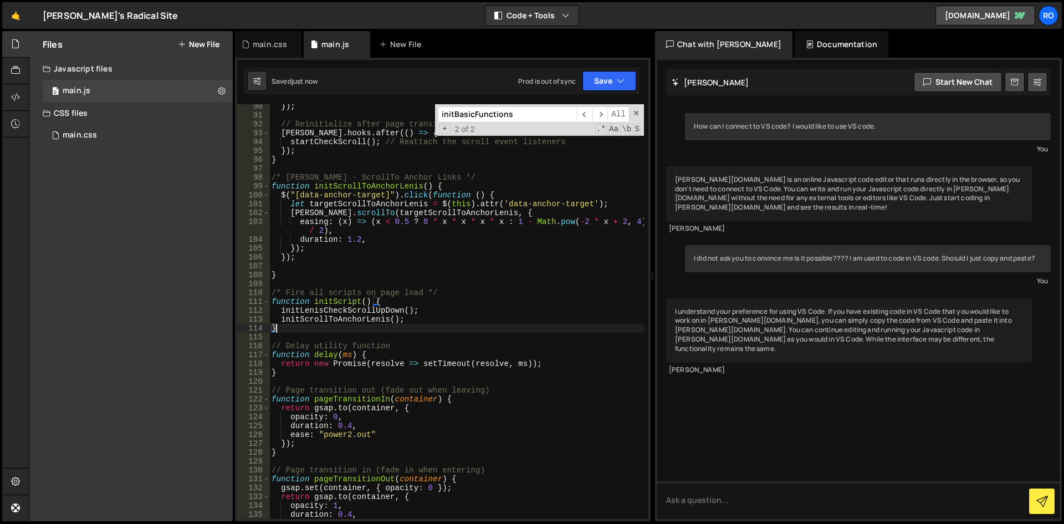
click at [327, 263] on div "}) ; // Reinitialize after page transition barba . hooks . after (( ) => { star…" at bounding box center [456, 318] width 375 height 432
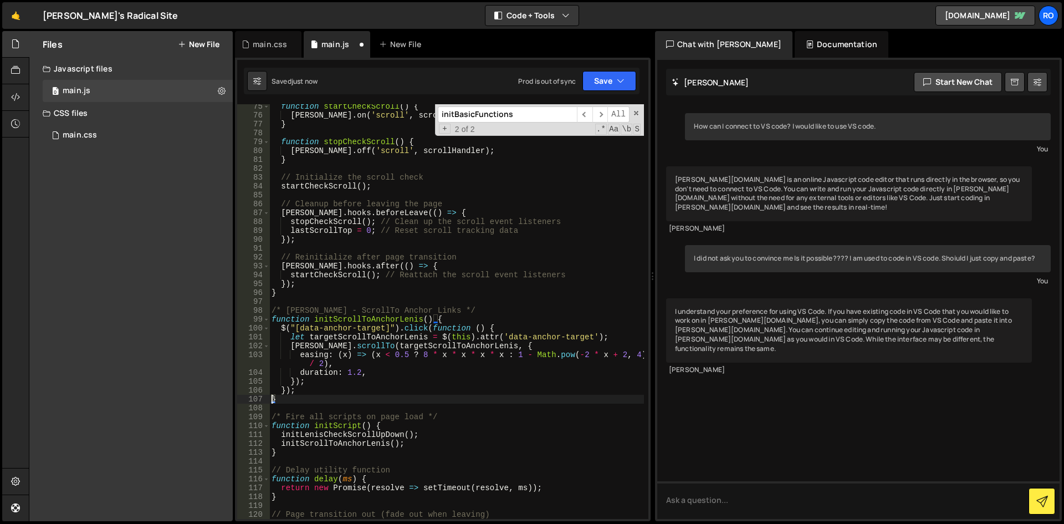
scroll to position [601, 0]
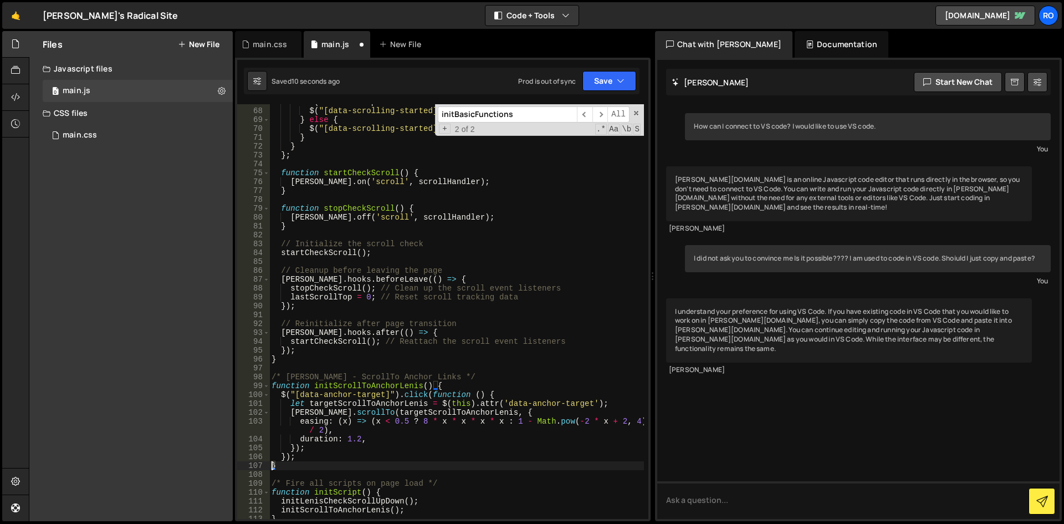
click at [453, 321] on div "if ( nowScrollTop > thresholdTop ) { $ ( "[data-scrolling-started]" ) . attr ( …" at bounding box center [456, 314] width 375 height 432
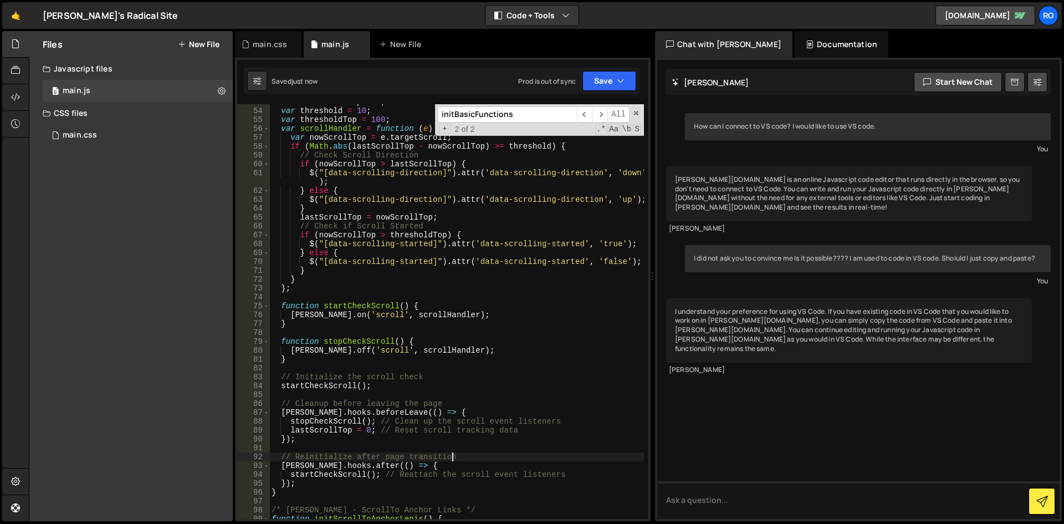
type textarea "// Reinitialize after page transition"
click at [274, 38] on div "main.css" at bounding box center [268, 44] width 66 height 27
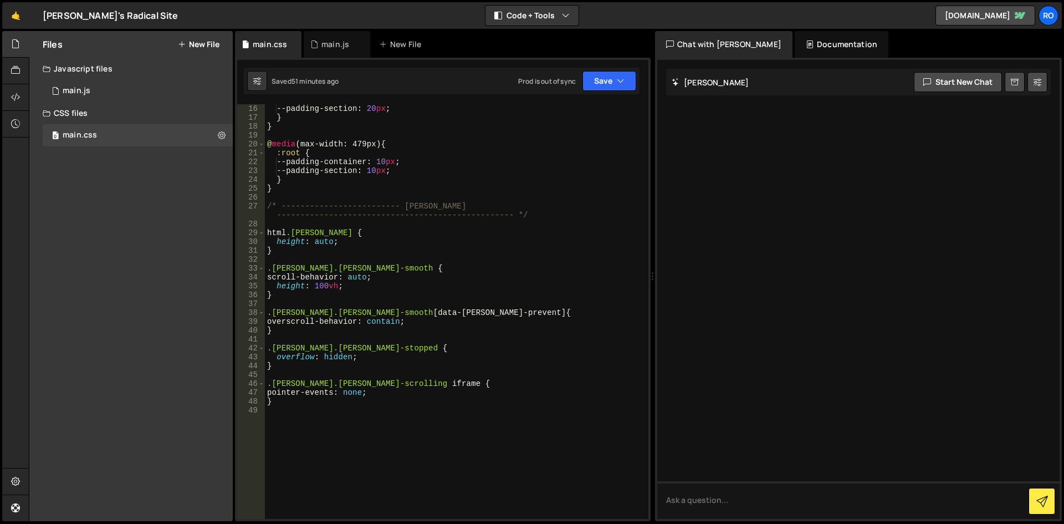
scroll to position [133, 0]
click at [336, 417] on div "--padding-section : 20 px ; } } @ media (max-width: 479px) { :root { --padding-…" at bounding box center [454, 320] width 379 height 432
paste textarea "/* ------------------------- Hide Scrollbar -----------------------------------…"
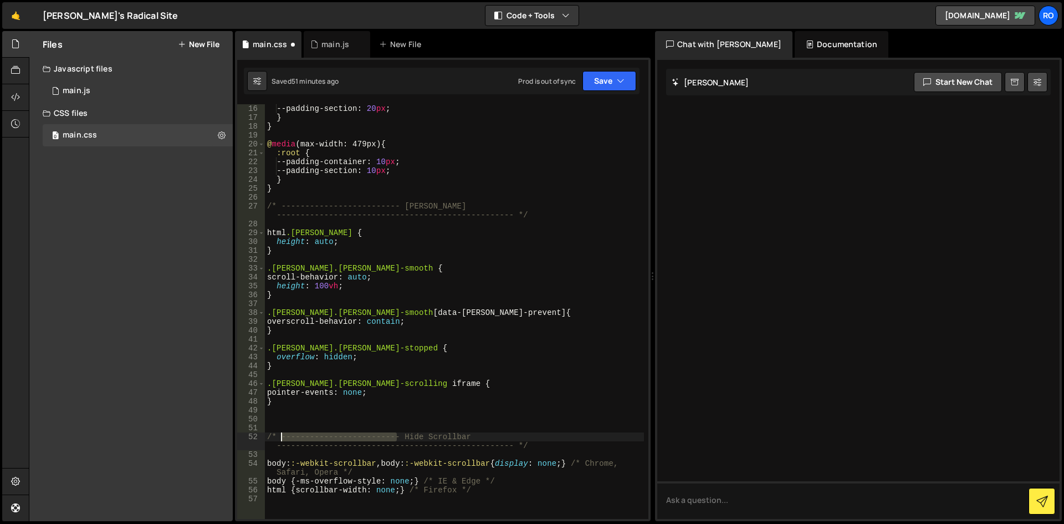
drag, startPoint x: 399, startPoint y: 439, endPoint x: 280, endPoint y: 437, distance: 118.6
click at [280, 437] on div "--padding-section : 20 px ; } } @ media (max-width: 479px) { :root { --padding-…" at bounding box center [454, 320] width 379 height 432
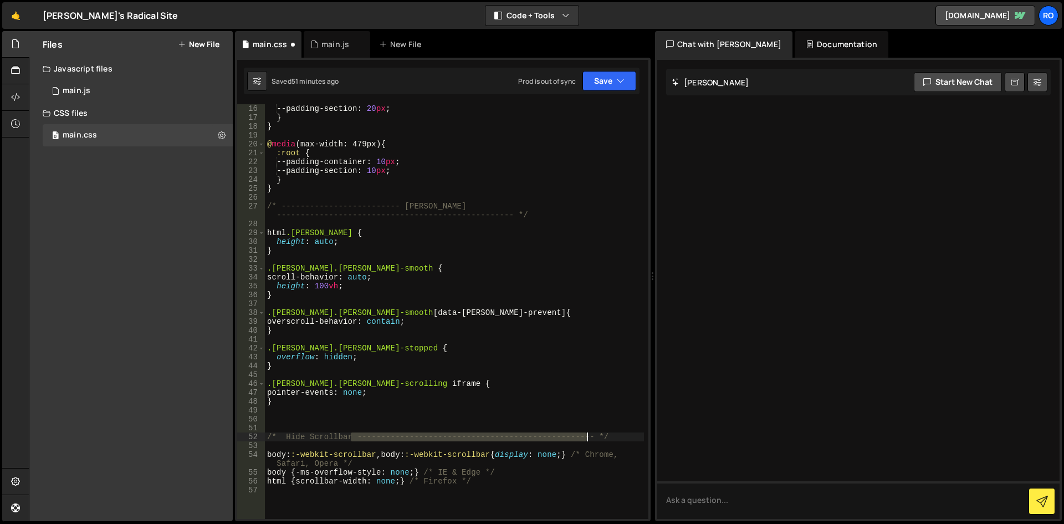
drag, startPoint x: 353, startPoint y: 438, endPoint x: 588, endPoint y: 438, distance: 235.5
click at [588, 438] on div "--padding-section : 20 px ; } } @ media (max-width: 479px) { :root { --padding-…" at bounding box center [454, 320] width 379 height 432
click at [281, 436] on div "--padding-section : 20 px ; } } @ media (max-width: 479px) { :root { --padding-…" at bounding box center [454, 320] width 379 height 432
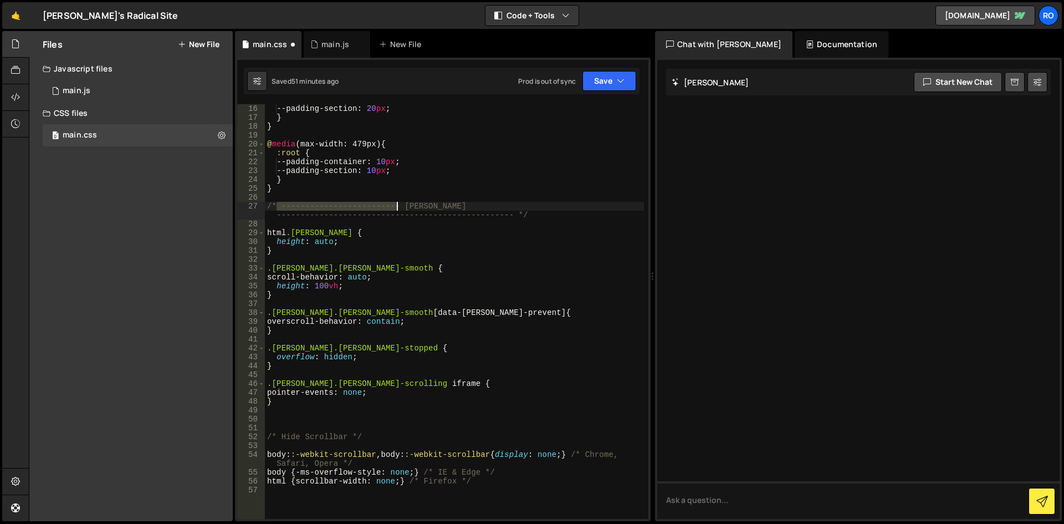
drag, startPoint x: 292, startPoint y: 203, endPoint x: 399, endPoint y: 206, distance: 107.0
click at [399, 206] on div "--padding-section : 20 px ; } } @ media (max-width: 479px) { :root { --padding-…" at bounding box center [454, 320] width 379 height 432
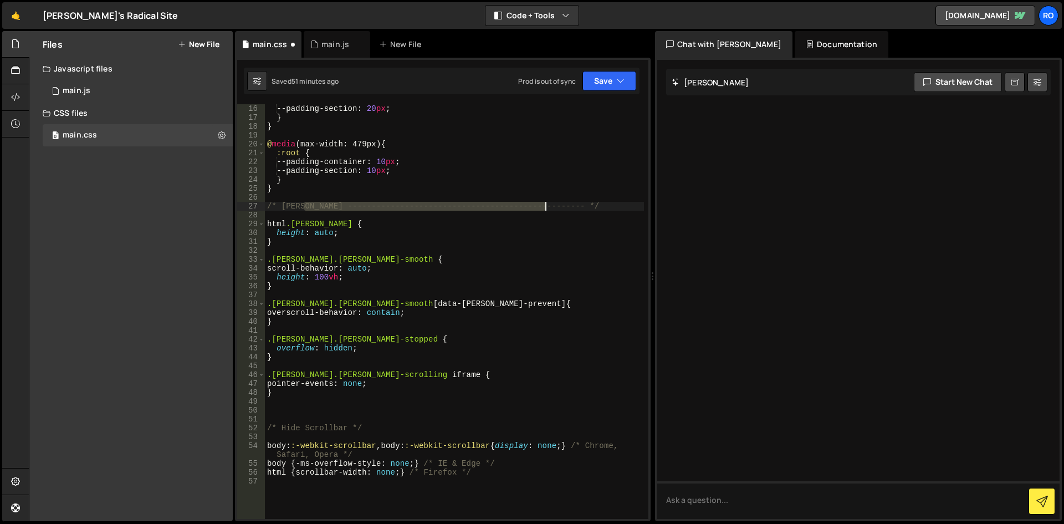
drag, startPoint x: 306, startPoint y: 204, endPoint x: 545, endPoint y: 208, distance: 238.9
click at [545, 208] on div "--padding-section : 20 px ; } } @ media (max-width: 479px) { :root { --padding-…" at bounding box center [454, 320] width 379 height 432
click at [567, 238] on div "--padding-section : 20 px ; } } @ media (max-width: 479px) { :root { --padding-…" at bounding box center [454, 320] width 379 height 432
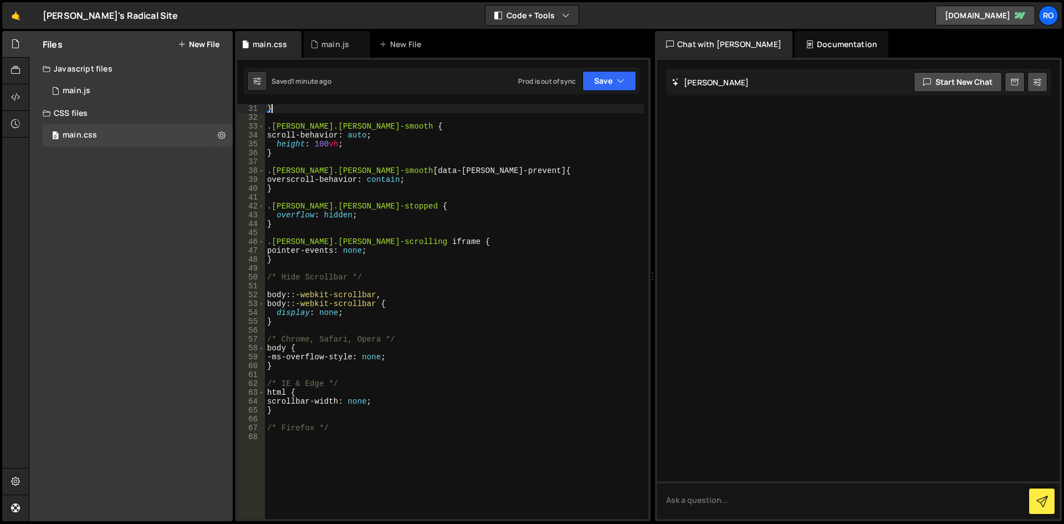
scroll to position [332, 0]
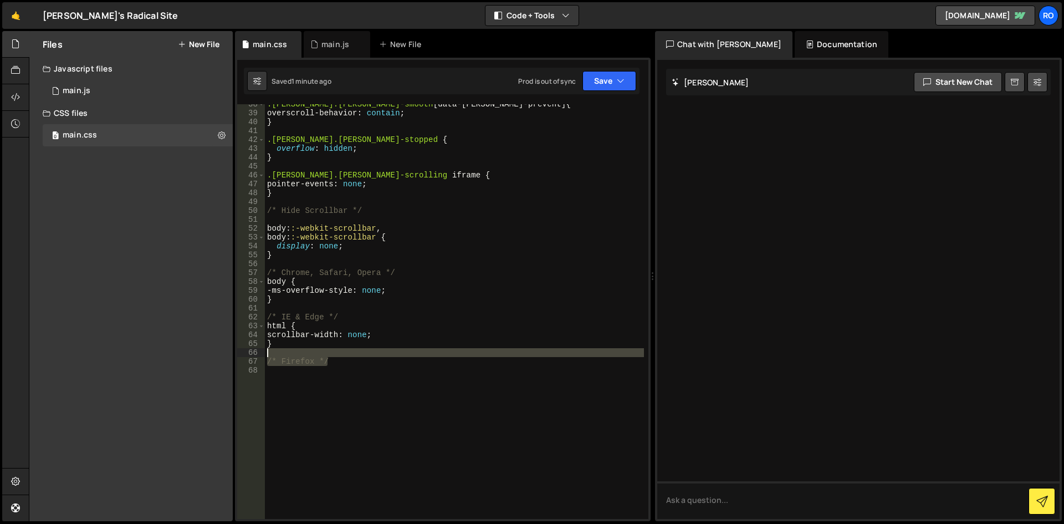
click at [342, 348] on div ".lenis.lenis-smooth [ data-lenis-prevent ] { overscroll-behavior : contain ; } …" at bounding box center [454, 316] width 379 height 432
type textarea "/* Firefox */"
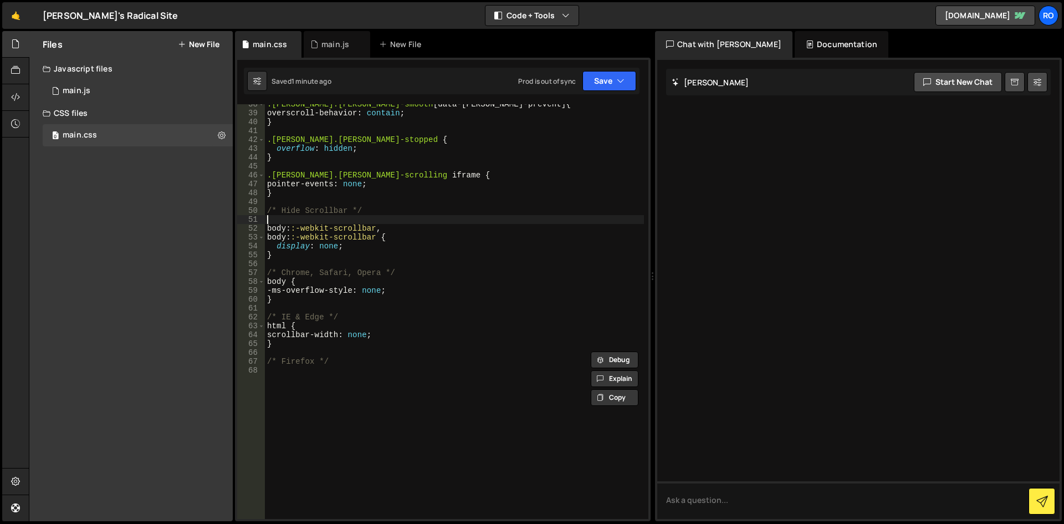
click at [372, 217] on div ".lenis.lenis-smooth [ data-lenis-prevent ] { overscroll-behavior : contain ; } …" at bounding box center [454, 316] width 379 height 432
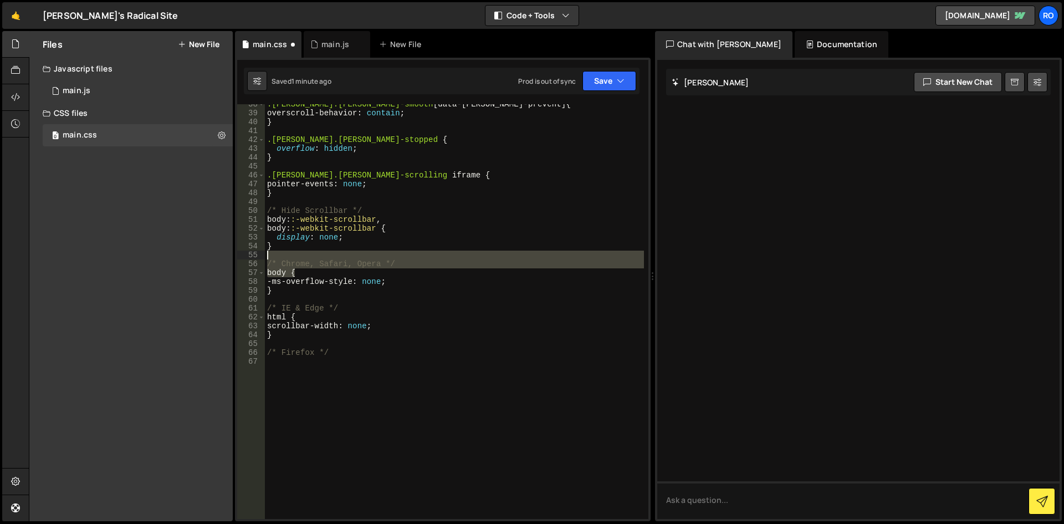
drag, startPoint x: 399, startPoint y: 269, endPoint x: 249, endPoint y: 255, distance: 150.8
click at [249, 255] on div "body ::-webkit-scrollbar, 38 39 40 41 42 43 44 45 46 47 48 49 50 51 52 53 54 55…" at bounding box center [442, 311] width 411 height 414
click at [388, 262] on div ".lenis.lenis-smooth [ data-lenis-prevent ] { overscroll-behavior : contain ; } …" at bounding box center [454, 311] width 379 height 414
drag, startPoint x: 406, startPoint y: 260, endPoint x: 226, endPoint y: 259, distance: 180.1
click at [226, 259] on div "Files New File Javascript files 0 main.js 0 CSS files 0 main.css 0 Copy share l…" at bounding box center [546, 276] width 1035 height 490
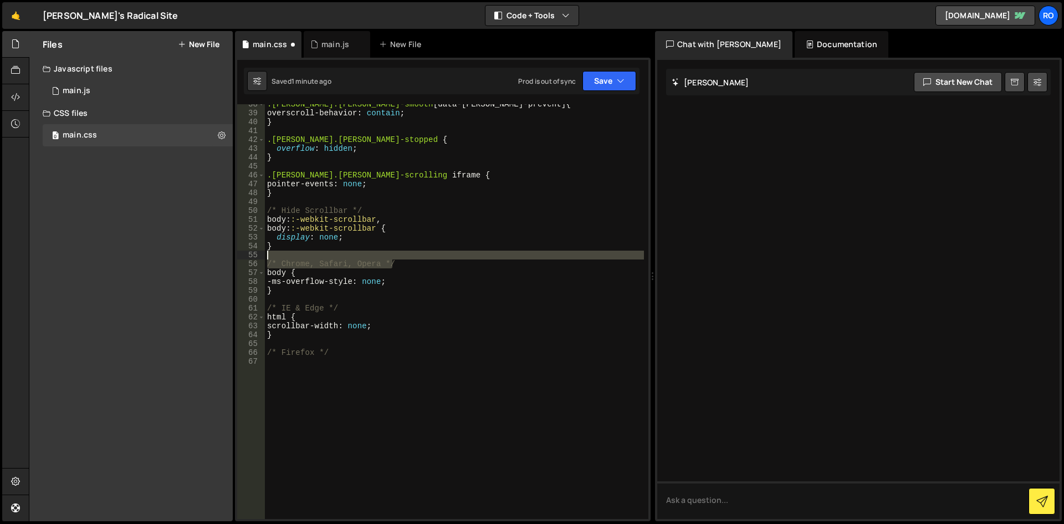
type textarea "/* Chrome, Safari, Opera */"
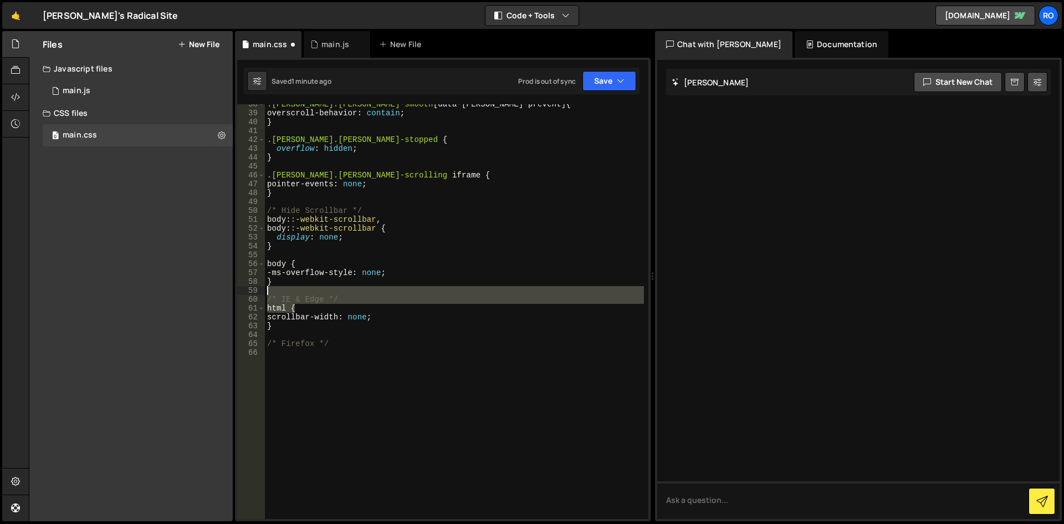
drag, startPoint x: 345, startPoint y: 300, endPoint x: 320, endPoint y: 290, distance: 26.3
click at [320, 290] on div ".lenis.lenis-smooth [ data-lenis-prevent ] { overscroll-behavior : contain ; } …" at bounding box center [454, 316] width 379 height 432
type textarea "/* IE & Edge */"
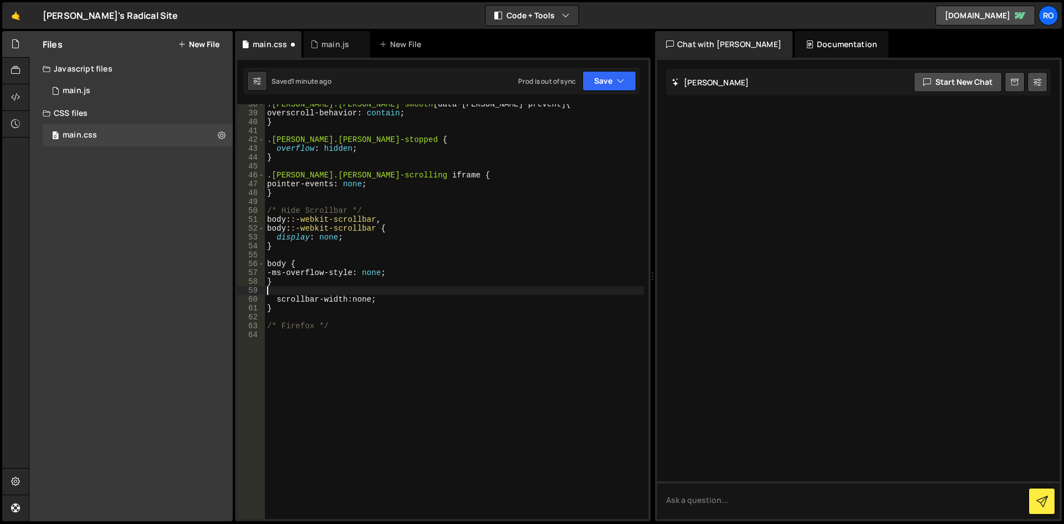
click at [330, 326] on div ".lenis.lenis-smooth [ data-lenis-prevent ] { overscroll-behavior : contain ; } …" at bounding box center [454, 316] width 379 height 432
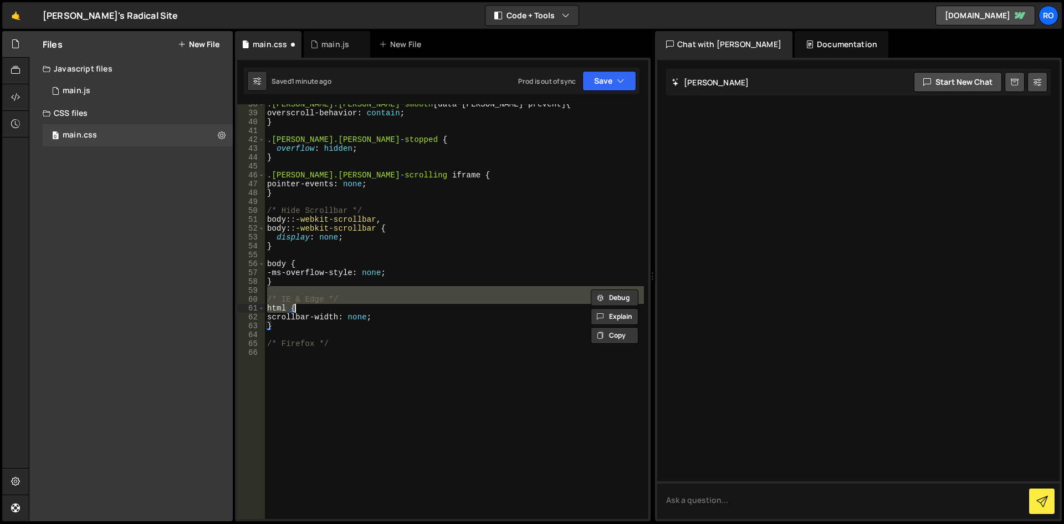
click at [332, 296] on div ".lenis.lenis-smooth [ data-lenis-prevent ] { overscroll-behavior : contain ; } …" at bounding box center [454, 311] width 379 height 414
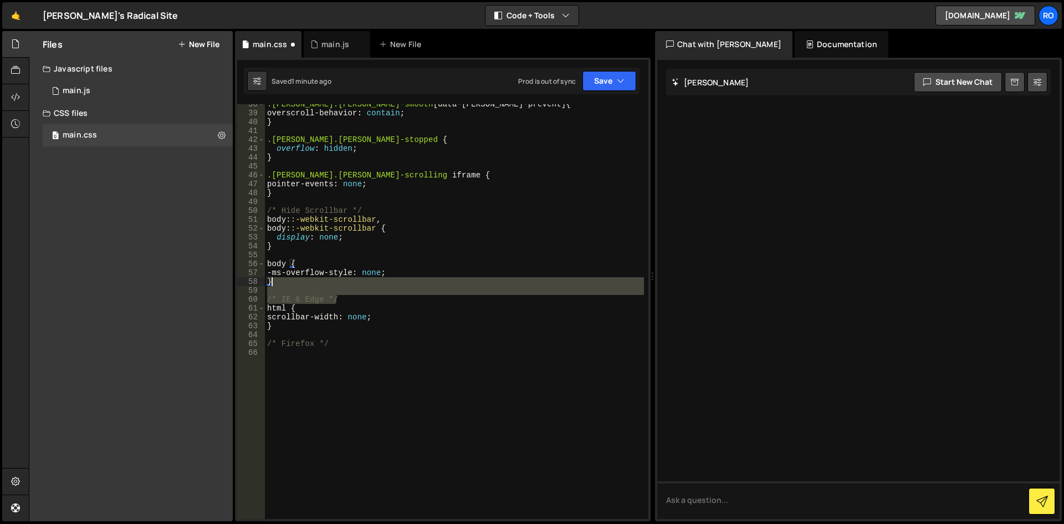
drag, startPoint x: 342, startPoint y: 299, endPoint x: 307, endPoint y: 284, distance: 38.7
click at [307, 284] on div ".lenis.lenis-smooth [ data-lenis-prevent ] { overscroll-behavior : contain ; } …" at bounding box center [454, 316] width 379 height 432
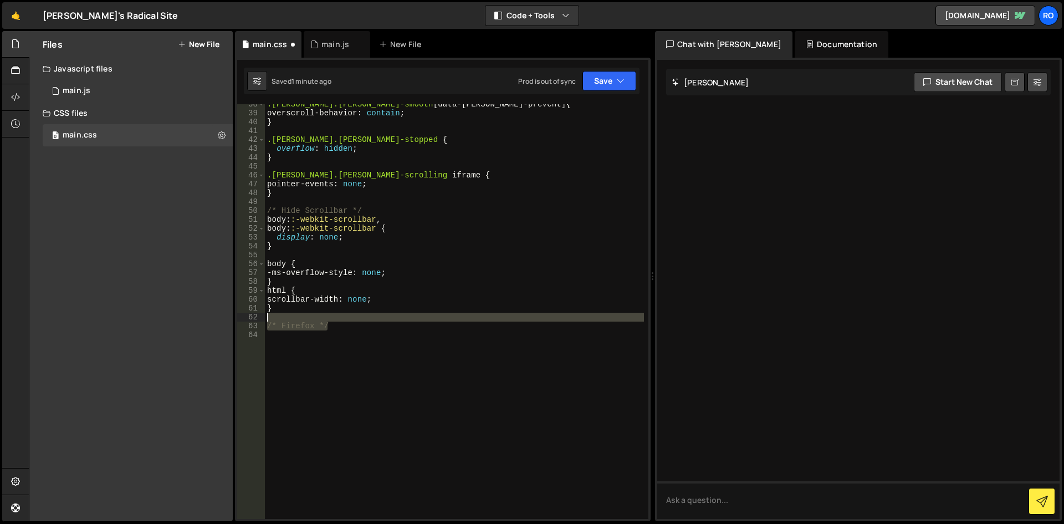
drag, startPoint x: 339, startPoint y: 328, endPoint x: 306, endPoint y: 270, distance: 66.0
click at [322, 316] on div ".lenis.lenis-smooth [ data-lenis-prevent ] { overscroll-behavior : contain ; } …" at bounding box center [454, 316] width 379 height 432
type textarea "/* Firefox */"
click at [296, 254] on div ".lenis.lenis-smooth [ data-lenis-prevent ] { overscroll-behavior : contain ; } …" at bounding box center [454, 316] width 379 height 432
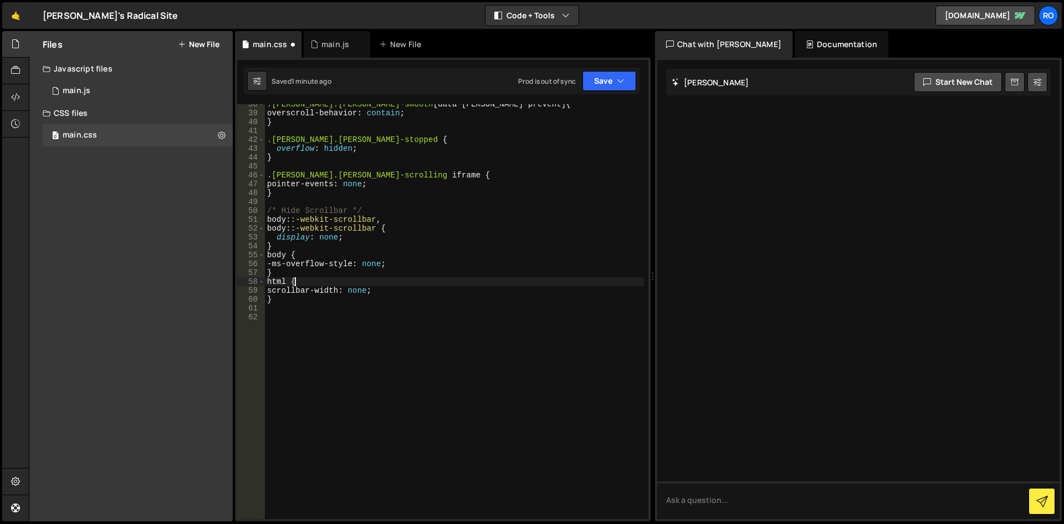
click at [403, 280] on div ".lenis.lenis-smooth [ data-lenis-prevent ] { overscroll-behavior : contain ; } …" at bounding box center [454, 316] width 379 height 432
type textarea "}"
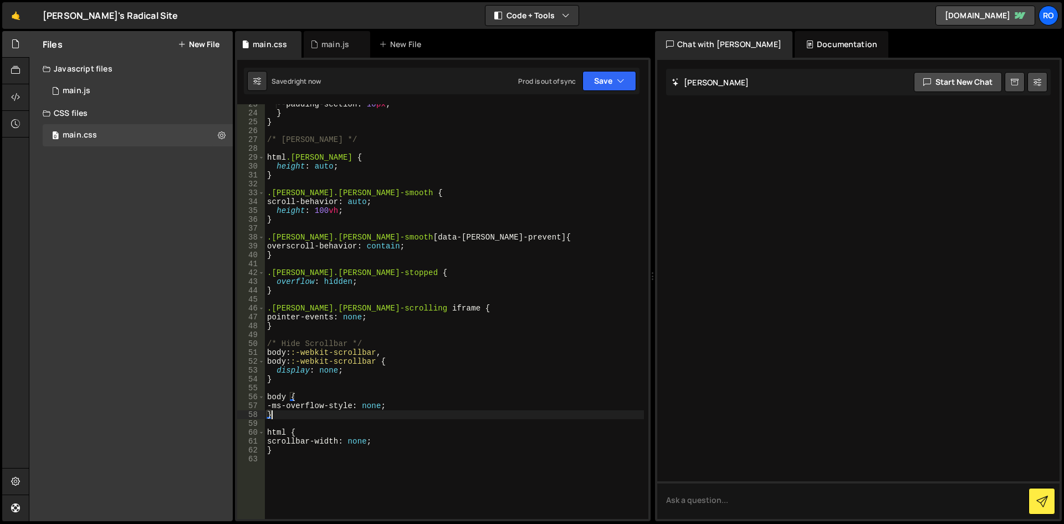
scroll to position [199, 0]
click at [301, 383] on div "--padding-section : 10 px ; } } /* Lenis */ html .lenis { height : auto ; } .le…" at bounding box center [454, 316] width 379 height 432
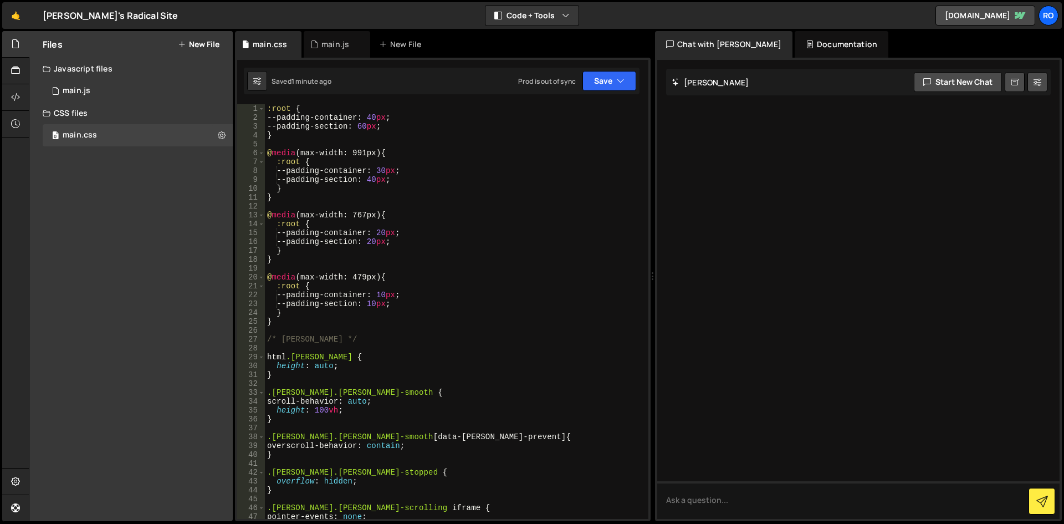
scroll to position [0, 0]
click at [109, 91] on div "0 main.js 0" at bounding box center [138, 91] width 190 height 22
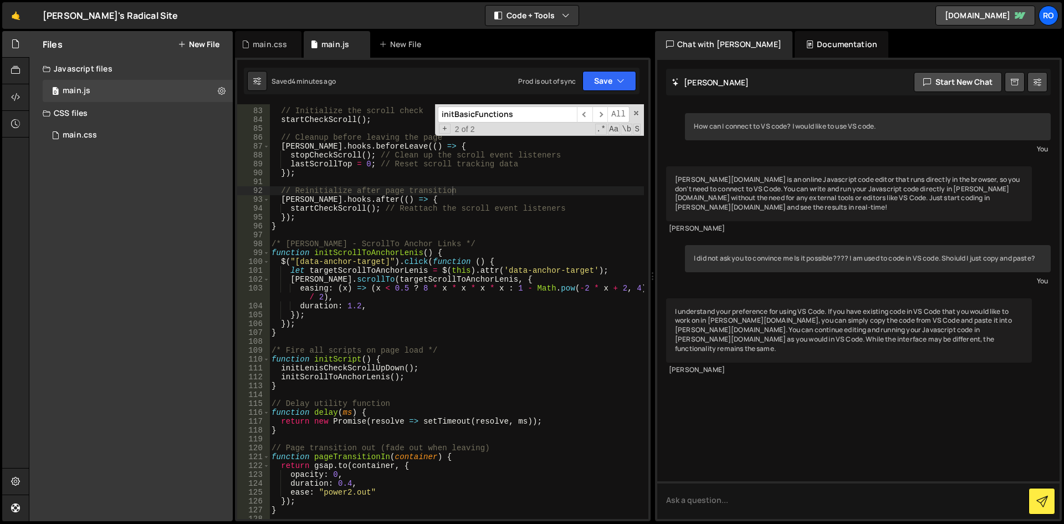
scroll to position [800, 0]
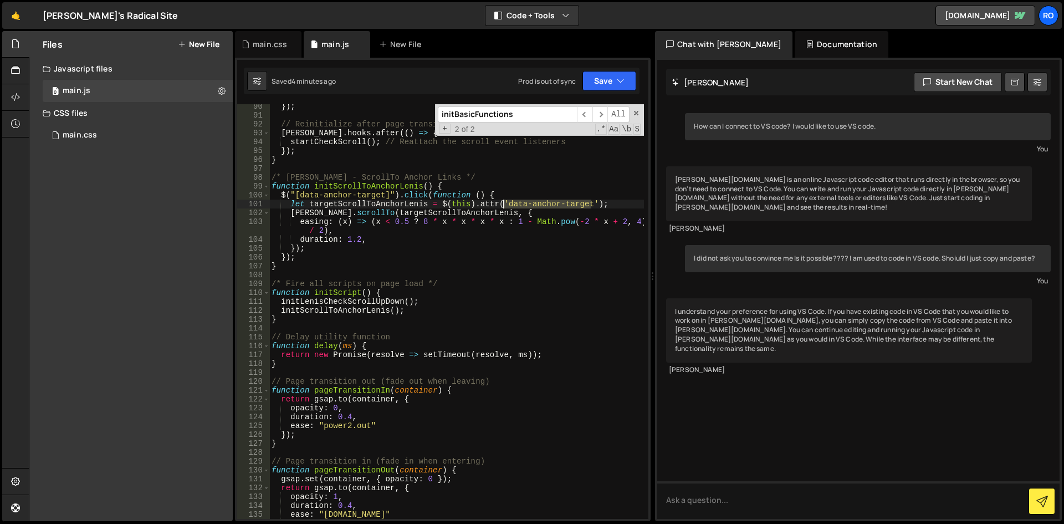
drag, startPoint x: 589, startPoint y: 204, endPoint x: 505, endPoint y: 201, distance: 84.3
click at [505, 201] on div "}) ; // Reinitialize after page transition barba . hooks . after (( ) => { star…" at bounding box center [456, 318] width 375 height 432
click at [376, 243] on div "}) ; // Reinitialize after page transition barba . hooks . after (( ) => { star…" at bounding box center [456, 318] width 375 height 432
click at [384, 187] on div "}) ; // Reinitialize after page transition barba . hooks . after (( ) => { star…" at bounding box center [456, 318] width 375 height 432
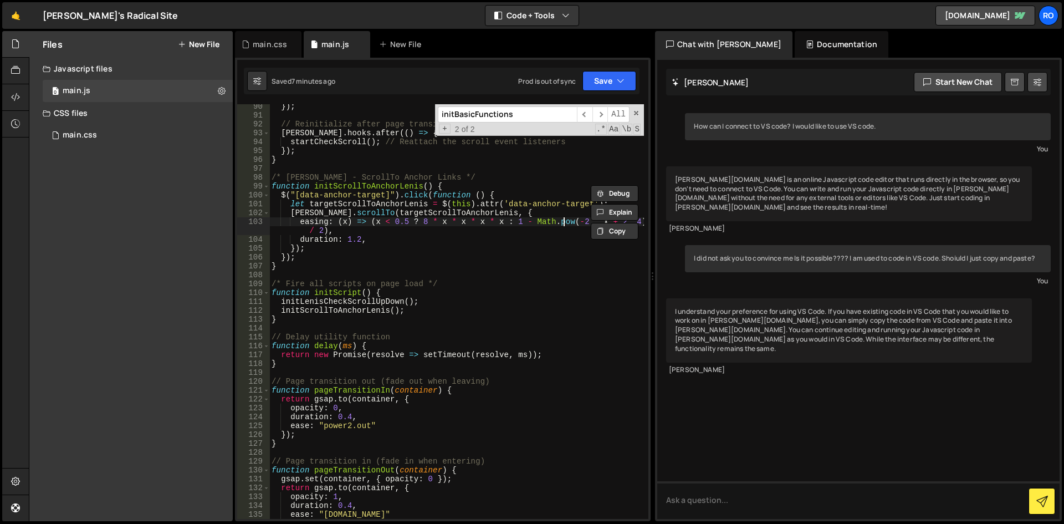
click at [566, 225] on div "}) ; // Reinitialize after page transition barba . hooks . after (( ) => { star…" at bounding box center [456, 318] width 375 height 432
click at [402, 217] on div "}) ; // Reinitialize after page transition barba . hooks . after (( ) => { star…" at bounding box center [456, 318] width 375 height 432
drag, startPoint x: 580, startPoint y: 201, endPoint x: 508, endPoint y: 207, distance: 71.8
click at [508, 207] on div "}) ; // Reinitialize after page transition barba . hooks . after (( ) => { star…" at bounding box center [456, 318] width 375 height 432
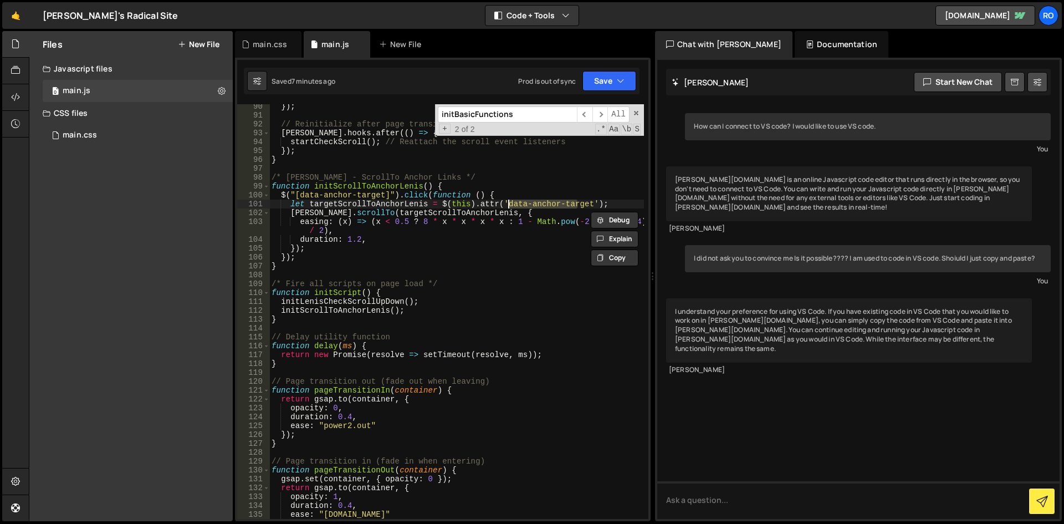
type textarea "let targetScrollToAnchorLenis = $(this).attr('data-anchor-target');"
click at [273, 44] on div "main.css" at bounding box center [270, 44] width 34 height 11
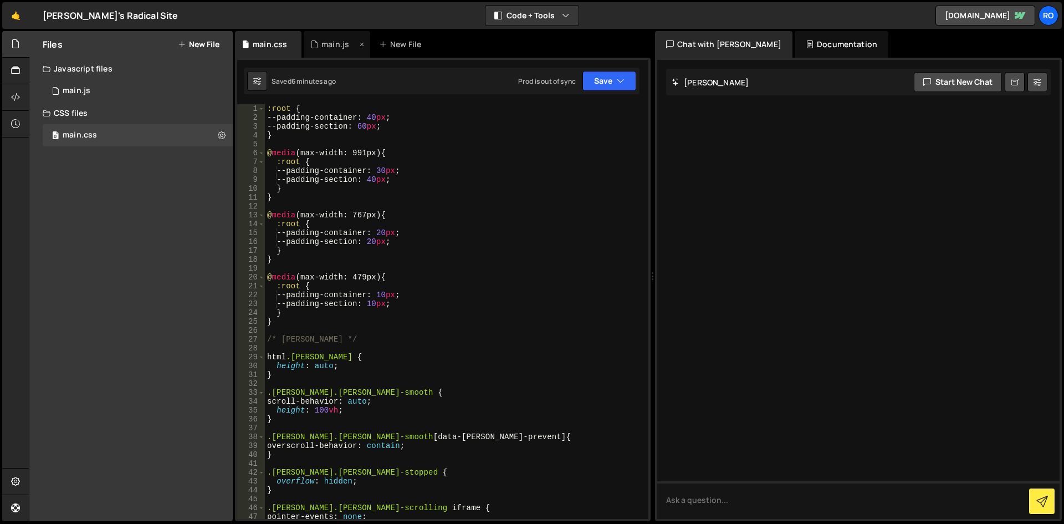
click at [308, 45] on div "main.js" at bounding box center [337, 44] width 66 height 27
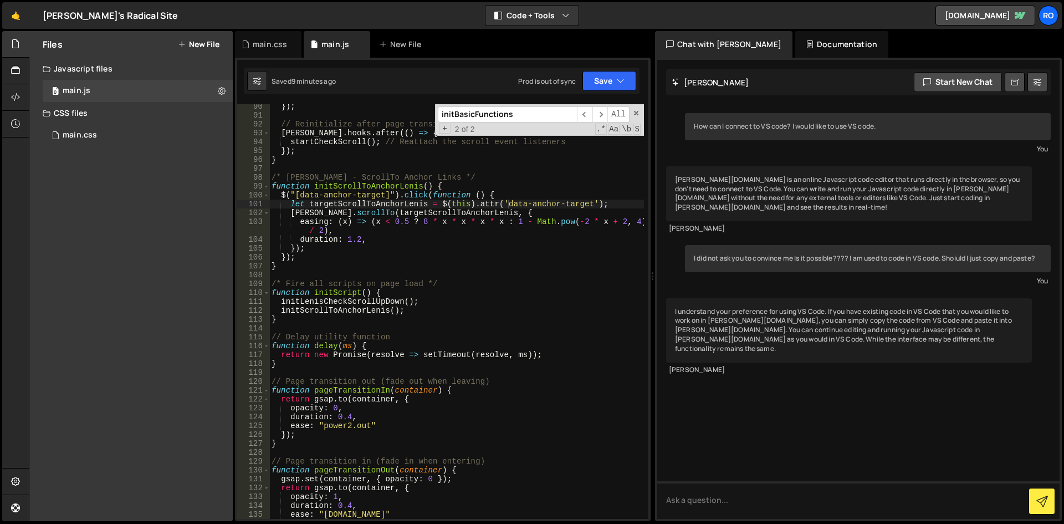
scroll to position [734, 0]
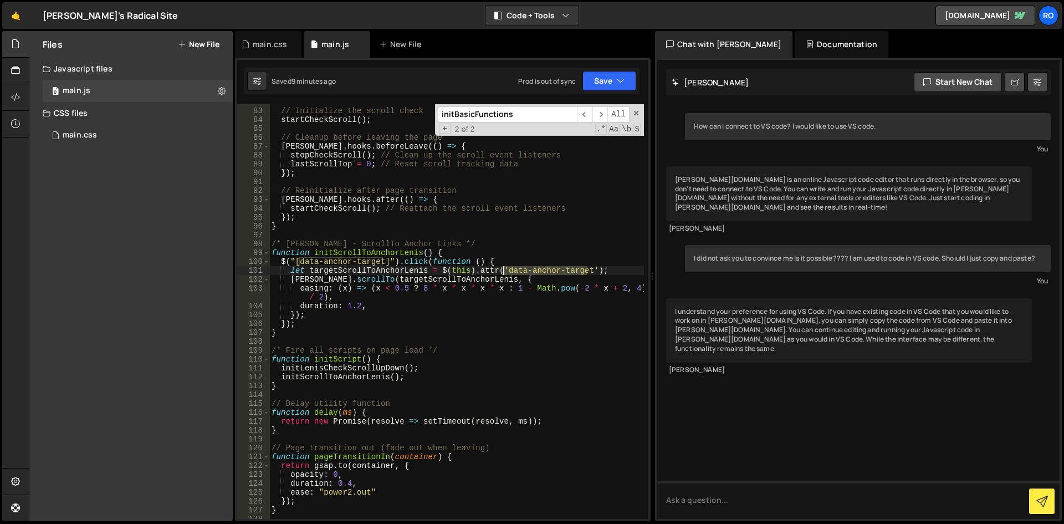
drag, startPoint x: 584, startPoint y: 269, endPoint x: 503, endPoint y: 269, distance: 81.5
click at [503, 269] on div "// Initialize the scroll check startCheckScroll ( ) ; // Cleanup before leaving…" at bounding box center [456, 314] width 375 height 432
click at [275, 43] on div "main.css" at bounding box center [270, 44] width 34 height 11
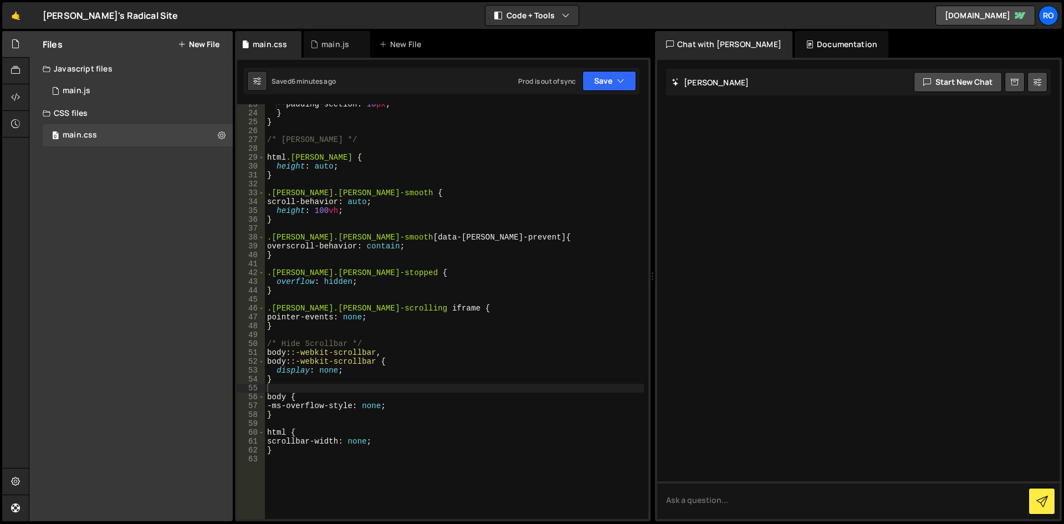
scroll to position [347, 0]
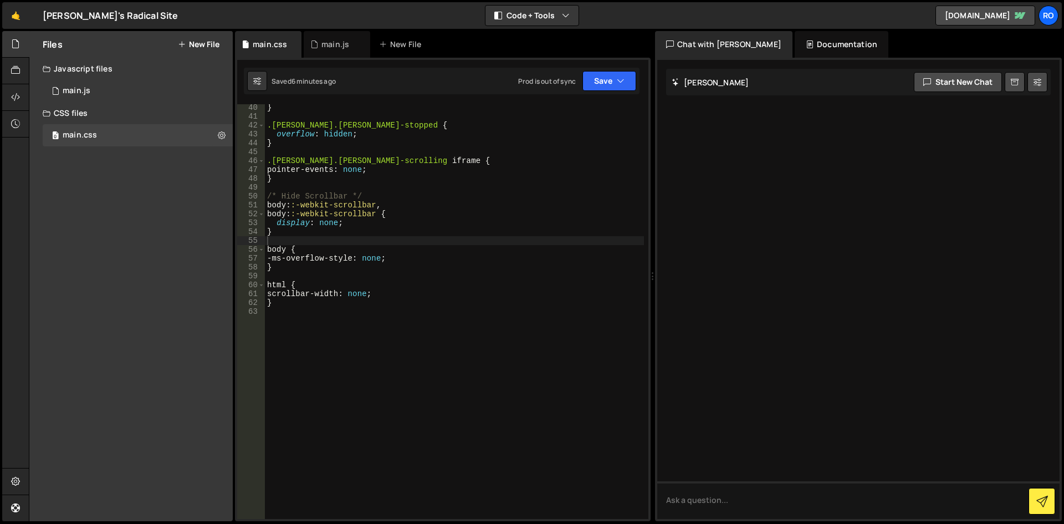
click at [419, 327] on div "} .lenis.lenis-stopped { overflow : hidden ; } .lenis.lenis-scrolling iframe { …" at bounding box center [454, 319] width 379 height 432
paste textarea "data-anchor-target"
type textarea "[data-anchor-target] {"
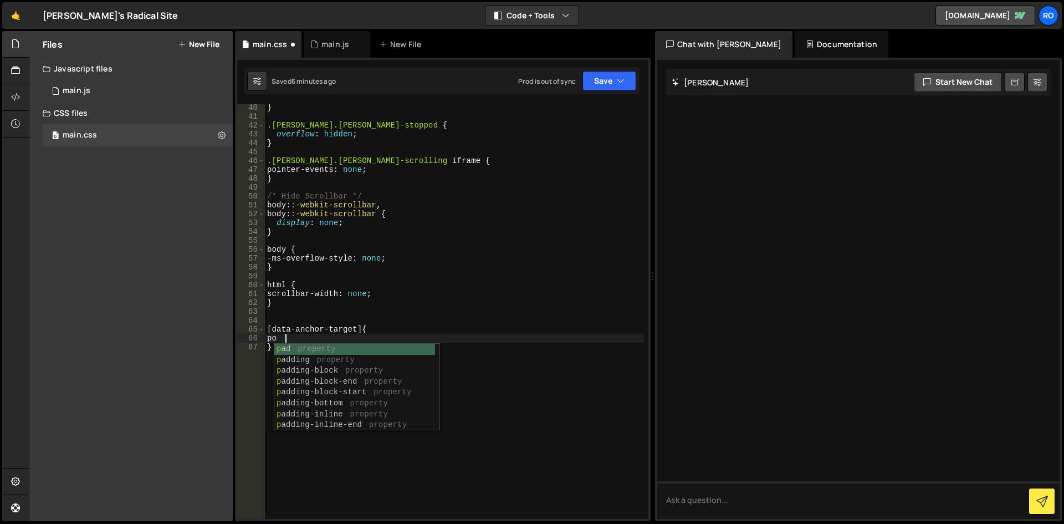
scroll to position [0, 1]
type textarea "p"
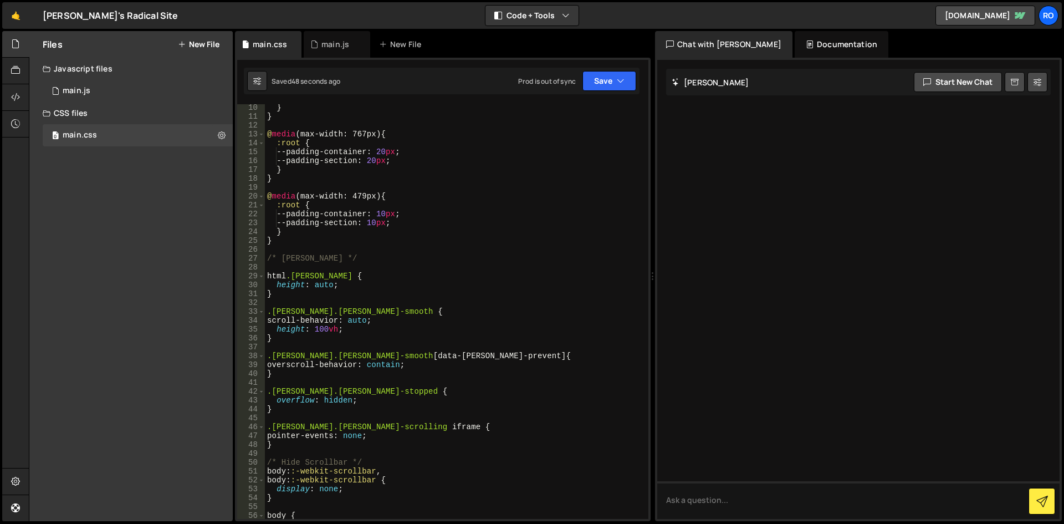
scroll to position [14, 0]
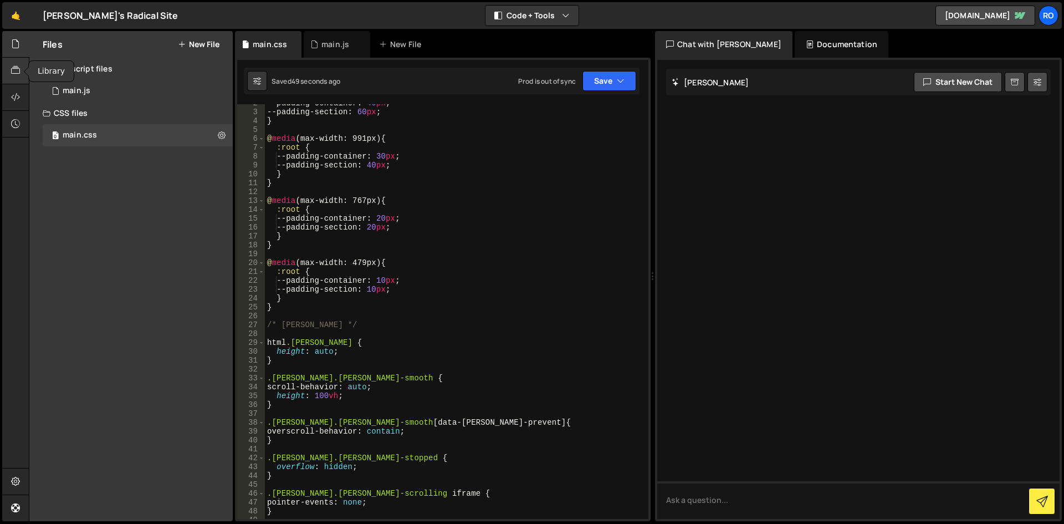
click at [18, 71] on icon at bounding box center [15, 70] width 9 height 12
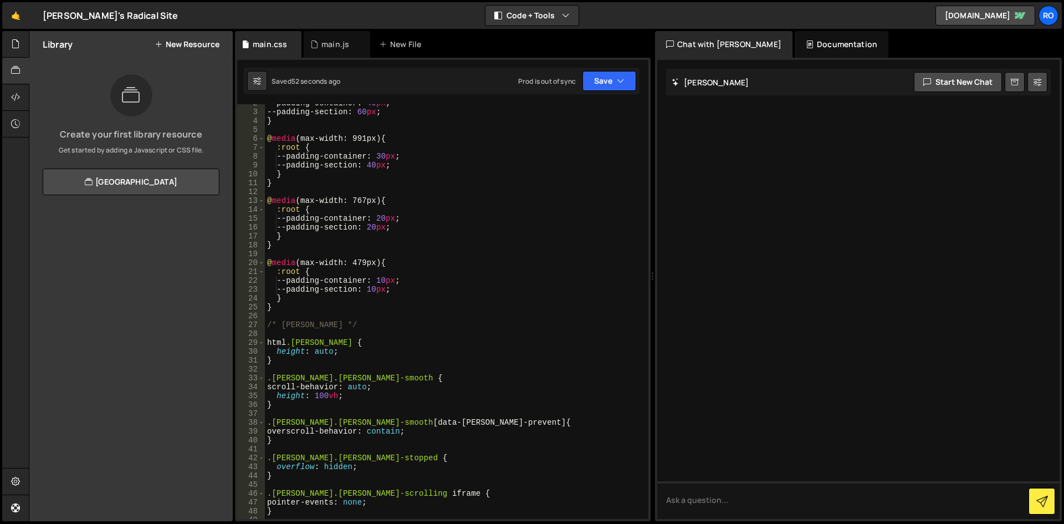
click at [181, 42] on button "New Resource" at bounding box center [187, 44] width 65 height 9
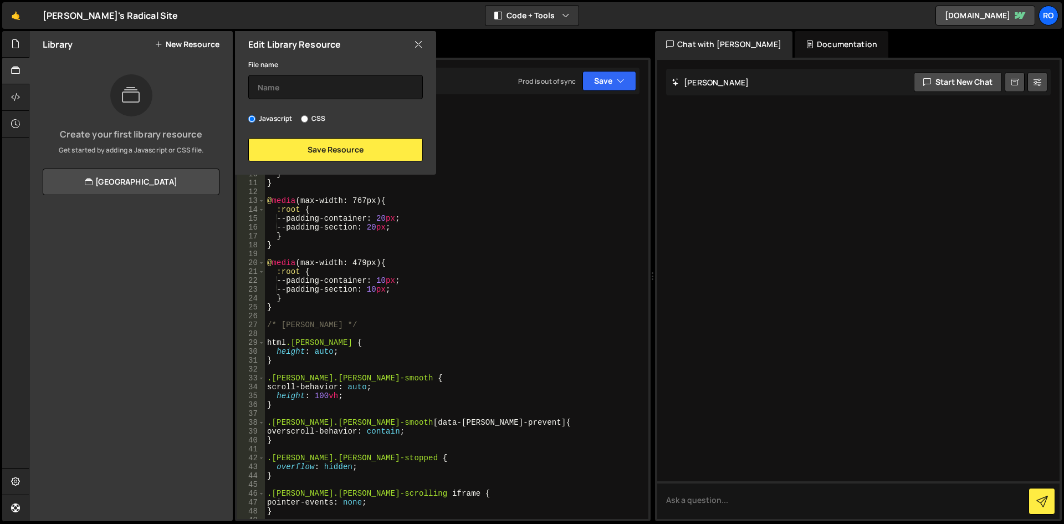
type textarea "/* Lenis */"
click at [481, 322] on div "--padding-container : 40 px ; --padding-section : 60 px ; } @ media (max-width:…" at bounding box center [454, 315] width 379 height 432
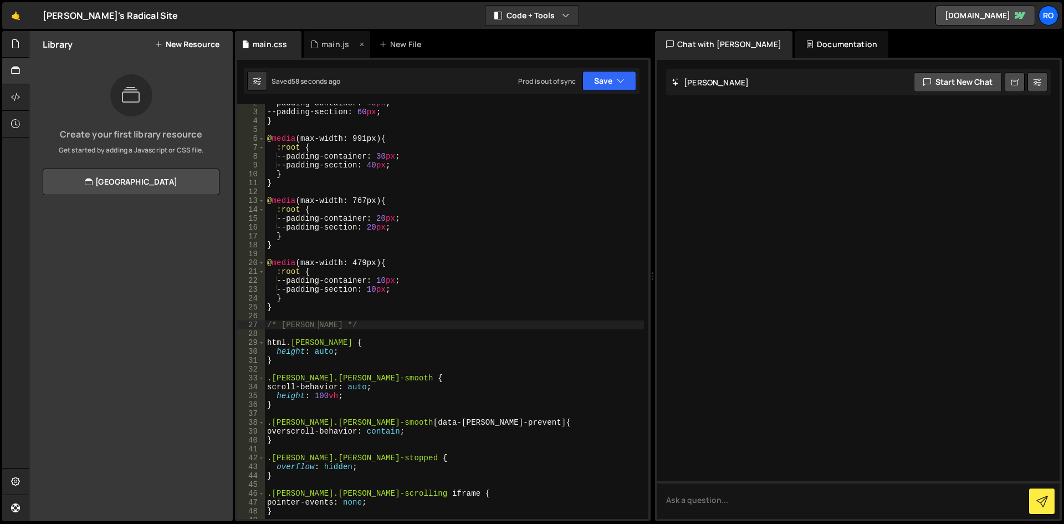
click at [326, 51] on div "main.js" at bounding box center [337, 44] width 66 height 27
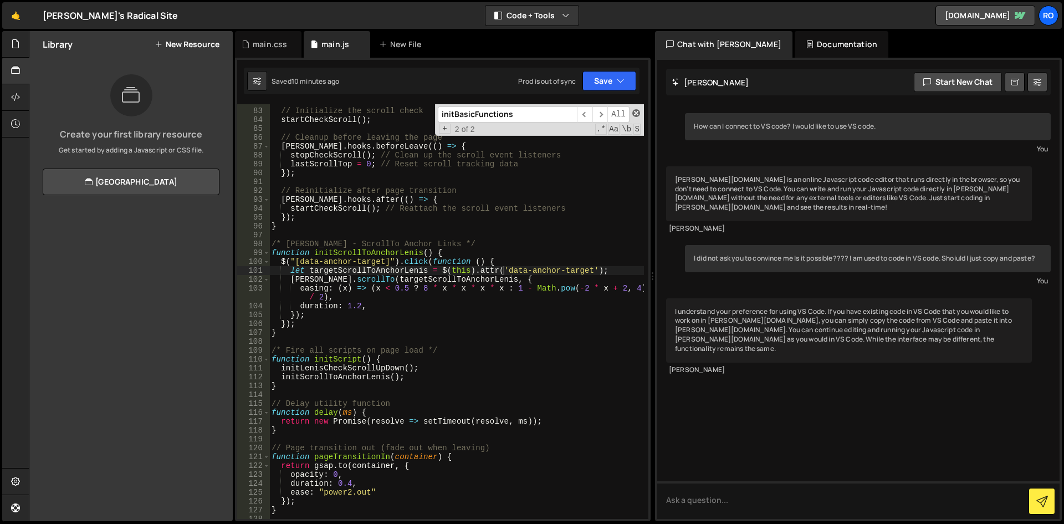
click at [634, 114] on span at bounding box center [636, 113] width 8 height 8
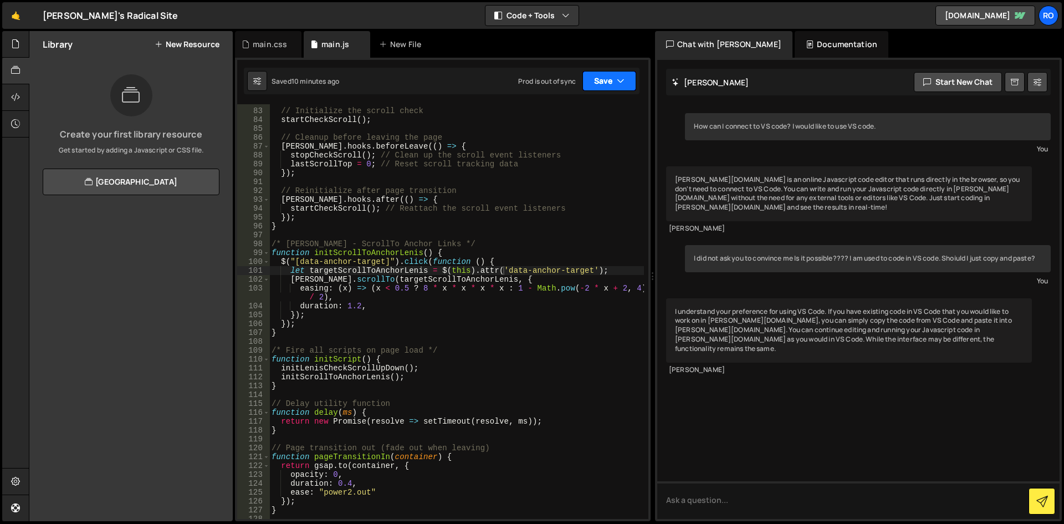
click at [623, 80] on icon "button" at bounding box center [621, 80] width 8 height 11
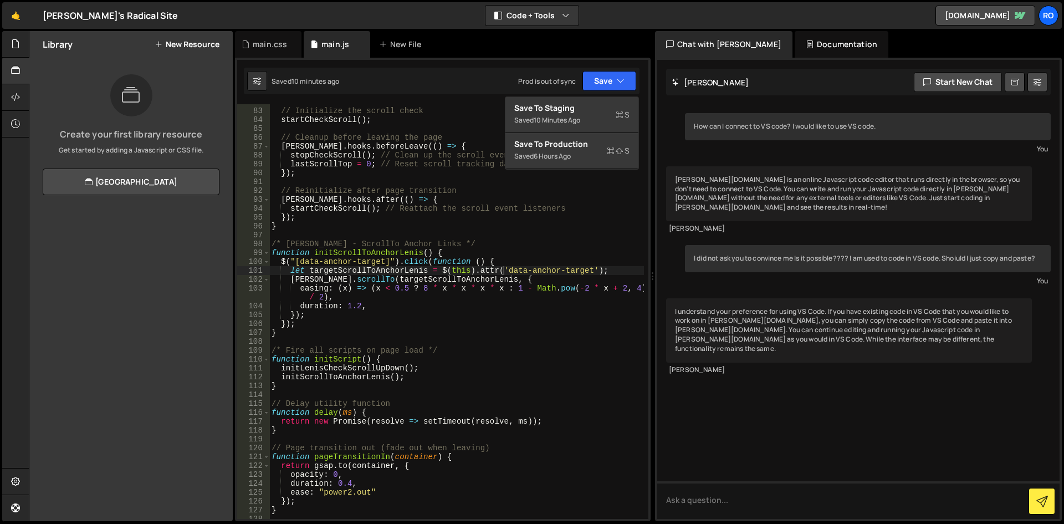
click at [442, 156] on div "// Initialize the scroll check startCheckScroll ( ) ; // Cleanup before leaving…" at bounding box center [456, 314] width 375 height 432
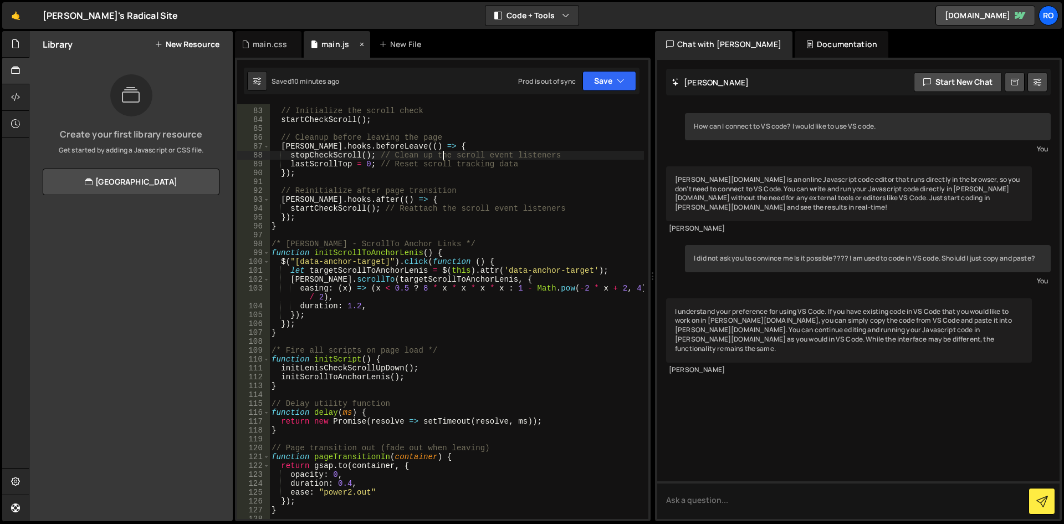
click at [332, 44] on div "main.js" at bounding box center [335, 44] width 28 height 11
drag, startPoint x: 332, startPoint y: 44, endPoint x: 298, endPoint y: 137, distance: 99.2
click at [294, 139] on div "// Initialize the scroll check startCheckScroll ( ) ; // Cleanup before leaving…" at bounding box center [456, 314] width 375 height 432
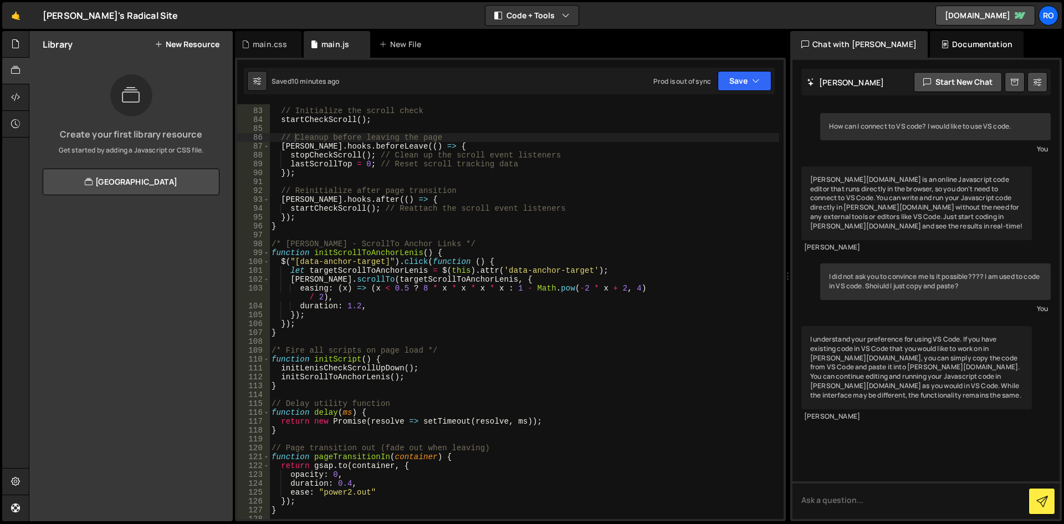
drag, startPoint x: 651, startPoint y: 135, endPoint x: 781, endPoint y: 144, distance: 131.0
click at [781, 144] on div "Files New File Javascript files 0 main.js 0 CSS files 0 main.css 0 Copy share l…" at bounding box center [546, 276] width 1035 height 490
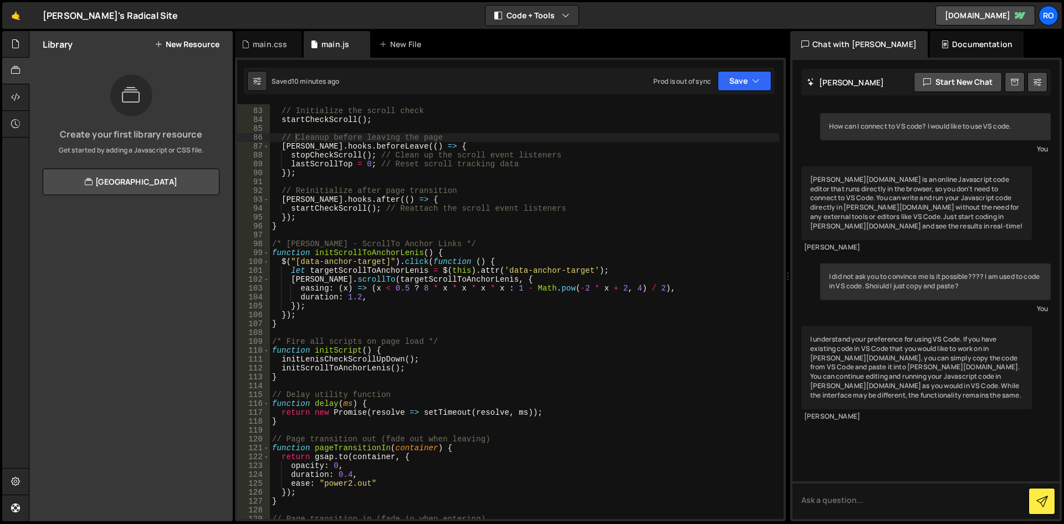
scroll to position [725, 0]
click at [847, 44] on div "Chat with Slater AI" at bounding box center [858, 44] width 137 height 27
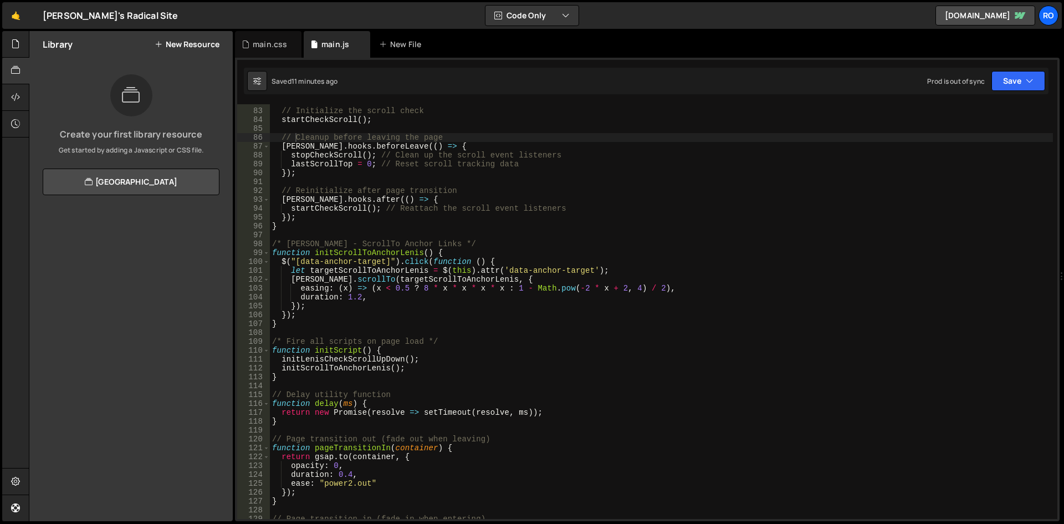
drag, startPoint x: 789, startPoint y: 275, endPoint x: 1053, endPoint y: 273, distance: 263.8
click at [1053, 273] on div "Files New File Javascript files 0 main.js 0 CSS files 0 main.css 0 Copy share l…" at bounding box center [546, 276] width 1035 height 490
type textarea "easing: (x) => (x < 0.5 ? 8 * x * x * x * x : 1 - Math.pow(-2 * x + 2, 4) / 2),"
click at [911, 285] on div "// Initialize the scroll check startCheckScroll ( ) ; // Cleanup before leaving…" at bounding box center [661, 314] width 783 height 432
drag, startPoint x: 1062, startPoint y: 260, endPoint x: 970, endPoint y: 275, distance: 92.6
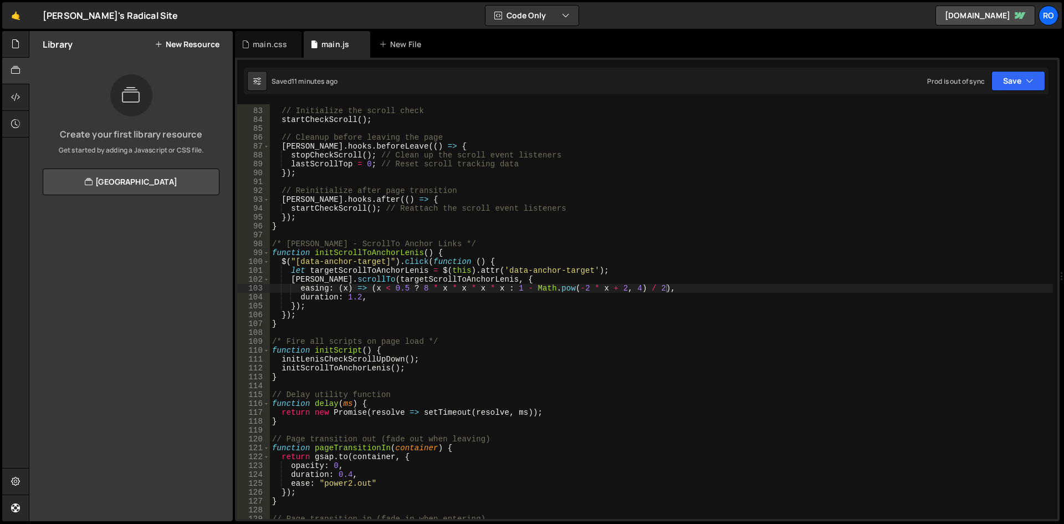
click at [1061, 268] on div at bounding box center [1062, 276] width 4 height 490
click at [671, 234] on div "// Initialize the scroll check startCheckScroll ( ) ; // Cleanup before leaving…" at bounding box center [661, 314] width 783 height 432
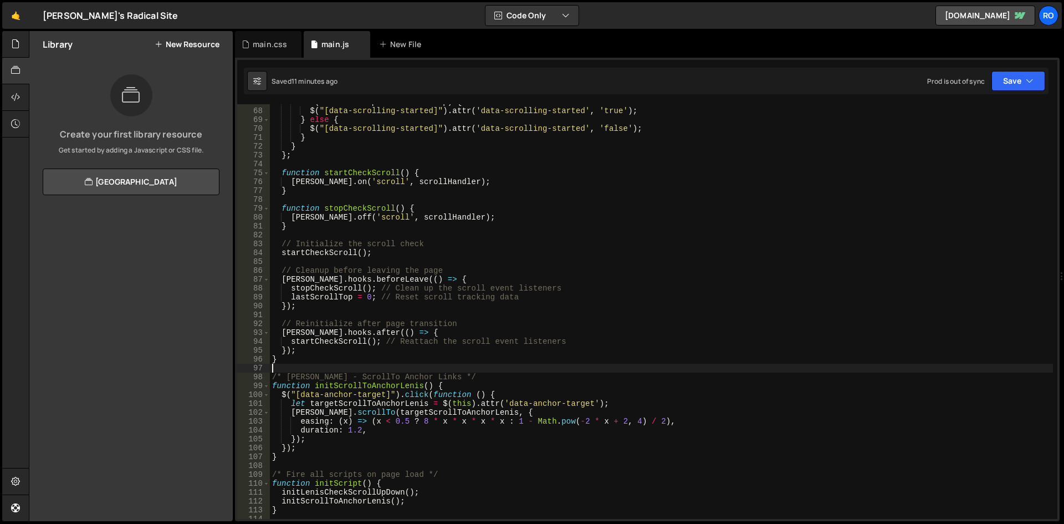
scroll to position [592, 0]
click at [209, 45] on button "New Resource" at bounding box center [187, 44] width 65 height 9
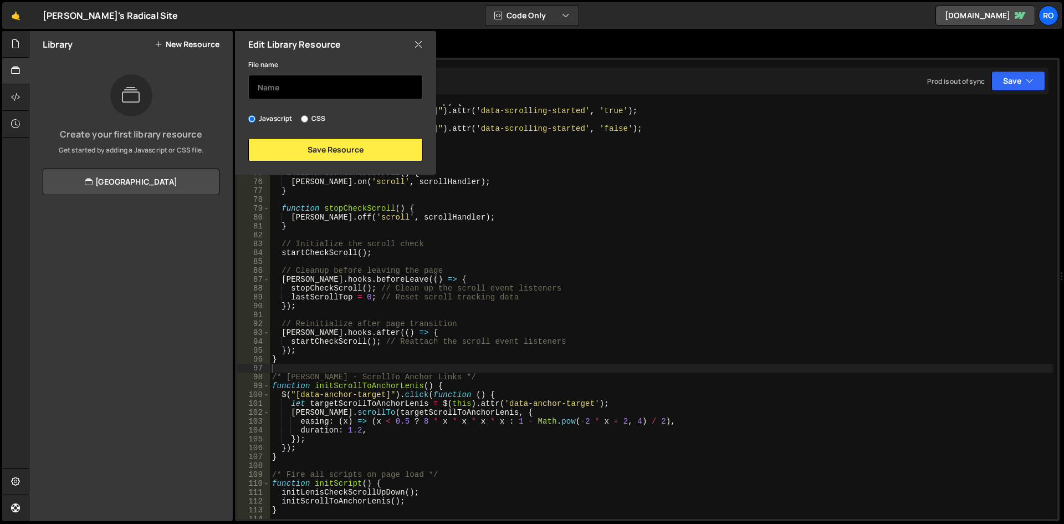
click at [331, 91] on input "text" at bounding box center [335, 87] width 175 height 24
type input "JS starter"
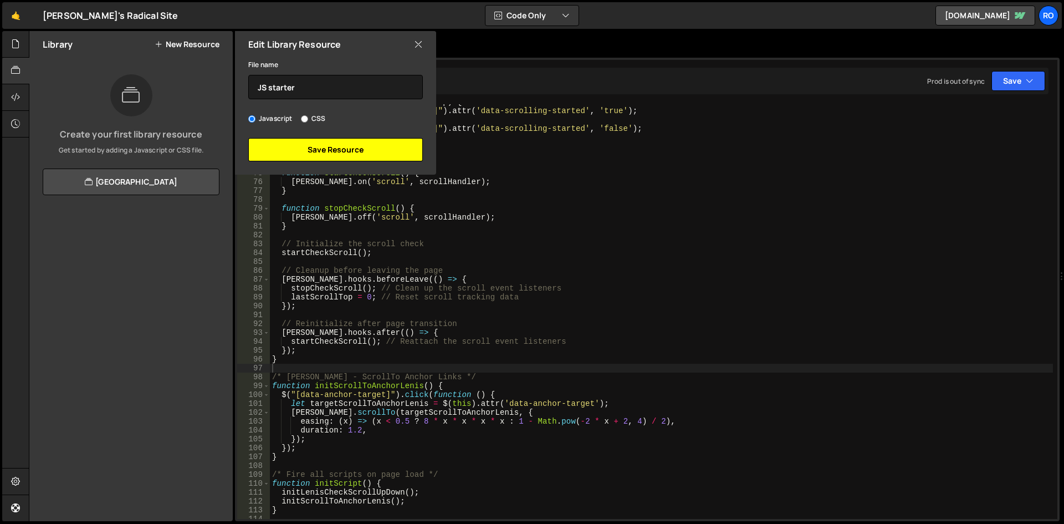
click at [364, 152] on button "Save Resource" at bounding box center [335, 149] width 175 height 23
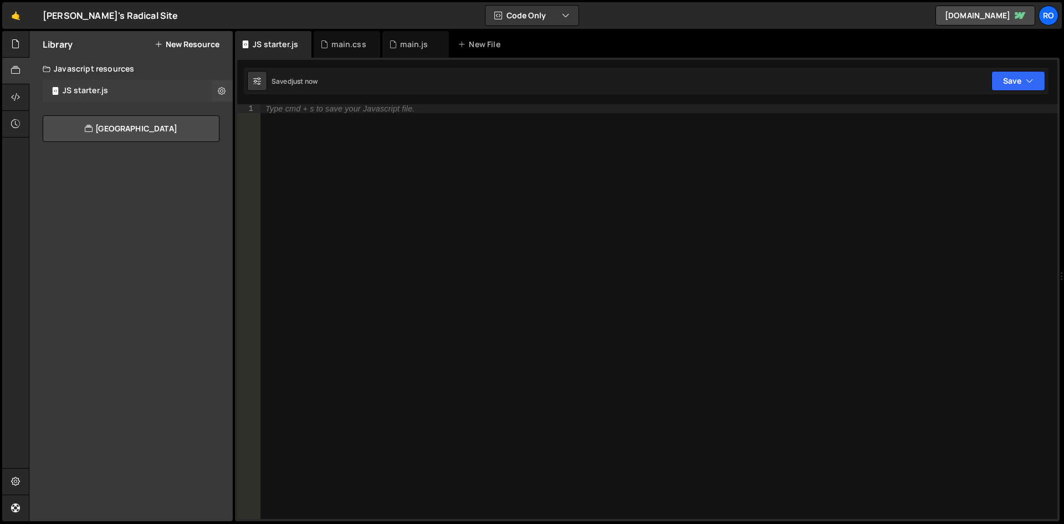
click at [126, 93] on div "JS starter.js 0" at bounding box center [138, 91] width 190 height 22
click at [416, 44] on div "main.js" at bounding box center [414, 44] width 28 height 11
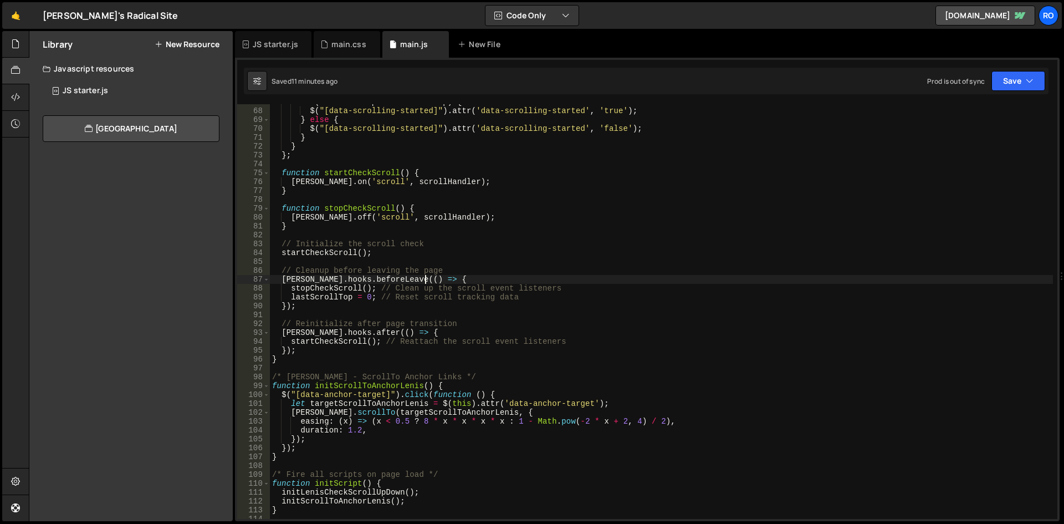
click at [523, 282] on div "if ( nowScrollTop > thresholdTop ) { $ ( "[data-scrolling-started]" ) . attr ( …" at bounding box center [661, 314] width 783 height 432
type textarea "}"
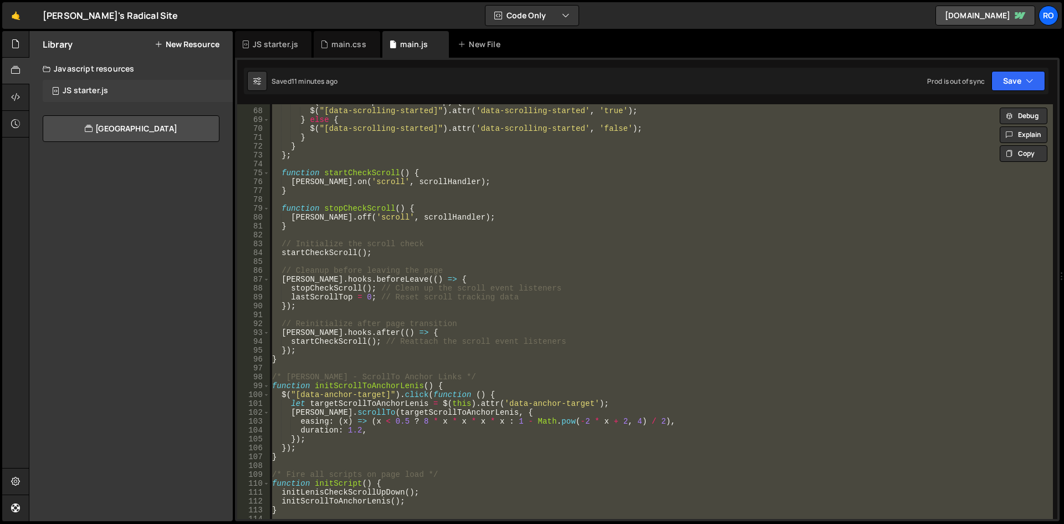
click at [91, 94] on div "JS starter.js" at bounding box center [85, 91] width 45 height 10
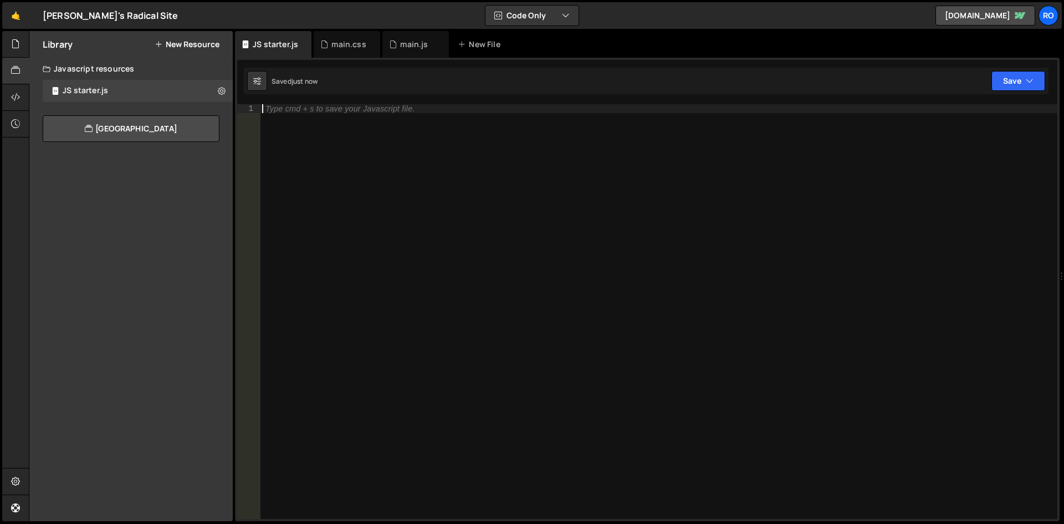
click at [531, 299] on div "Type cmd + s to save your Javascript file." at bounding box center [658, 320] width 797 height 432
paste textarea "async beforeEnter(data) {"
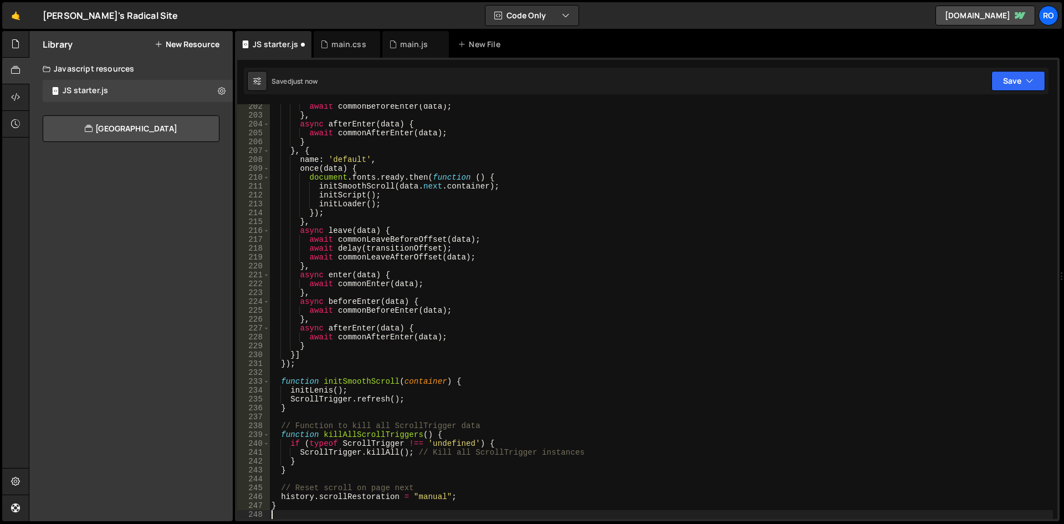
scroll to position [1784, 0]
click at [531, 300] on div "await commonBeforeEnter ( data ) ; } , async afterEnter ( data ) { await common…" at bounding box center [661, 318] width 784 height 432
type textarea "async beforeEnter(data) {"
click at [305, 46] on icon at bounding box center [303, 44] width 8 height 11
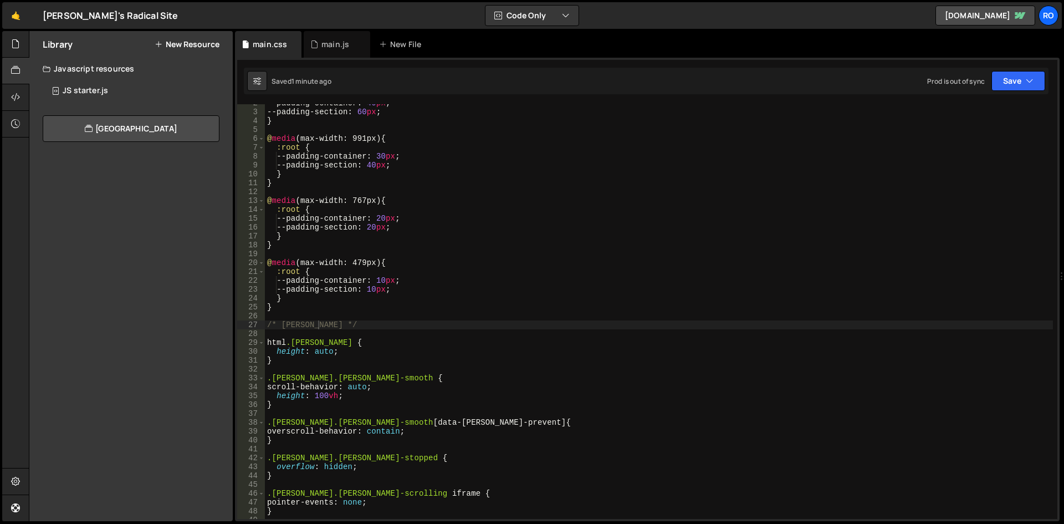
click at [185, 44] on button "New Resource" at bounding box center [187, 44] width 65 height 9
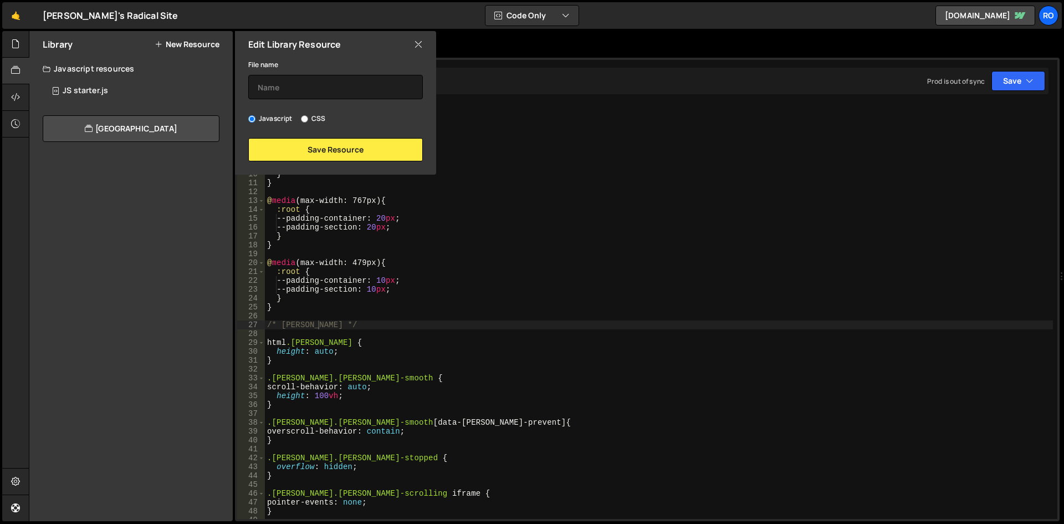
click at [311, 117] on label "CSS" at bounding box center [313, 118] width 24 height 11
click at [308, 117] on input "CSS" at bounding box center [304, 118] width 7 height 7
radio input "true"
click at [309, 95] on input "text" at bounding box center [335, 87] width 175 height 24
type input "CSS Starter"
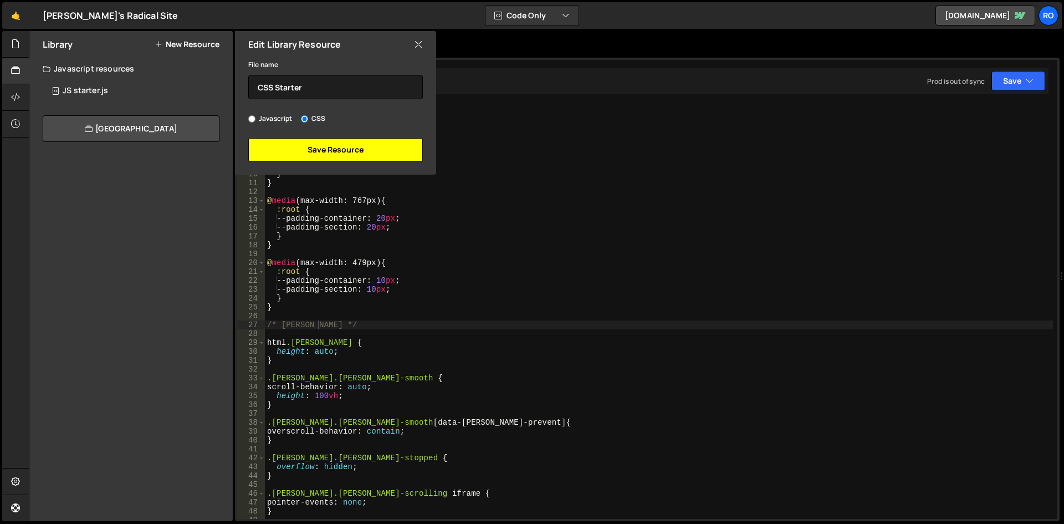
click at [368, 153] on button "Save Resource" at bounding box center [335, 149] width 175 height 23
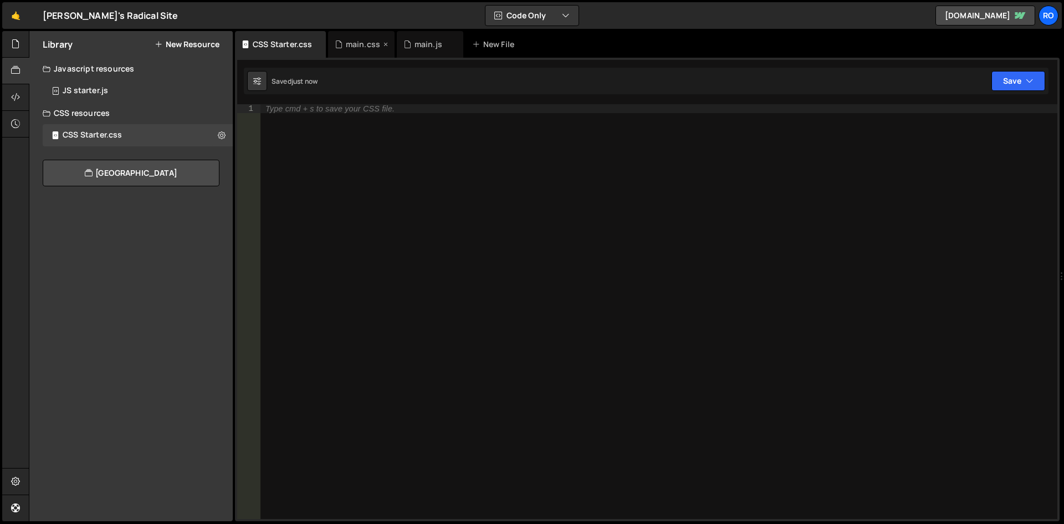
click at [353, 50] on div "main.css" at bounding box center [361, 44] width 66 height 27
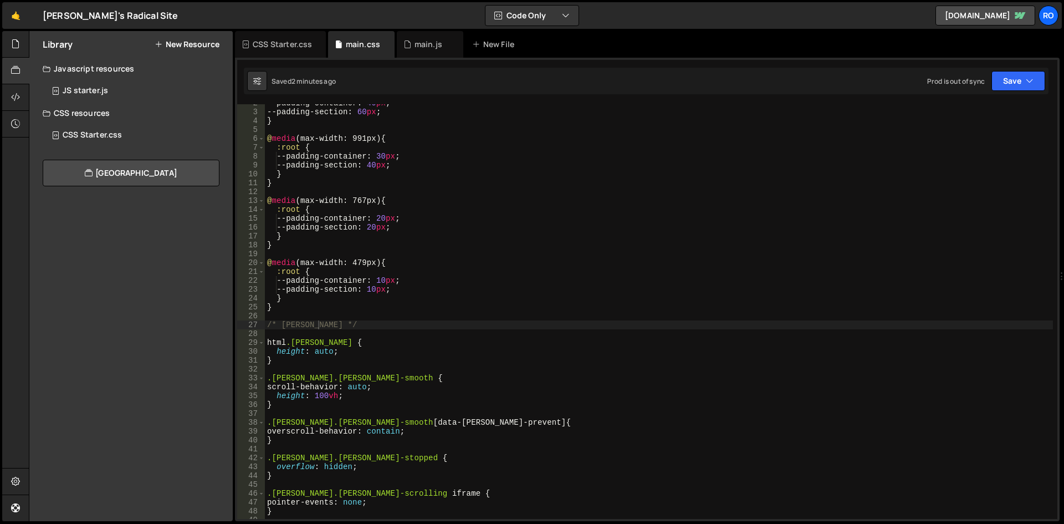
click at [525, 215] on div "--padding-container : 40 px ; --padding-section : 60 px ; } @ media (max-width:…" at bounding box center [659, 315] width 788 height 432
type textarea "}"
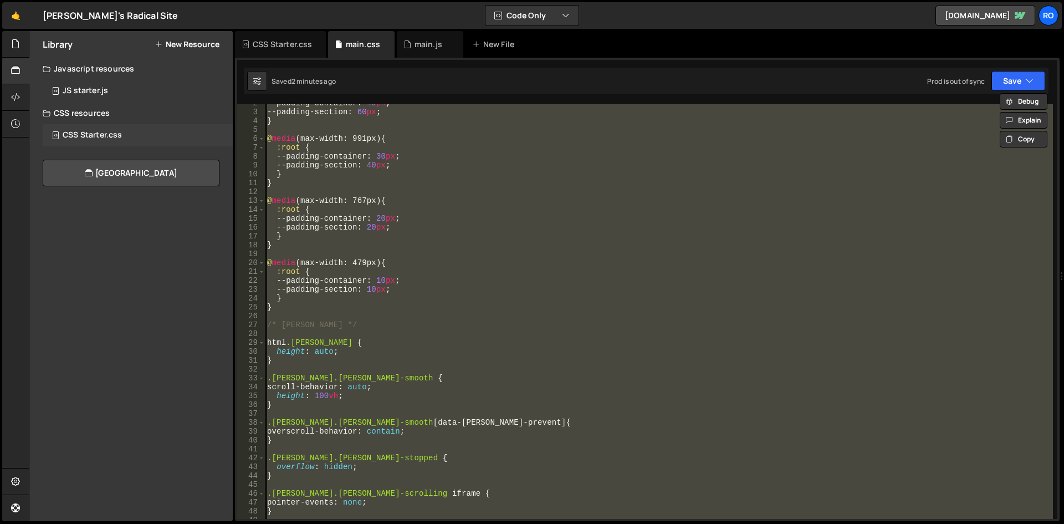
click at [102, 134] on div "CSS Starter.css" at bounding box center [92, 135] width 59 height 10
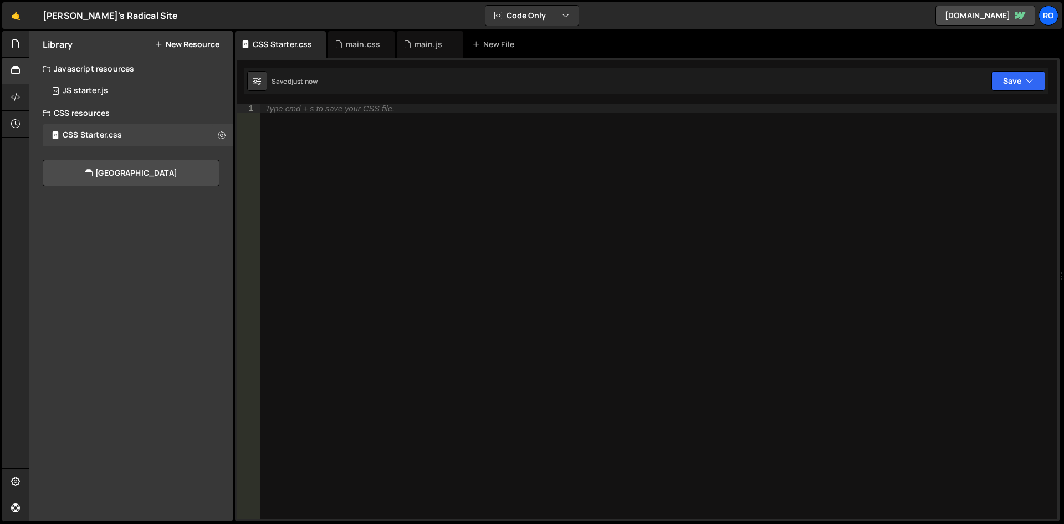
click at [368, 193] on div "Type cmd + s to save your CSS file." at bounding box center [658, 320] width 797 height 432
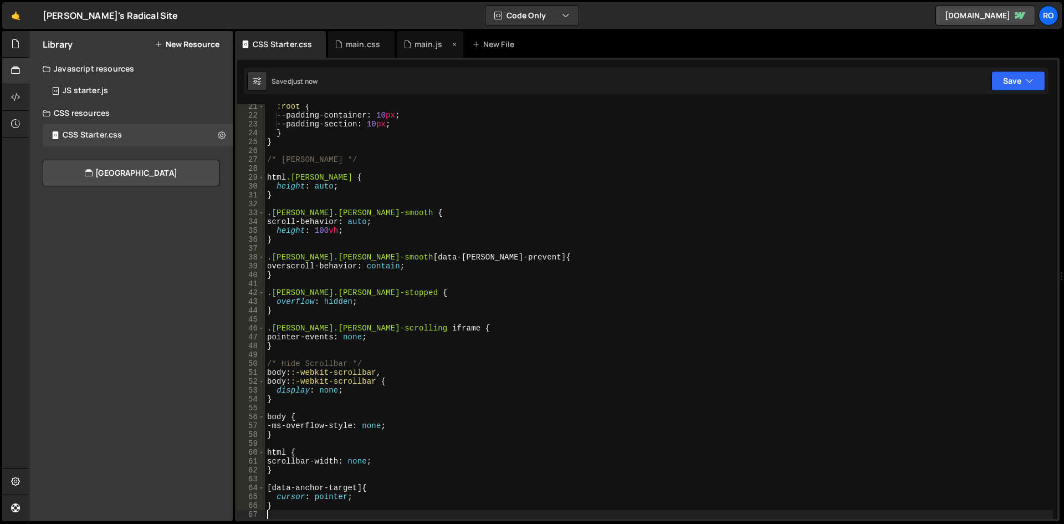
click at [0, 0] on icon at bounding box center [0, 0] width 0 height 0
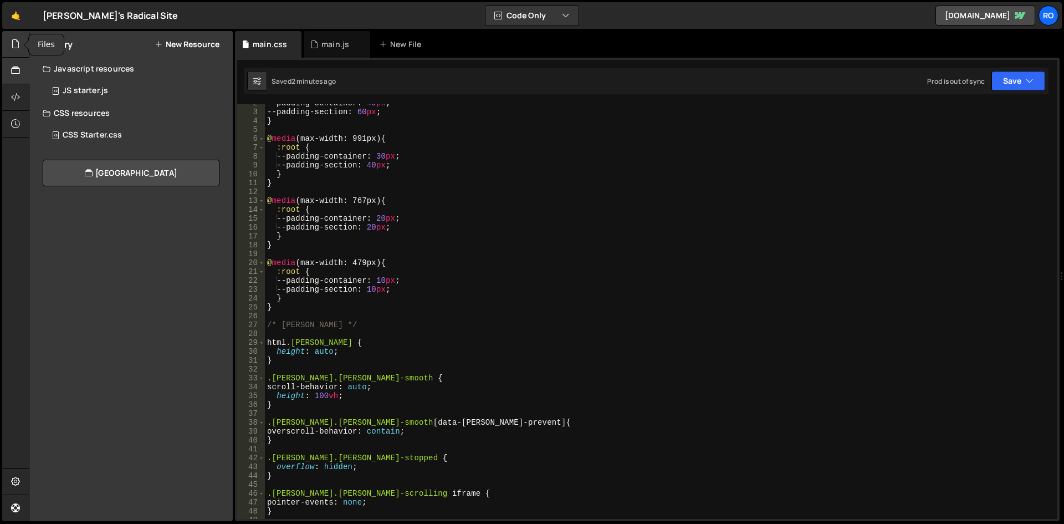
click at [20, 50] on div at bounding box center [15, 44] width 27 height 27
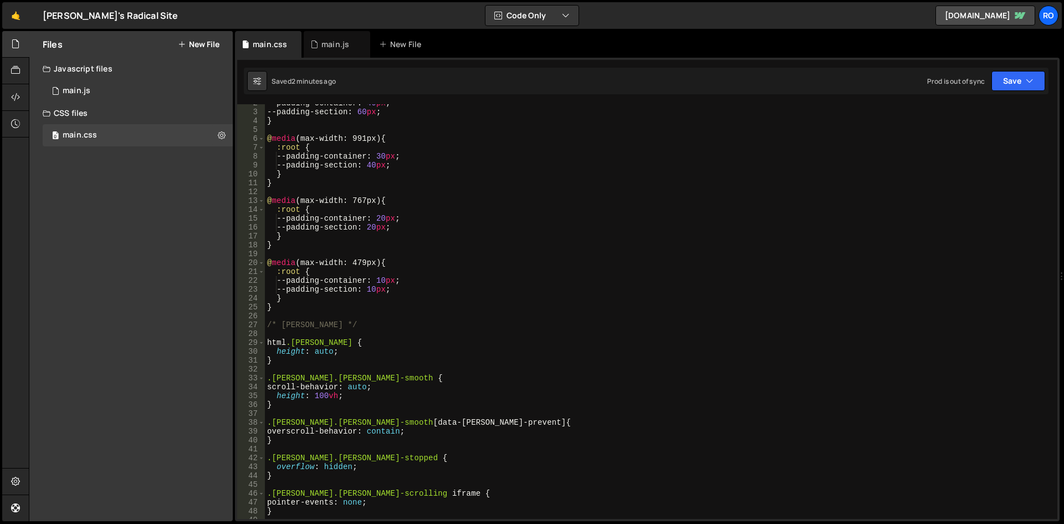
click at [132, 227] on div "Files New File Javascript files 0 main.js 0 CSS files 0 main.css 0 Copy share l…" at bounding box center [130, 276] width 203 height 490
click at [207, 41] on button "New File" at bounding box center [199, 44] width 42 height 9
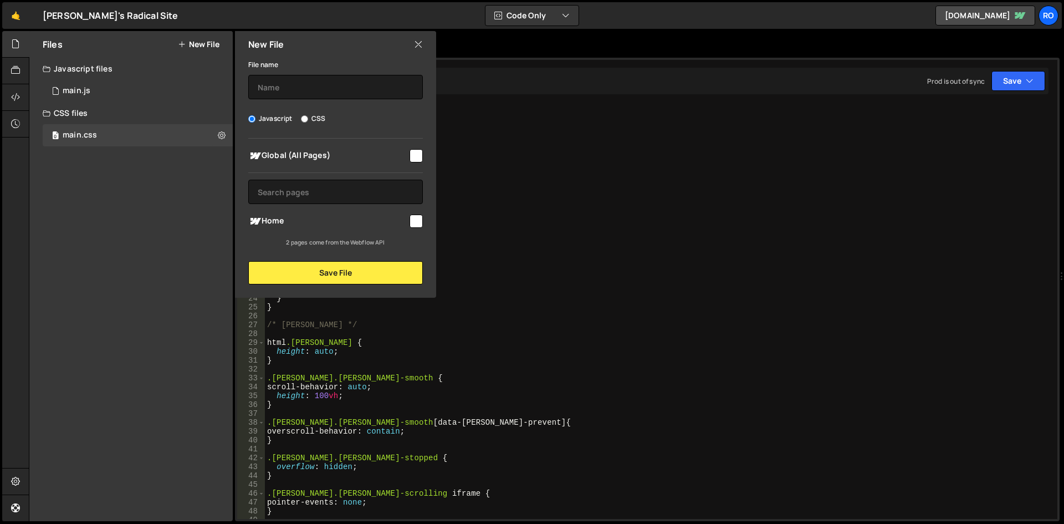
click at [414, 47] on icon at bounding box center [418, 44] width 9 height 12
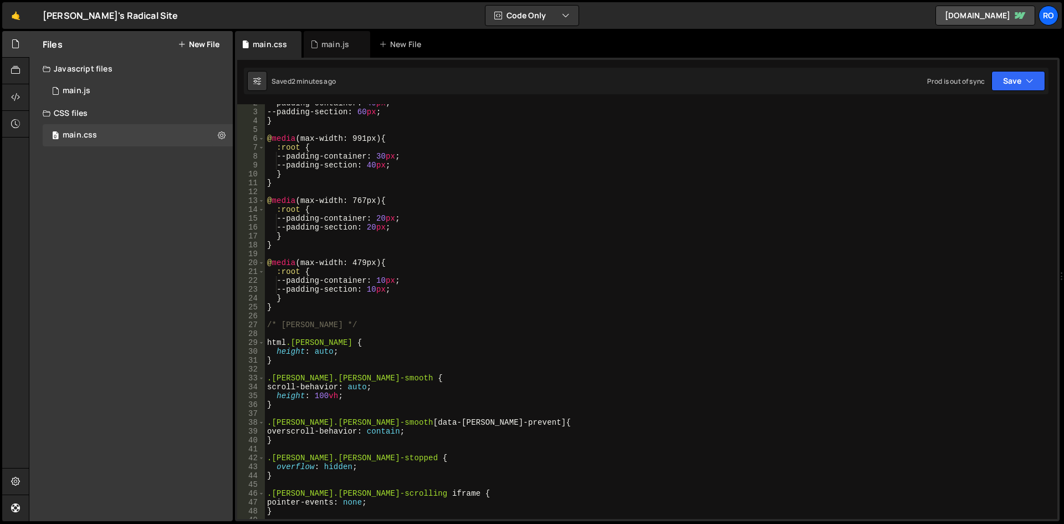
type textarea "}"
click at [506, 232] on div "--padding-container : 40 px ; --padding-section : 60 px ; } @ media (max-width:…" at bounding box center [659, 315] width 788 height 432
click at [23, 72] on div at bounding box center [15, 71] width 27 height 27
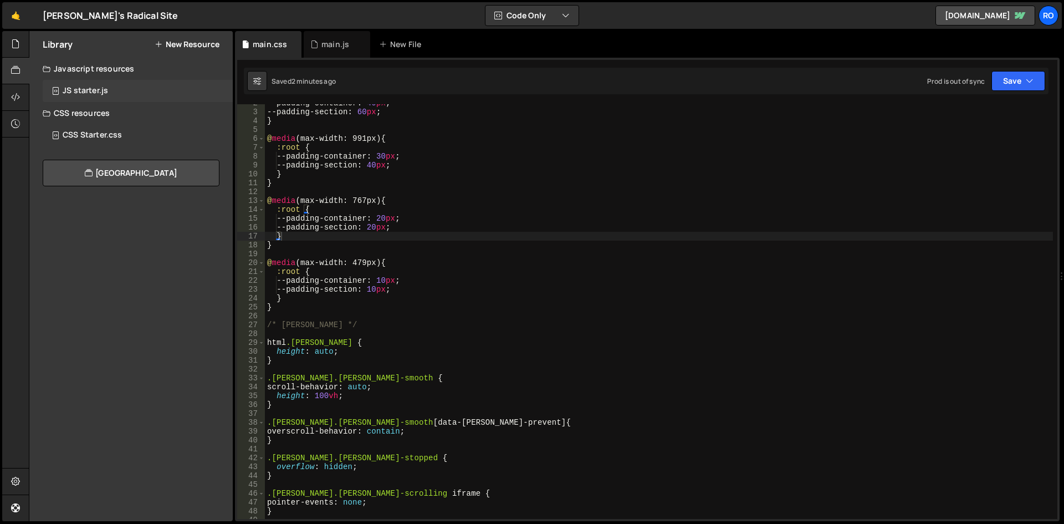
click at [96, 95] on div "JS starter.js" at bounding box center [85, 91] width 45 height 10
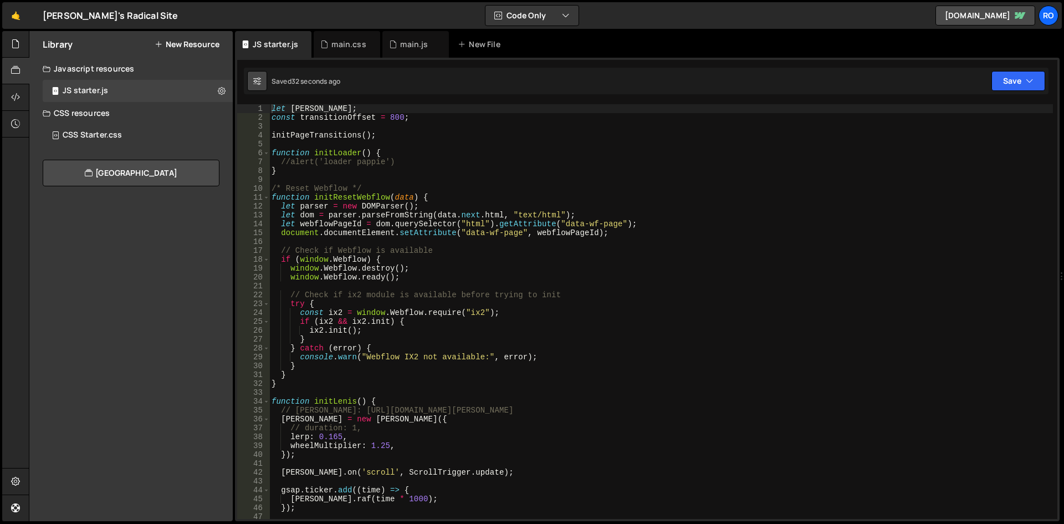
click at [255, 80] on icon at bounding box center [257, 80] width 8 height 11
select select "editor"
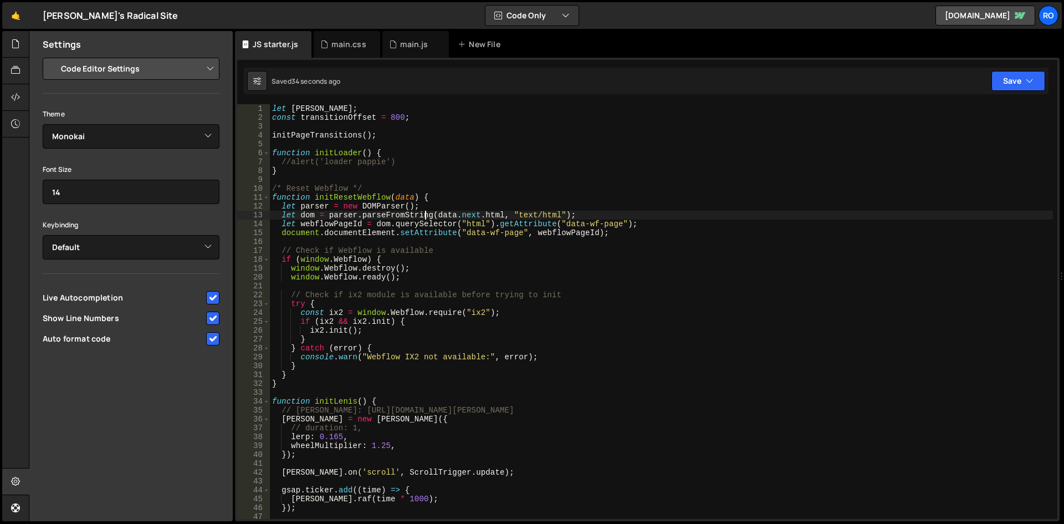
type textarea "let dom = parser.parseFromString(data.next.html, "text/html");"
click at [425, 212] on div "let lenis ; const transitionOffset = 800 ; initPageTransitions ( ) ; function i…" at bounding box center [661, 320] width 783 height 432
click at [301, 44] on icon at bounding box center [303, 44] width 8 height 11
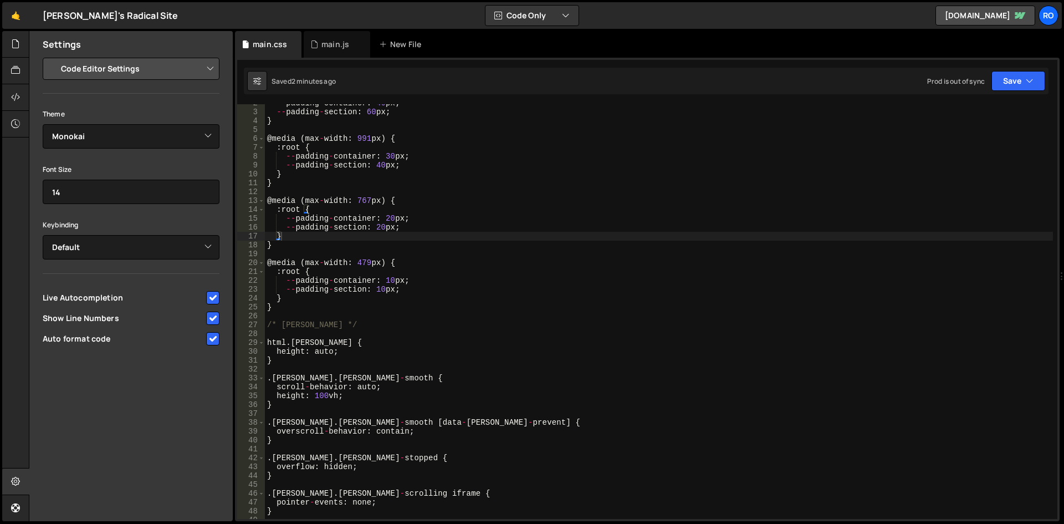
type textarea "--padding-container: 30px;"
click at [388, 155] on div "-- padding - container : 40 px ; -- padding - section : 60 px ; } @ media ( max…" at bounding box center [659, 315] width 788 height 432
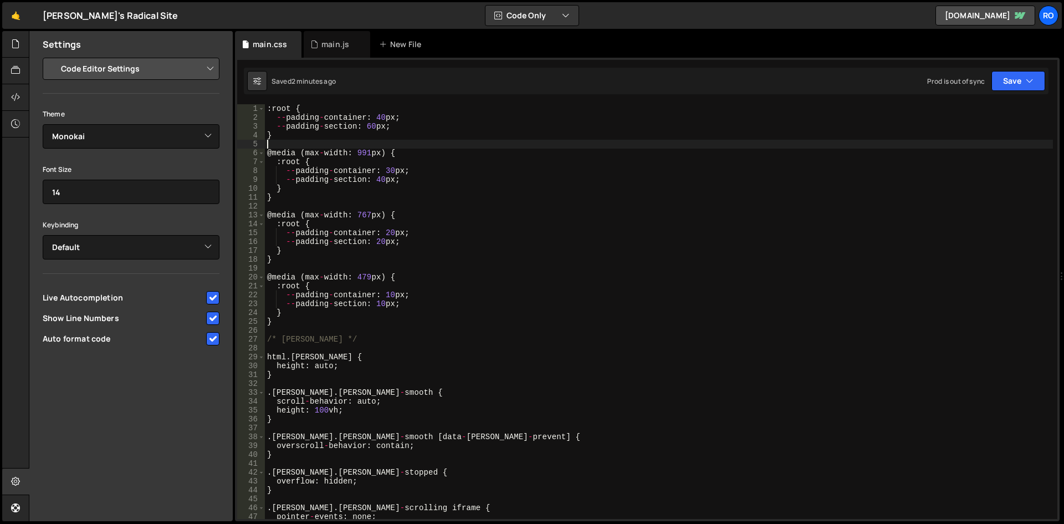
click at [355, 144] on div ": root { -- padding - container : 40 px ; -- padding - section : 60 px ; } @ me…" at bounding box center [659, 320] width 788 height 432
click at [149, 138] on select "Ambiance Chaos Clouds Midnight Dracula Cobalt Gruvbox Green on Black idle Finge…" at bounding box center [131, 136] width 177 height 24
click at [43, 124] on select "Ambiance Chaos Clouds Midnight Dracula Cobalt Gruvbox Green on Black idle Finge…" at bounding box center [131, 136] width 177 height 24
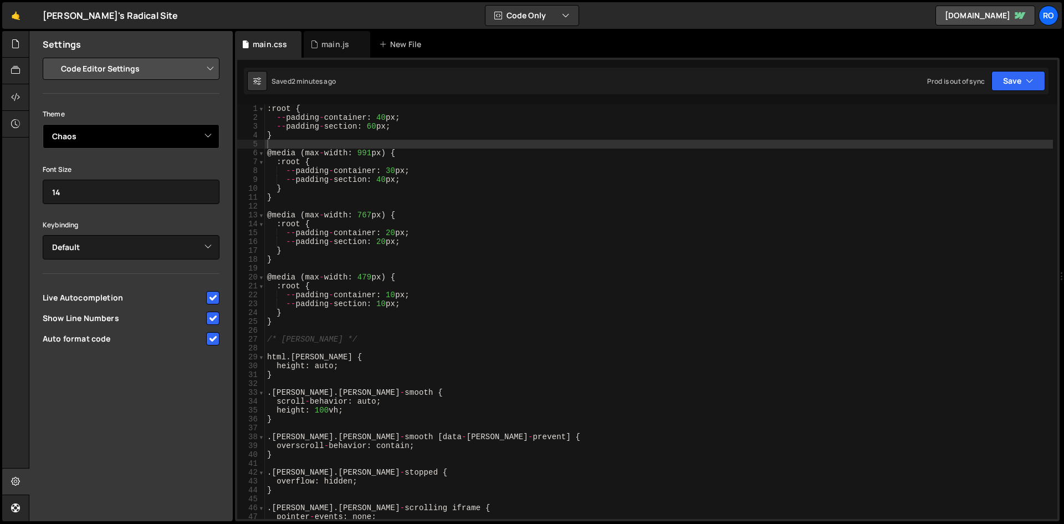
click at [104, 142] on select "Ambiance Chaos Clouds Midnight Dracula Cobalt Gruvbox Green on Black idle Finge…" at bounding box center [131, 136] width 177 height 24
select select "ace/theme/monokai"
click at [43, 124] on select "Ambiance Chaos Clouds Midnight Dracula Cobalt Gruvbox Green on Black idle Finge…" at bounding box center [131, 136] width 177 height 24
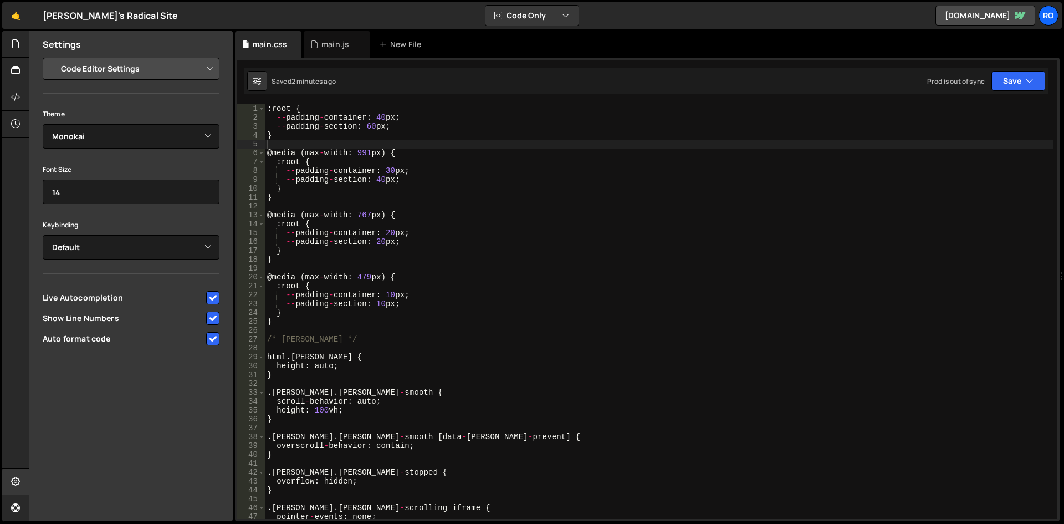
type textarea "}"
click at [503, 310] on div ": root { -- padding - container : 40 px ; -- padding - section : 60 px ; } @ me…" at bounding box center [659, 320] width 788 height 432
click at [281, 46] on div "main.css" at bounding box center [270, 44] width 34 height 11
click at [161, 66] on select "Project Settings Code Editor Settings Chat Settings" at bounding box center [133, 69] width 162 height 24
select select "chat"
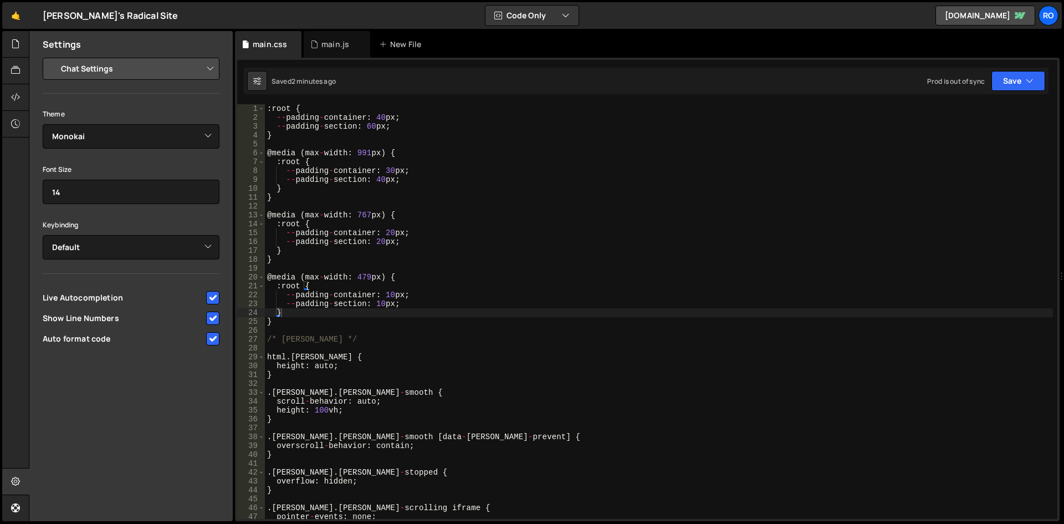
click at [52, 57] on select "Project Settings Code Editor Settings Chat Settings" at bounding box center [133, 69] width 162 height 24
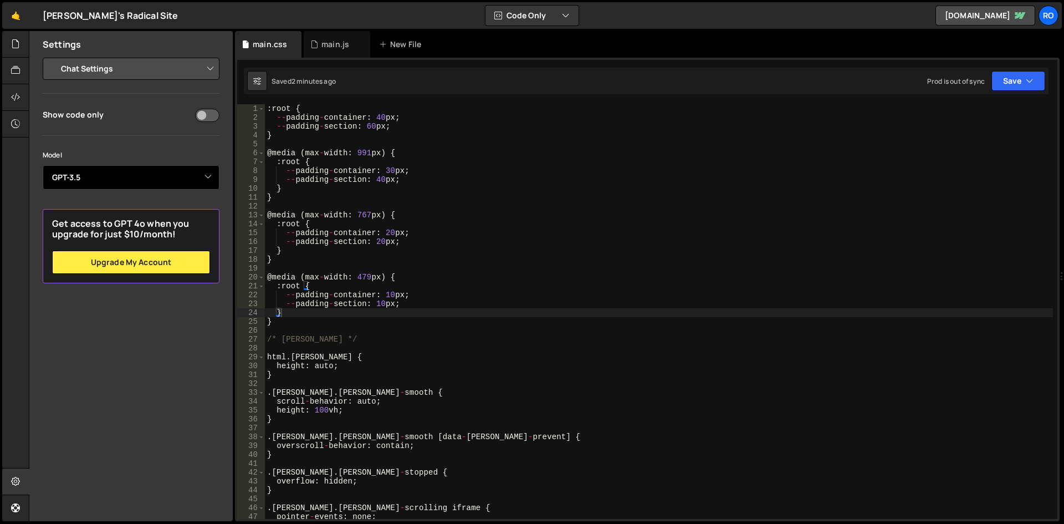
click at [114, 179] on select "Select Model GPT-3.5 GPT-4o mini GPT-4o (Pro) GPT-4.1 (Pro)" at bounding box center [131, 177] width 177 height 24
select select "gpt-4o-mini"
click at [43, 165] on select "Select Model GPT-3.5 GPT-4o mini GPT-4o (Pro) GPT-4.1 (Pro)" at bounding box center [131, 177] width 177 height 24
click at [176, 375] on div "Settings Project Settings Code Editor Settings Chat Settings Project Title Euge…" at bounding box center [130, 276] width 203 height 490
click at [116, 180] on select "Select Model GPT-3.5 GPT-4o mini GPT-4o (Pro) GPT-4.1 (Pro)" at bounding box center [131, 177] width 177 height 24
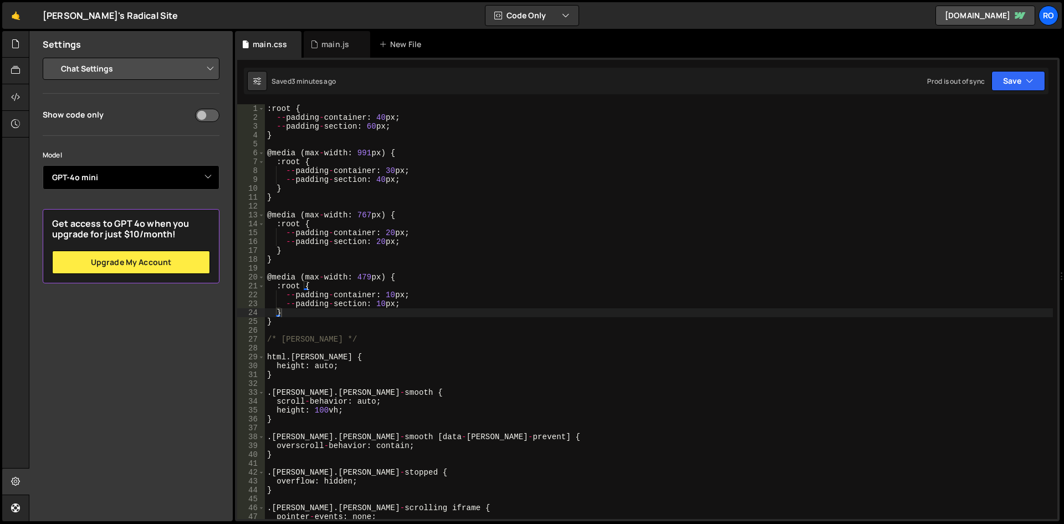
click at [116, 180] on select "Select Model GPT-3.5 GPT-4o mini GPT-4o (Pro) GPT-4.1 (Pro)" at bounding box center [131, 177] width 177 height 24
click at [142, 329] on div "Settings Project Settings Code Editor Settings Chat Settings Project Title Euge…" at bounding box center [130, 276] width 203 height 490
click at [135, 73] on select "Project Settings Code Editor Settings Chat Settings" at bounding box center [133, 69] width 162 height 24
select select "editor"
click at [52, 57] on select "Project Settings Code Editor Settings Chat Settings" at bounding box center [133, 69] width 162 height 24
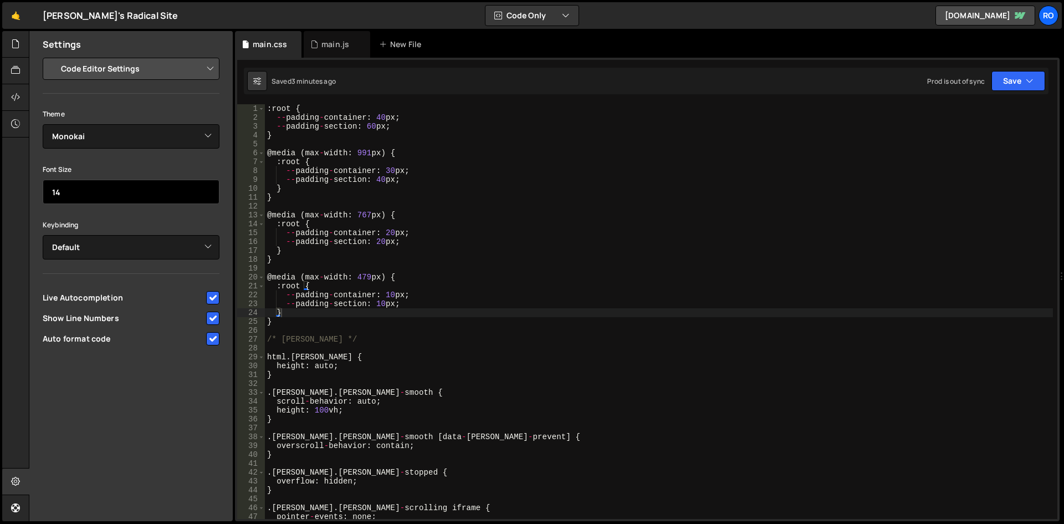
click at [119, 190] on input "14" at bounding box center [131, 192] width 177 height 24
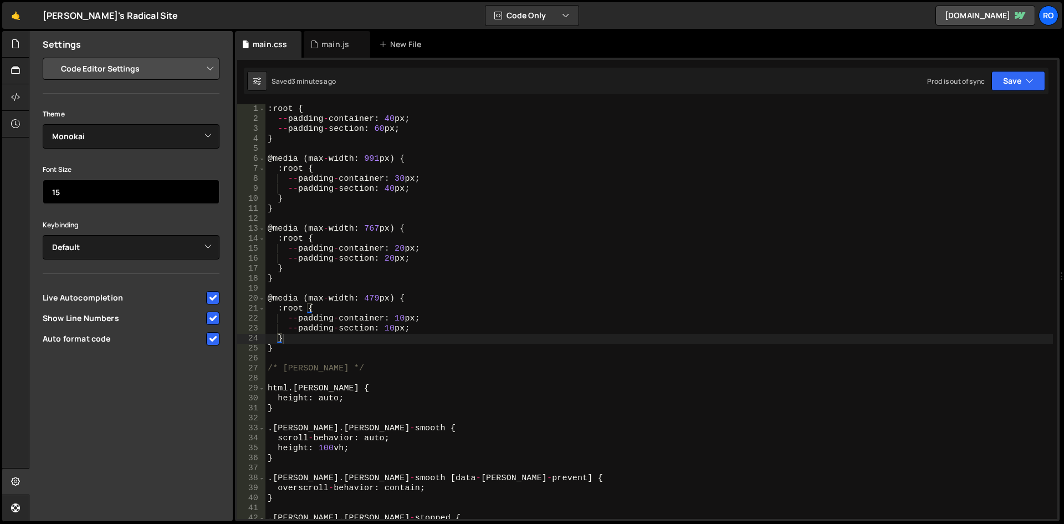
type input "16"
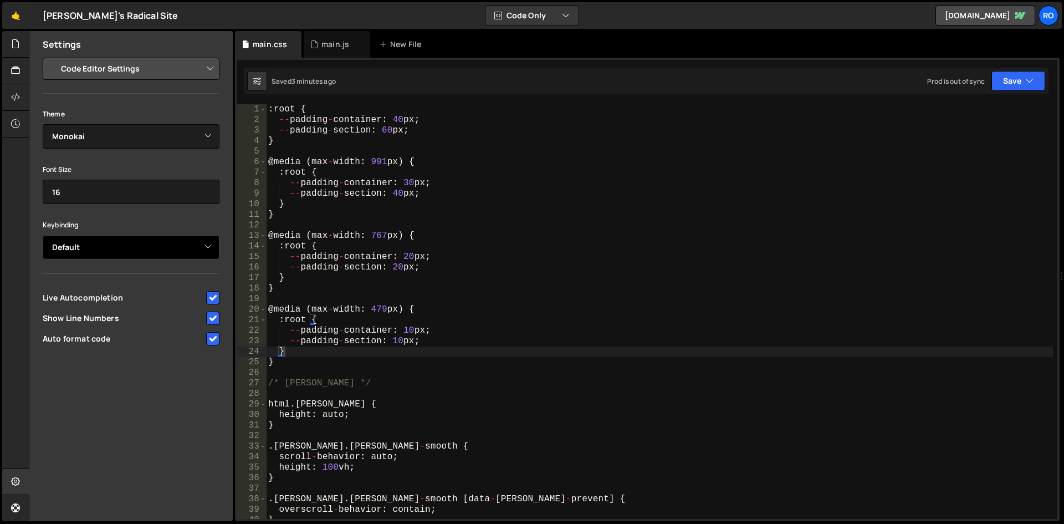
click at [121, 257] on select "Default Vim Emacs Sublime VSCode" at bounding box center [131, 247] width 177 height 24
select select "ace/keyboard/vscode"
click at [43, 235] on select "Default Vim Emacs Sublime VSCode" at bounding box center [131, 247] width 177 height 24
click at [351, 289] on div ": root { -- padding - container : 40 px ; -- padding - section : 60 px ; } @ me…" at bounding box center [660, 322] width 786 height 436
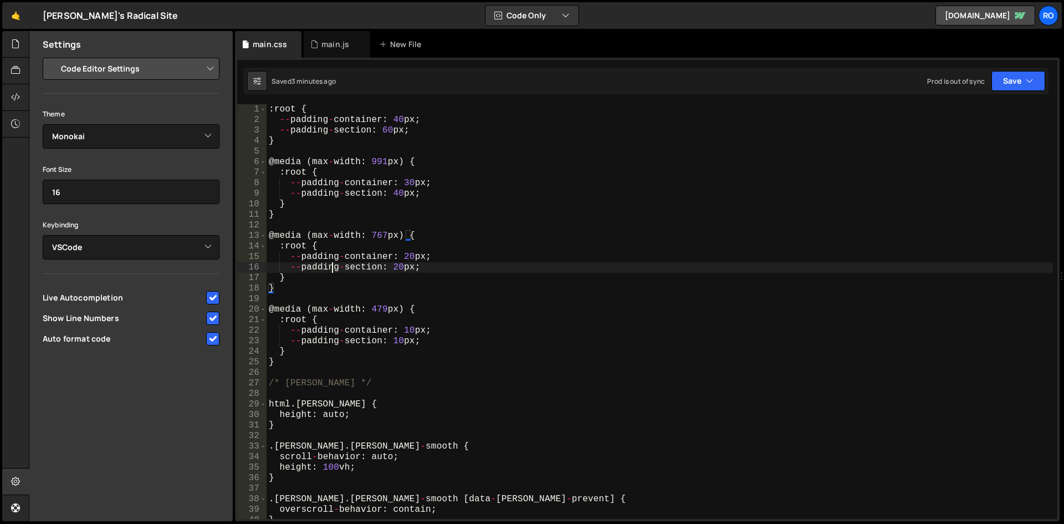
click at [332, 265] on div ": root { -- padding - container : 40 px ; -- padding - section : 60 px ; } @ me…" at bounding box center [660, 322] width 786 height 436
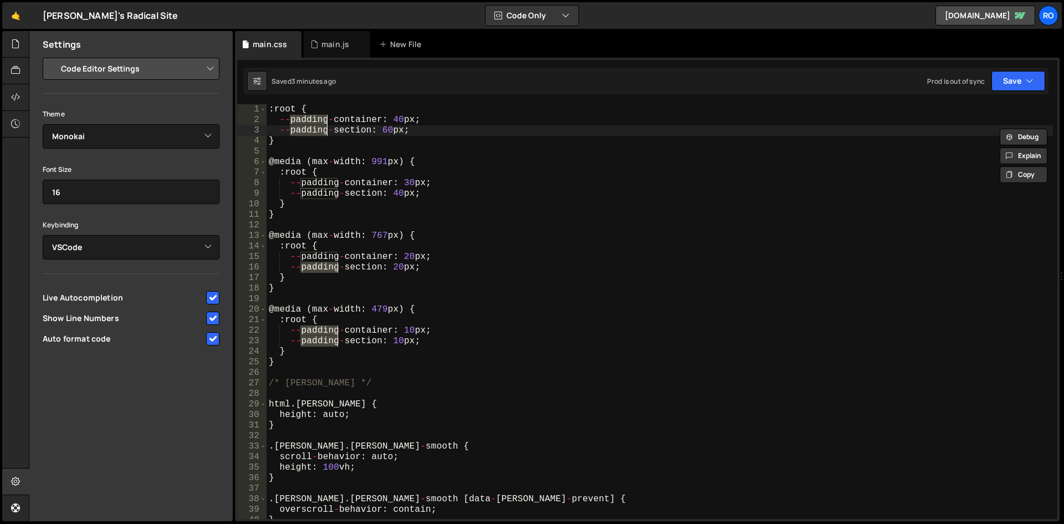
click at [451, 310] on div ": root { -- padding - container : 40 px ; -- padding - section : 60 px ; } @ me…" at bounding box center [660, 322] width 786 height 436
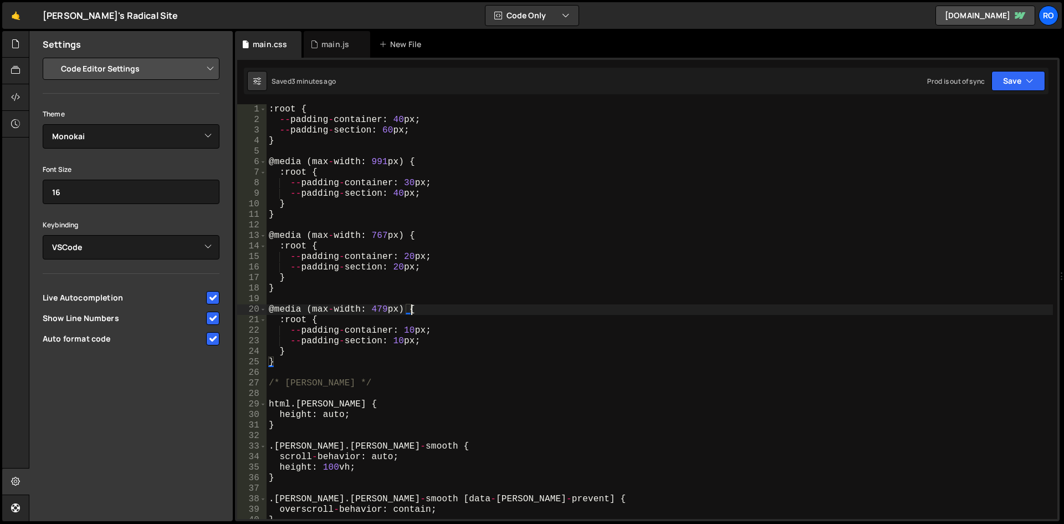
click at [439, 267] on div ": root { -- padding - container : 40 px ; -- padding - section : 60 px ; } @ me…" at bounding box center [660, 322] width 786 height 436
type textarea "--padding-section: 20px;"
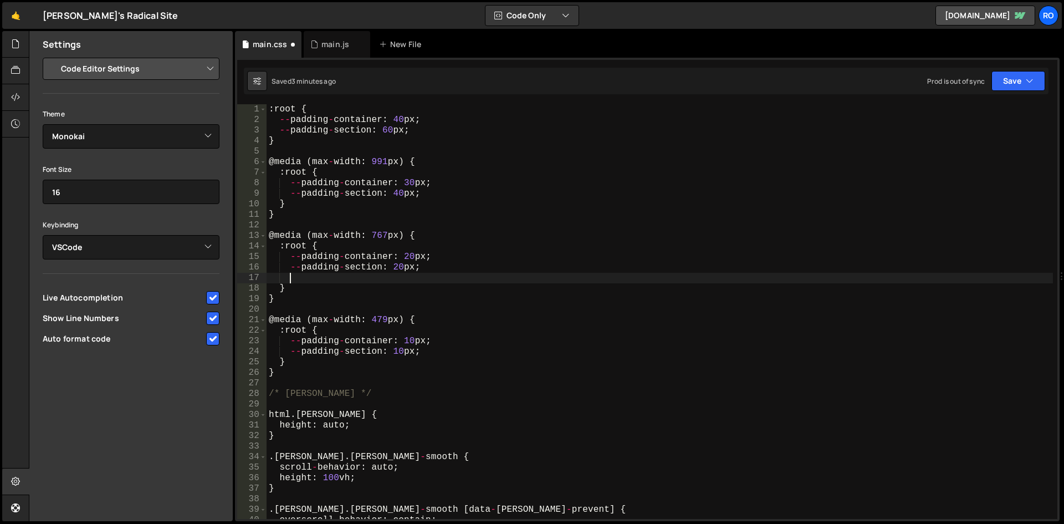
scroll to position [0, 1]
type textarea "--padding-section: 20px;"
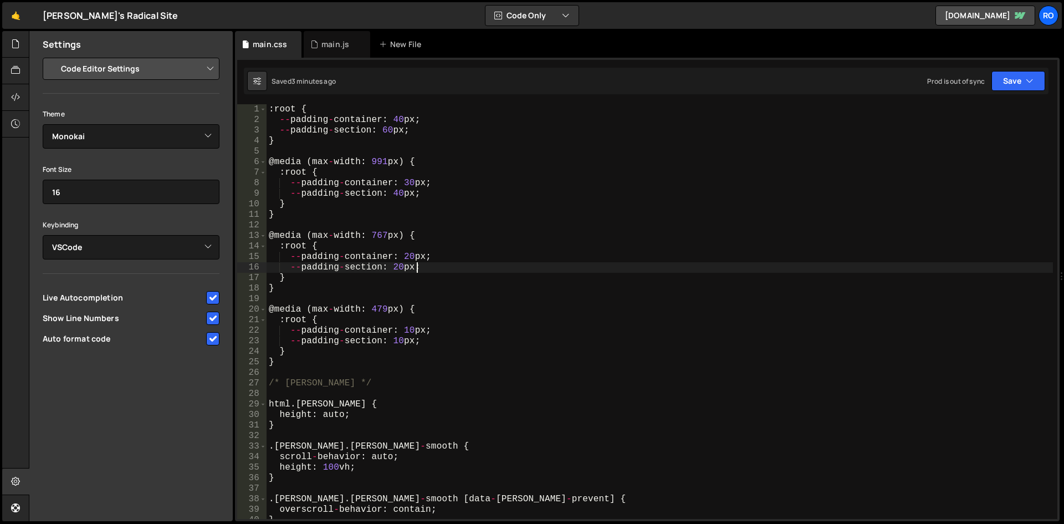
click at [159, 70] on select "Project Settings Code Editor Settings Chat Settings" at bounding box center [133, 69] width 162 height 24
select select "project"
click at [52, 57] on select "Project Settings Code Editor Settings Chat Settings" at bounding box center [133, 69] width 162 height 24
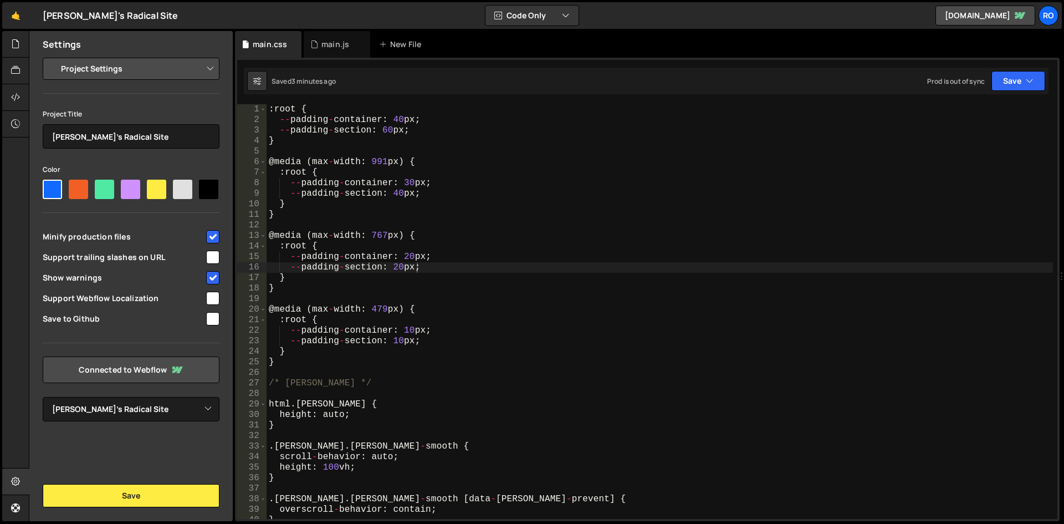
click at [85, 192] on div at bounding box center [78, 189] width 19 height 19
click at [76, 187] on input"] "radio" at bounding box center [72, 183] width 7 height 7
radio input"] "true"
click at [59, 192] on div at bounding box center [52, 189] width 19 height 19
click at [50, 187] on input"] "radio" at bounding box center [46, 183] width 7 height 7
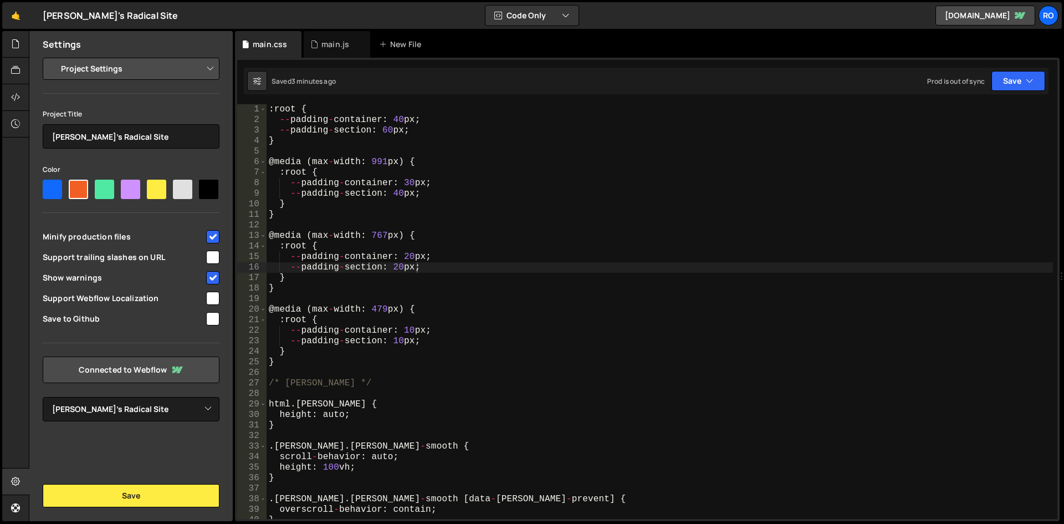
radio input"] "true"
click at [189, 73] on select "Project Settings Code Editor Settings Chat Settings" at bounding box center [133, 69] width 162 height 24
drag, startPoint x: 202, startPoint y: 70, endPoint x: 244, endPoint y: 78, distance: 43.5
click at [202, 70] on select "Project Settings Code Editor Settings Chat Settings" at bounding box center [133, 69] width 162 height 24
type textarea ":root {"
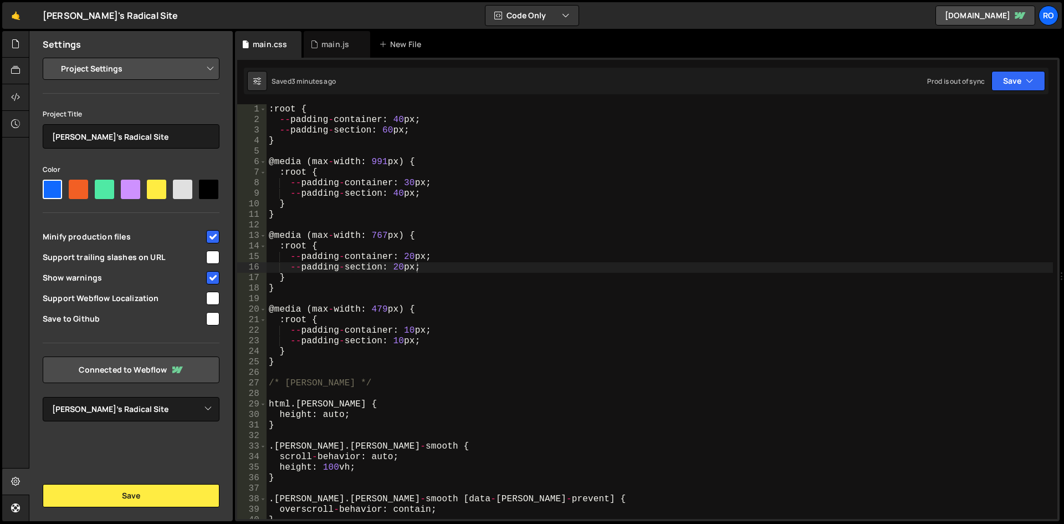
click at [485, 112] on div ": root { -- padding - container : 40 px ; -- padding - section : 60 px ; } @ me…" at bounding box center [660, 322] width 786 height 436
click at [325, 43] on div "main.js" at bounding box center [335, 44] width 28 height 11
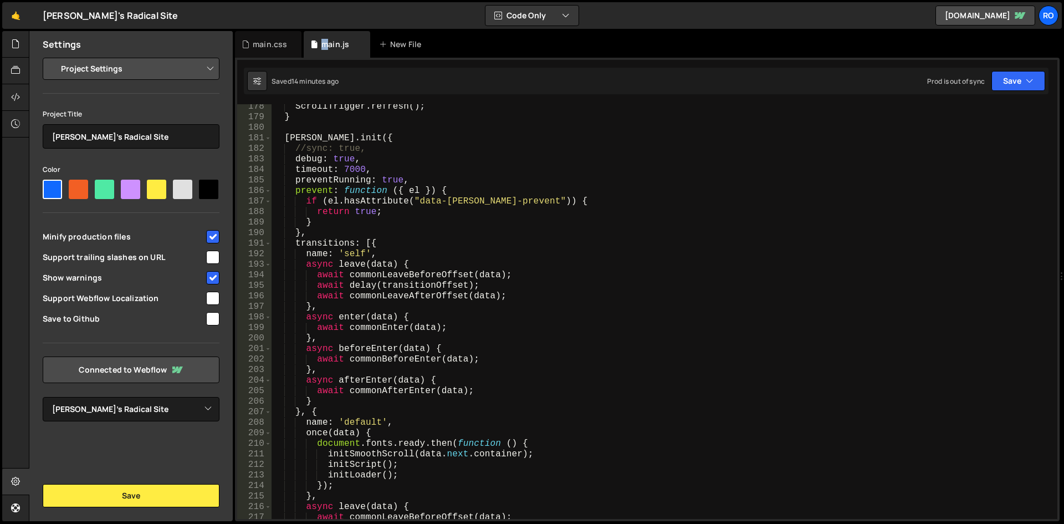
scroll to position [1800, 0]
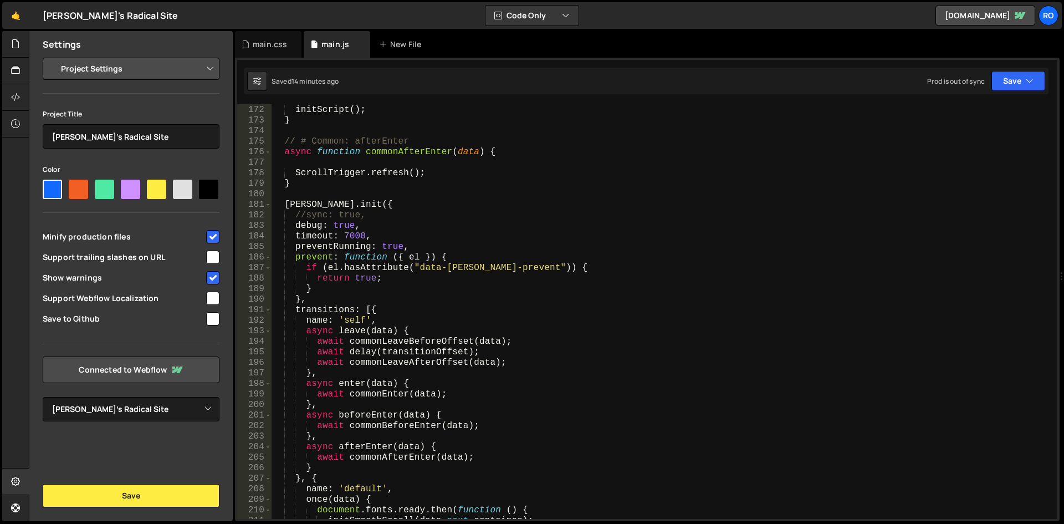
click at [339, 221] on div "initSmoothScroll ( data . next . container ) ; initScript ( ) ; } // # Common: …" at bounding box center [662, 312] width 781 height 436
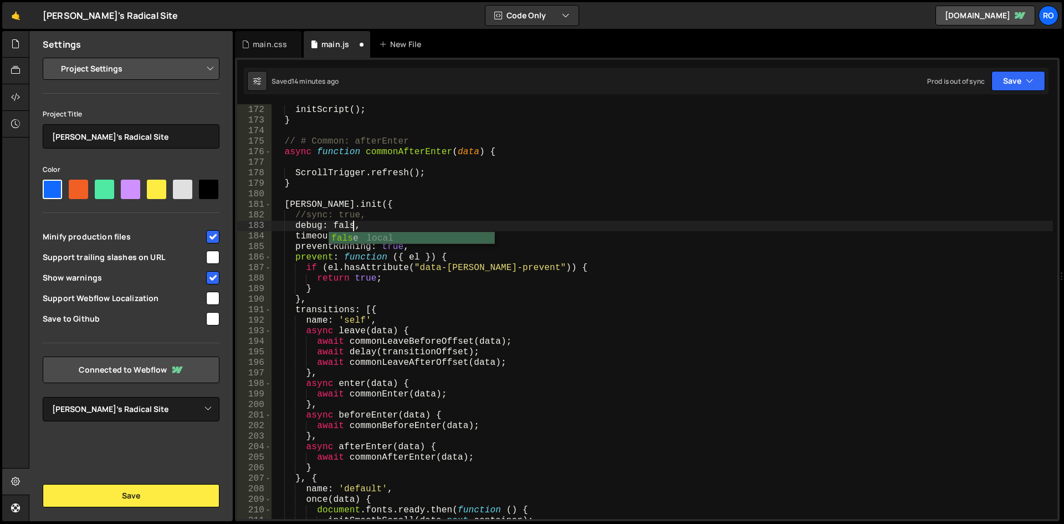
scroll to position [0, 4]
click at [306, 214] on div "initSmoothScroll ( data . next . container ) ; initScript ( ) ; } // # Common: …" at bounding box center [662, 312] width 781 height 436
click at [339, 227] on div "initSmoothScroll ( data . next . container ) ; initScript ( ) ; } // # Common: …" at bounding box center [662, 312] width 781 height 436
click at [335, 217] on div "initSmoothScroll ( data . next . container ) ; initScript ( ) ; } // # Common: …" at bounding box center [662, 312] width 781 height 436
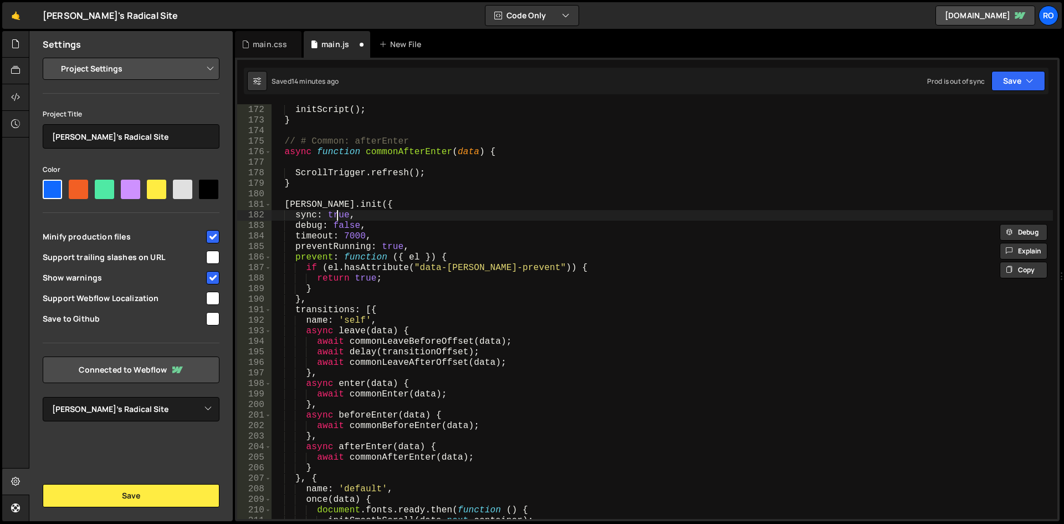
click at [335, 217] on div "initSmoothScroll ( data . next . container ) ; initScript ( ) ; } // # Common: …" at bounding box center [662, 312] width 781 height 436
paste textarea "fals"
type textarea "sync: false,"
click at [266, 39] on div "main.css" at bounding box center [270, 44] width 34 height 11
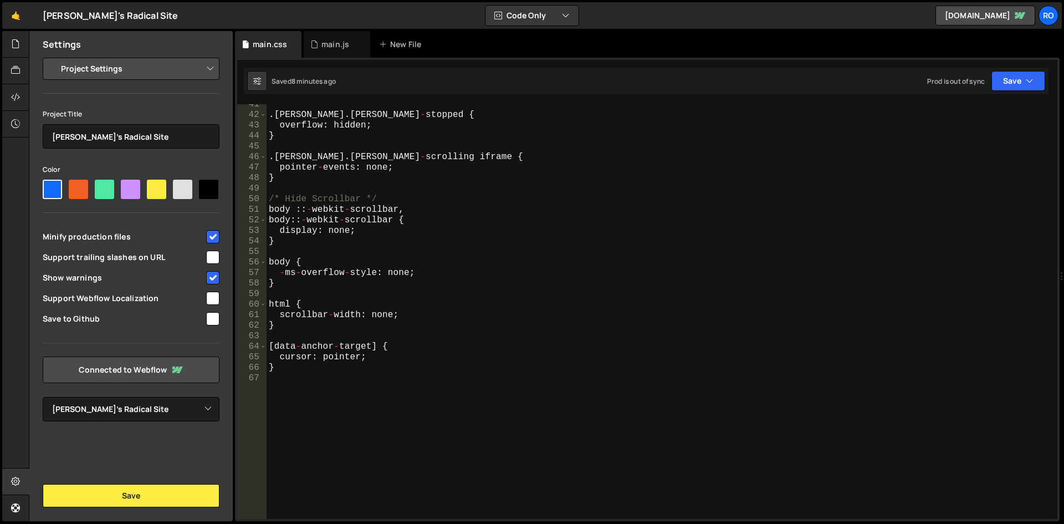
scroll to position [427, 0]
click at [467, 340] on div ". lenis . lenis - stopped { overflow : hidden ; } . lenis . lenis - scrolling i…" at bounding box center [660, 317] width 786 height 436
click at [460, 411] on div ". lenis . lenis - stopped { overflow : hidden ; } . lenis . lenis - scrolling i…" at bounding box center [660, 317] width 786 height 436
paste textarea ":is(.wf-design-mode, .w-editor) {}"
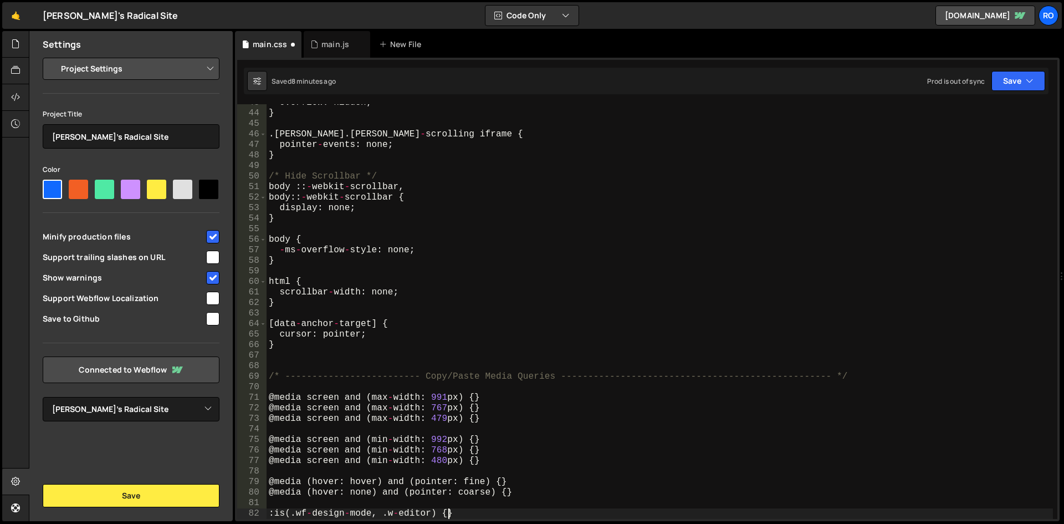
scroll to position [449, 0]
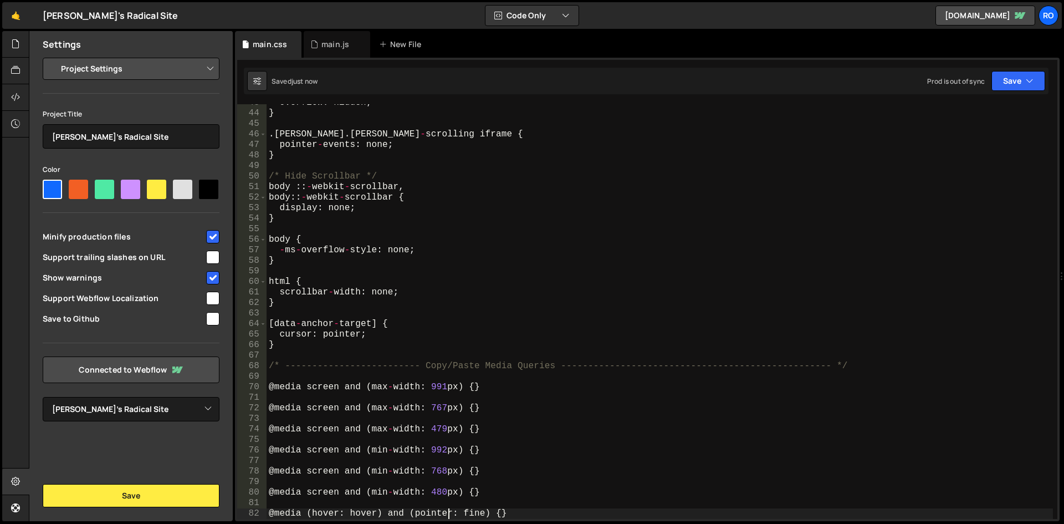
type textarea "@media (hover: hover) and (pointer: fine) {}"
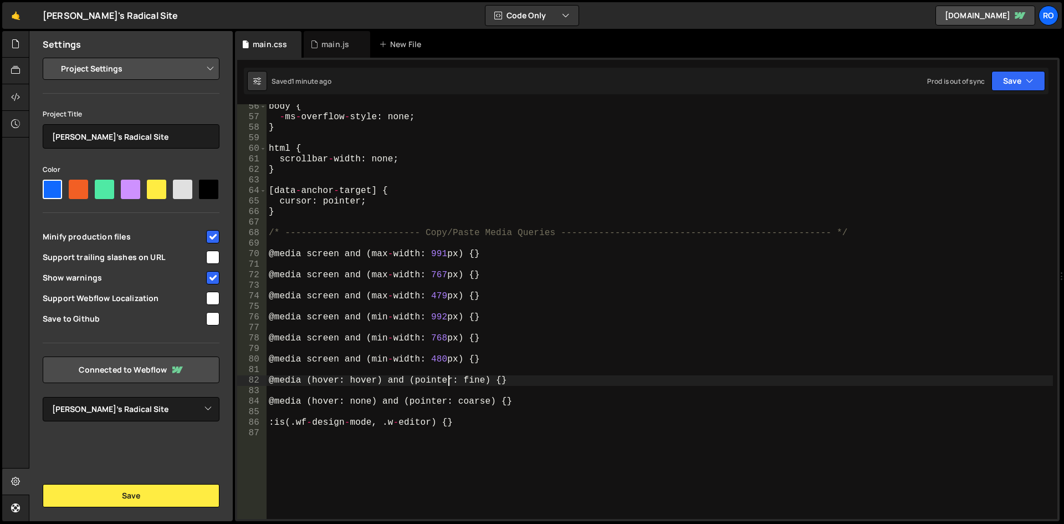
scroll to position [582, 0]
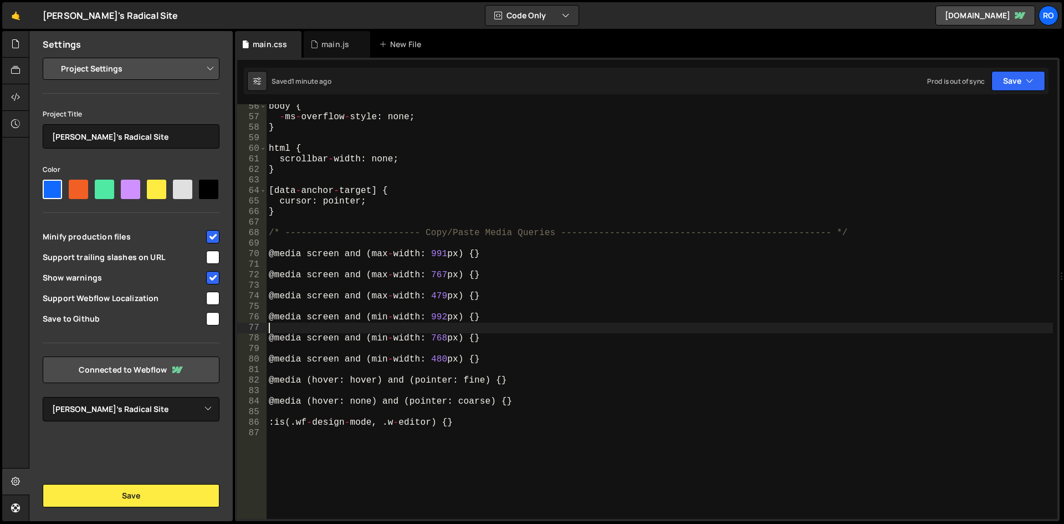
click at [392, 324] on div "body { - ms - overflow - style : none ; } html { scrollbar - width : none ; } […" at bounding box center [660, 319] width 786 height 436
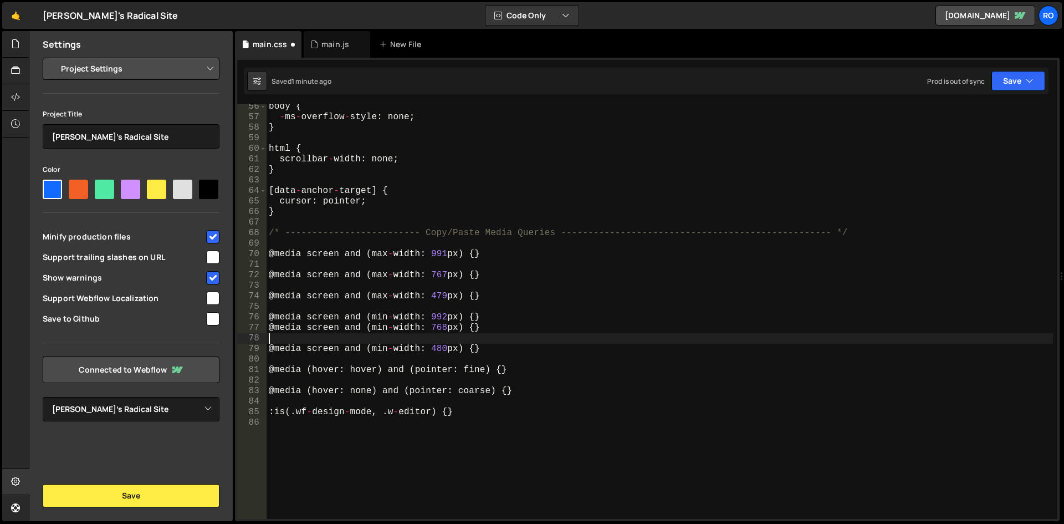
click at [391, 339] on div "body { - ms - overflow - style : none ; } html { scrollbar - width : none ; } […" at bounding box center [660, 319] width 786 height 436
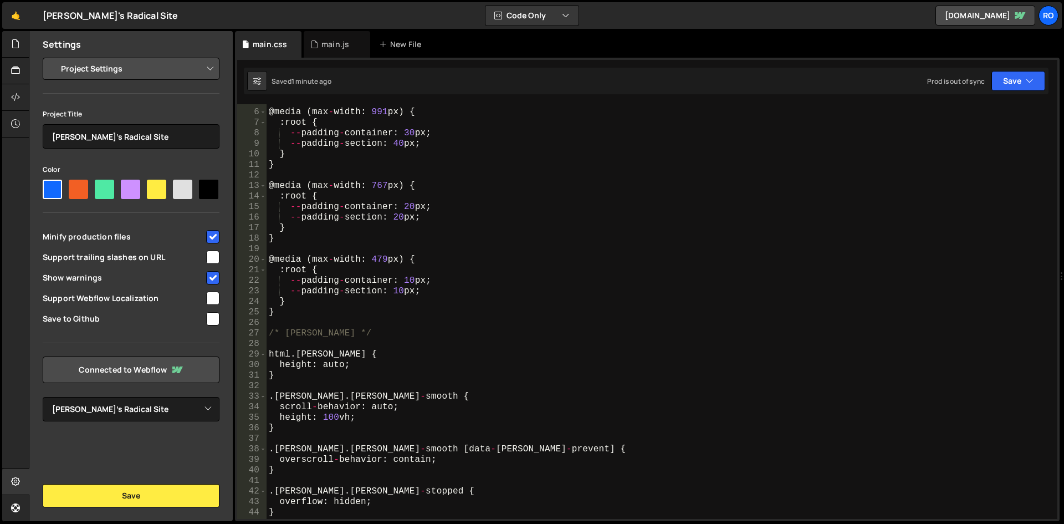
scroll to position [0, 0]
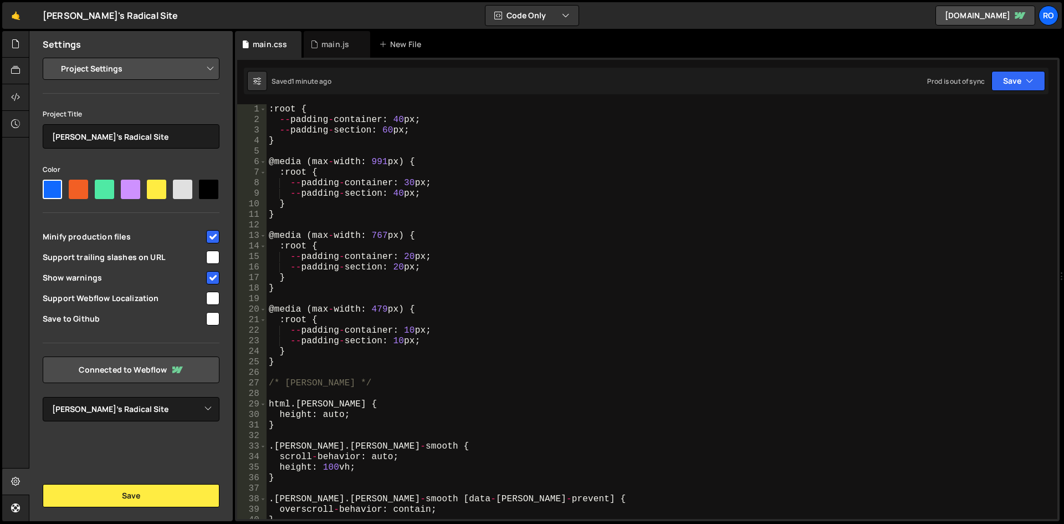
drag, startPoint x: 336, startPoint y: 47, endPoint x: 565, endPoint y: 96, distance: 234.1
click at [565, 96] on div "sync: false, 171 172 173 174 175 176 177 178 179 180 181 182 183 184 185 186 18…" at bounding box center [647, 289] width 825 height 463
click at [559, 6] on button "Code Only" at bounding box center [531, 16] width 93 height 20
type textarea "@media (max-width: 991px) {"
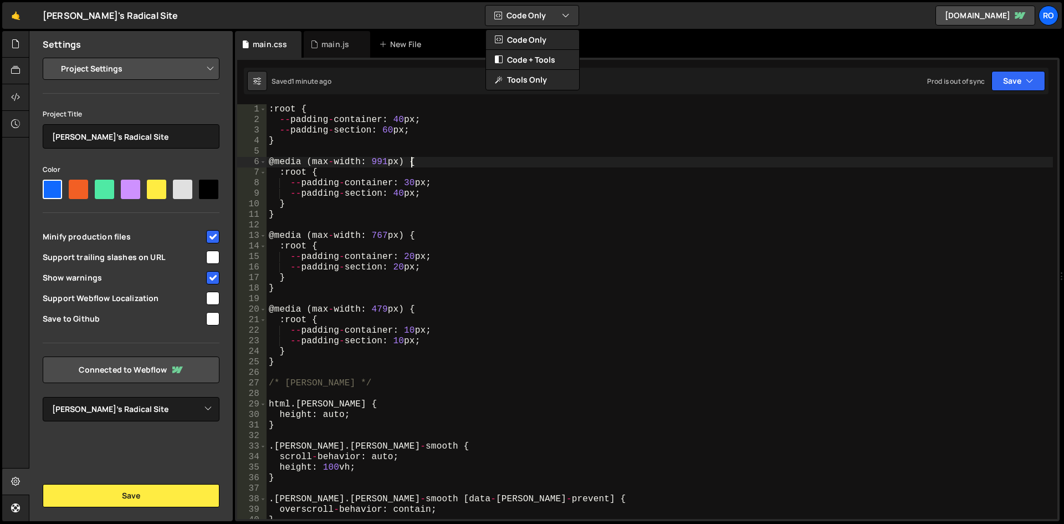
click at [519, 163] on div ": root { -- padding - container : 40 px ; -- padding - section : 60 px ; } @ me…" at bounding box center [660, 322] width 786 height 436
click at [21, 65] on div at bounding box center [15, 71] width 27 height 27
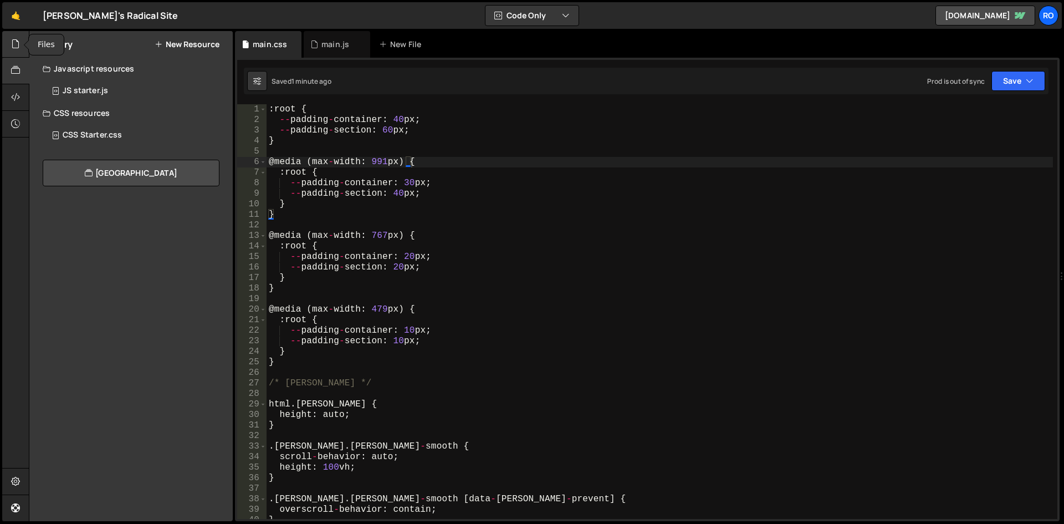
click at [18, 45] on icon at bounding box center [15, 44] width 9 height 12
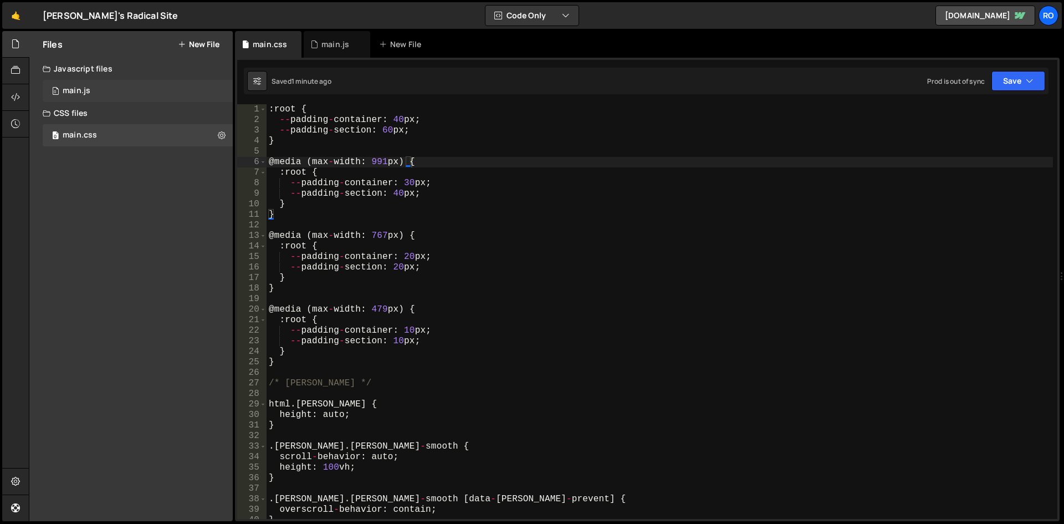
click at [93, 89] on div "0 main.js 0" at bounding box center [138, 91] width 190 height 22
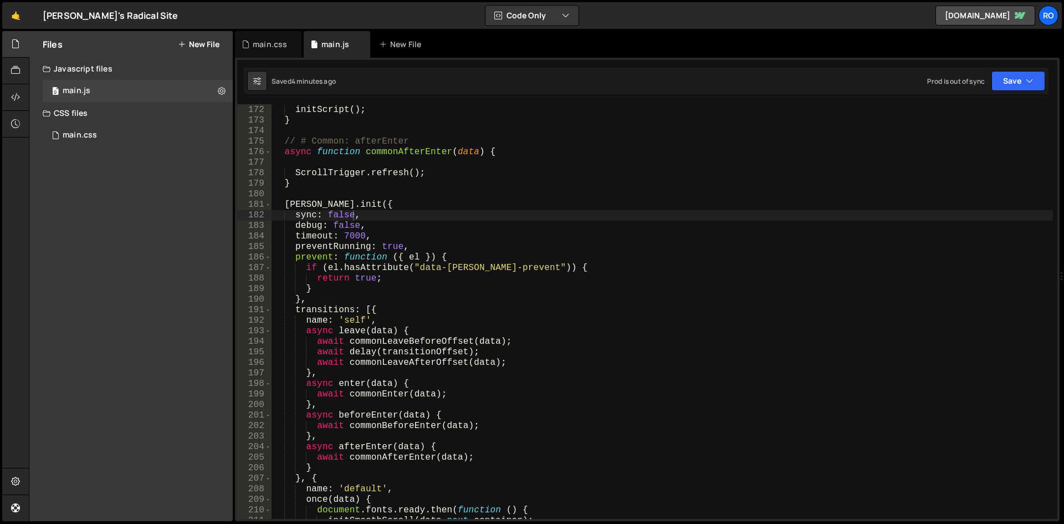
scroll to position [1138, 0]
click at [221, 91] on icon at bounding box center [222, 90] width 8 height 11
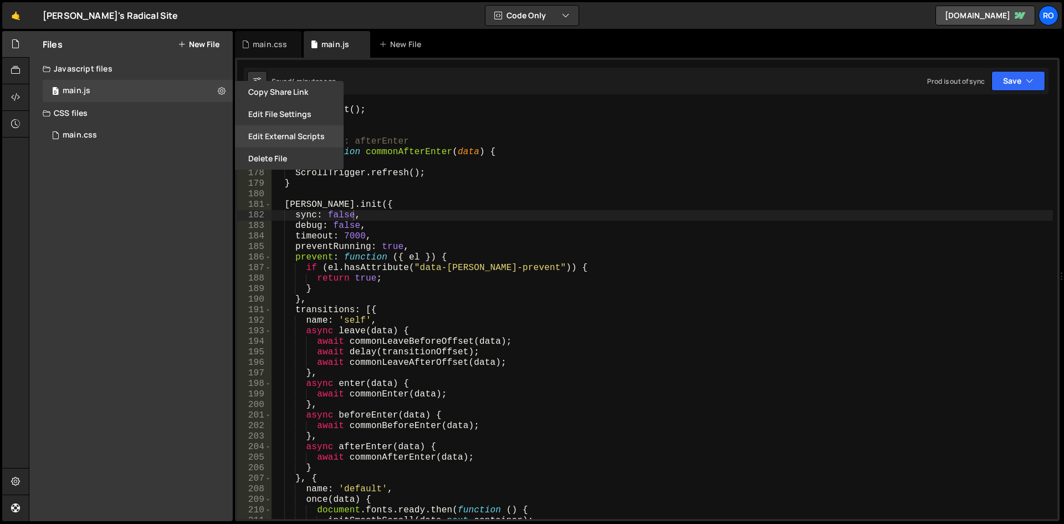
click at [286, 140] on button "Edit External Scripts" at bounding box center [289, 136] width 109 height 22
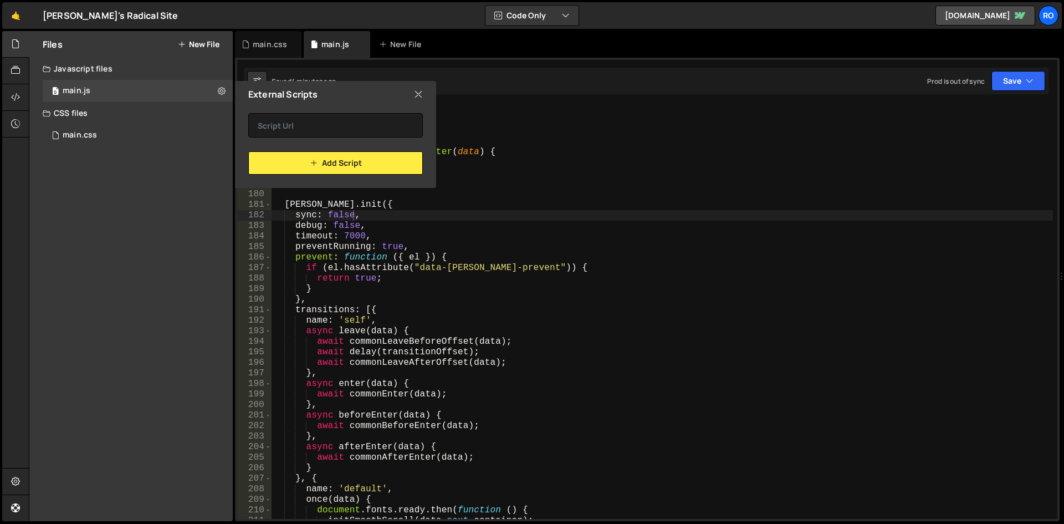
click at [414, 95] on icon at bounding box center [418, 94] width 9 height 12
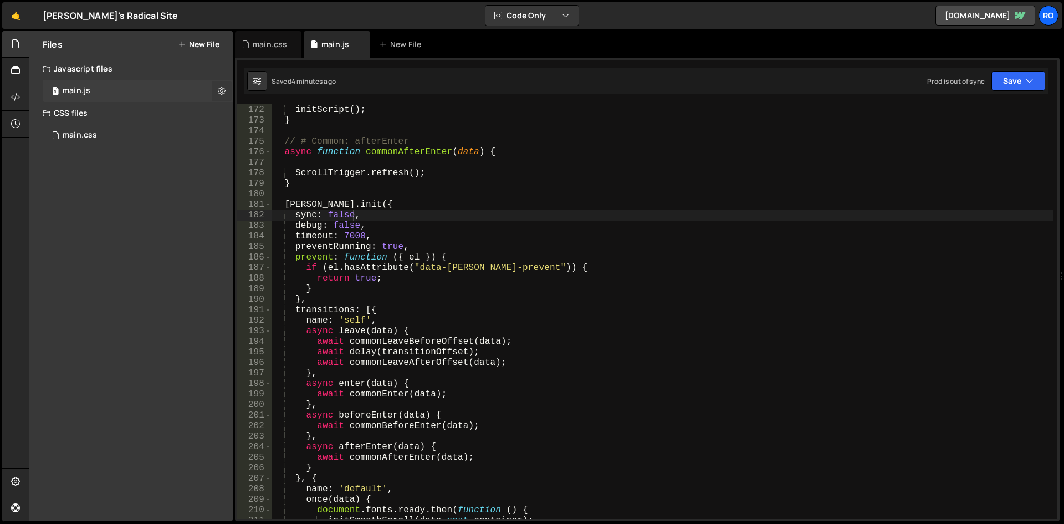
click at [225, 91] on icon at bounding box center [222, 90] width 8 height 11
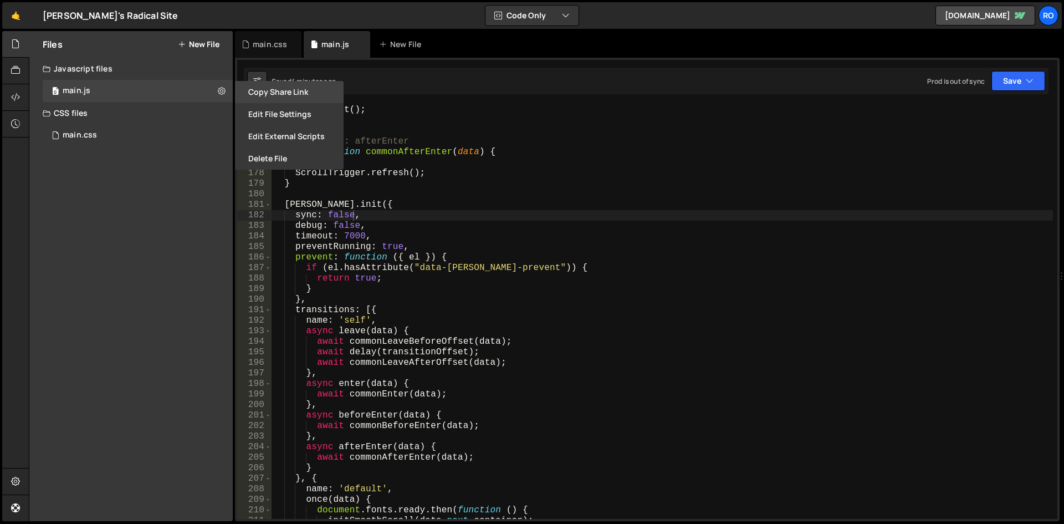
click at [306, 98] on button "Copy share link" at bounding box center [289, 92] width 109 height 22
type textarea "}"
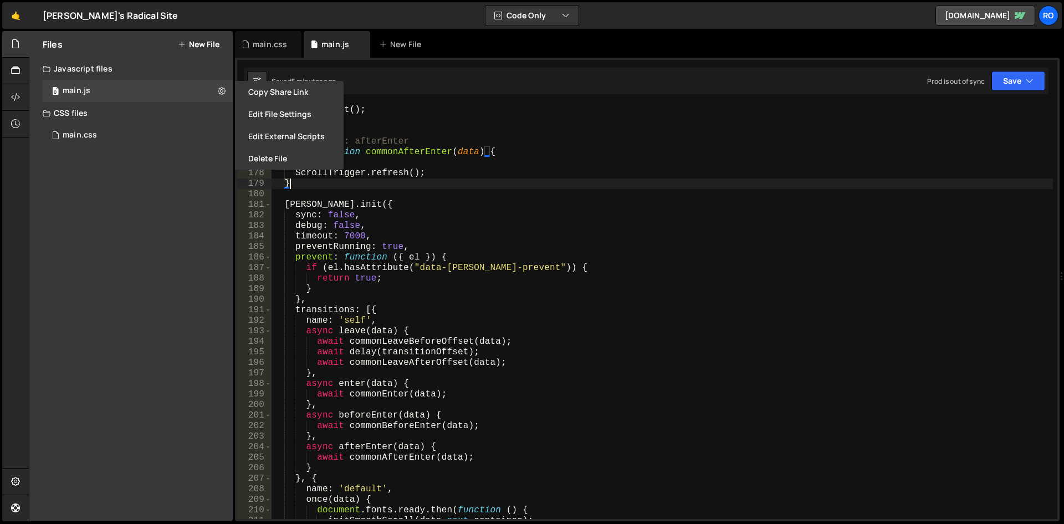
click at [521, 183] on div "initSmoothScroll ( data . next . container ) ; initScript ( ) ; } // # Common: …" at bounding box center [662, 312] width 781 height 436
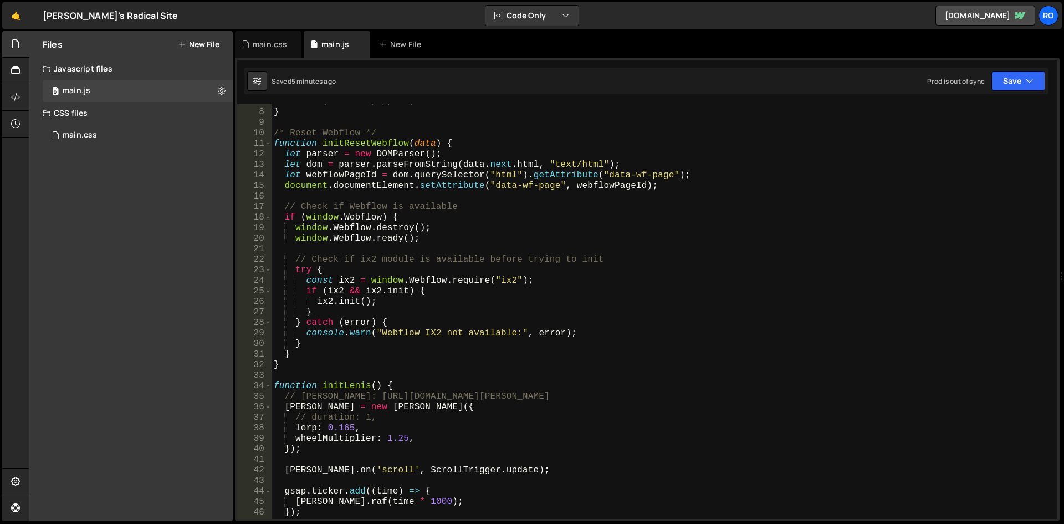
scroll to position [0, 0]
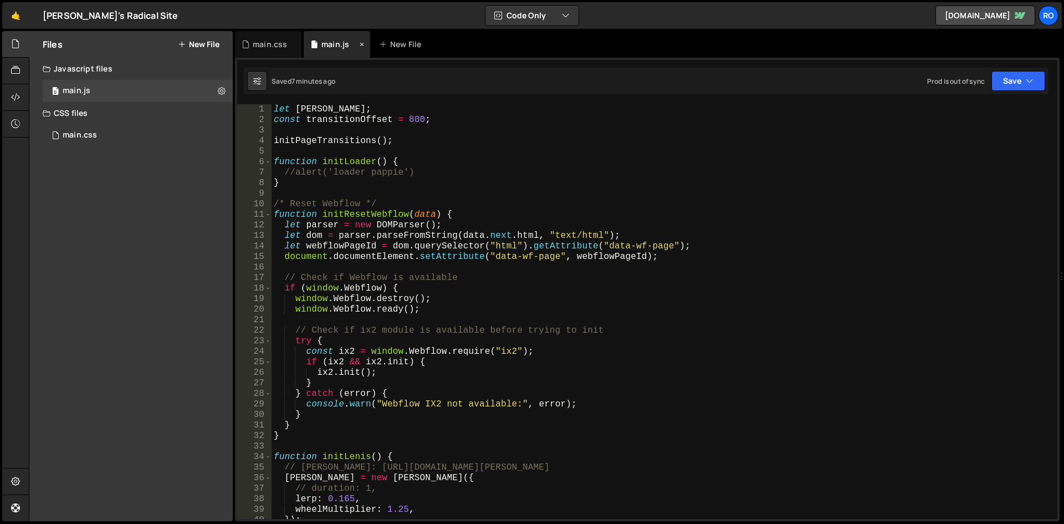
click at [344, 44] on div "main.js" at bounding box center [335, 44] width 28 height 11
click at [258, 47] on div "main.css" at bounding box center [270, 44] width 34 height 11
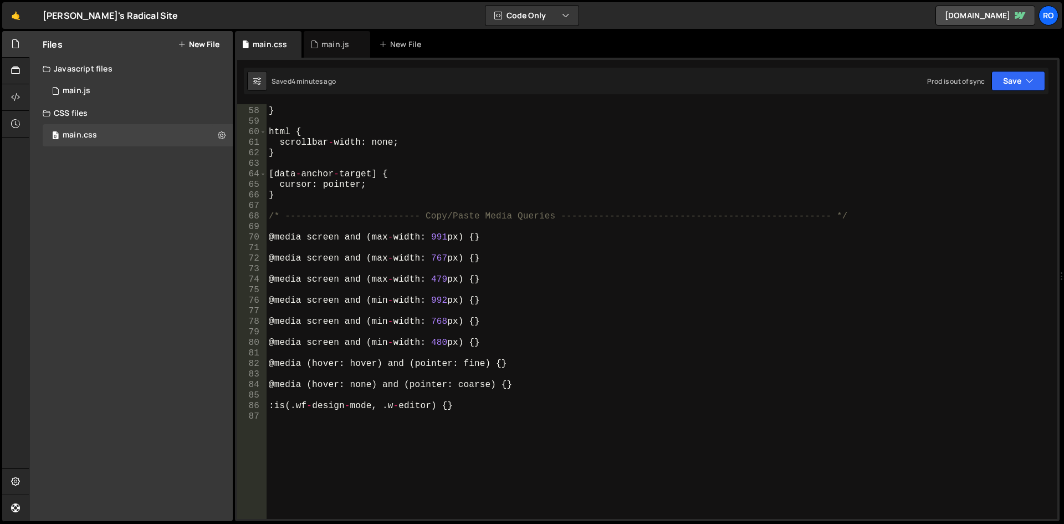
scroll to position [704, 0]
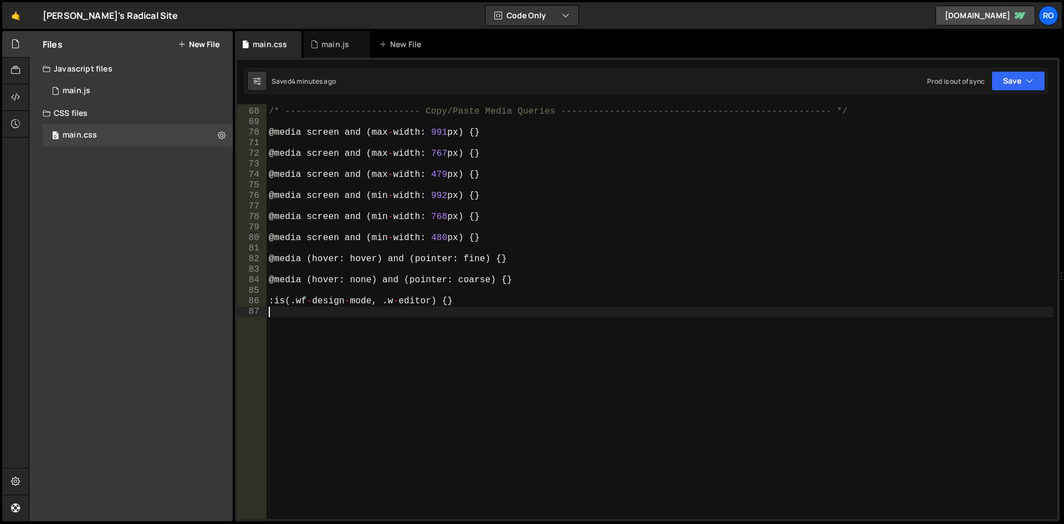
click at [535, 374] on div "/* ------------------------- Copy/Paste Media Queries -------------------------…" at bounding box center [660, 314] width 786 height 436
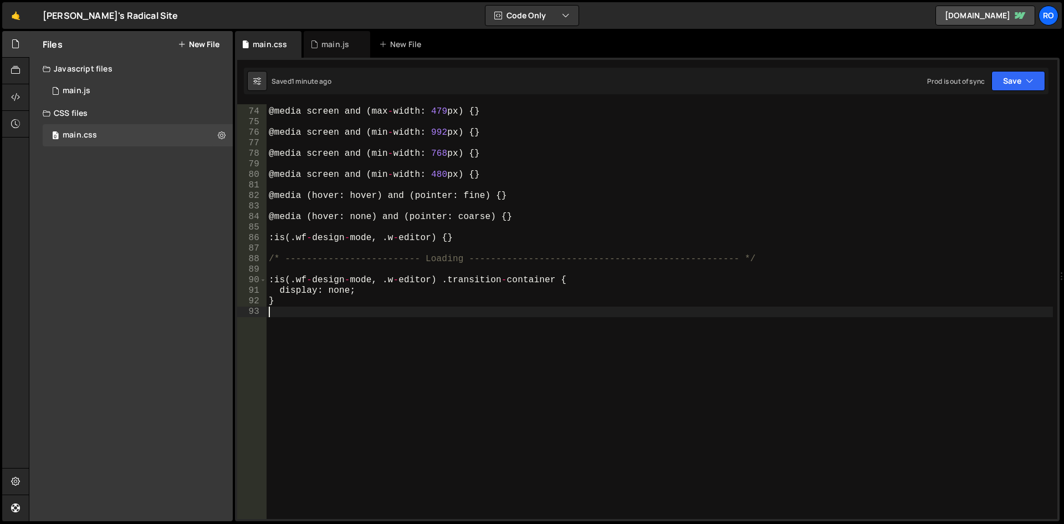
scroll to position [767, 0]
paste textarea "}"
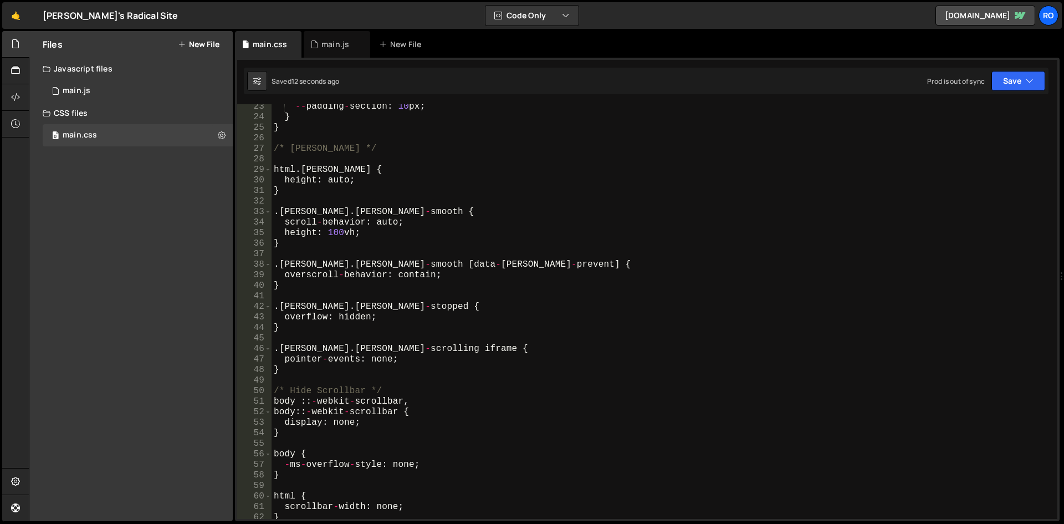
scroll to position [0, 0]
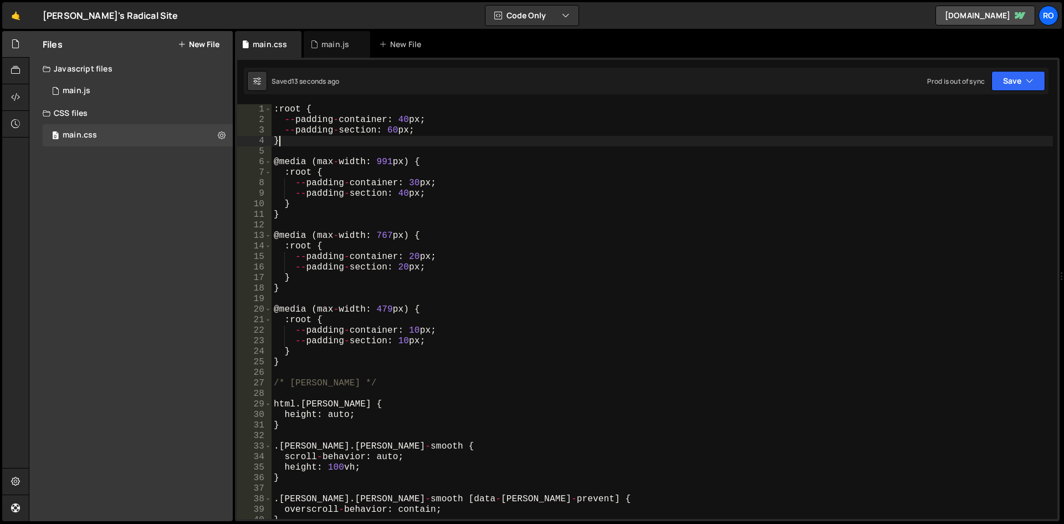
click at [302, 146] on div ": root { -- padding - container : 40 px ; -- padding - section : 60 px ; } @ me…" at bounding box center [662, 322] width 781 height 436
click at [424, 131] on div ": root { -- padding - container : 40 px ; -- padding - section : 60 px ; } @ me…" at bounding box center [662, 322] width 781 height 436
type textarea "--padding-section: 60px;"
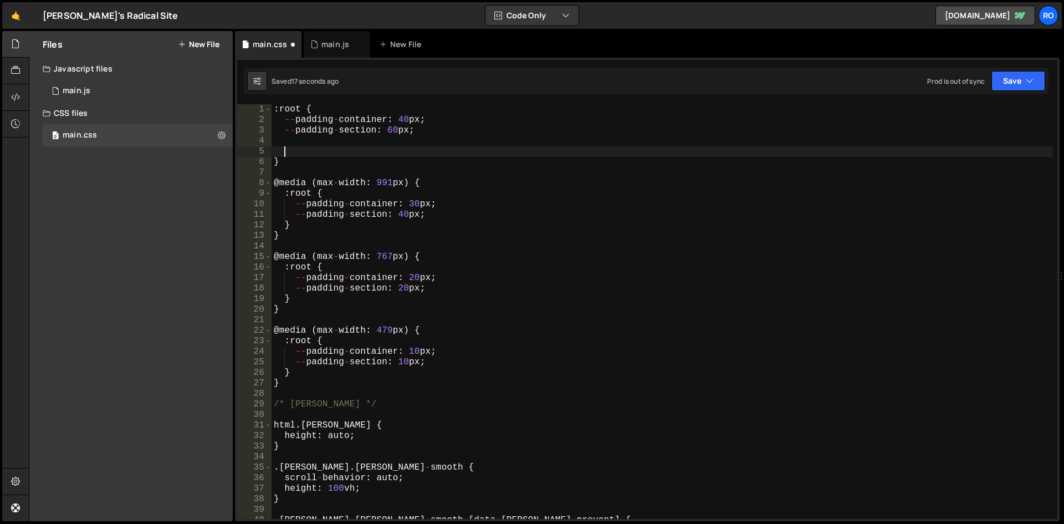
paste textarea "}"
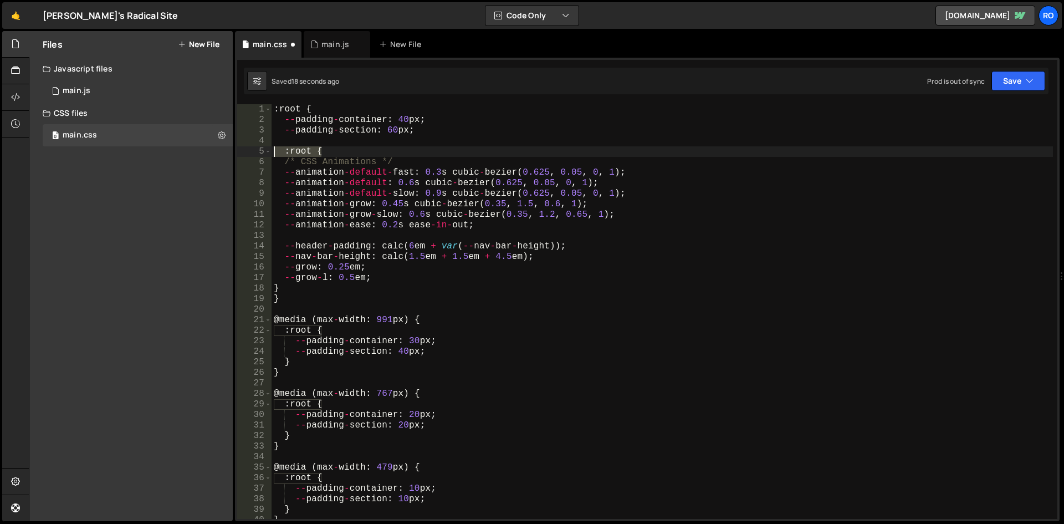
drag, startPoint x: 367, startPoint y: 151, endPoint x: 271, endPoint y: 147, distance: 96.0
click at [271, 147] on div "} 1 2 3 4 5 6 7 8 9 10 11 12 13 14 15 16 17 18 19 20 21 22 23 24 25 26 27 28 29…" at bounding box center [647, 311] width 820 height 414
type textarea ":root {"
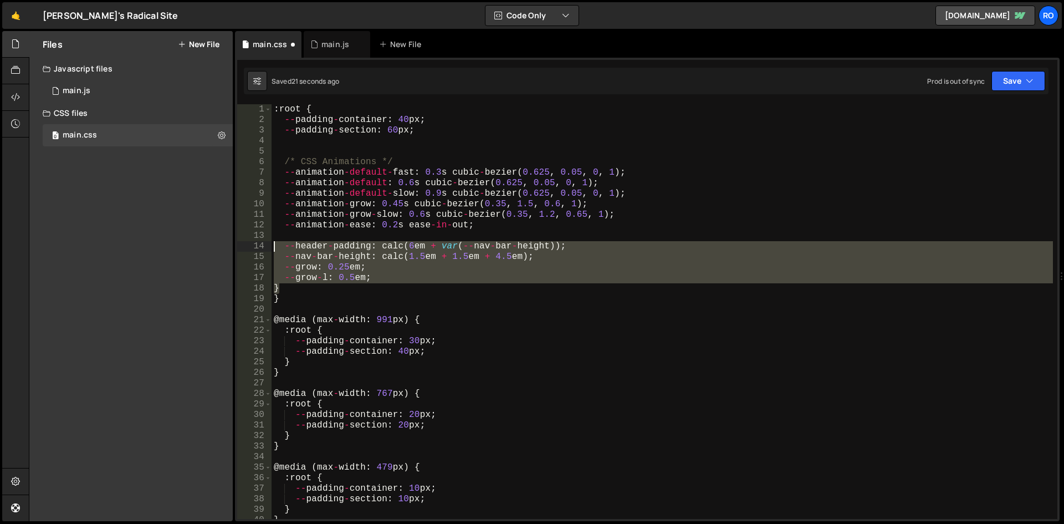
drag, startPoint x: 371, startPoint y: 291, endPoint x: 124, endPoint y: 246, distance: 251.3
click at [124, 246] on div "Files New File Javascript files 0 main.js 0 CSS files 0 main.css 0 Copy share l…" at bounding box center [546, 276] width 1035 height 490
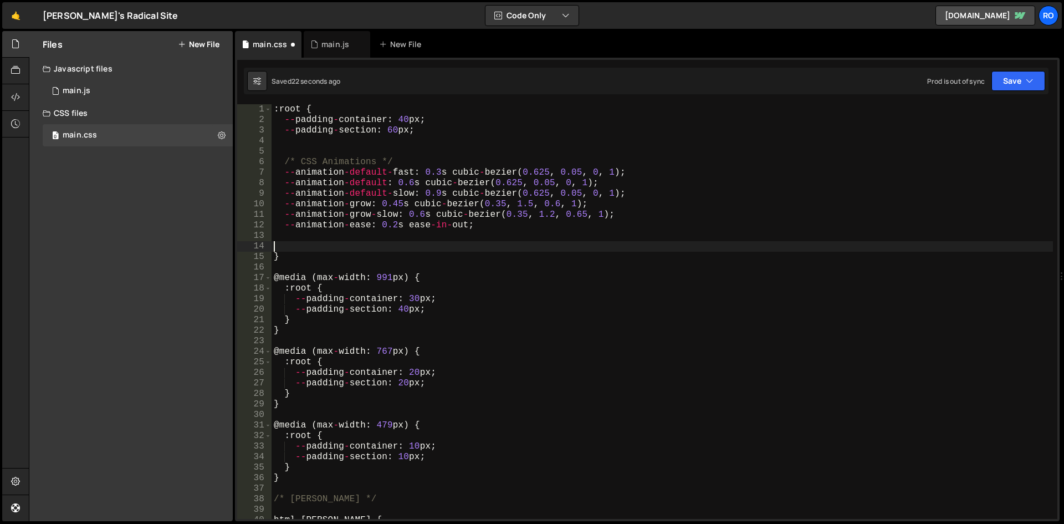
click at [488, 251] on div ": root { -- padding - container : 40 px ; -- padding - section : 60 px ; /* CSS…" at bounding box center [662, 322] width 781 height 436
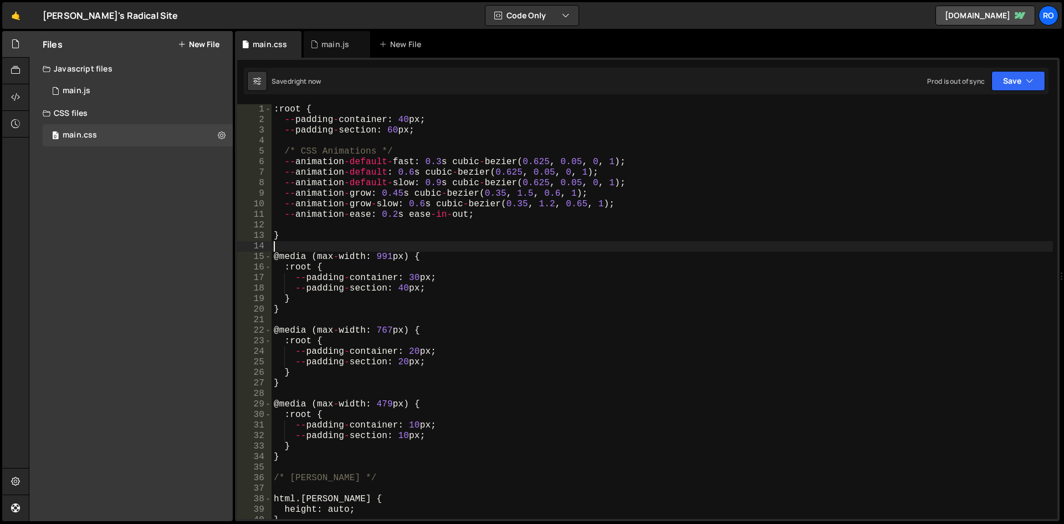
click at [310, 228] on div ": root { -- padding - container : 40 px ; -- padding - section : 60 px ; /* CSS…" at bounding box center [662, 322] width 781 height 436
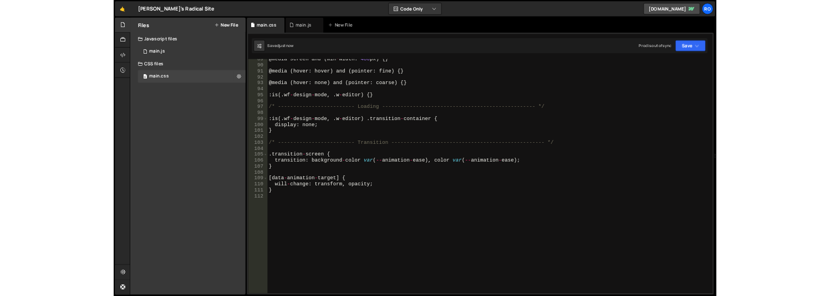
scroll to position [967, 0]
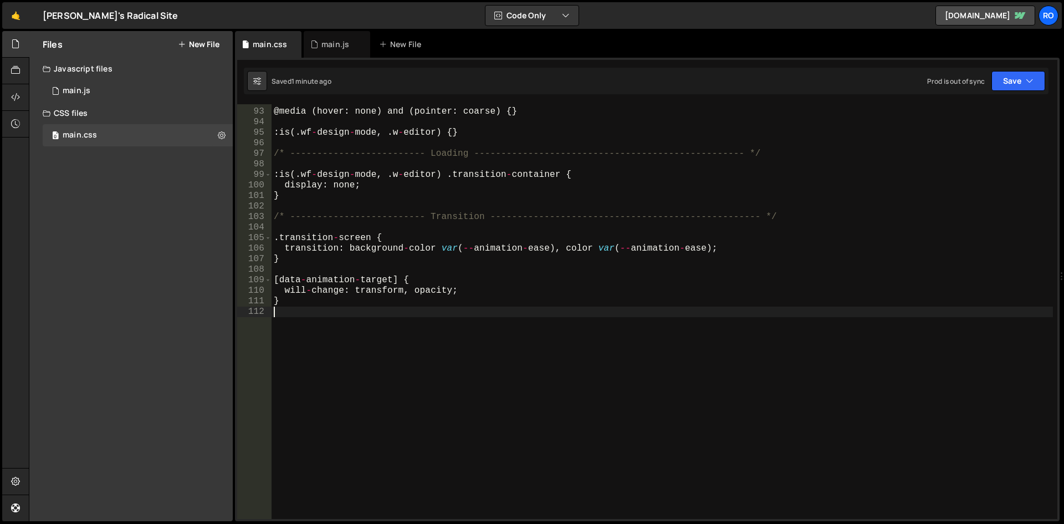
click at [335, 355] on div "@ media ( hover : none ) and ( pointer : coarse ) { } : is ( . wf - design - mo…" at bounding box center [662, 314] width 781 height 436
paste textarea "}"
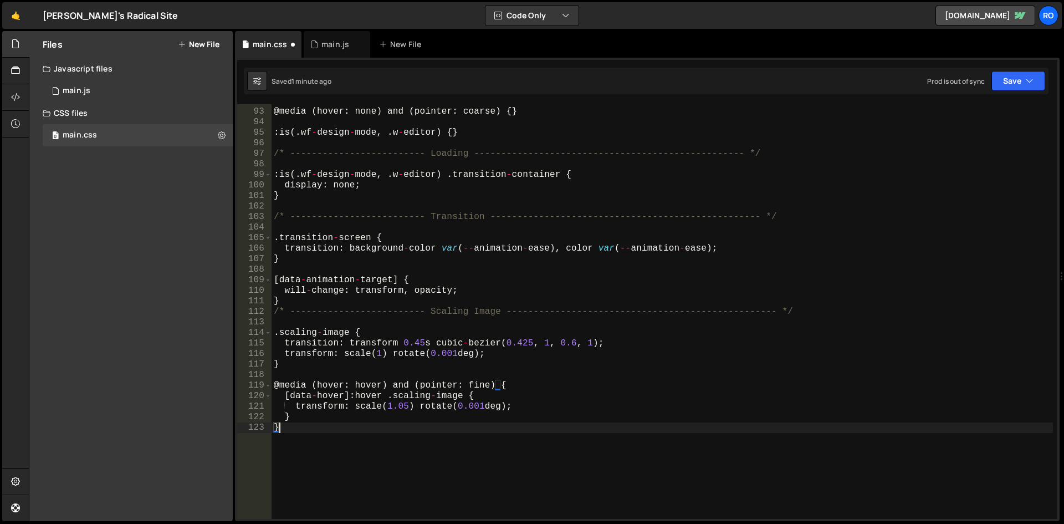
type textarea "}"
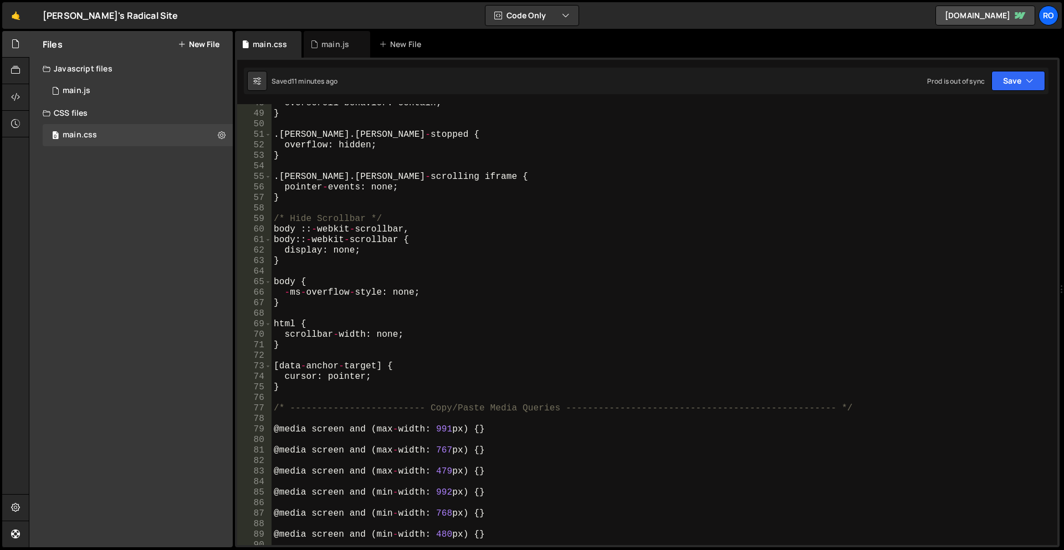
scroll to position [0, 0]
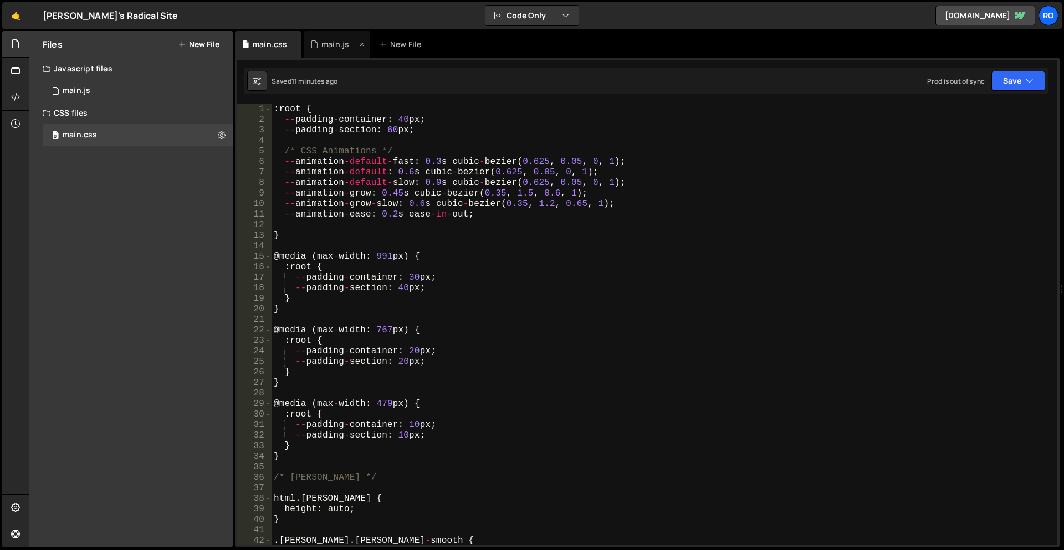
click at [329, 45] on div "main.js" at bounding box center [335, 44] width 28 height 11
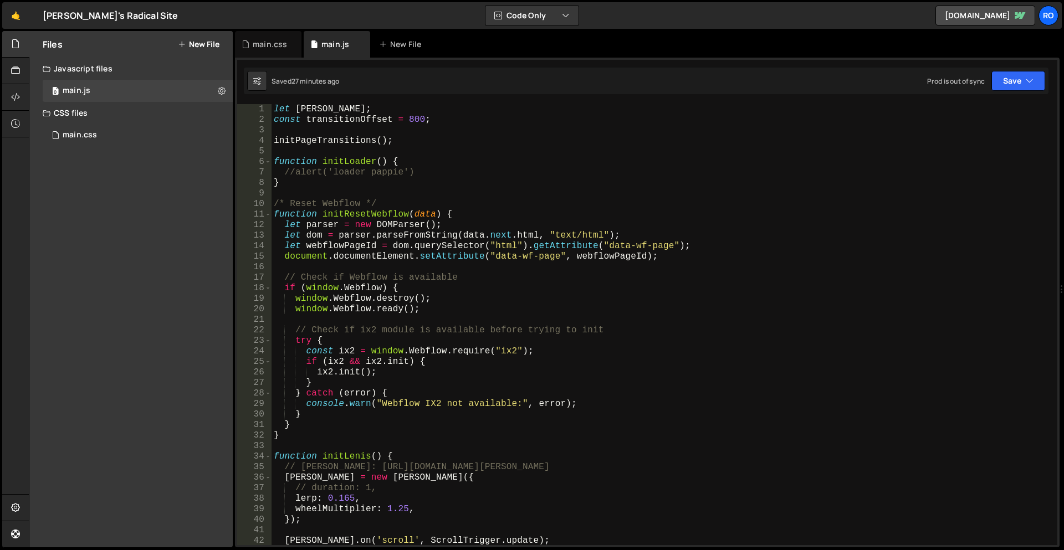
type textarea "let lenis;"
click at [305, 109] on div "let lenis ; const transitionOffset = 800 ; initPageTransitions ( ) ; function i…" at bounding box center [662, 335] width 781 height 462
type input "[PERSON_NAME]"
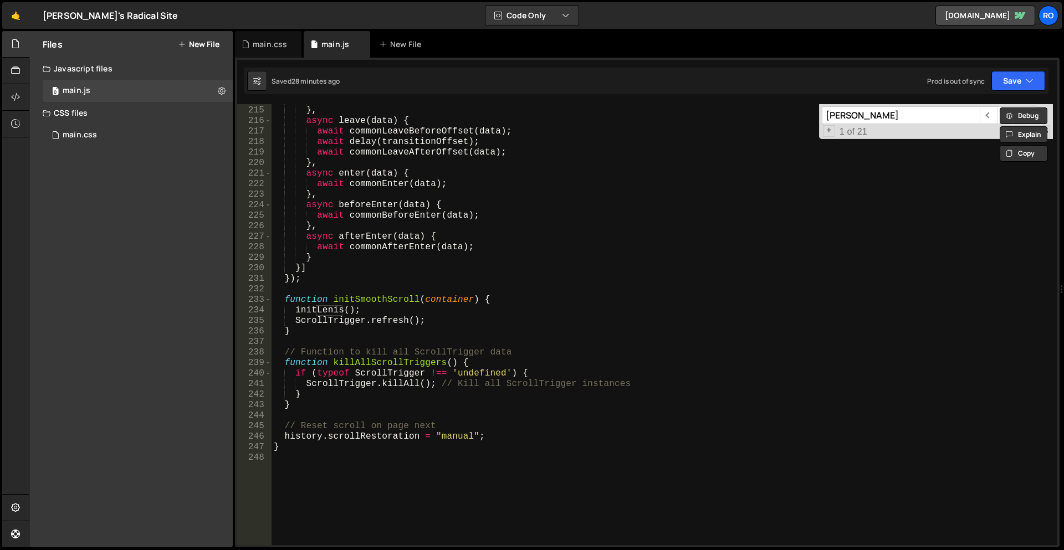
scroll to position [2253, 0]
type textarea "function initSmoothScroll(container) {"
click at [390, 301] on div "}) ; } , async leave ( data ) { await commonLeaveBeforeOffset ( data ) ; await …" at bounding box center [662, 326] width 781 height 462
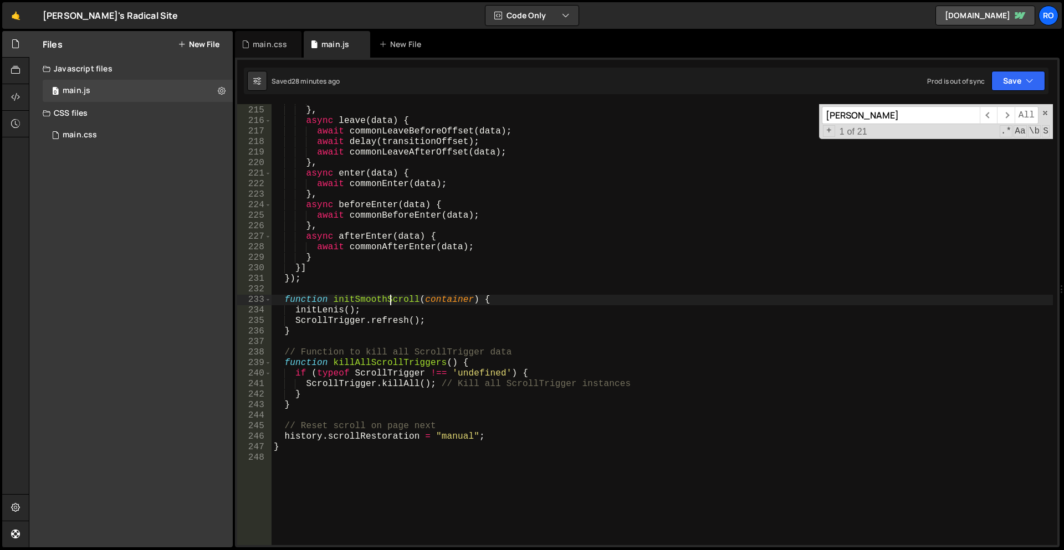
click at [390, 301] on div "}) ; } , async leave ( data ) { await commonLeaveBeforeOffset ( data ) ; await …" at bounding box center [662, 326] width 781 height 462
type input "initSmoothScroll"
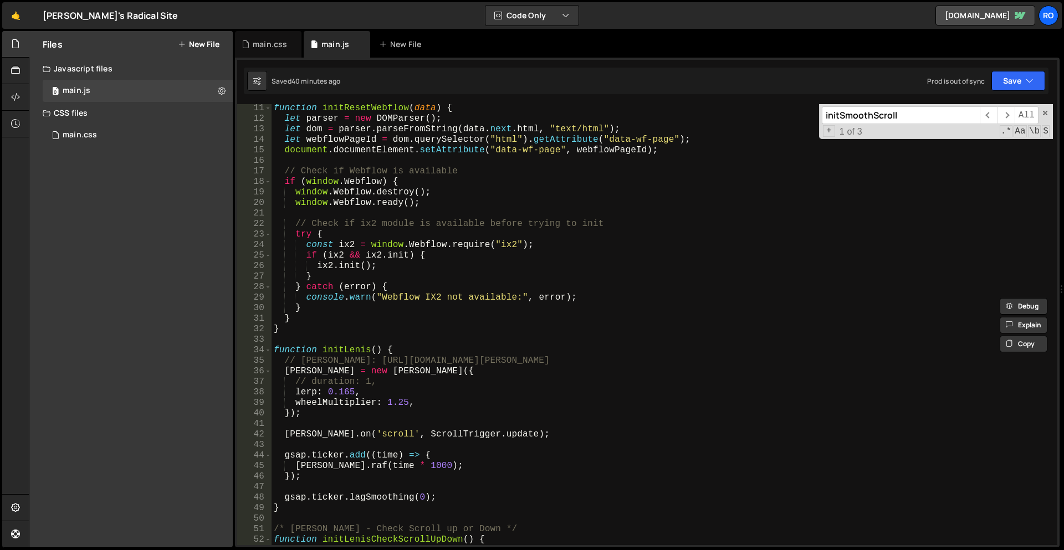
scroll to position [0, 0]
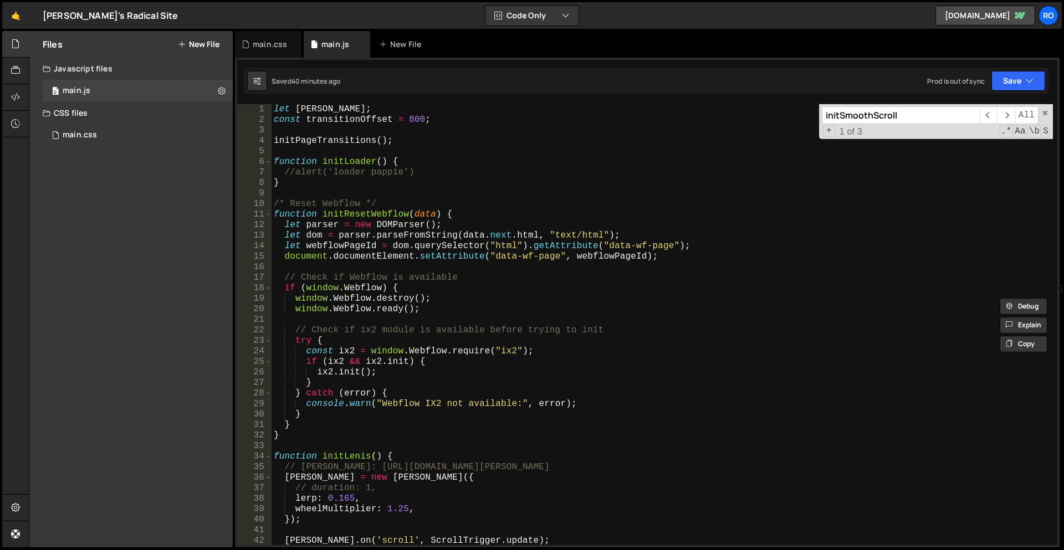
type textarea "const transitionOffset = 800;"
click at [451, 120] on div "let lenis ; const transitionOffset = 800 ; initPageTransitions ( ) ; function i…" at bounding box center [662, 335] width 781 height 462
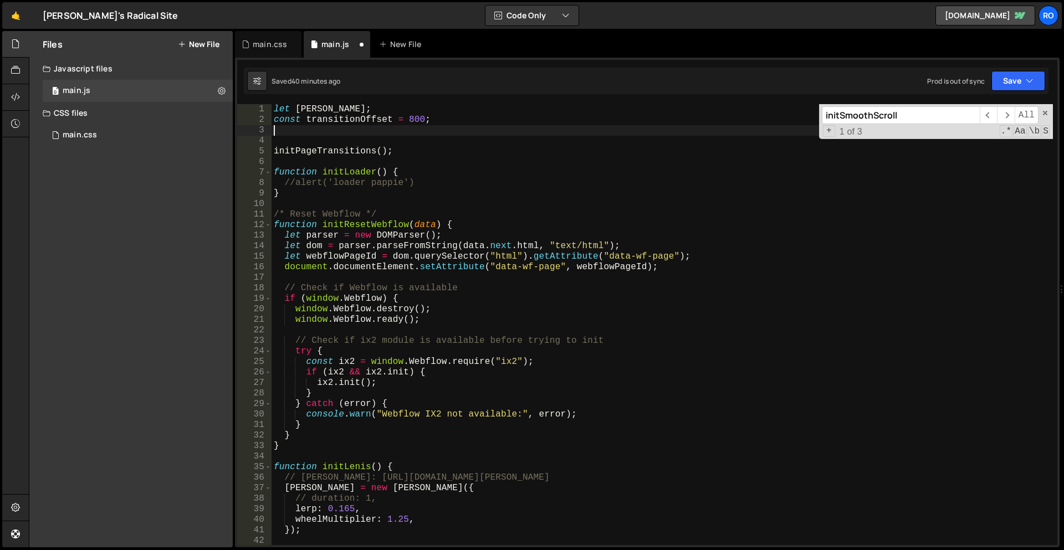
paste textarea "let durationDefault = 0.8;"
click at [409, 151] on div "let lenis ; const transitionOffset = 800 ; let durationDefault = 0.8 ; initPage…" at bounding box center [662, 335] width 781 height 462
click at [448, 132] on div "let lenis ; const transitionOffset = 800 ; let durationDefault = 0.8 ; initPage…" at bounding box center [662, 335] width 781 height 462
type textarea "let durationDefault = 0.8;"
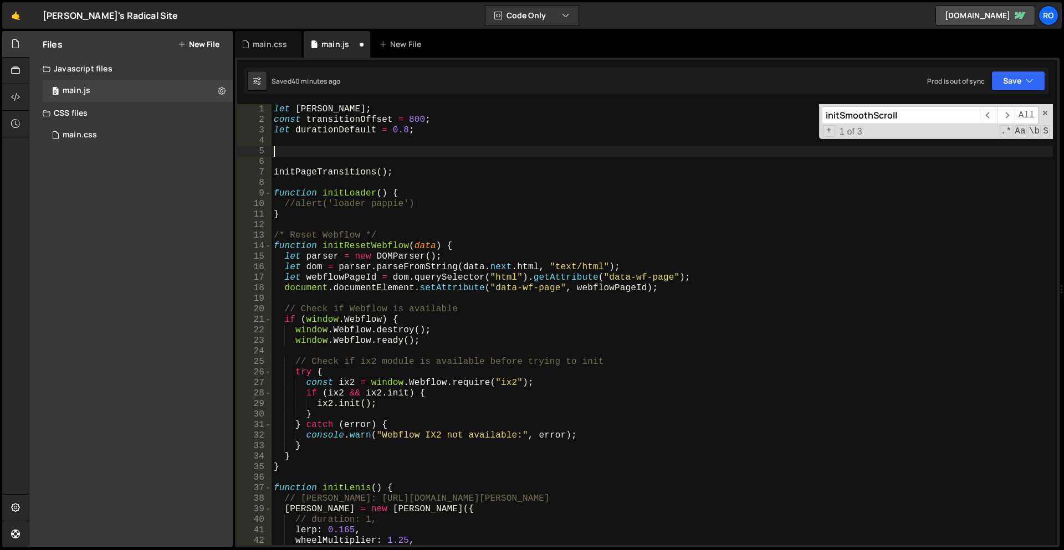
paste textarea "gsap.defaults({ease: "jitter-smooth", duration: durationDefault});"
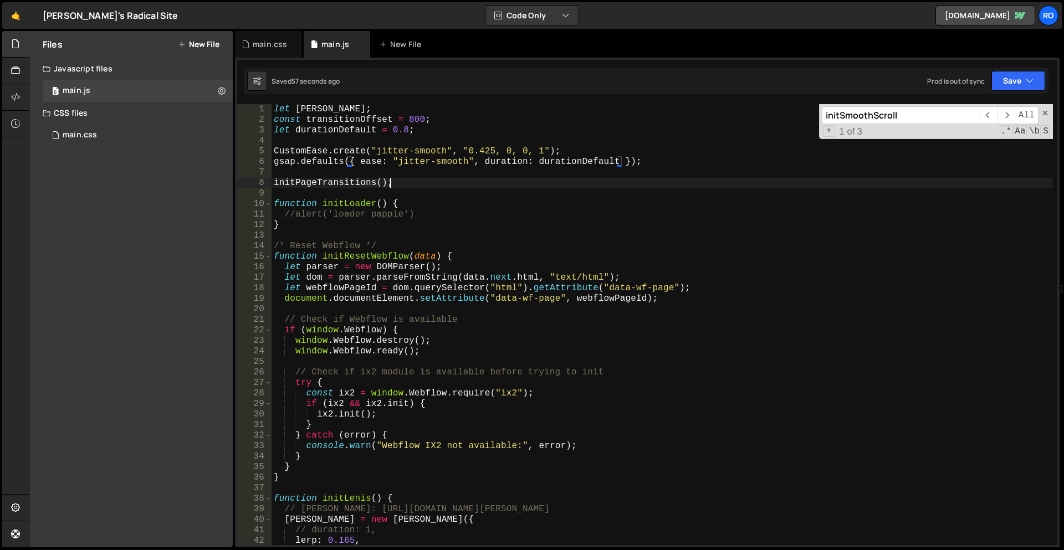
click at [646, 187] on div "let lenis ; const transitionOffset = 800 ; let durationDefault = 0.8 ; CustomEa…" at bounding box center [662, 335] width 781 height 462
type textarea "}"
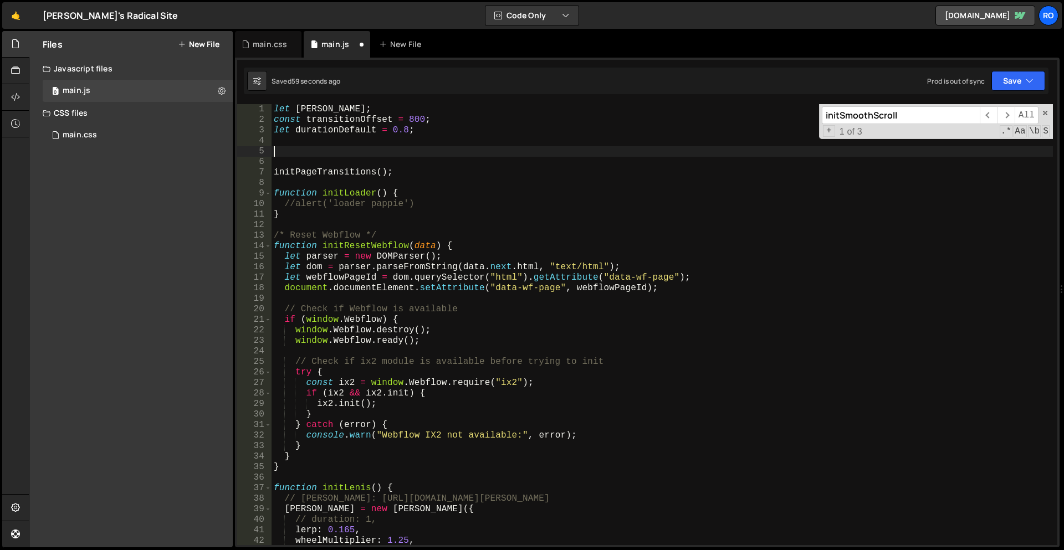
type textarea "let durationDefault = 0.8;"
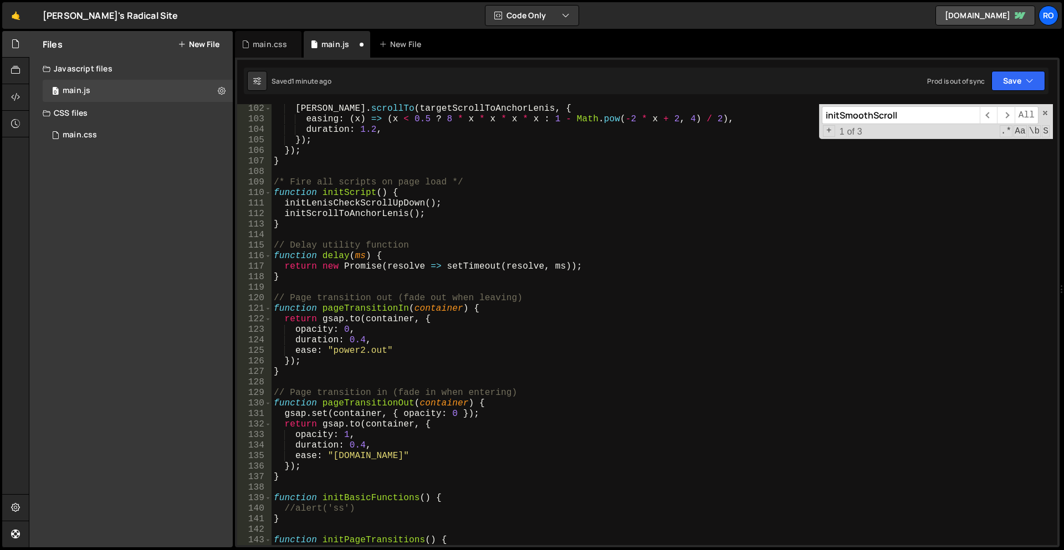
scroll to position [1130, 0]
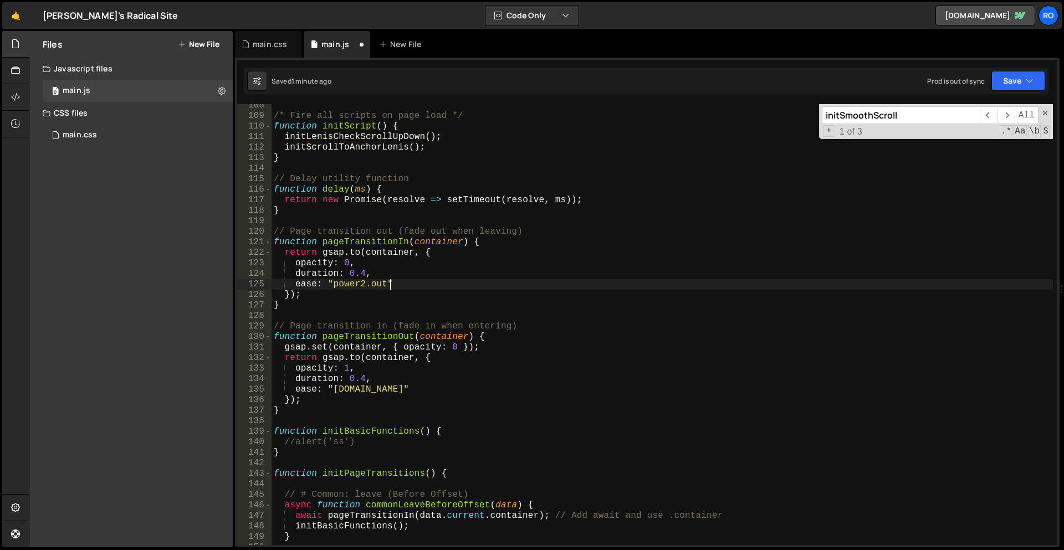
click at [401, 286] on div "/* Fire all scripts on page load */ function initScript ( ) { initLenisCheckScr…" at bounding box center [662, 331] width 781 height 462
click at [482, 250] on div "/* Fire all scripts on page load */ function initScript ( ) { initLenisCheckScr…" at bounding box center [662, 331] width 781 height 462
type textarea "return gsap.to(container, {"
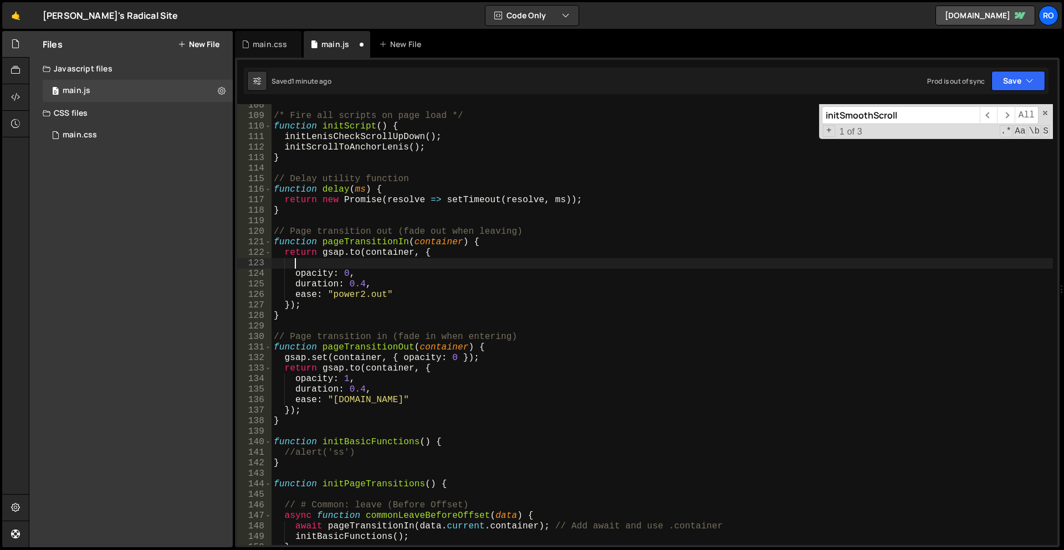
paste textarea "duration: 0.3"
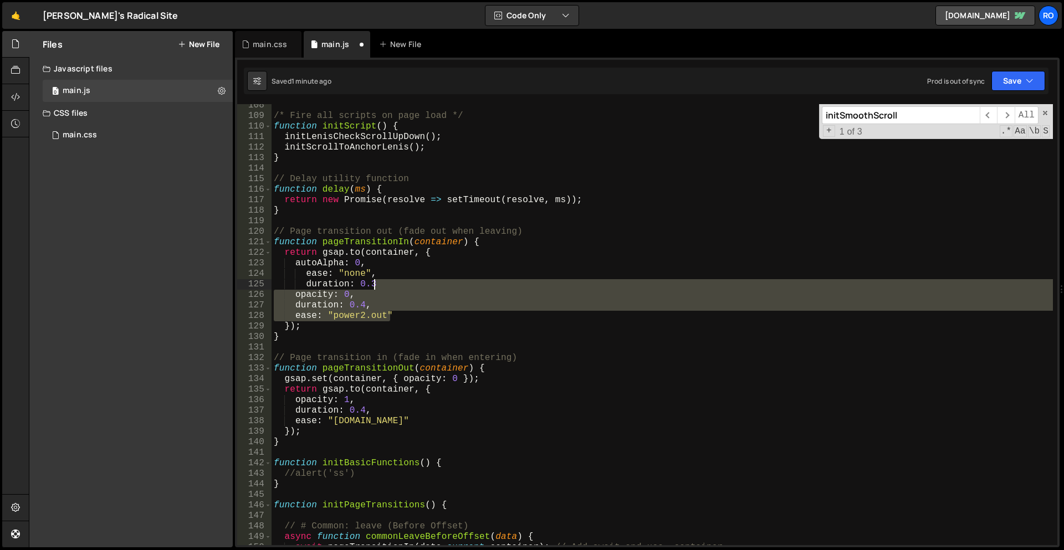
drag, startPoint x: 395, startPoint y: 311, endPoint x: 393, endPoint y: 285, distance: 26.1
click at [393, 285] on div "/* Fire all scripts on page load */ function initScript ( ) { initLenisCheckScr…" at bounding box center [662, 331] width 781 height 462
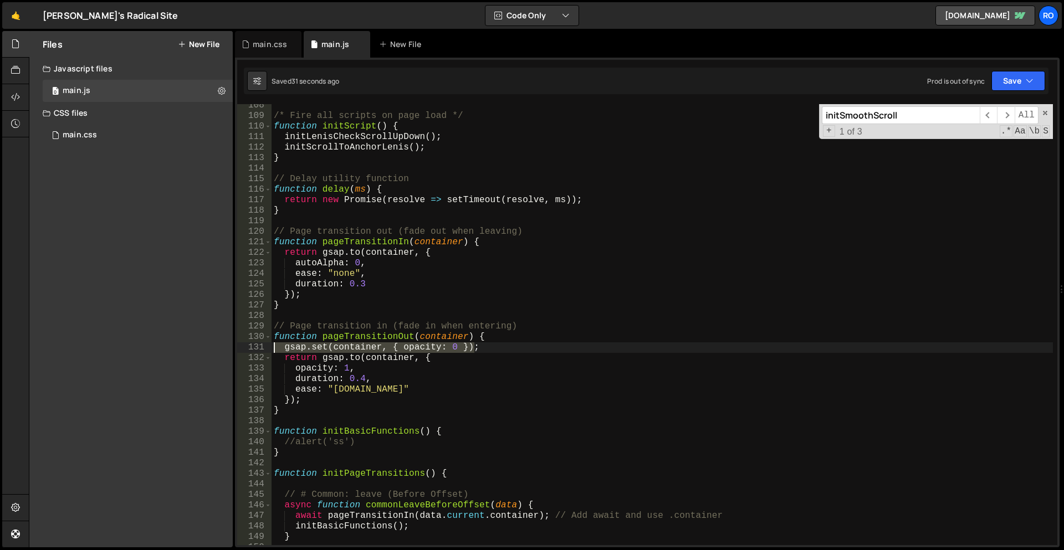
drag, startPoint x: 541, startPoint y: 345, endPoint x: 219, endPoint y: 351, distance: 322.0
click at [219, 351] on div "Files New File Javascript files 0 main.js 0 CSS files 0 main.css 0 Copy share l…" at bounding box center [546, 289] width 1035 height 517
type textarea "gsap.set(container, { opacity: 0 });"
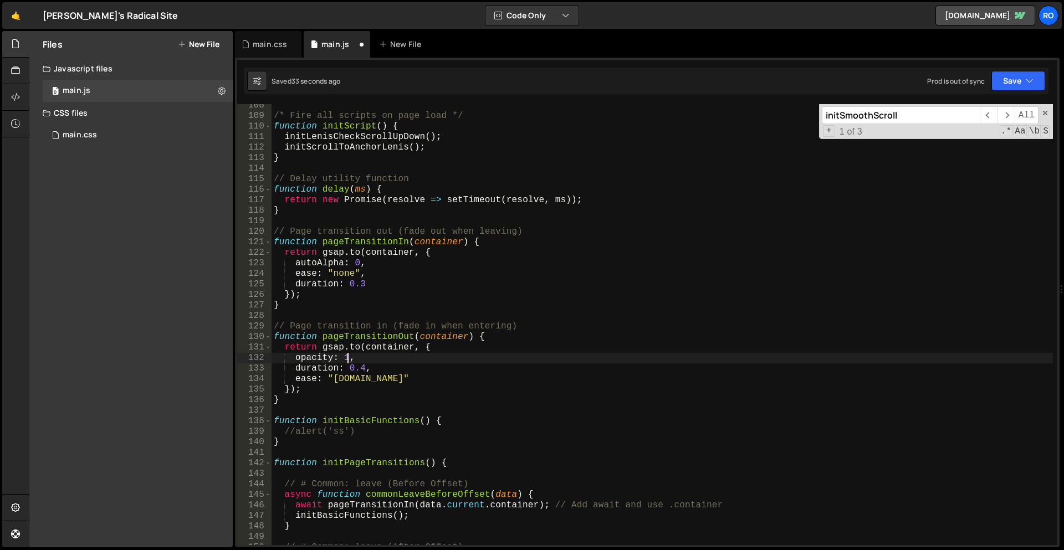
click at [346, 360] on div "/* Fire all scripts on page load */ function initScript ( ) { initLenisCheckScr…" at bounding box center [662, 331] width 781 height 462
click at [355, 346] on div "/* Fire all scripts on page load */ function initScript ( ) { initLenisCheckScr…" at bounding box center [662, 331] width 781 height 462
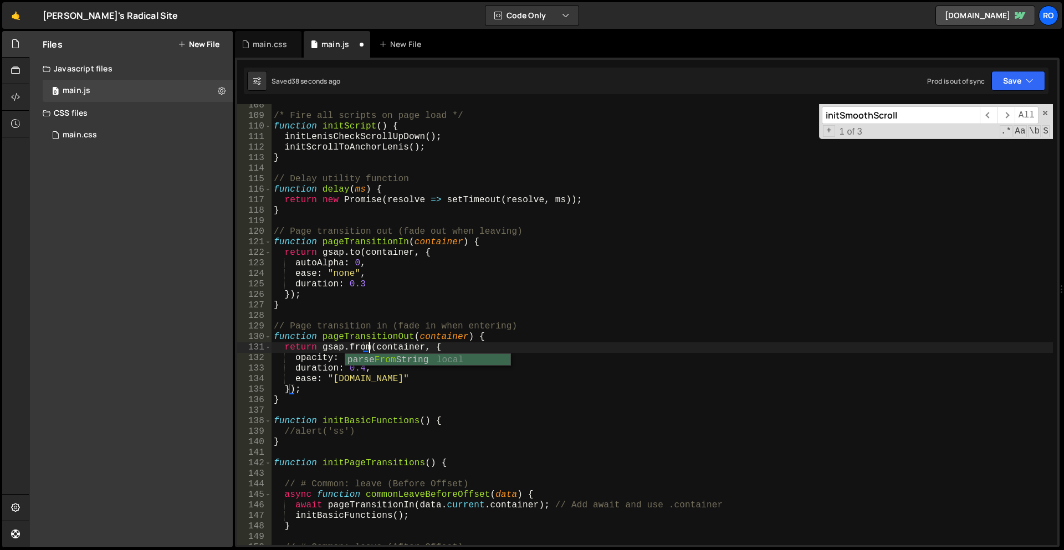
scroll to position [0, 6]
click at [409, 381] on div "/* Fire all scripts on page load */ function initScript ( ) { initLenisCheckScr…" at bounding box center [662, 331] width 781 height 462
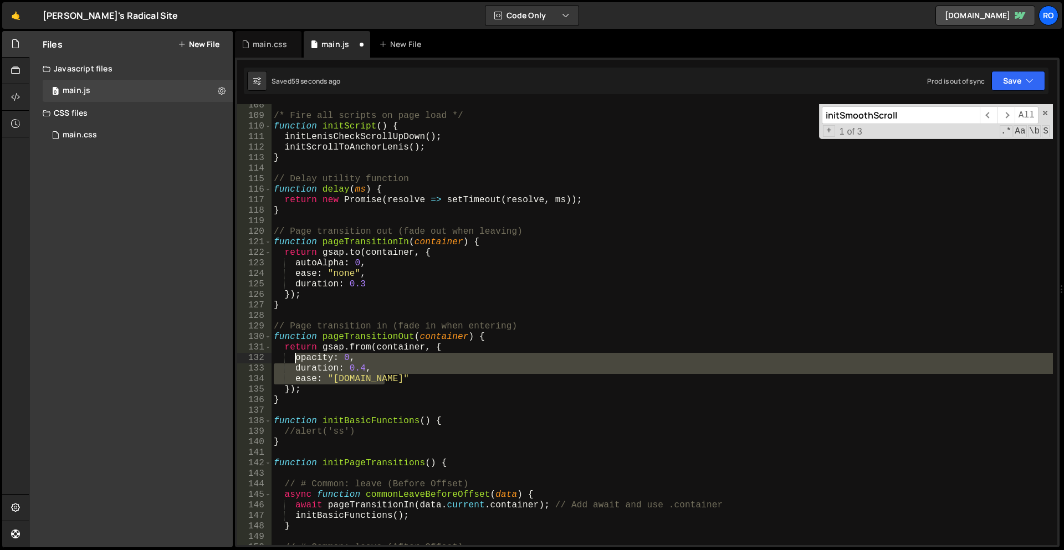
drag, startPoint x: 396, startPoint y: 378, endPoint x: 295, endPoint y: 356, distance: 102.6
click at [295, 356] on div "/* Fire all scripts on page load */ function initScript ( ) { initLenisCheckScr…" at bounding box center [662, 331] width 781 height 462
paste textarea "clearProps: "all""
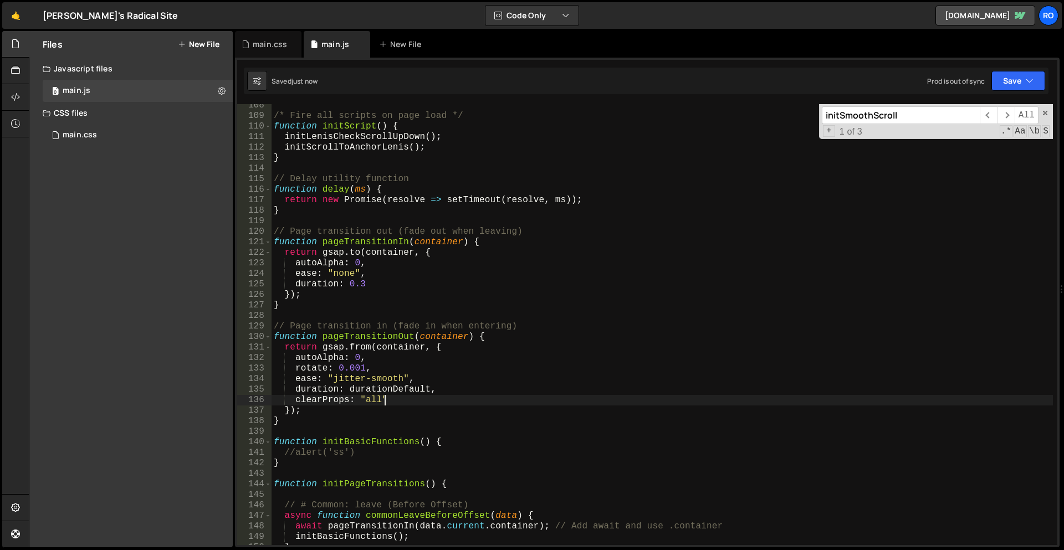
click at [407, 388] on div "/* Fire all scripts on page load */ function initScript ( ) { initLenisCheckScr…" at bounding box center [662, 331] width 781 height 462
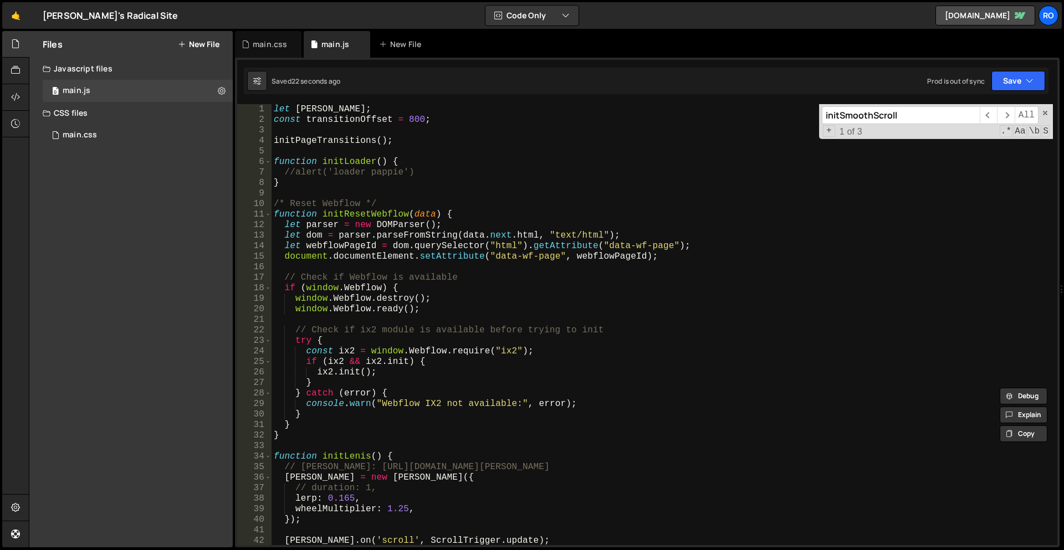
scroll to position [0, 0]
click at [405, 141] on div "let lenis ; const transitionOffset = 800 ; initPageTransitions ( ) ; function i…" at bounding box center [662, 335] width 781 height 462
click at [438, 117] on div "let lenis ; const transitionOffset = 800 ; initPageTransitions ( ) ; function i…" at bounding box center [662, 335] width 781 height 462
type textarea "let lenis;"
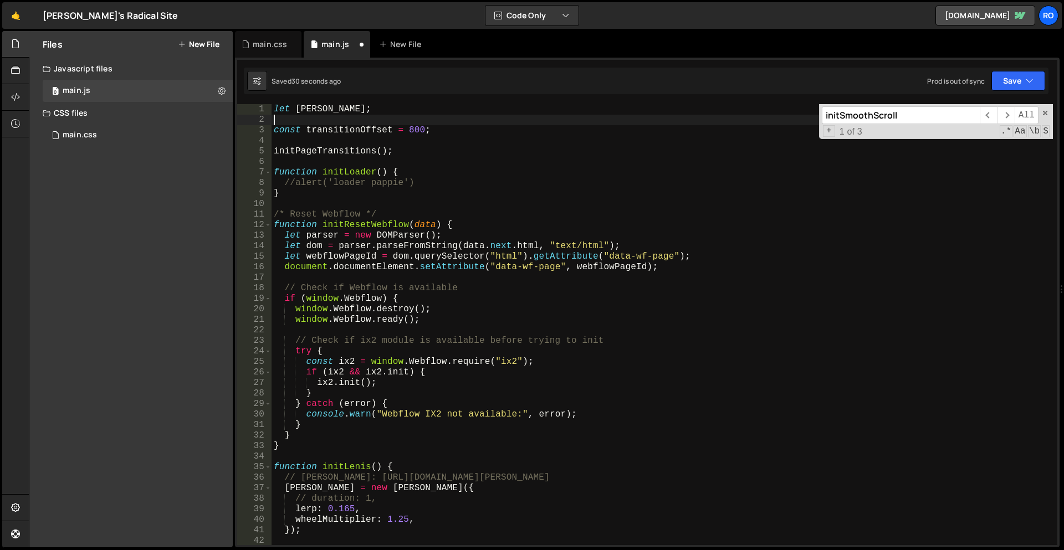
type textarea "const transitionOffset = 800;"
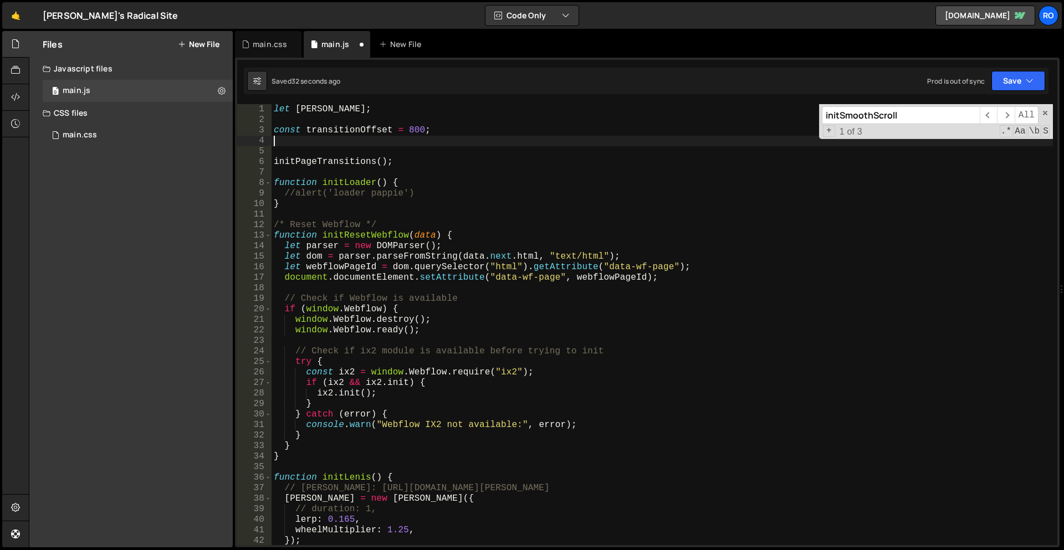
paste textarea "let durationDefault = 0.8;"
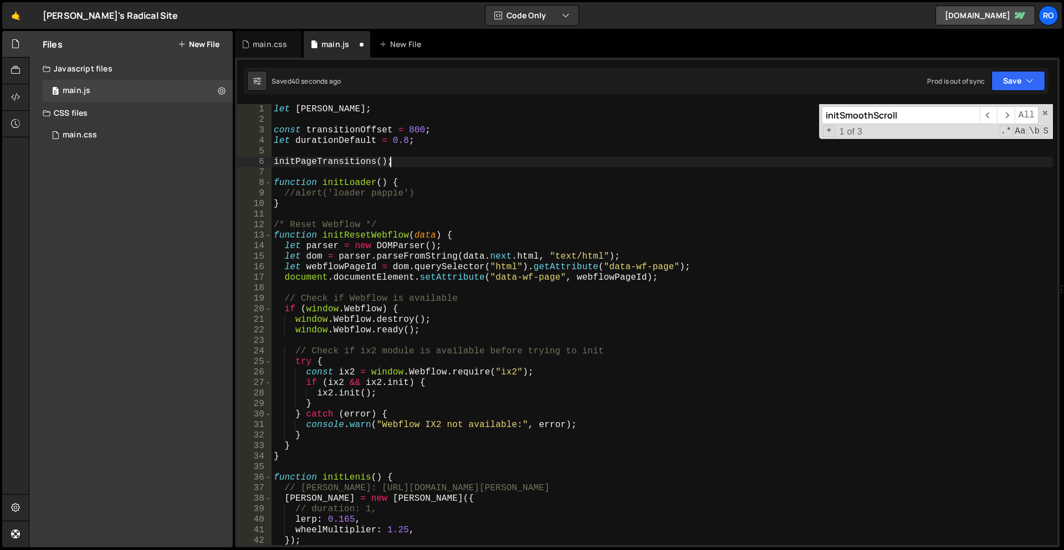
click at [444, 161] on div "let lenis ; const transitionOffset = 800 ; let durationDefault = 0.8 ; initPage…" at bounding box center [662, 335] width 781 height 462
click at [470, 136] on div "let lenis ; const transitionOffset = 800 ; let durationDefault = 0.8 ; initPage…" at bounding box center [662, 335] width 781 height 462
type textarea "let durationDefault = 0.8;"
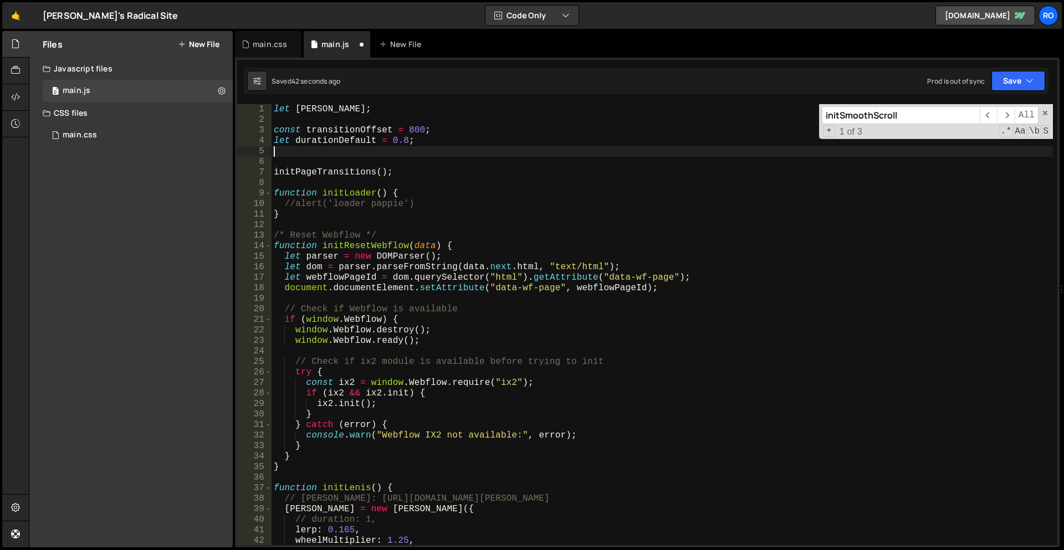
paste textarea "gsap.defaults({ease: "jitter-smooth", duration: durationDefault});"
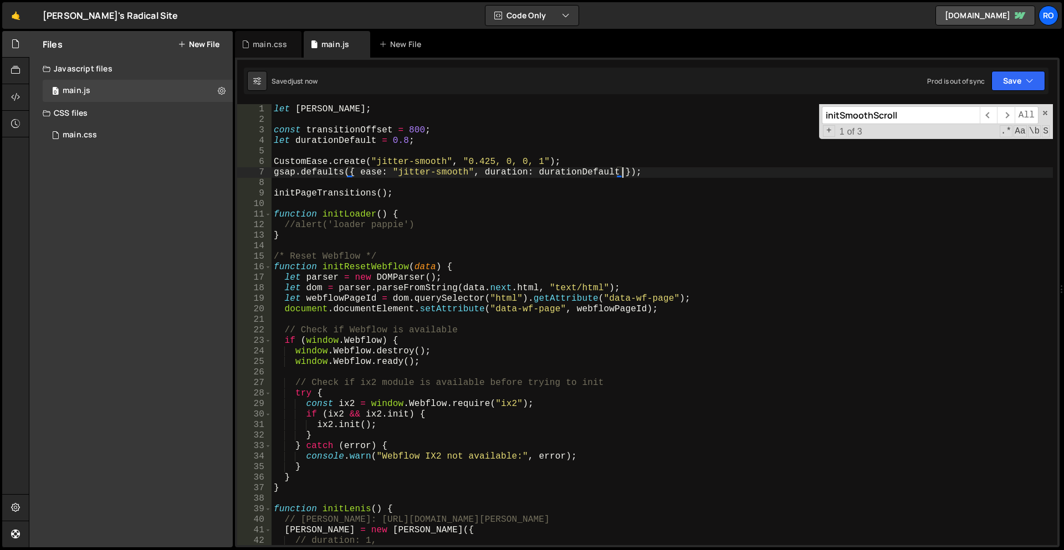
type textarea "gsap.defaults({ ease: "jitter-smooth", duration: durationDefault });"
click at [581, 187] on div "let lenis ; const transitionOffset = 800 ; let durationDefault = 0.8 ; CustomEa…" at bounding box center [662, 335] width 781 height 462
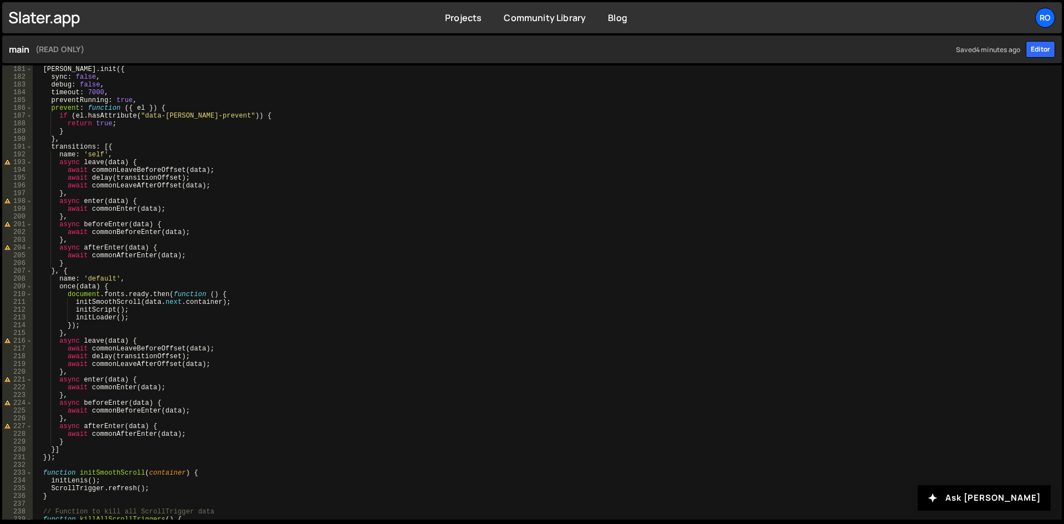
scroll to position [1470, 0]
